Goal: Communication & Community: Answer question/provide support

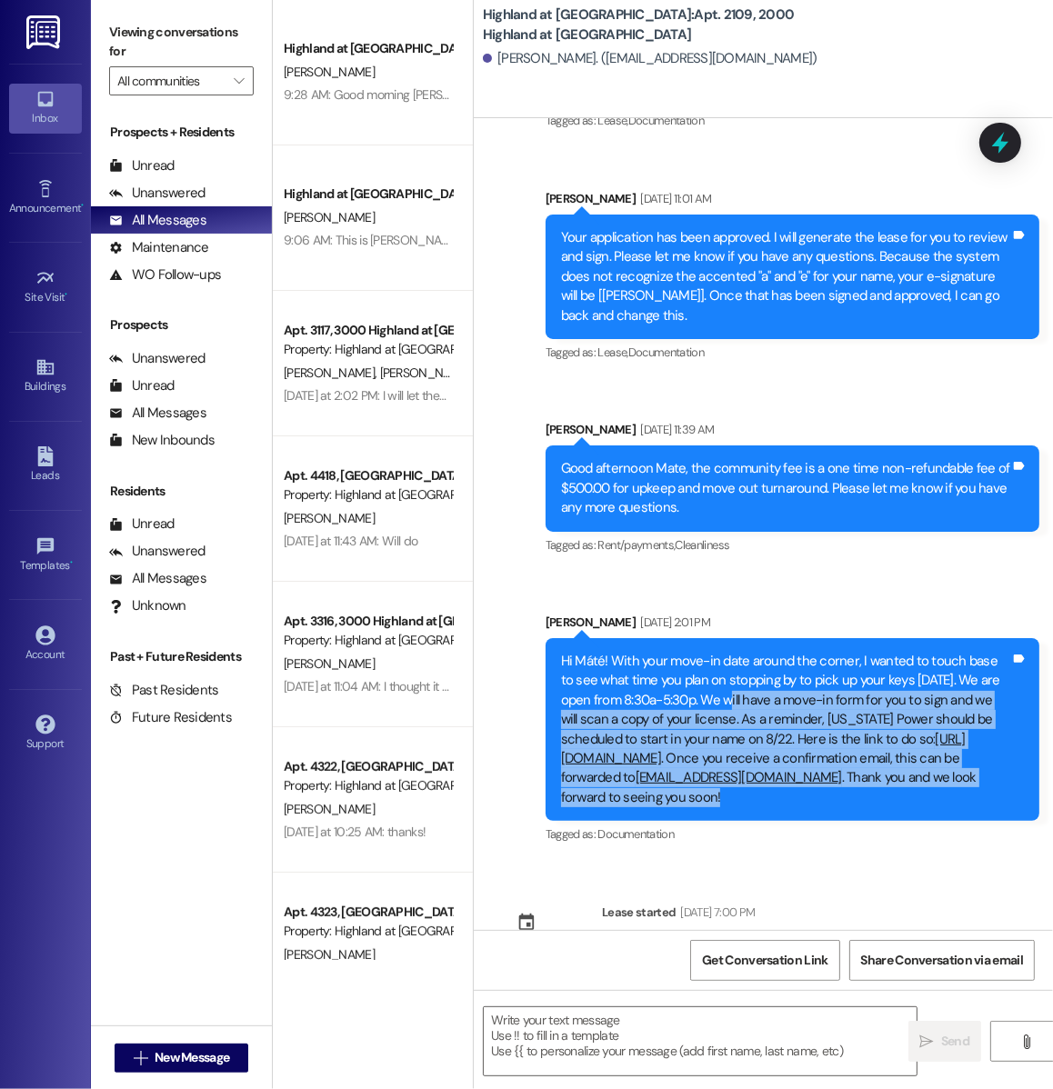
scroll to position [674, 0]
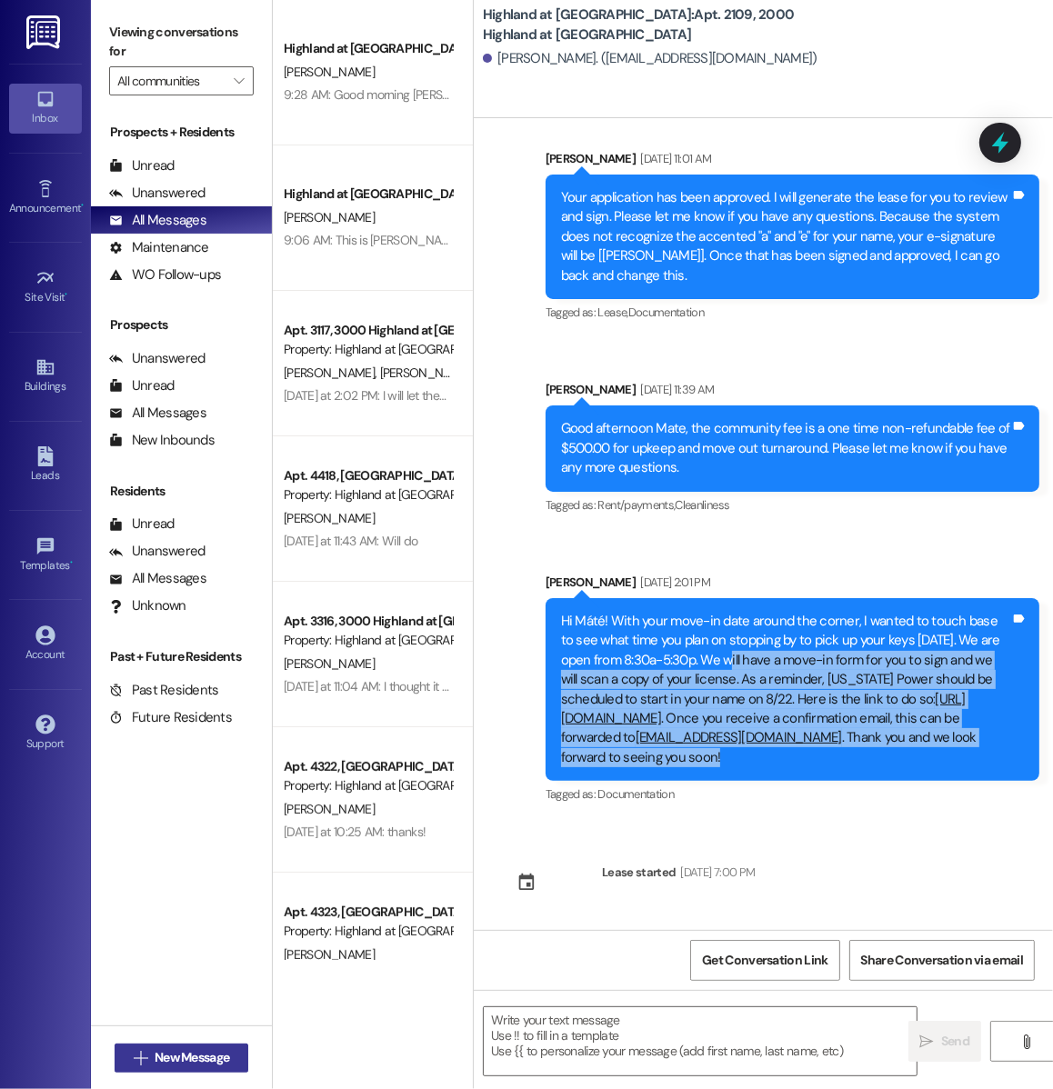
click at [180, 1056] on span "New Message" at bounding box center [192, 1057] width 75 height 19
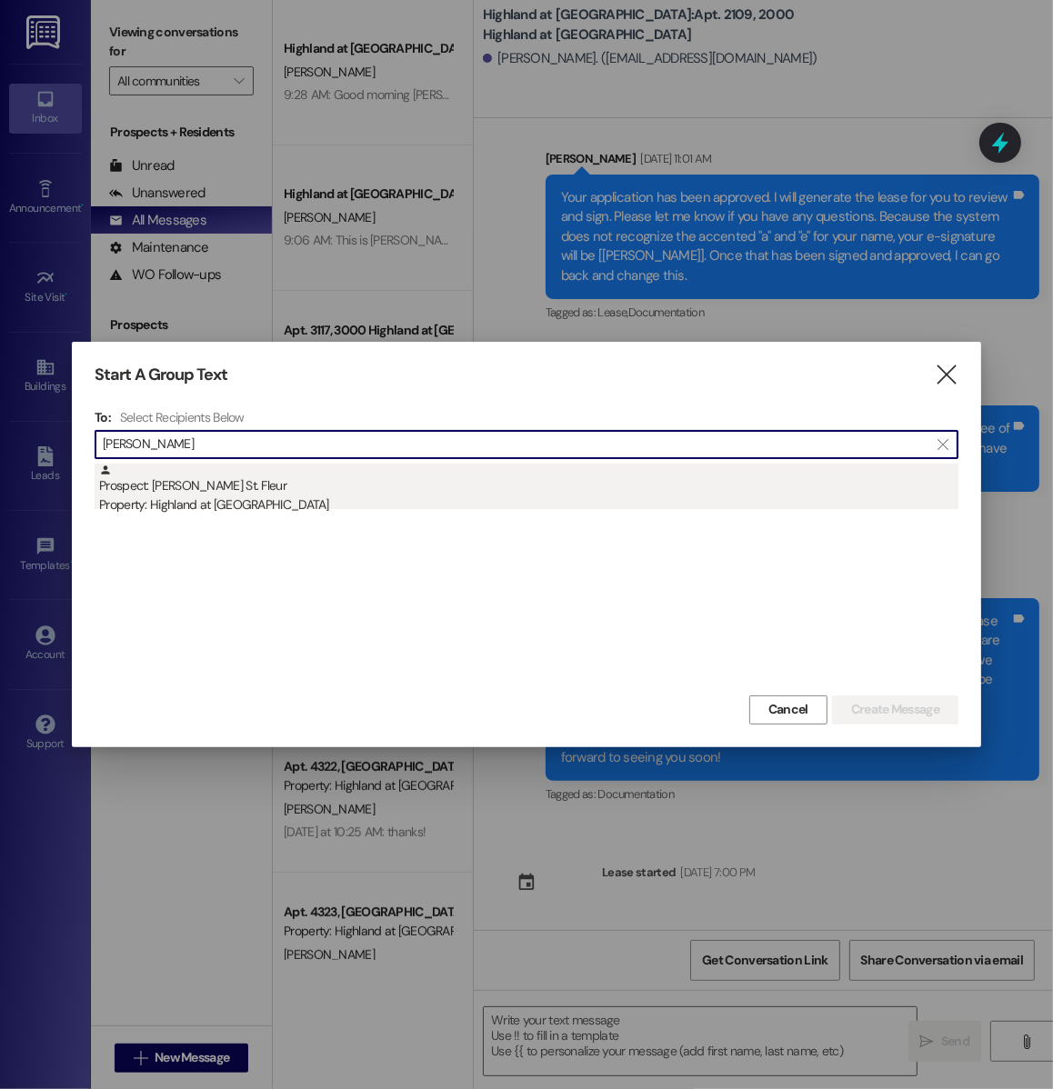
type input "darnell"
click at [242, 480] on div "Prospect: Darnell St. Fleur Property: Highland at Spring Hill" at bounding box center [528, 490] width 859 height 52
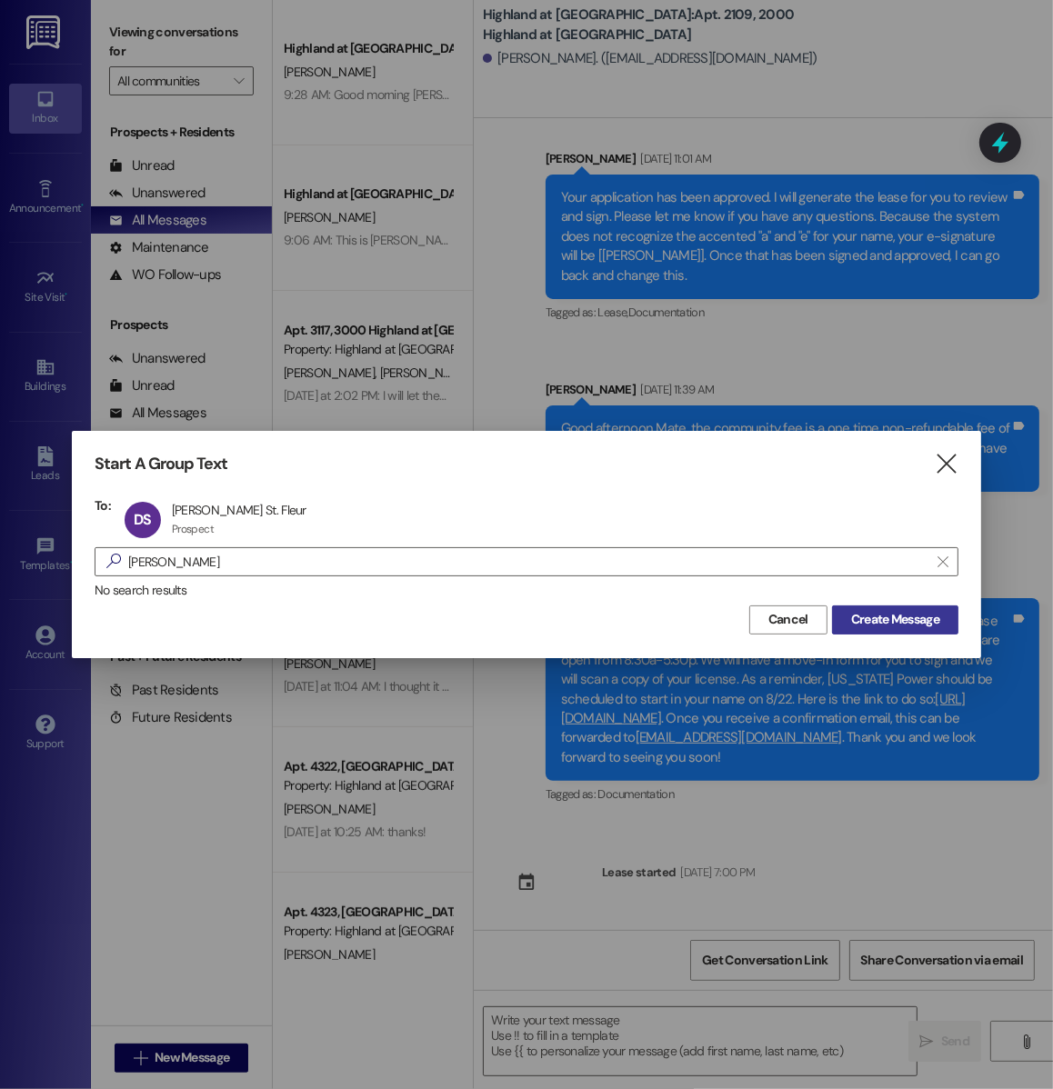
click at [904, 610] on span "Create Message" at bounding box center [895, 619] width 88 height 19
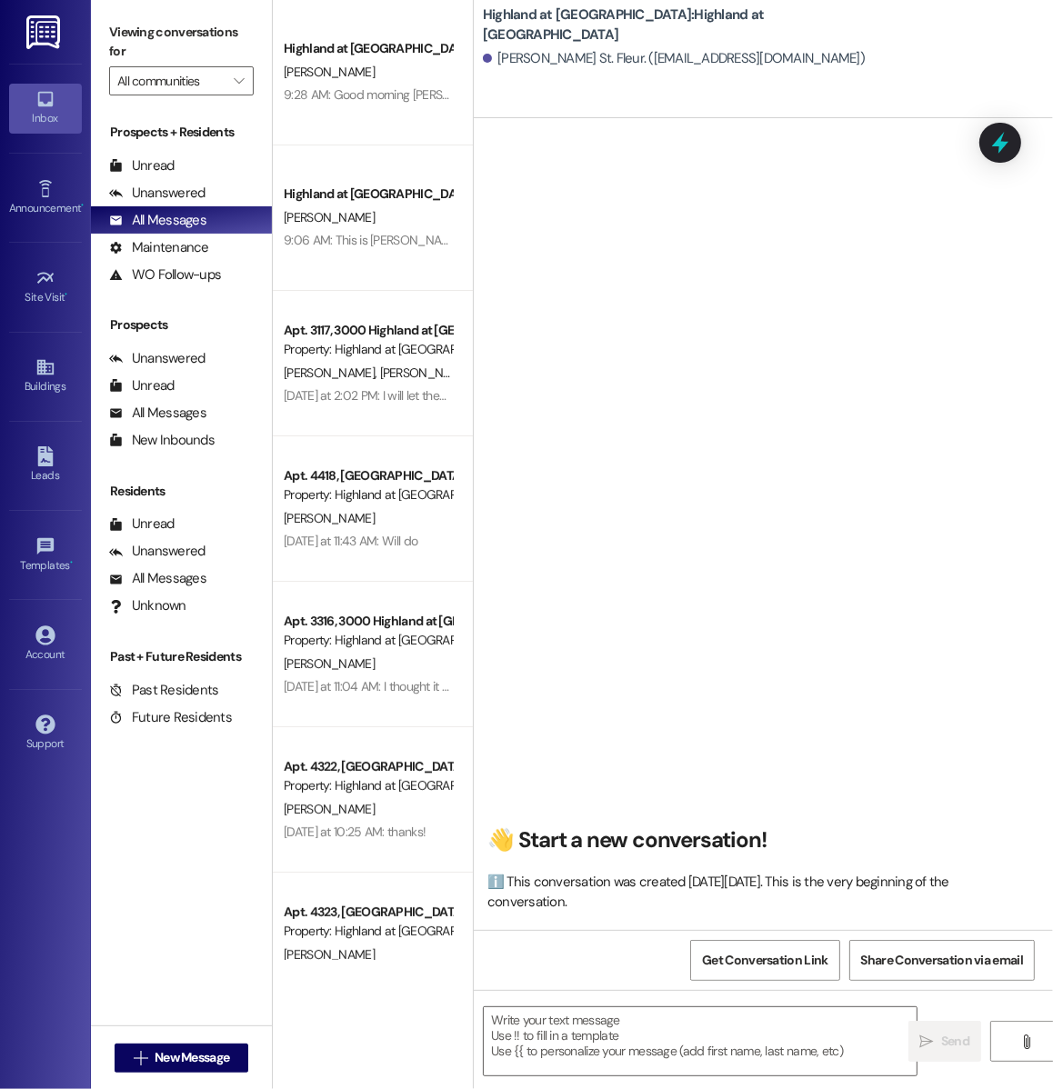
scroll to position [0, 0]
click at [590, 1016] on textarea at bounding box center [700, 1041] width 433 height 68
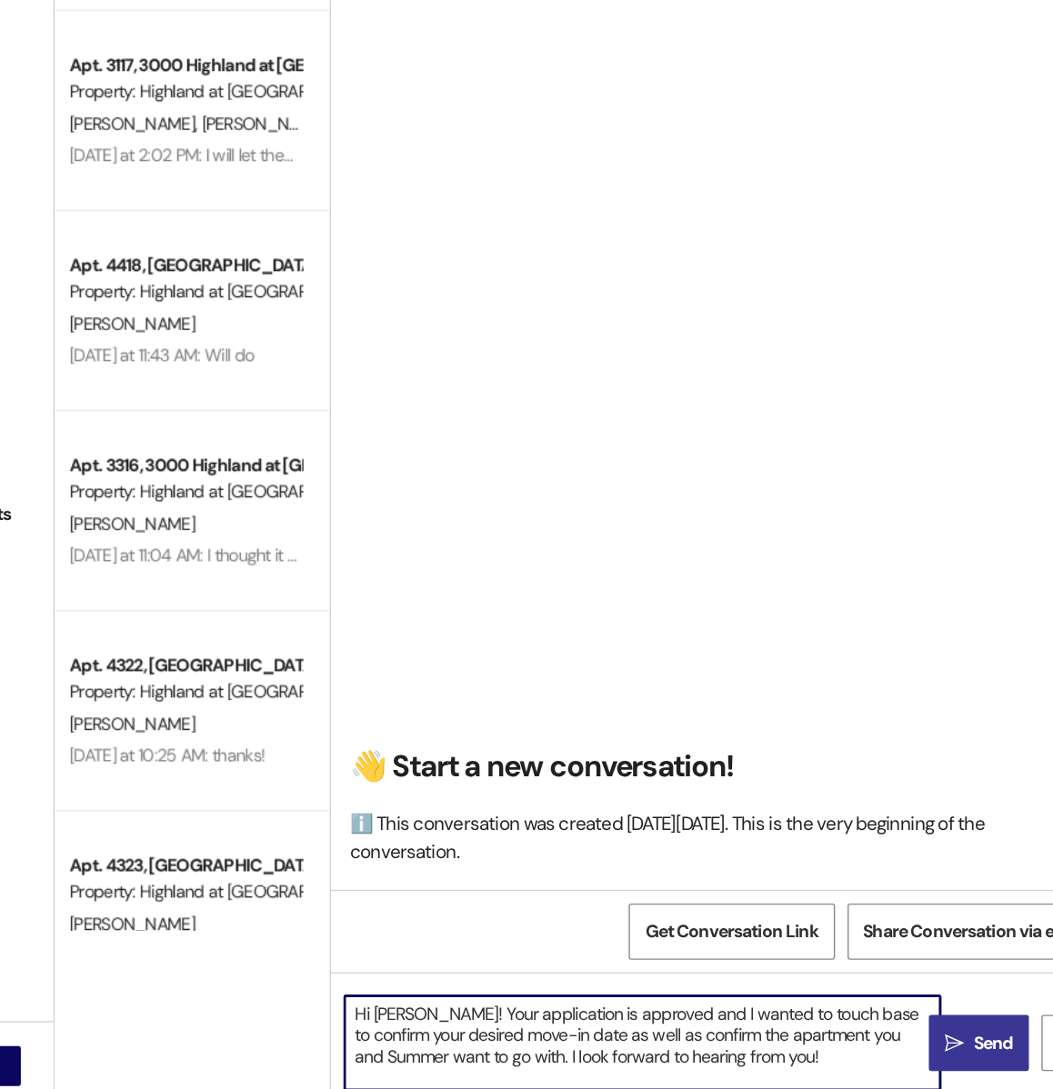
type textarea "Hi Darnell! Your application is approved and I wanted to touch base to confirm …"
click at [936, 1042] on span " Send" at bounding box center [944, 1041] width 57 height 19
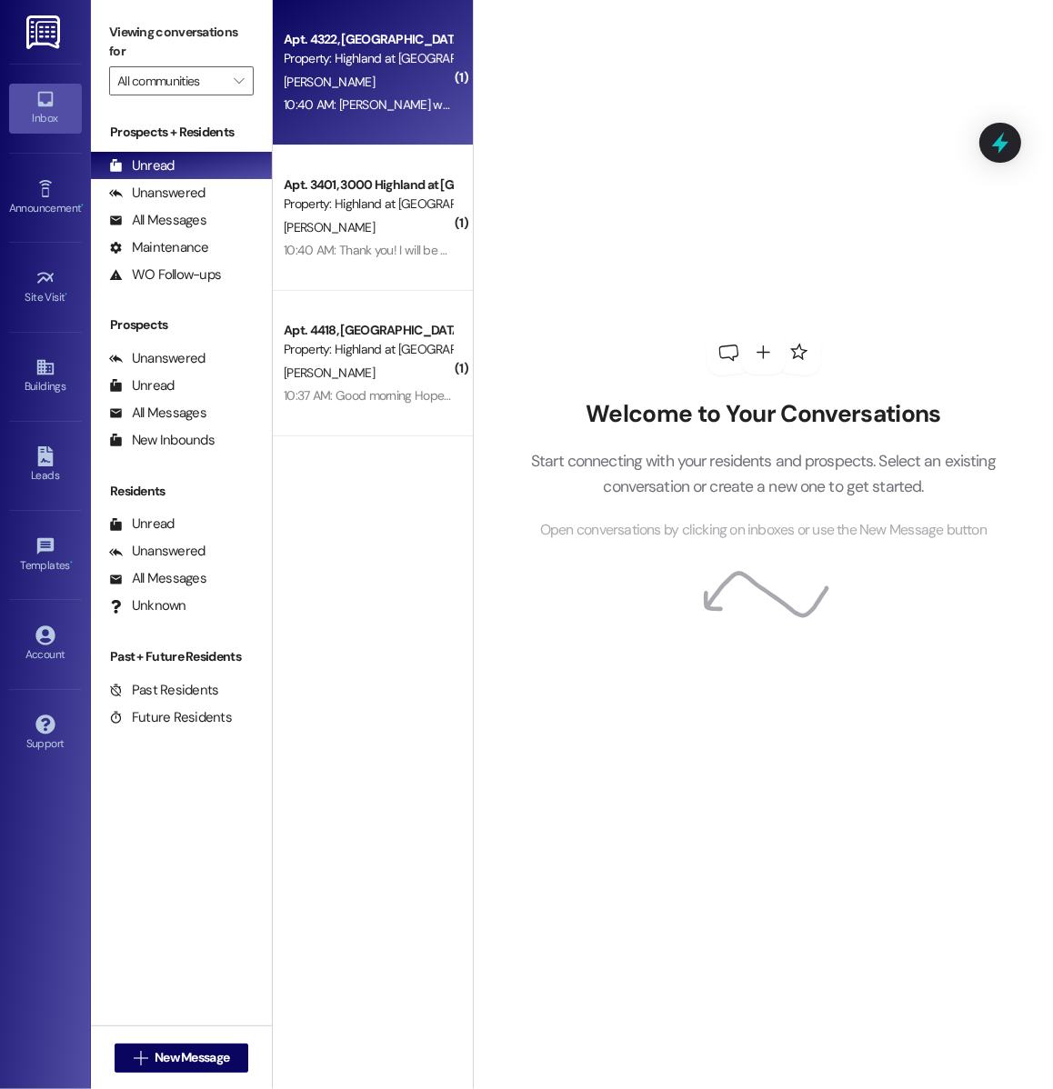
click at [374, 115] on div "10:40 AM: [PERSON_NAME] went up to the fourth floor to see what that racket was…" at bounding box center [368, 105] width 172 height 23
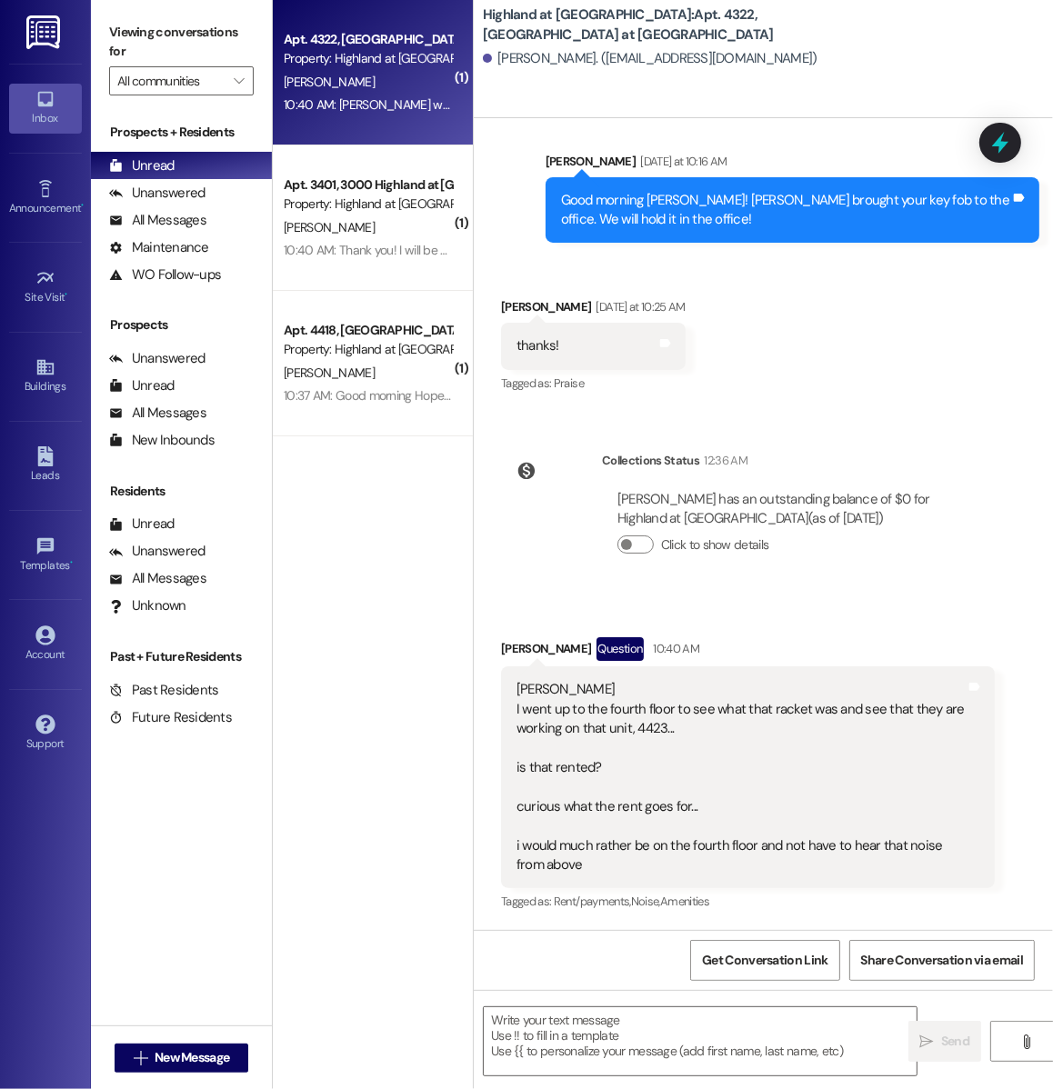
scroll to position [27383, 0]
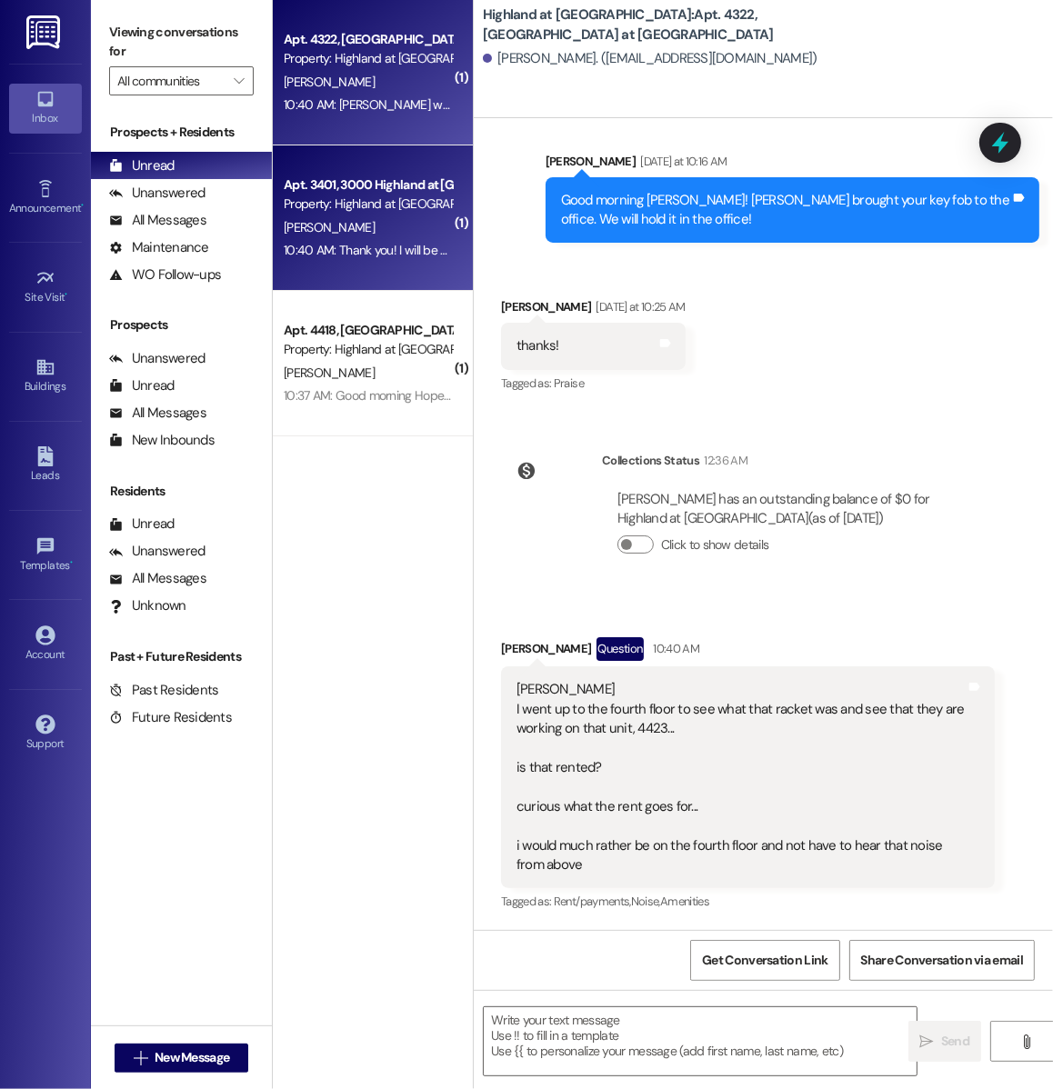
click at [374, 267] on div "Apt. 3401, 3000 Highland at Spring Hill Property: Highland at Spring Hill M. Ke…" at bounding box center [373, 217] width 200 height 145
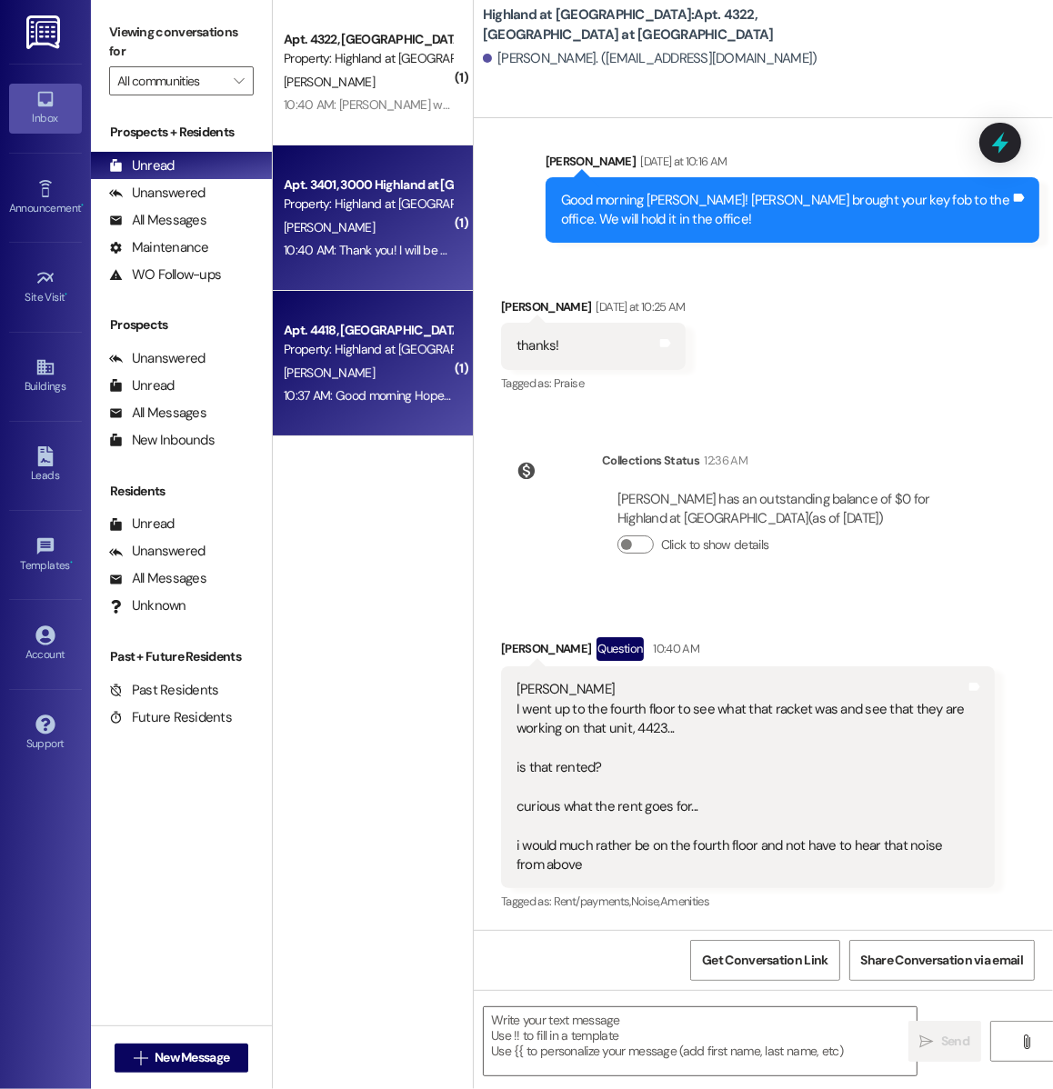
click at [373, 369] on div "[PERSON_NAME]" at bounding box center [368, 373] width 172 height 23
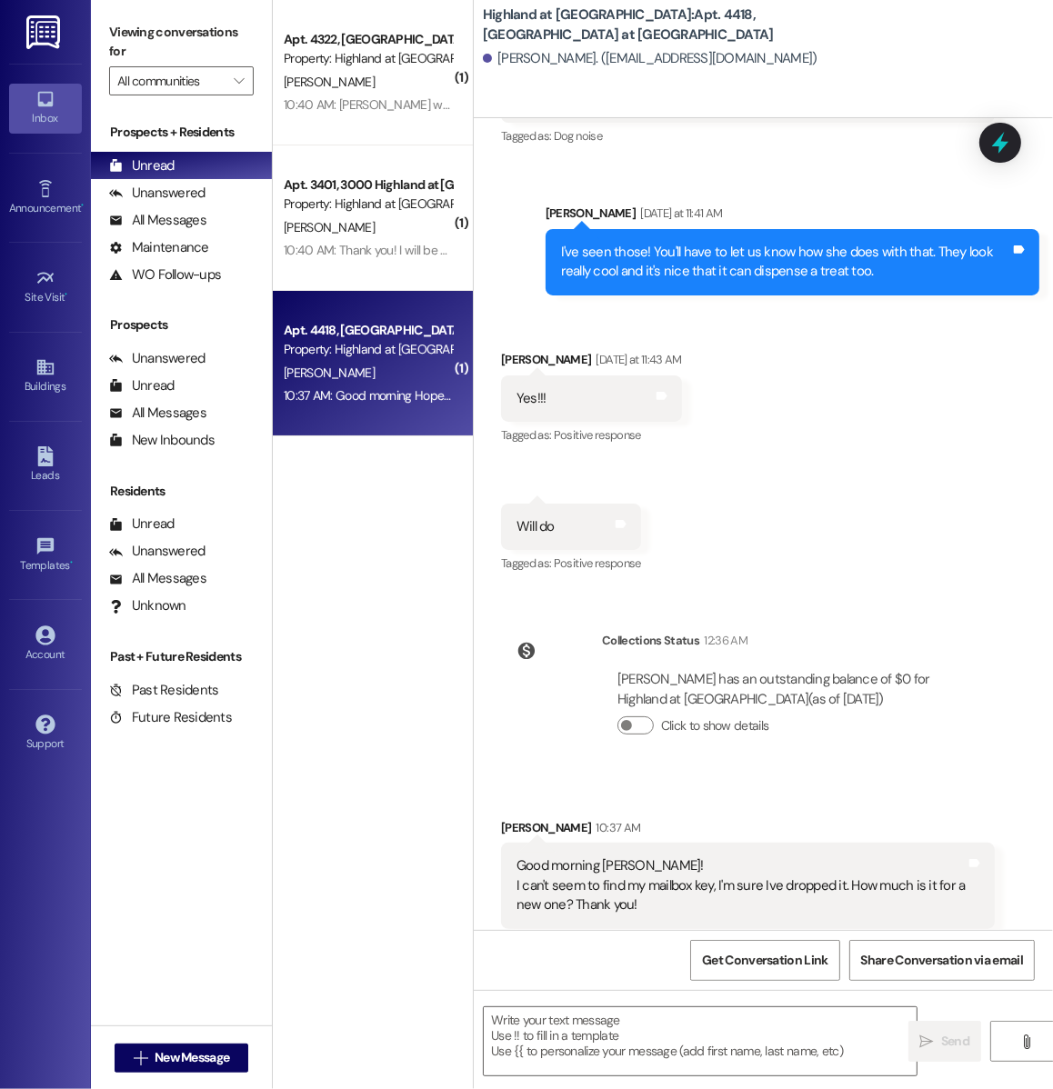
scroll to position [11983, 0]
click at [610, 1021] on textarea at bounding box center [700, 1041] width 433 height 68
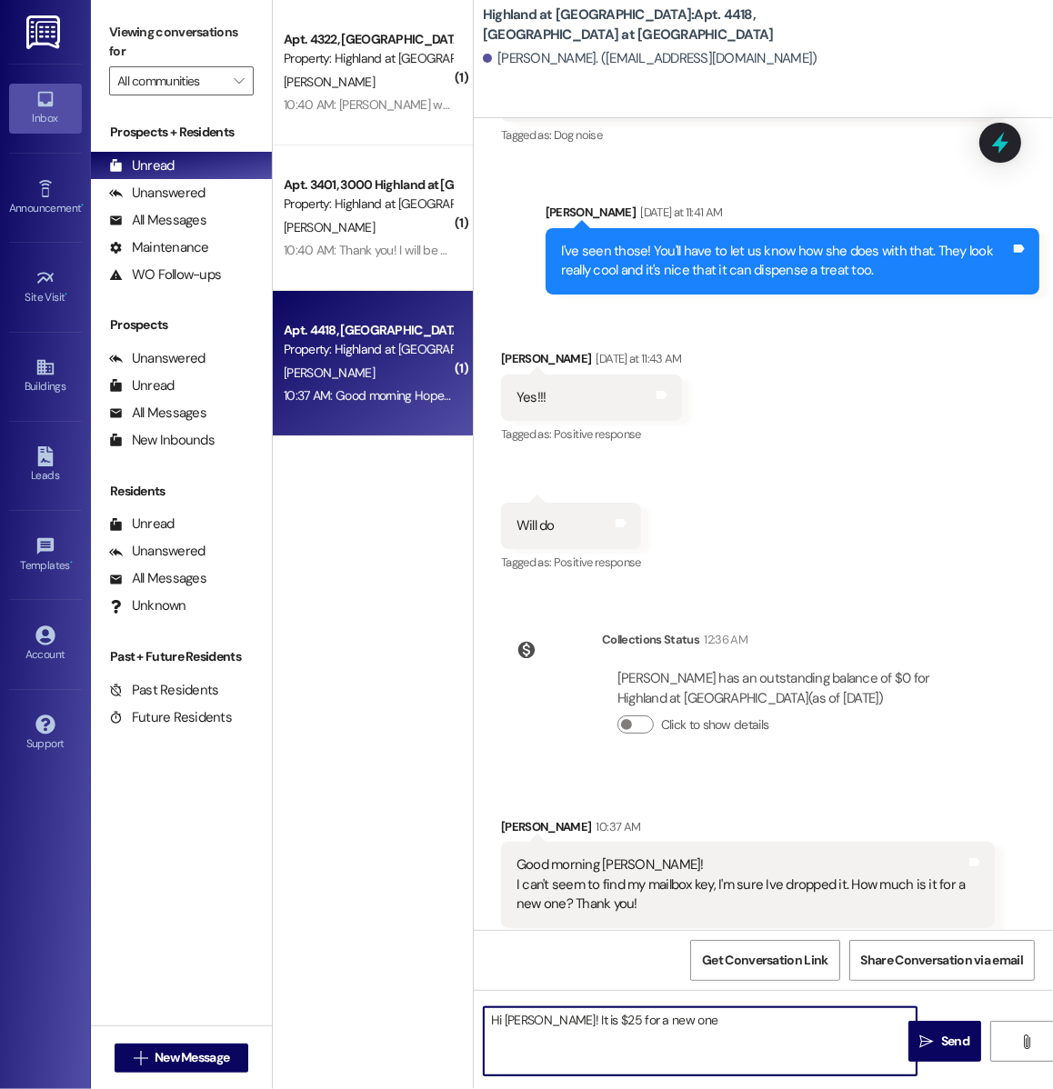
type textarea "Hi Alexia! It is $25 for a new one."
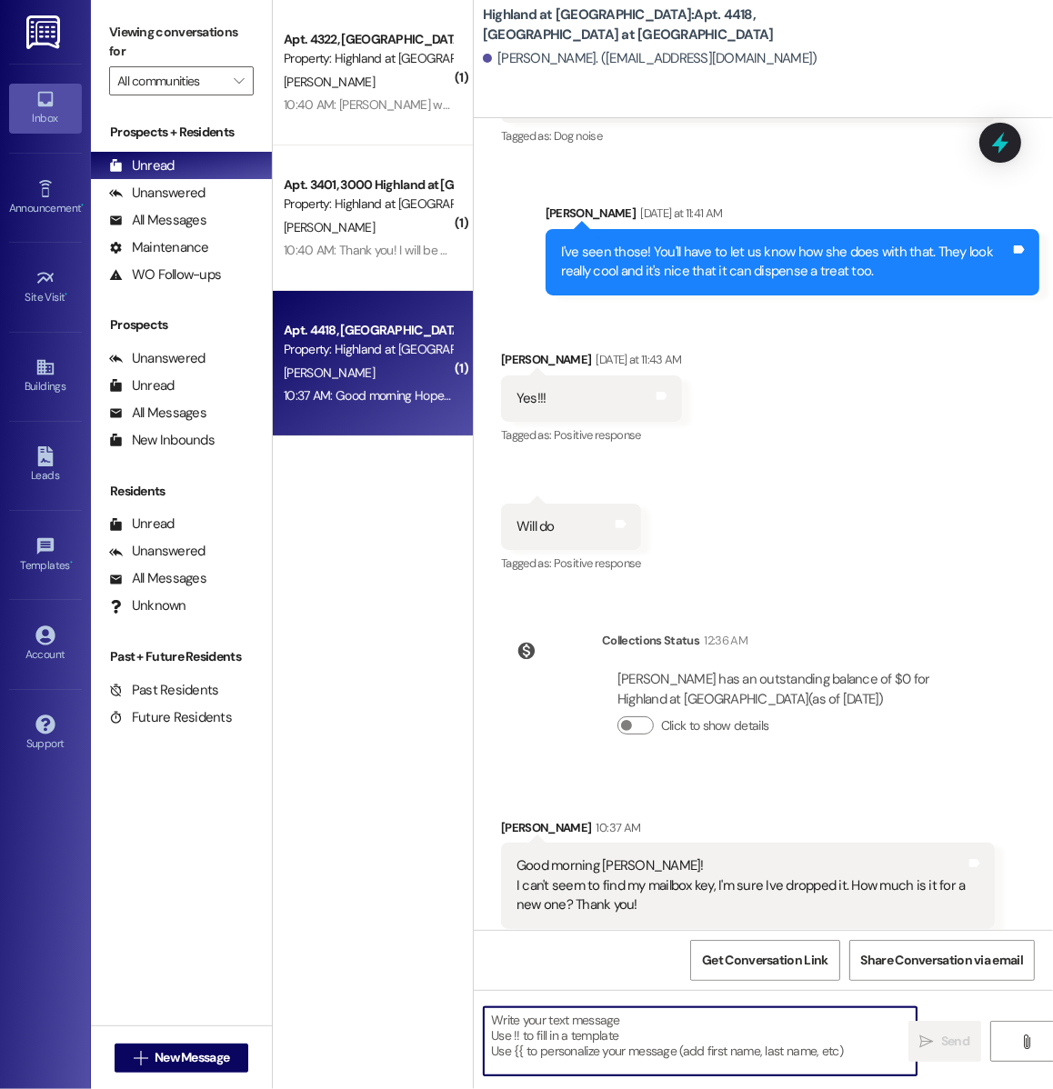
scroll to position [12110, 0]
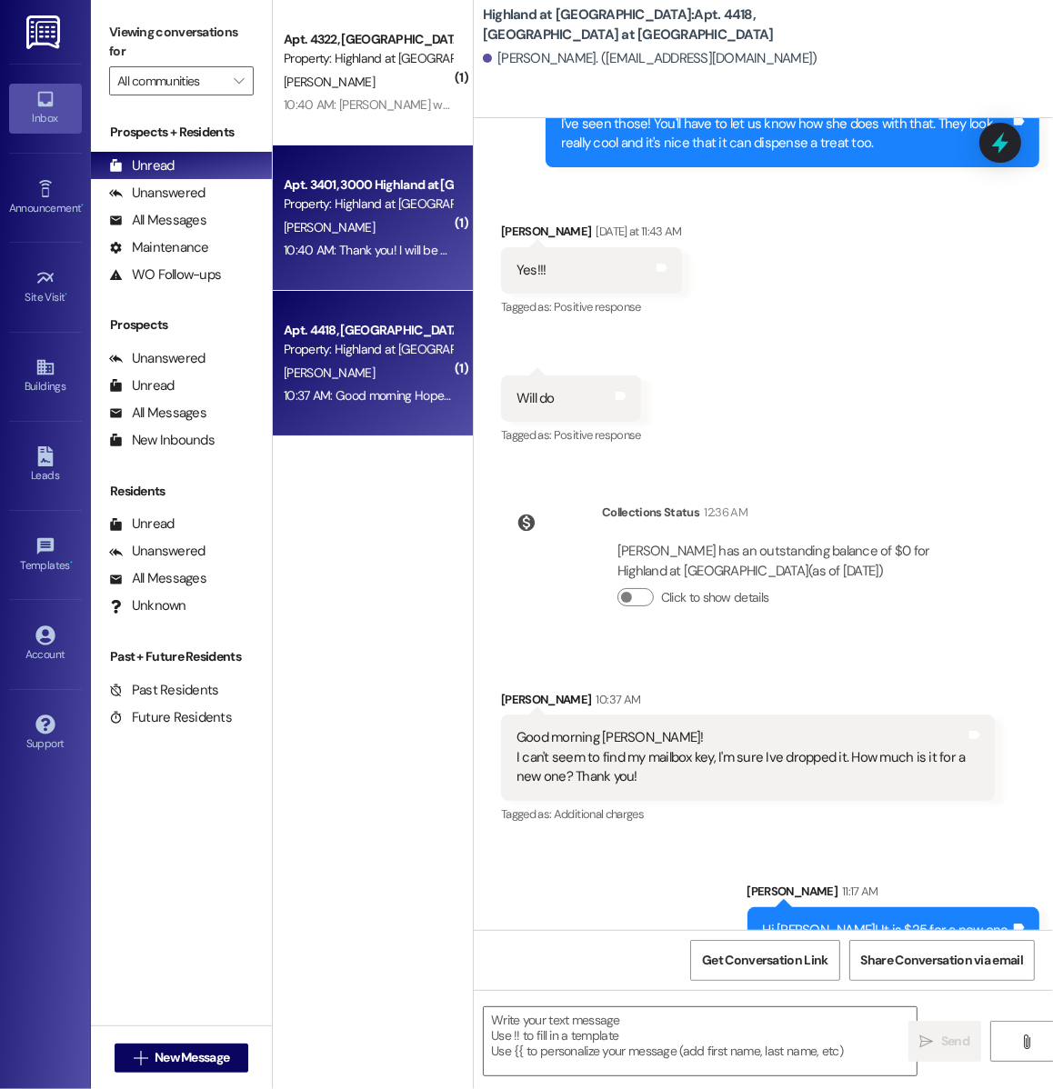
click at [343, 243] on div "10:40 AM: Thank you! I will be by to get them this afternoon 10:40 AM: Thank yo…" at bounding box center [439, 250] width 310 height 16
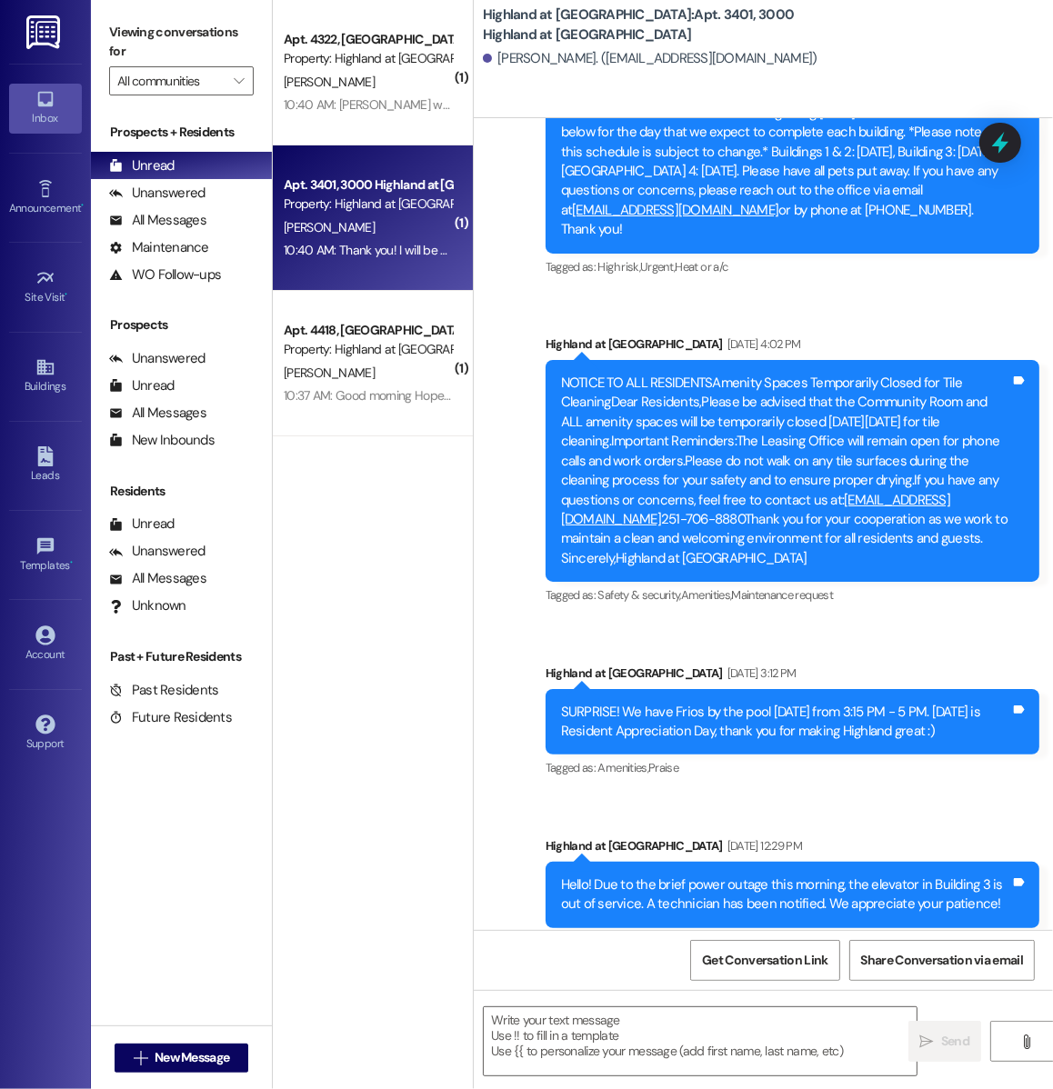
scroll to position [15875, 0]
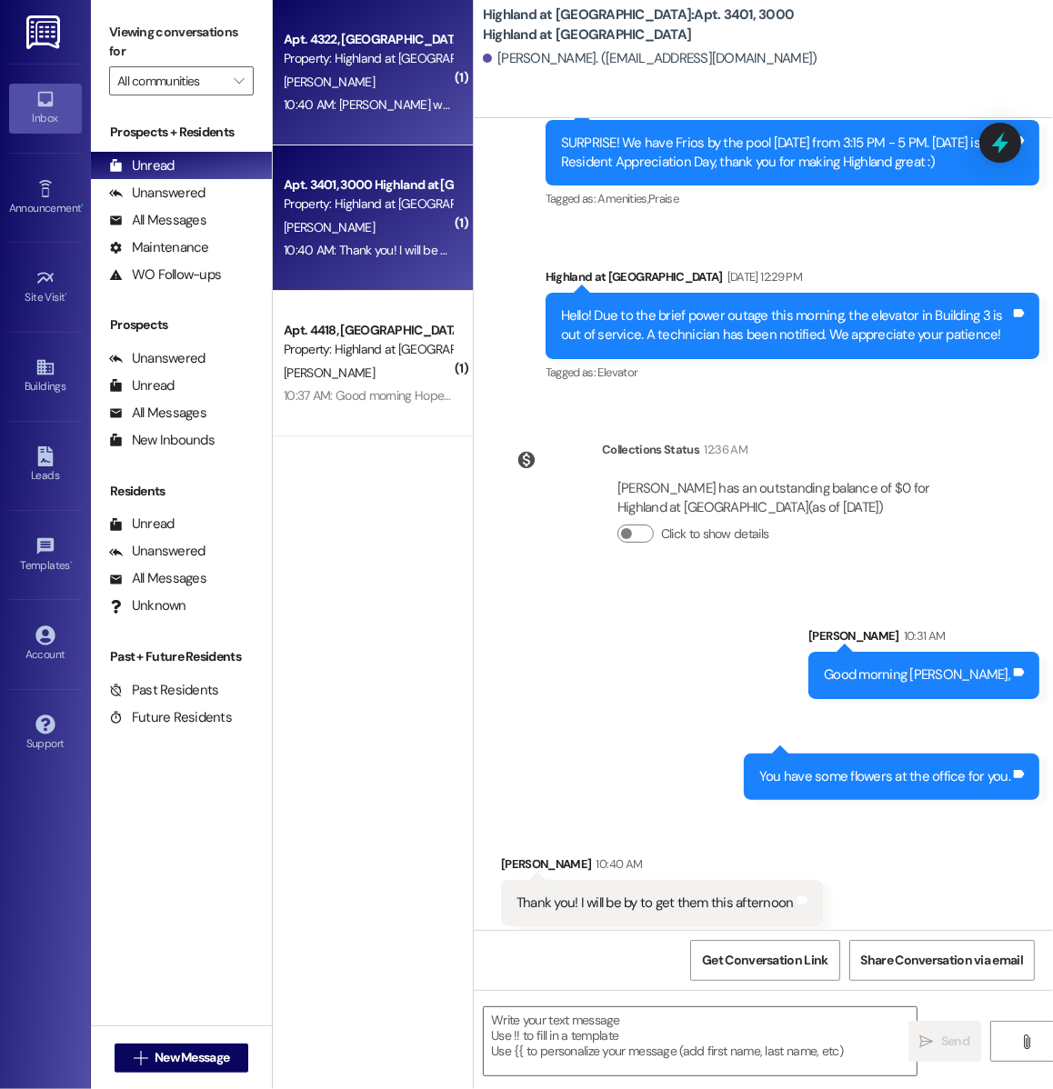
click at [347, 63] on div "Property: Highland at [GEOGRAPHIC_DATA]" at bounding box center [368, 58] width 168 height 19
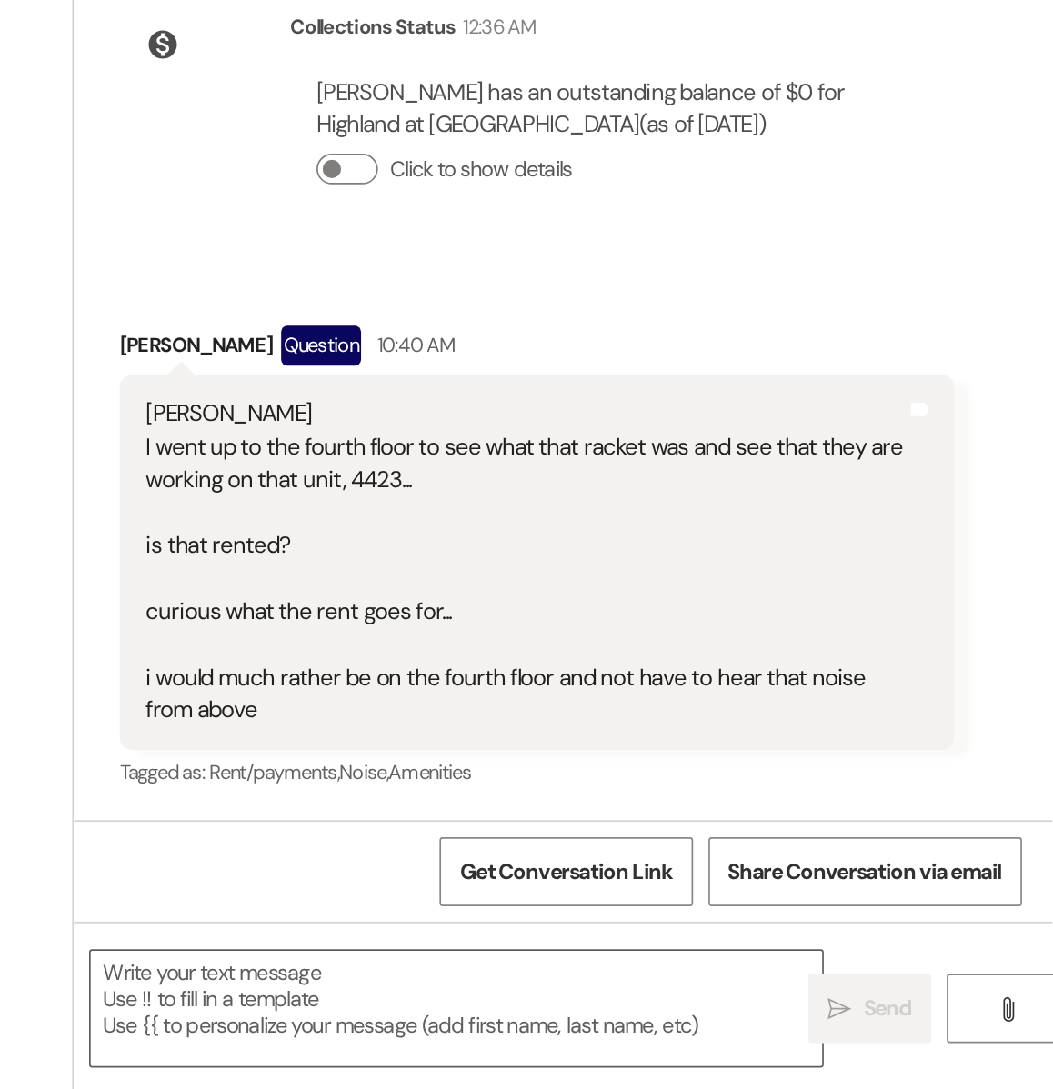
scroll to position [0, 0]
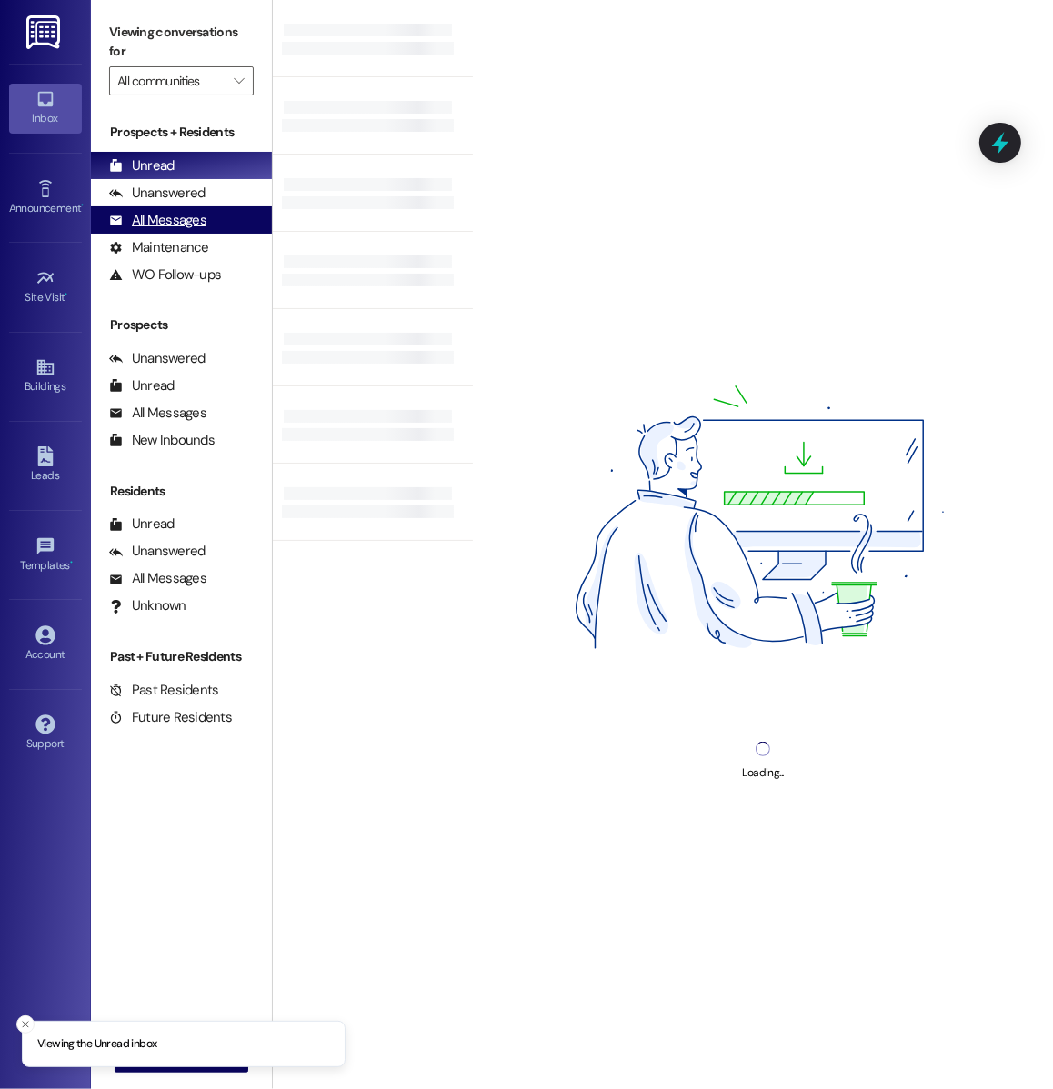
click at [216, 220] on div "All Messages (undefined)" at bounding box center [181, 219] width 181 height 27
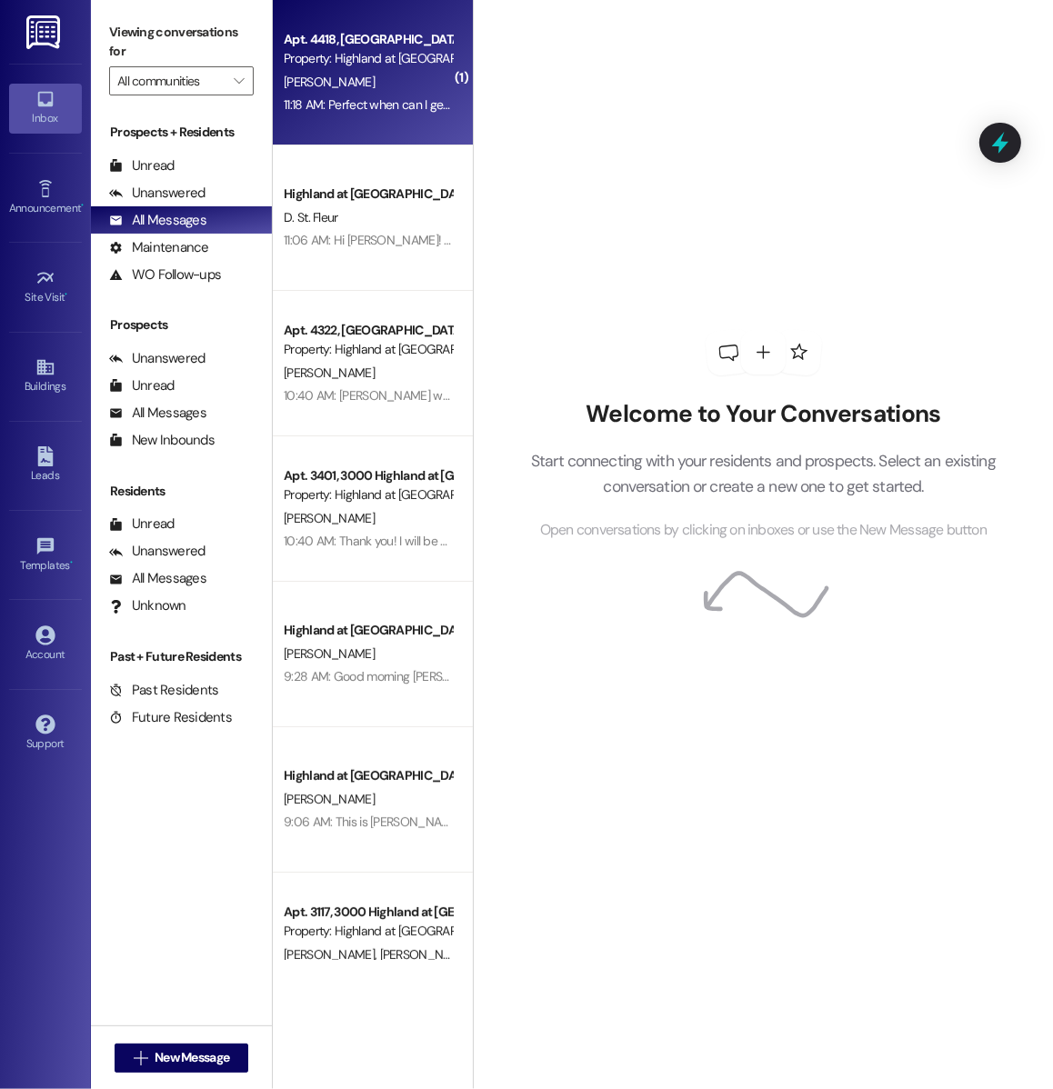
click at [362, 140] on div "Apt. 4418, 4000 Highland at Spring Hill Property: Highland at Spring Hill A. Ha…" at bounding box center [373, 72] width 200 height 145
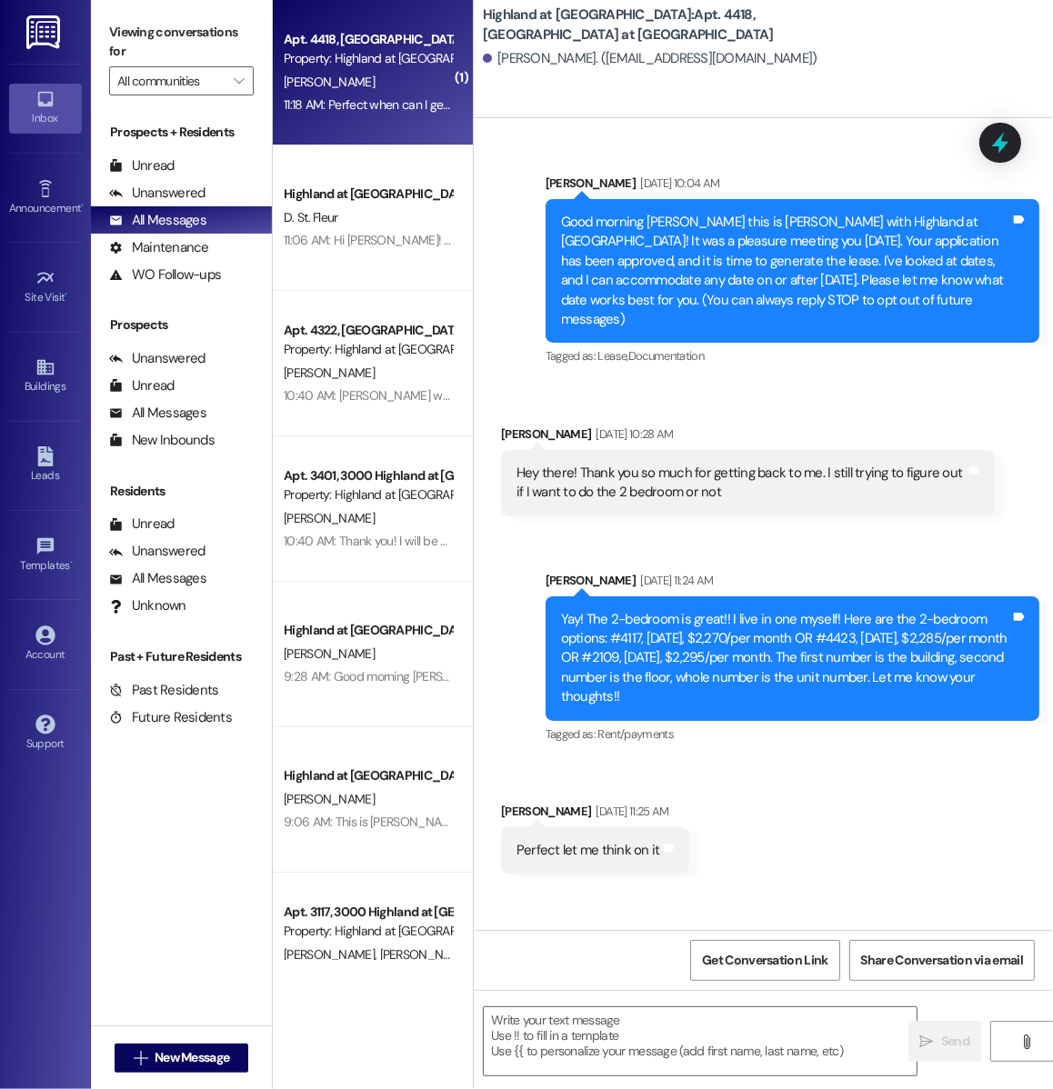
scroll to position [12293, 0]
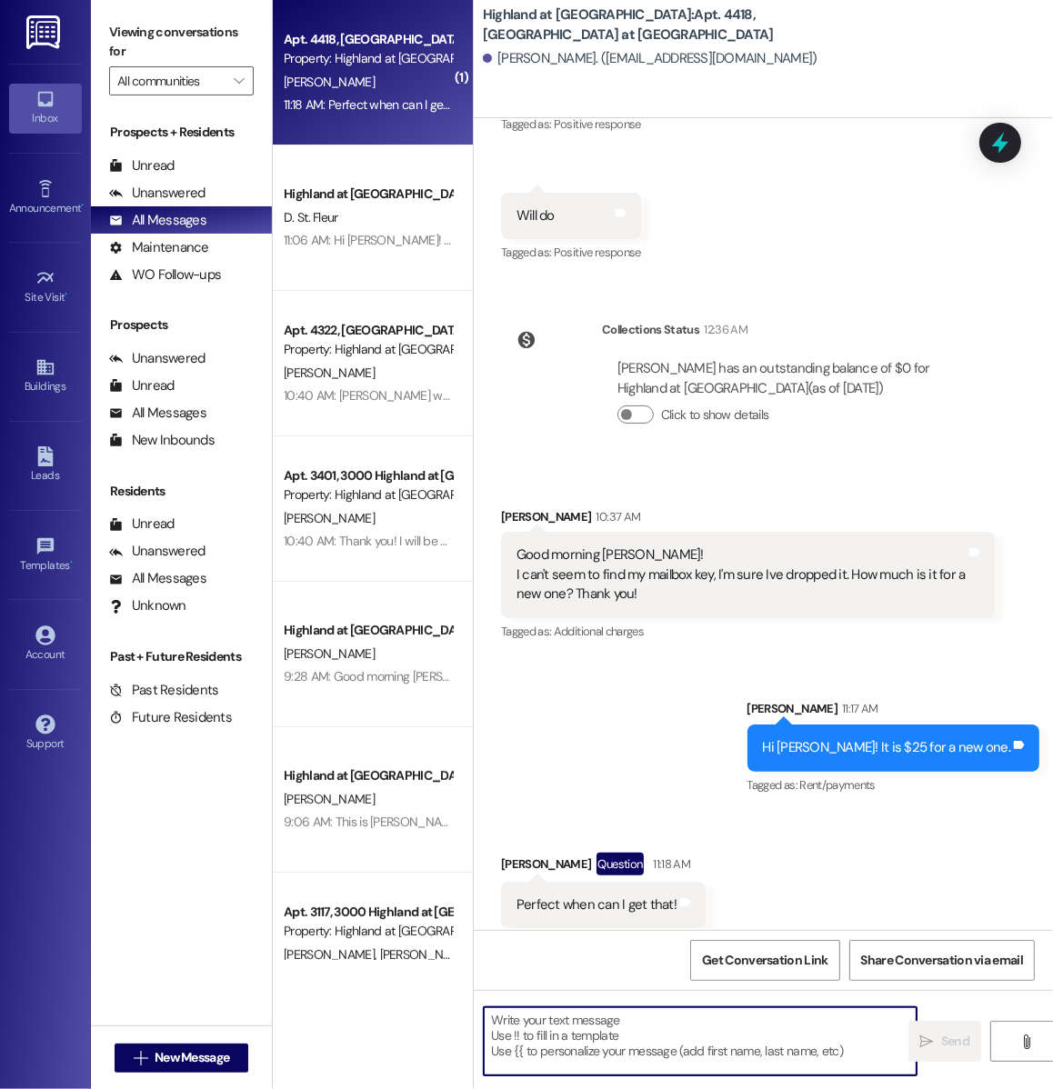
click at [586, 1053] on textarea at bounding box center [700, 1041] width 433 height 68
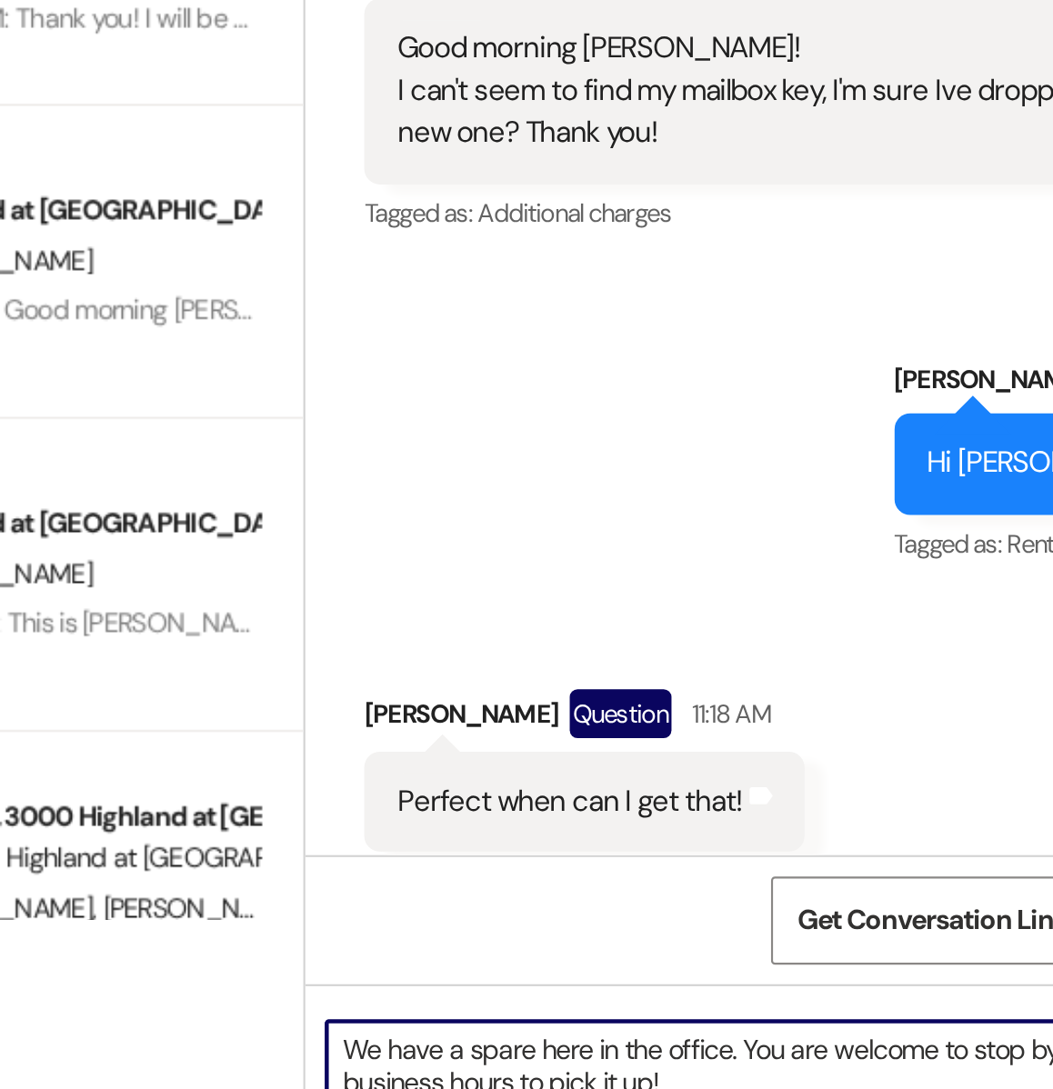
drag, startPoint x: 578, startPoint y: 1022, endPoint x: 540, endPoint y: 1022, distance: 38.2
click at [540, 1022] on textarea "We have a spare here in the office. You are welcome to stop by during business …" at bounding box center [700, 1041] width 433 height 68
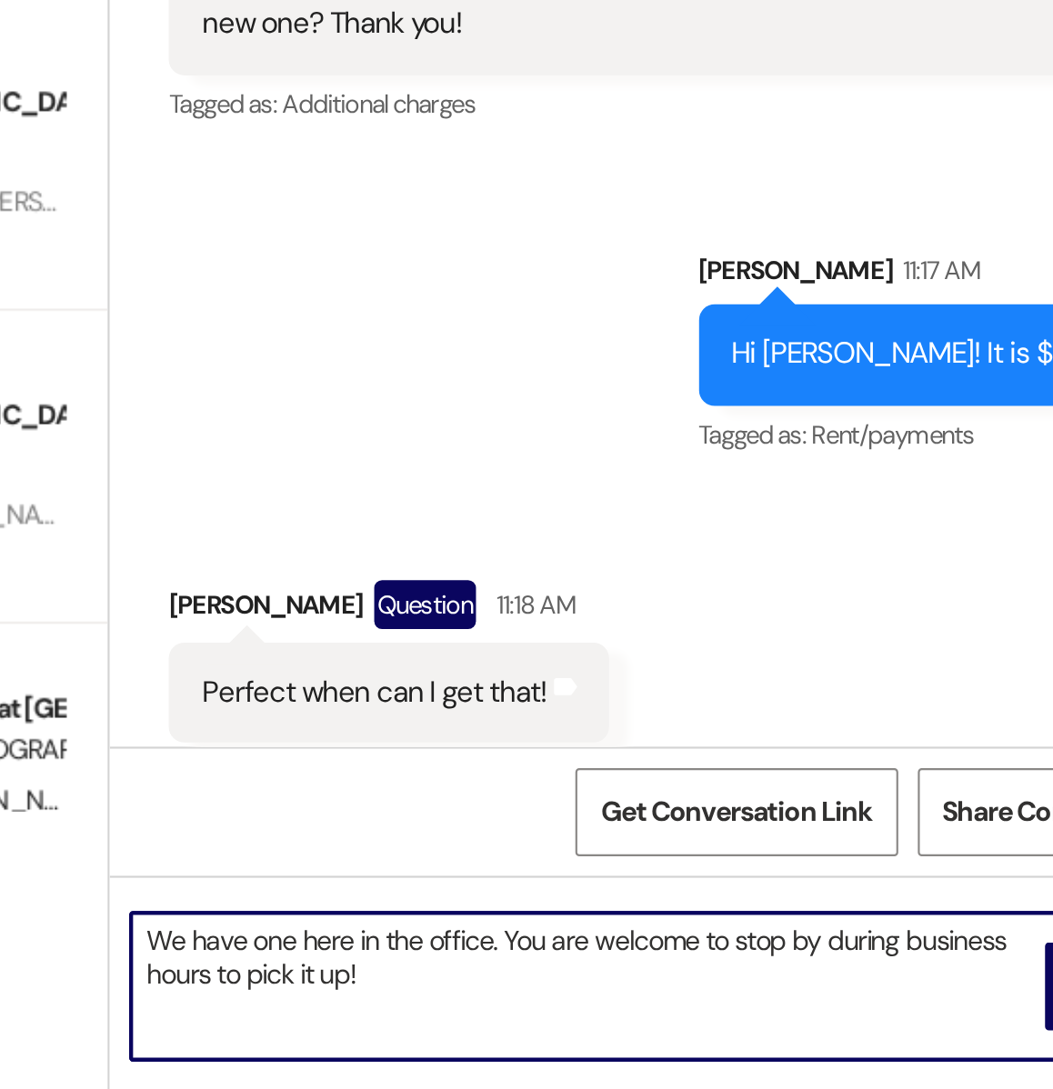
click at [695, 1039] on textarea "We have one here in the office. You are welcome to stop by during business hour…" at bounding box center [700, 1041] width 433 height 68
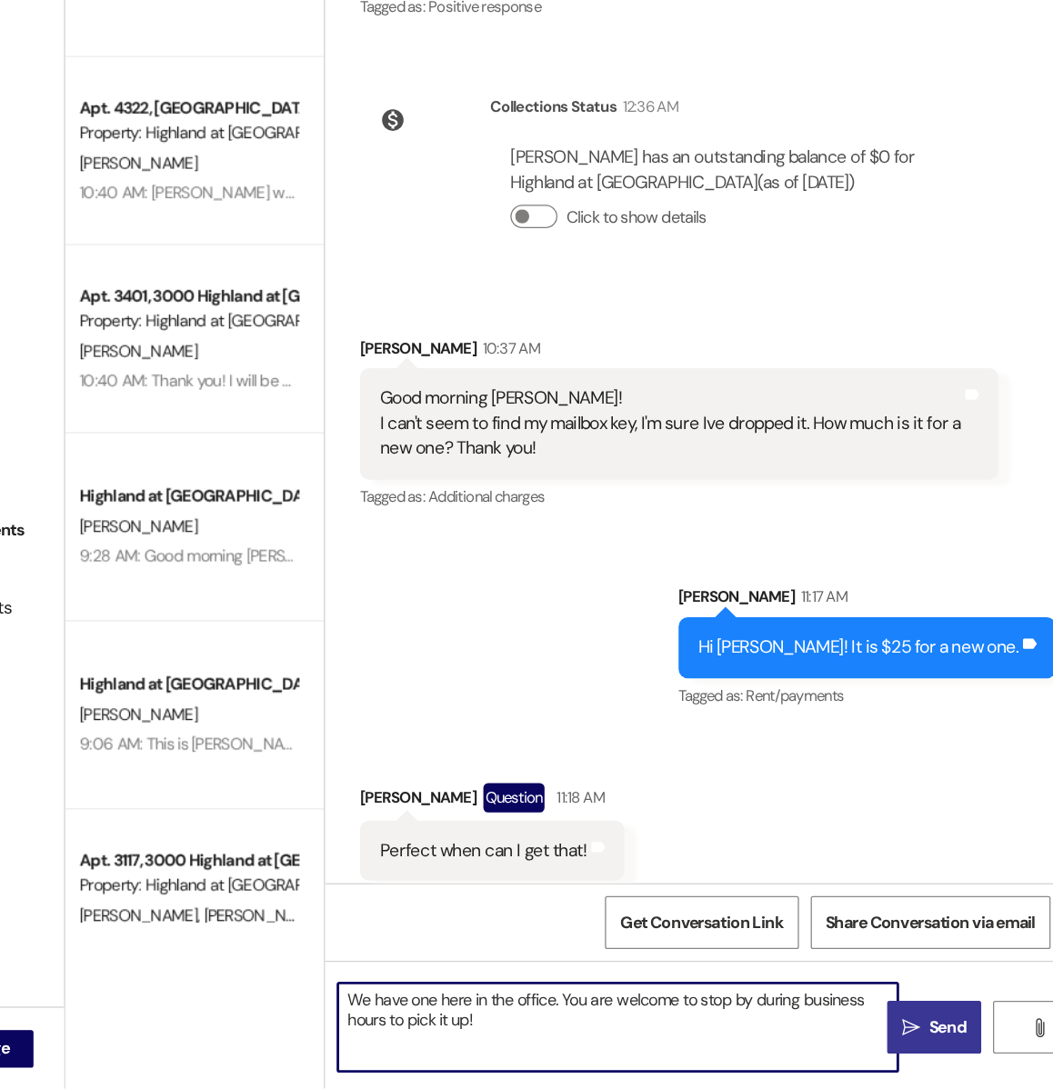
type textarea "We have one here in the office. You are welcome to stop by during business hour…"
click at [914, 1045] on button " Send" at bounding box center [944, 1041] width 73 height 41
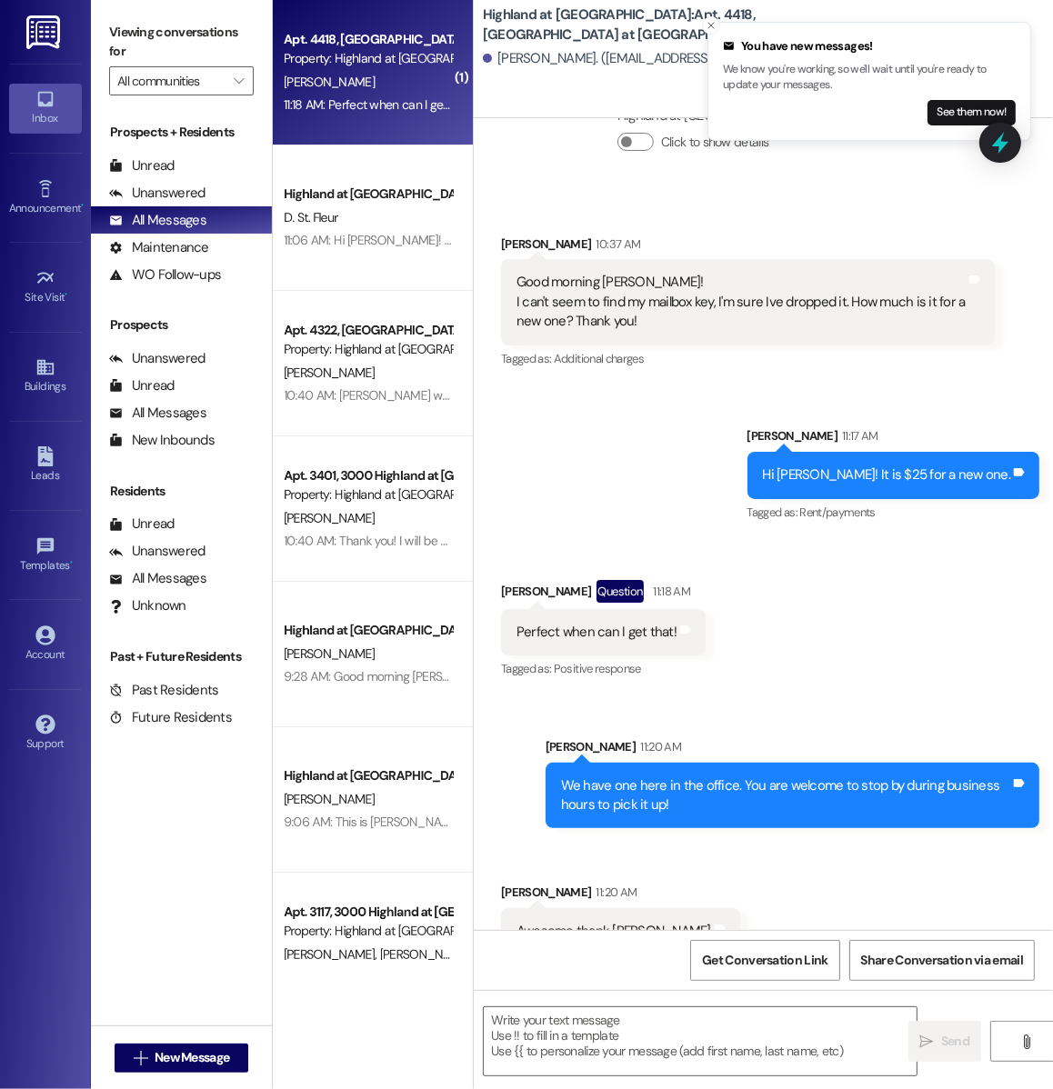
scroll to position [12567, 0]
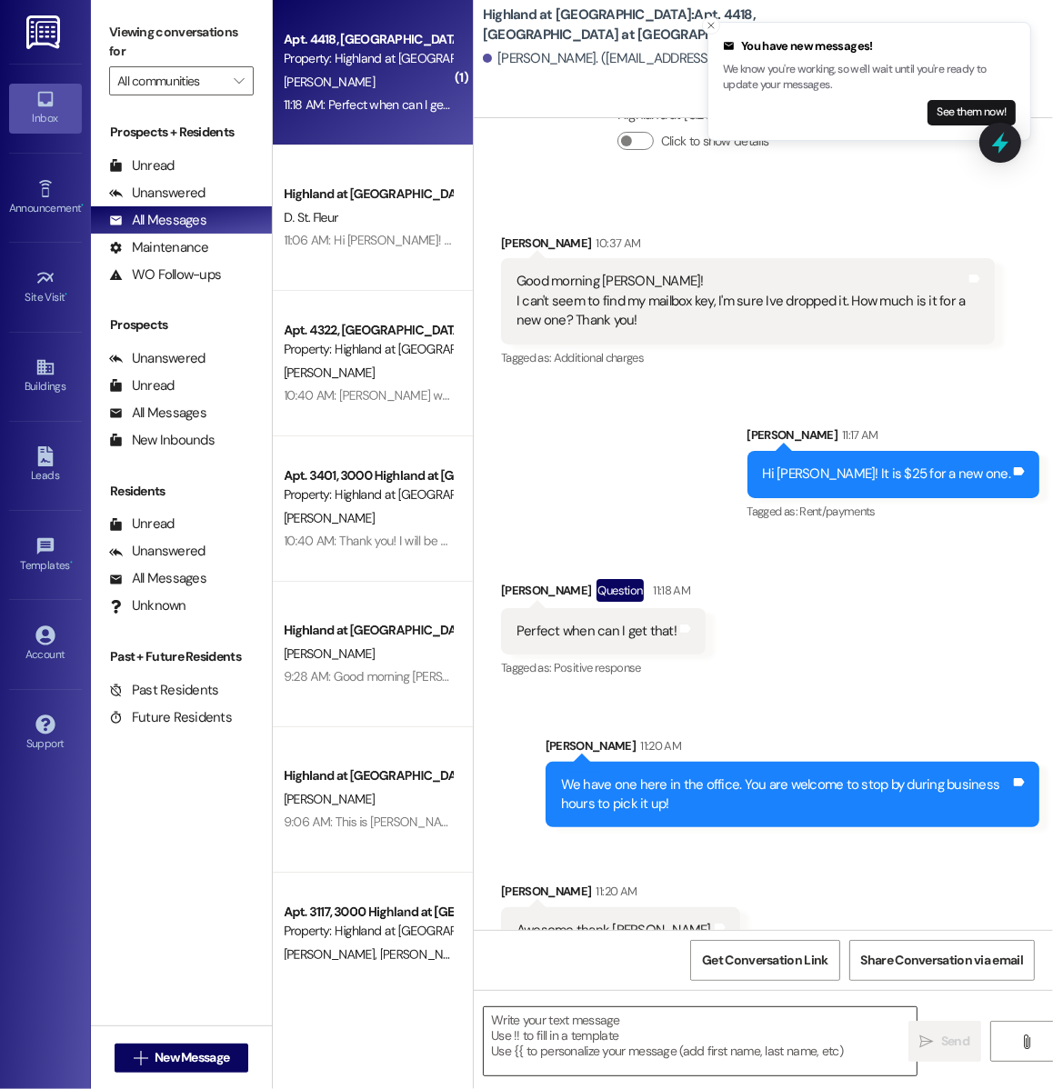
click at [553, 1036] on textarea at bounding box center [700, 1041] width 433 height 68
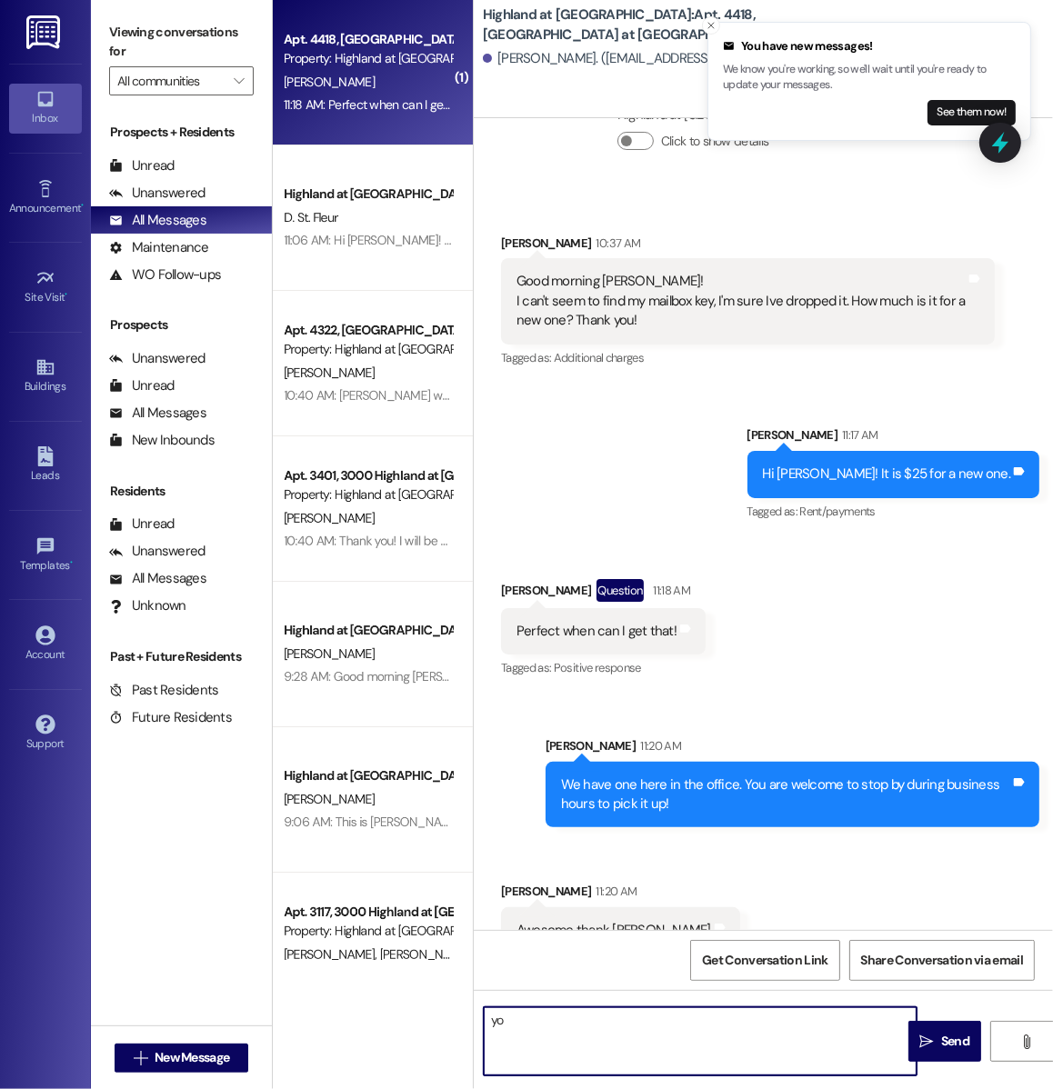
type textarea "y"
type textarea "You're welcome!"
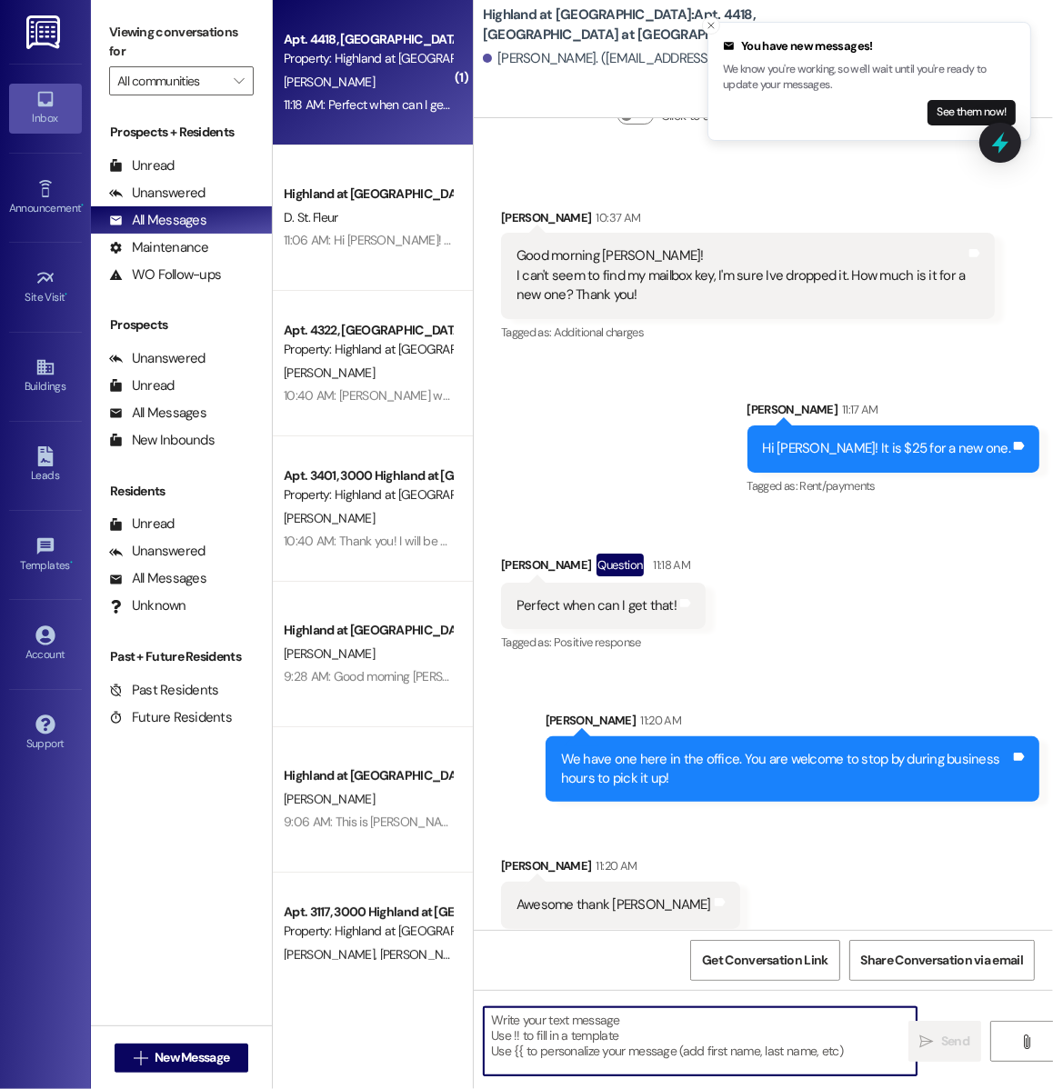
scroll to position [12693, 0]
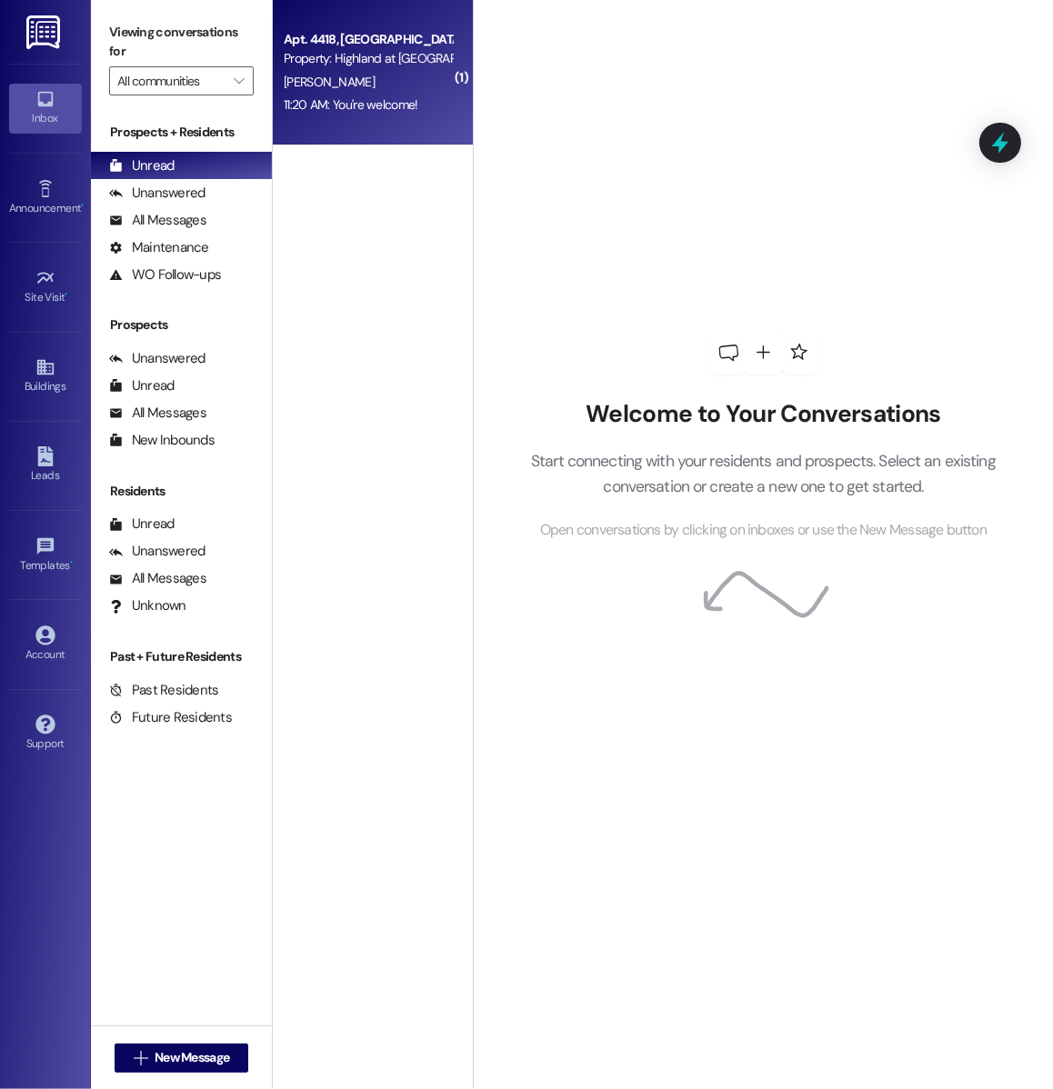
click at [413, 70] on div "Apt. 4418, [GEOGRAPHIC_DATA] at [GEOGRAPHIC_DATA] Property: [GEOGRAPHIC_DATA] a…" at bounding box center [368, 49] width 172 height 43
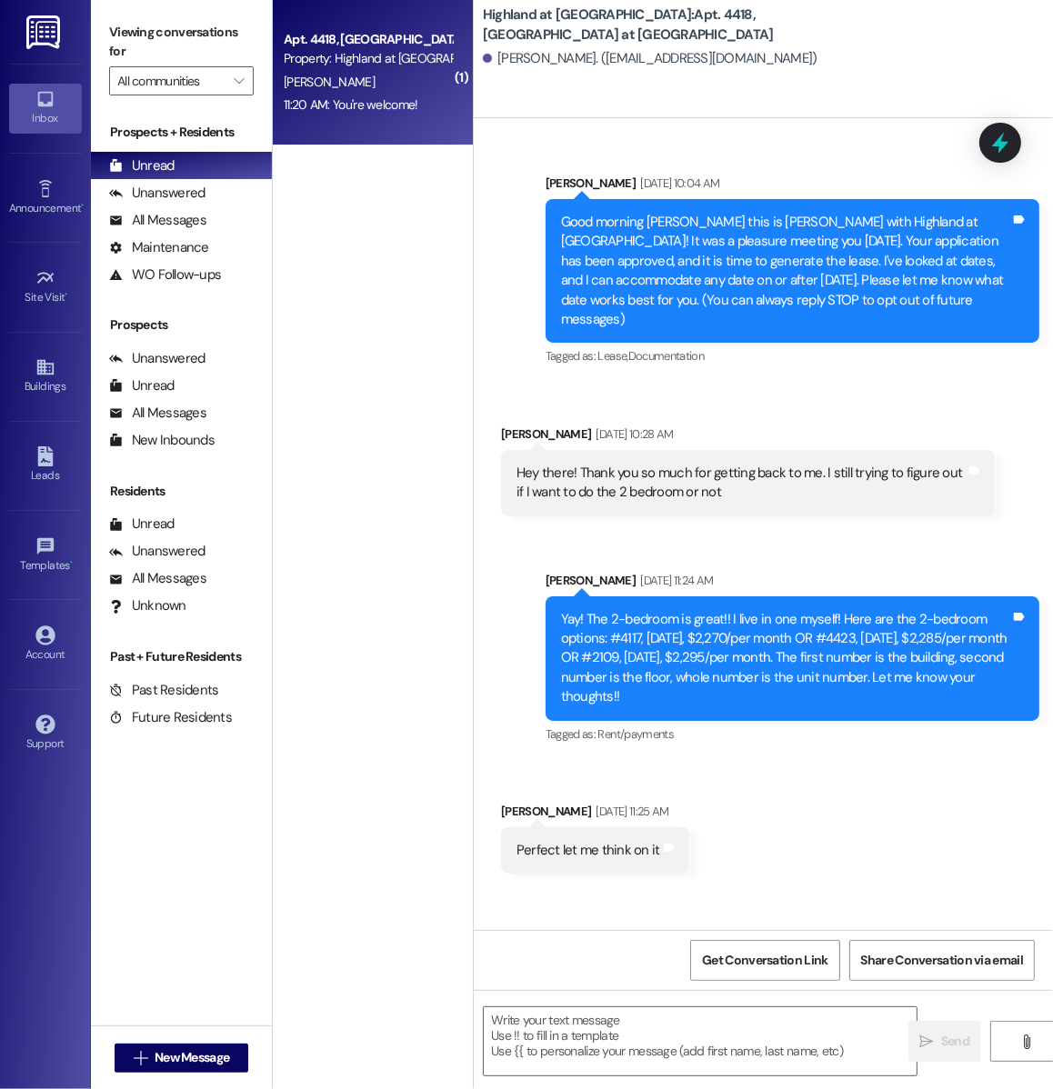
scroll to position [12719, 0]
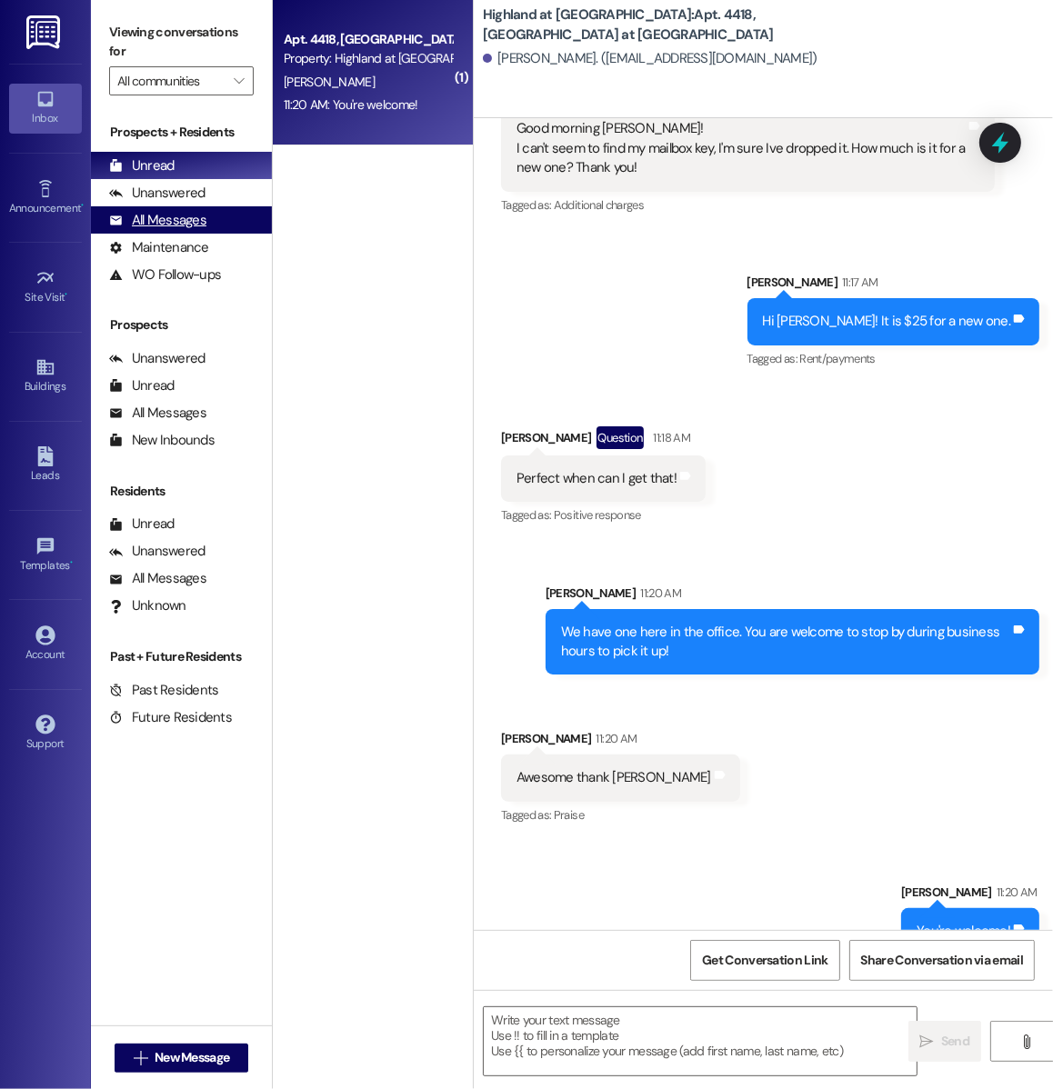
click at [231, 217] on div "All Messages (undefined)" at bounding box center [181, 219] width 181 height 27
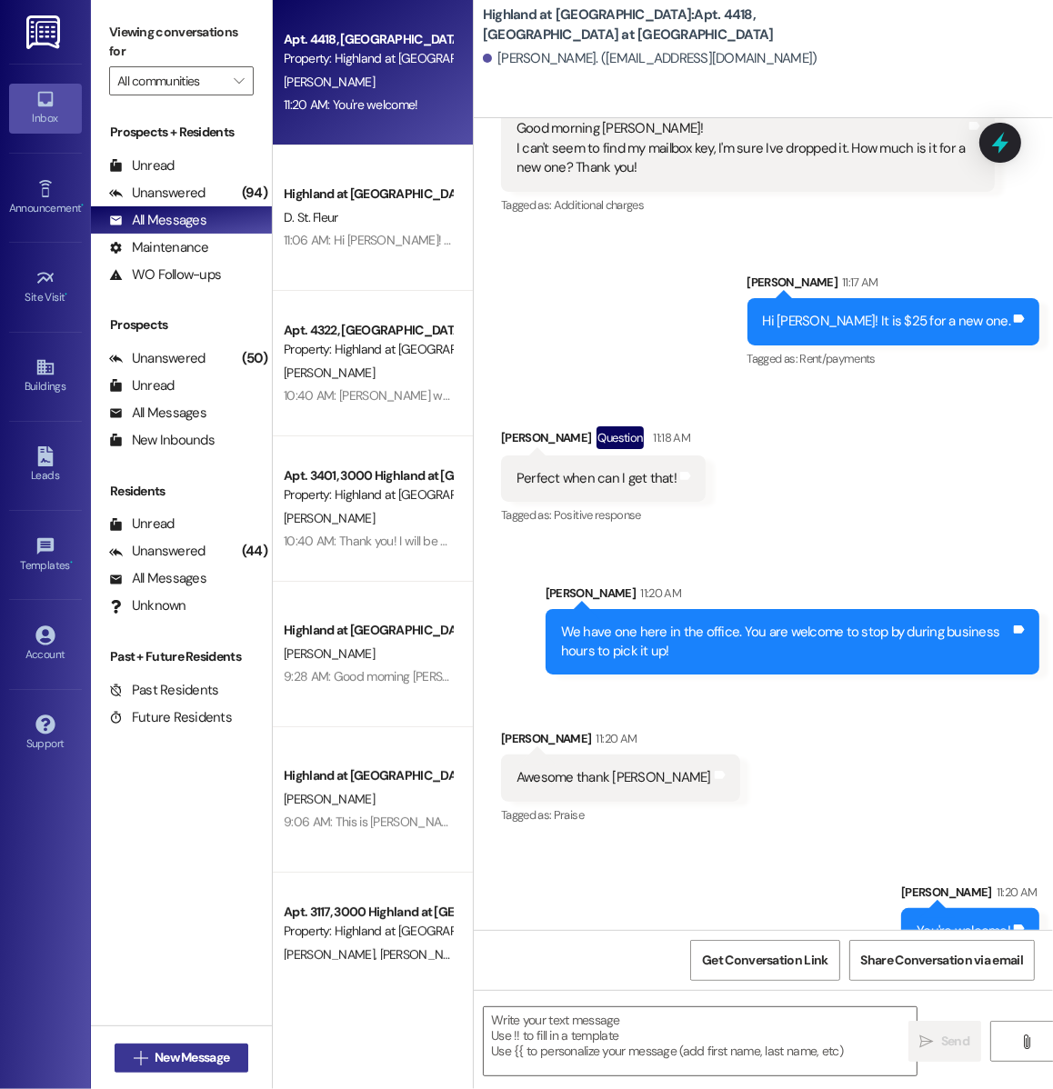
click at [181, 1050] on span "New Message" at bounding box center [192, 1057] width 75 height 19
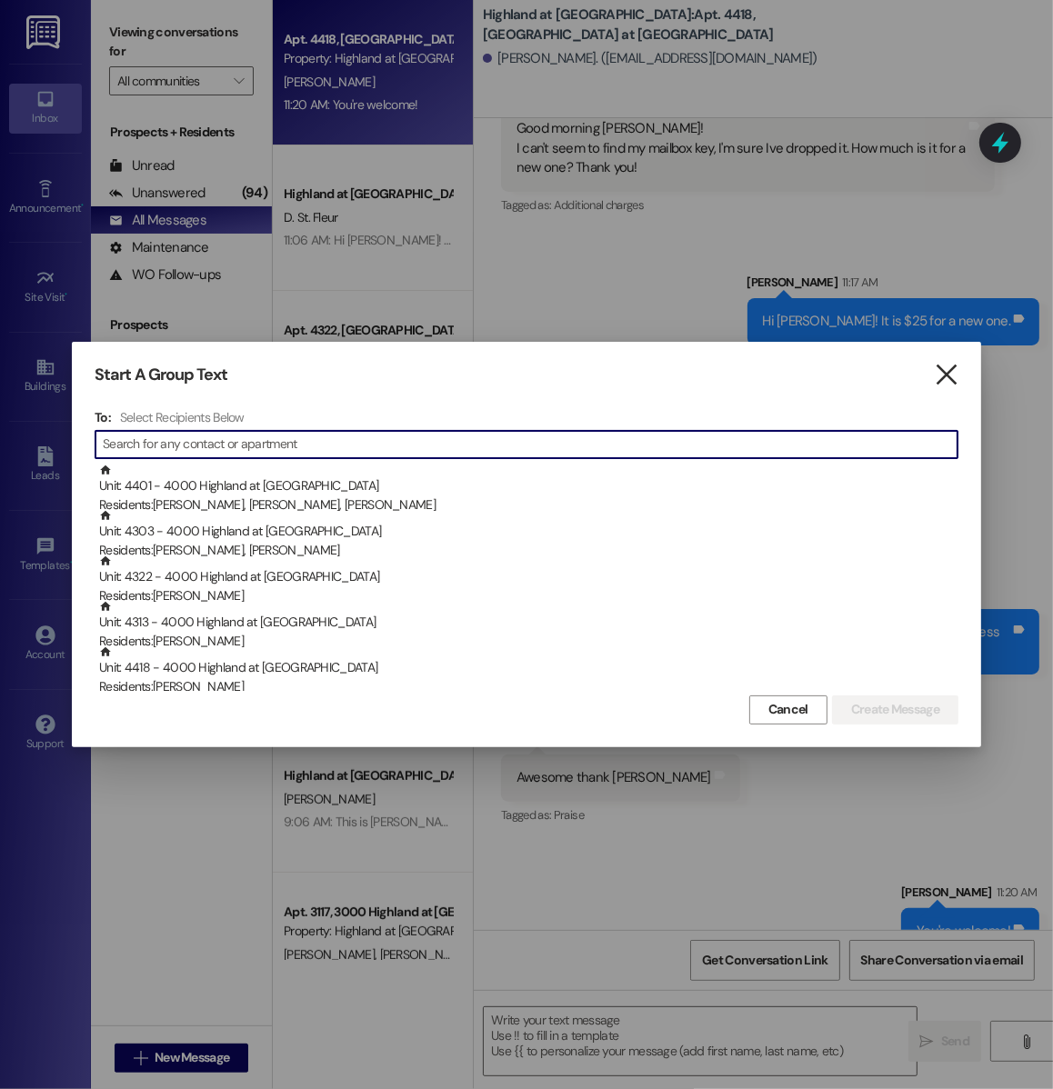
click at [934, 372] on icon "" at bounding box center [946, 374] width 25 height 19
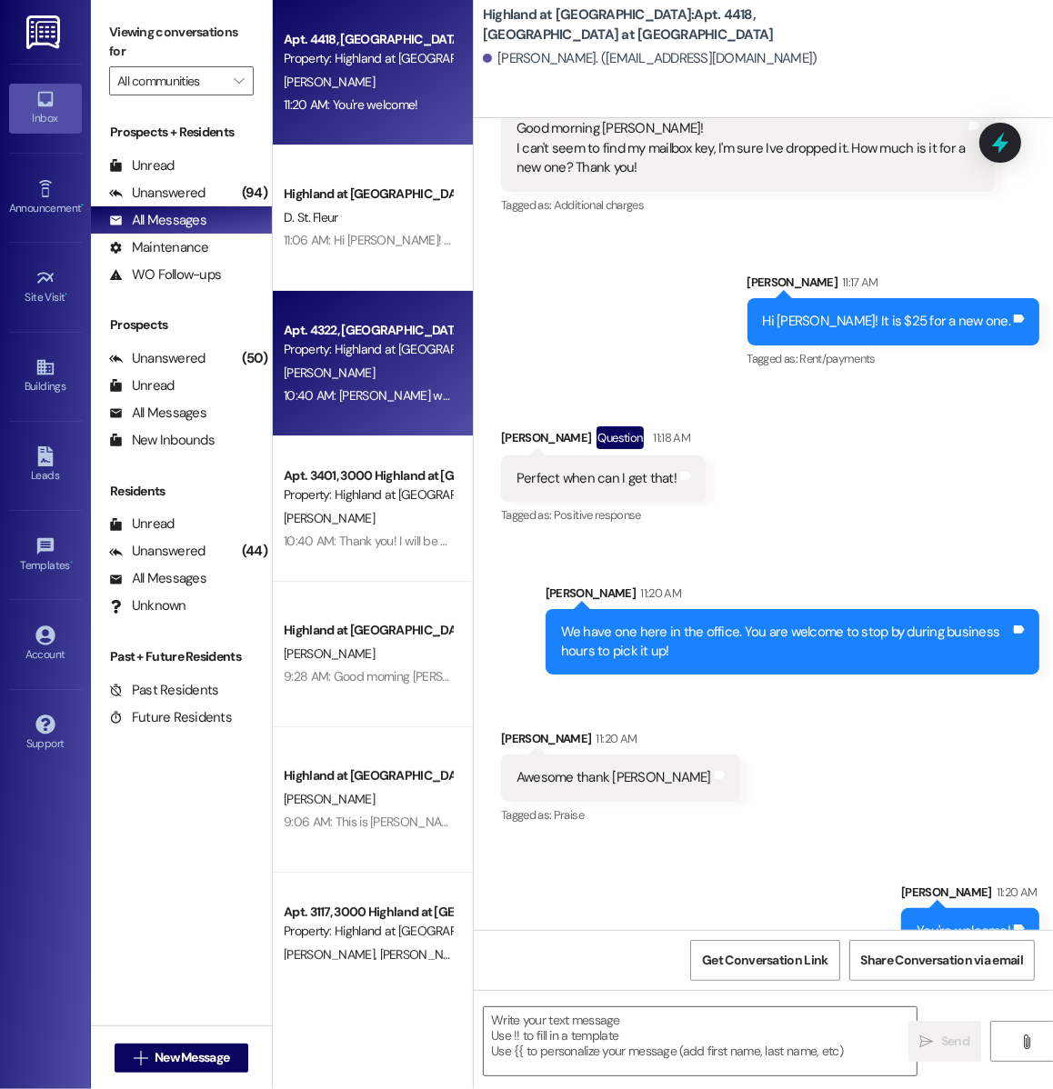
click at [410, 365] on div "[PERSON_NAME]" at bounding box center [368, 373] width 172 height 23
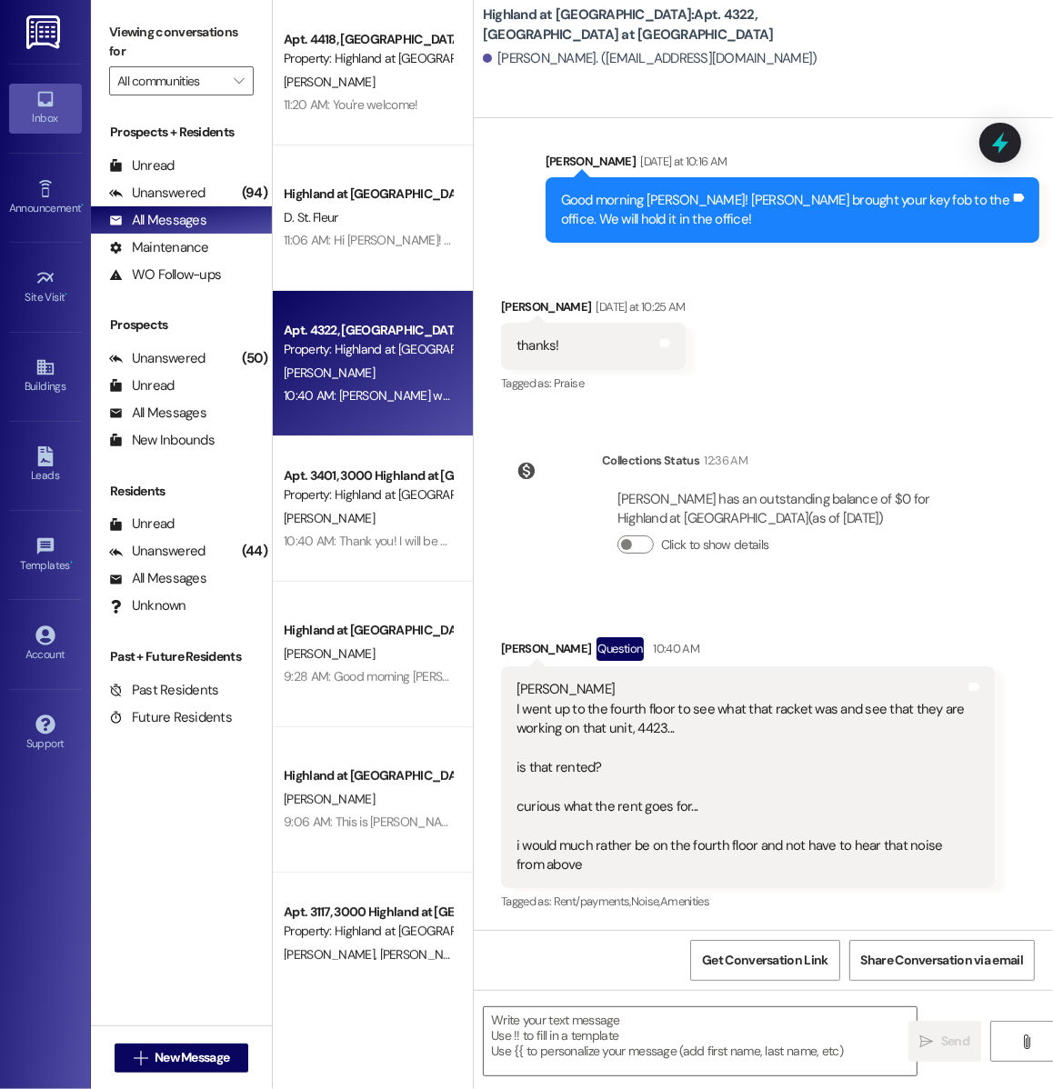
scroll to position [27383, 0]
click at [571, 1039] on textarea at bounding box center [700, 1041] width 433 height 68
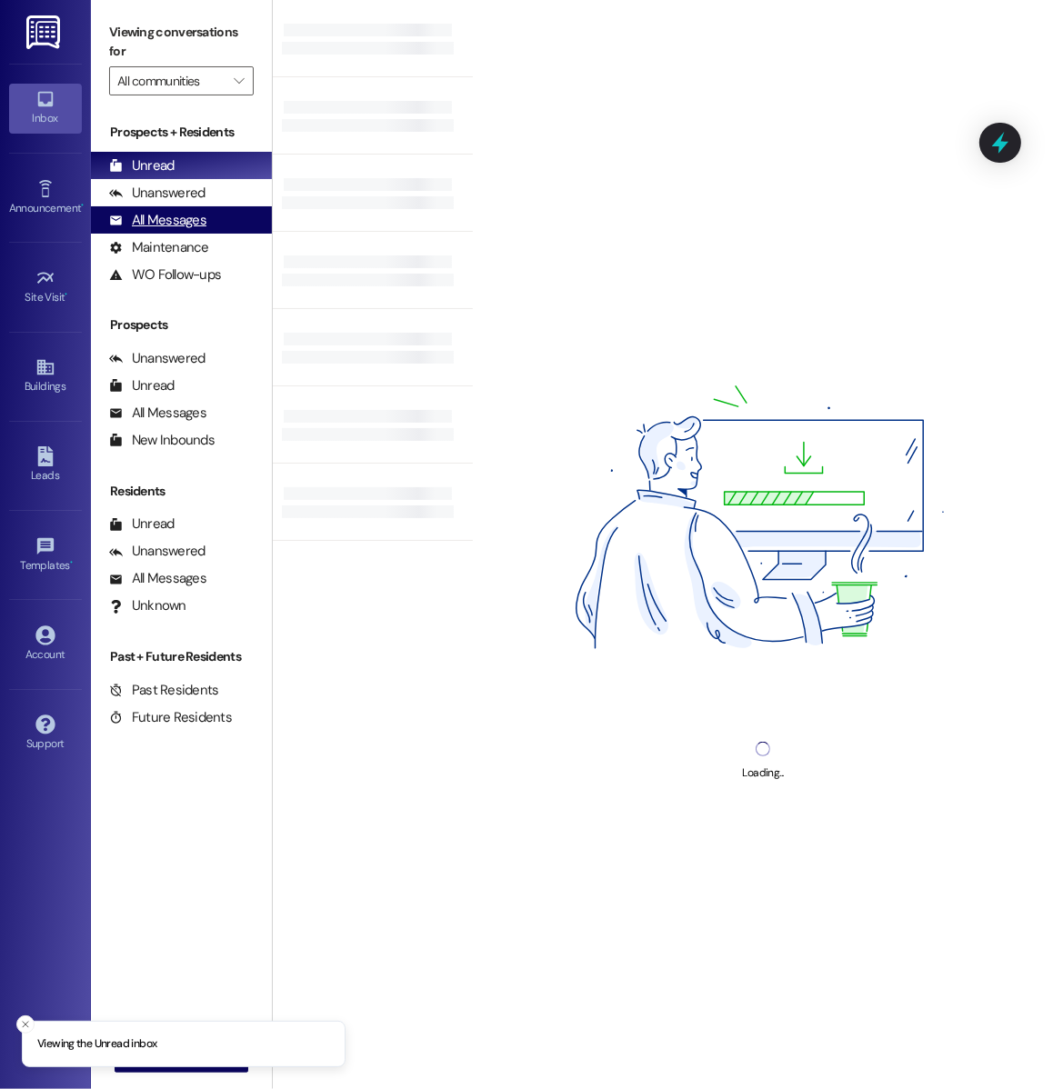
click at [208, 216] on div "All Messages (undefined)" at bounding box center [181, 219] width 181 height 27
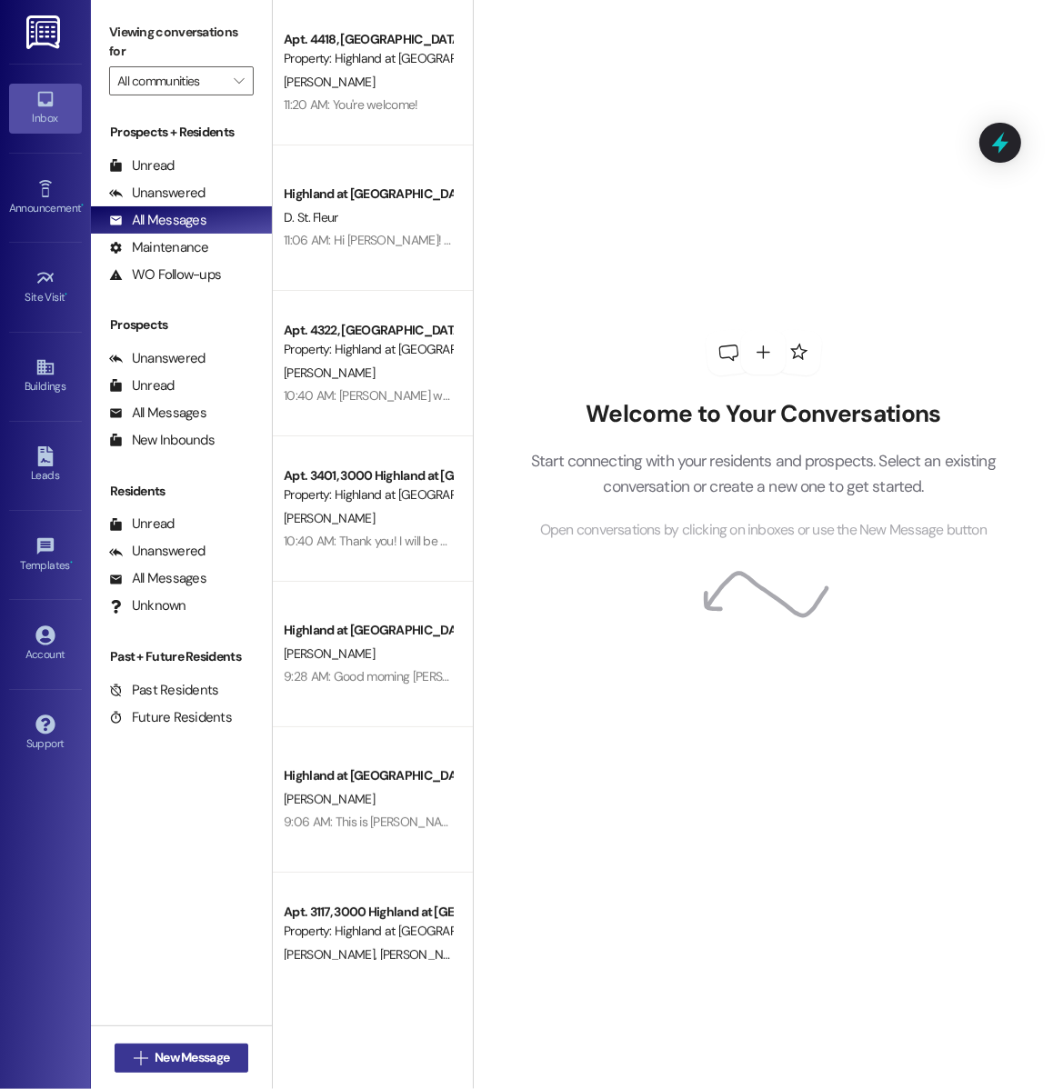
click at [225, 1060] on span "New Message" at bounding box center [192, 1057] width 75 height 19
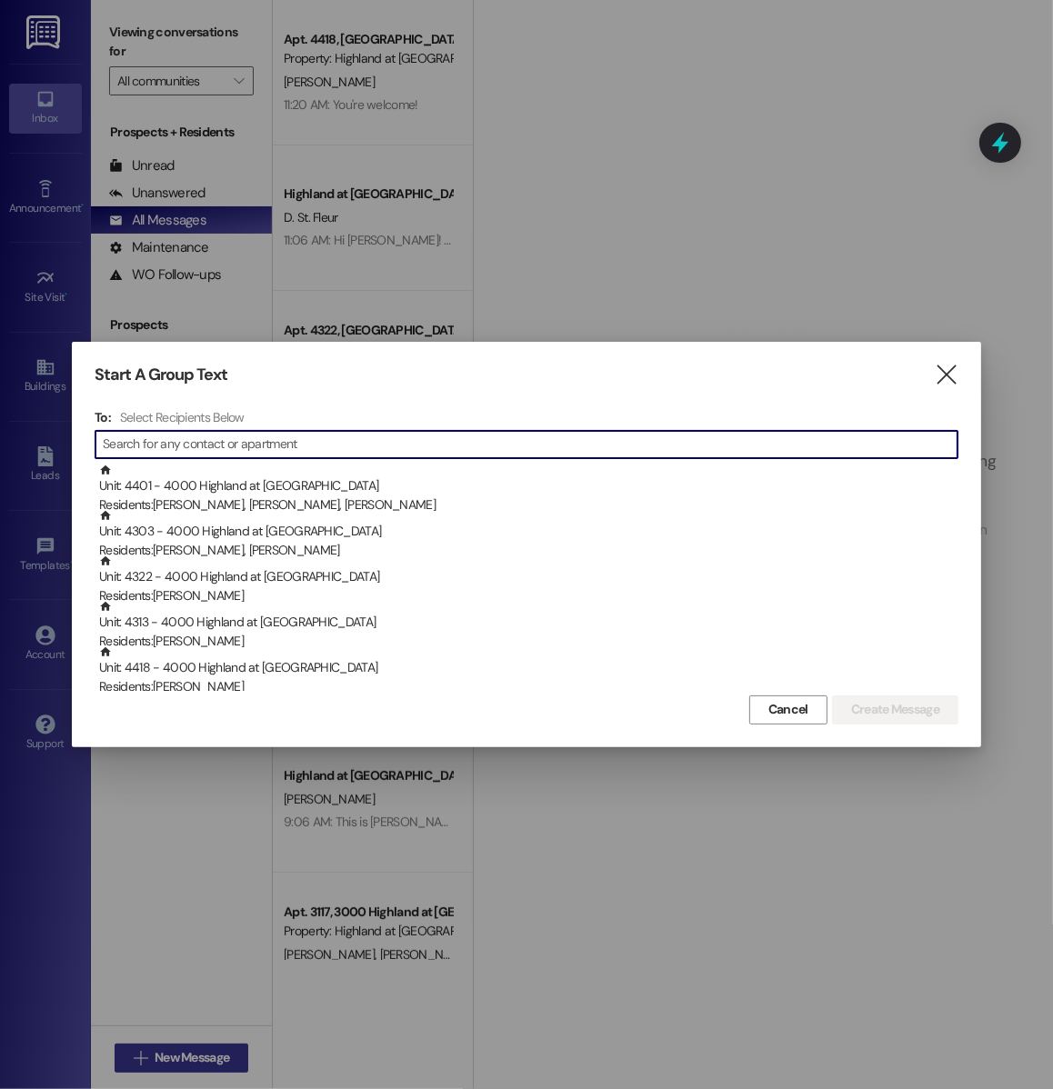
type input "2"
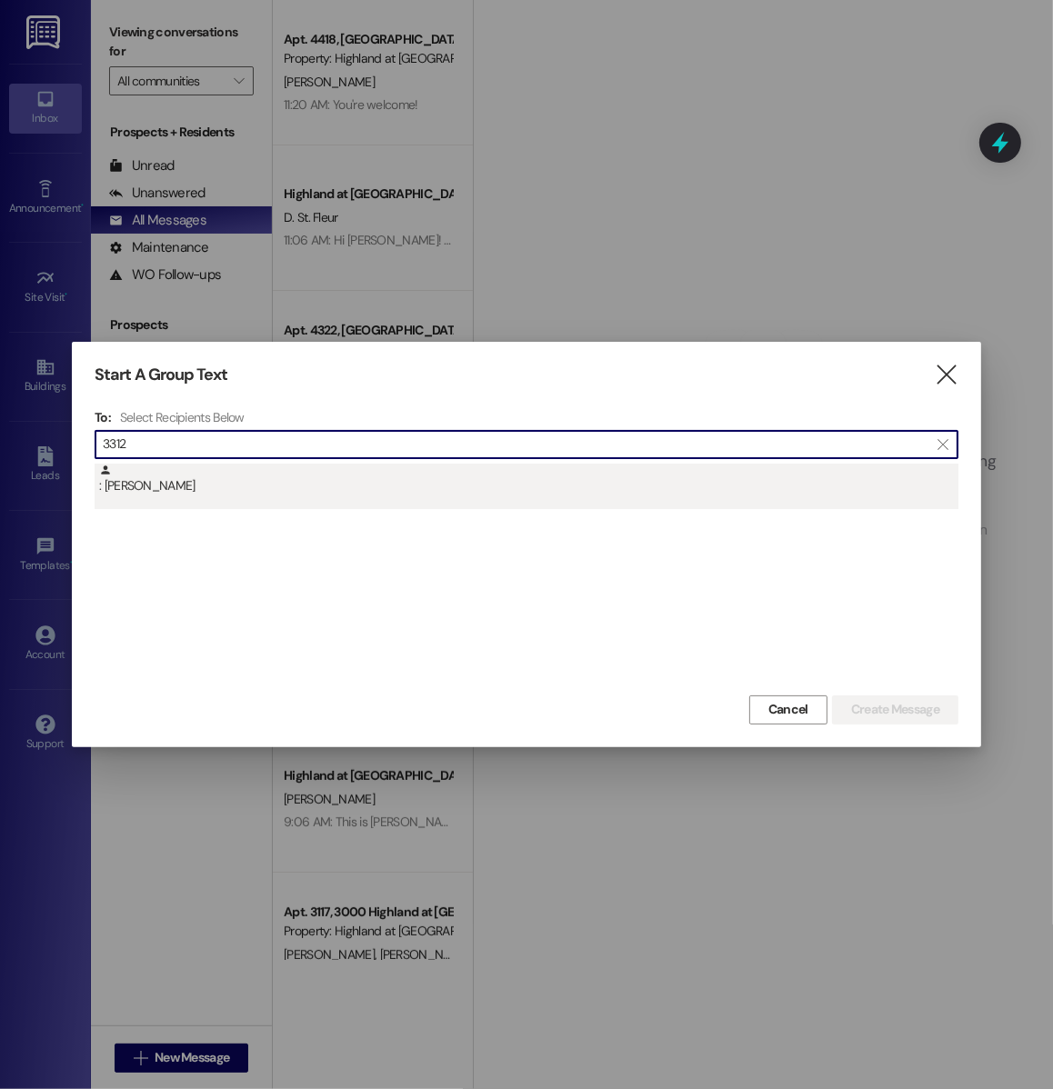
type input "3312"
click at [901, 469] on div ": [PERSON_NAME]" at bounding box center [528, 480] width 859 height 32
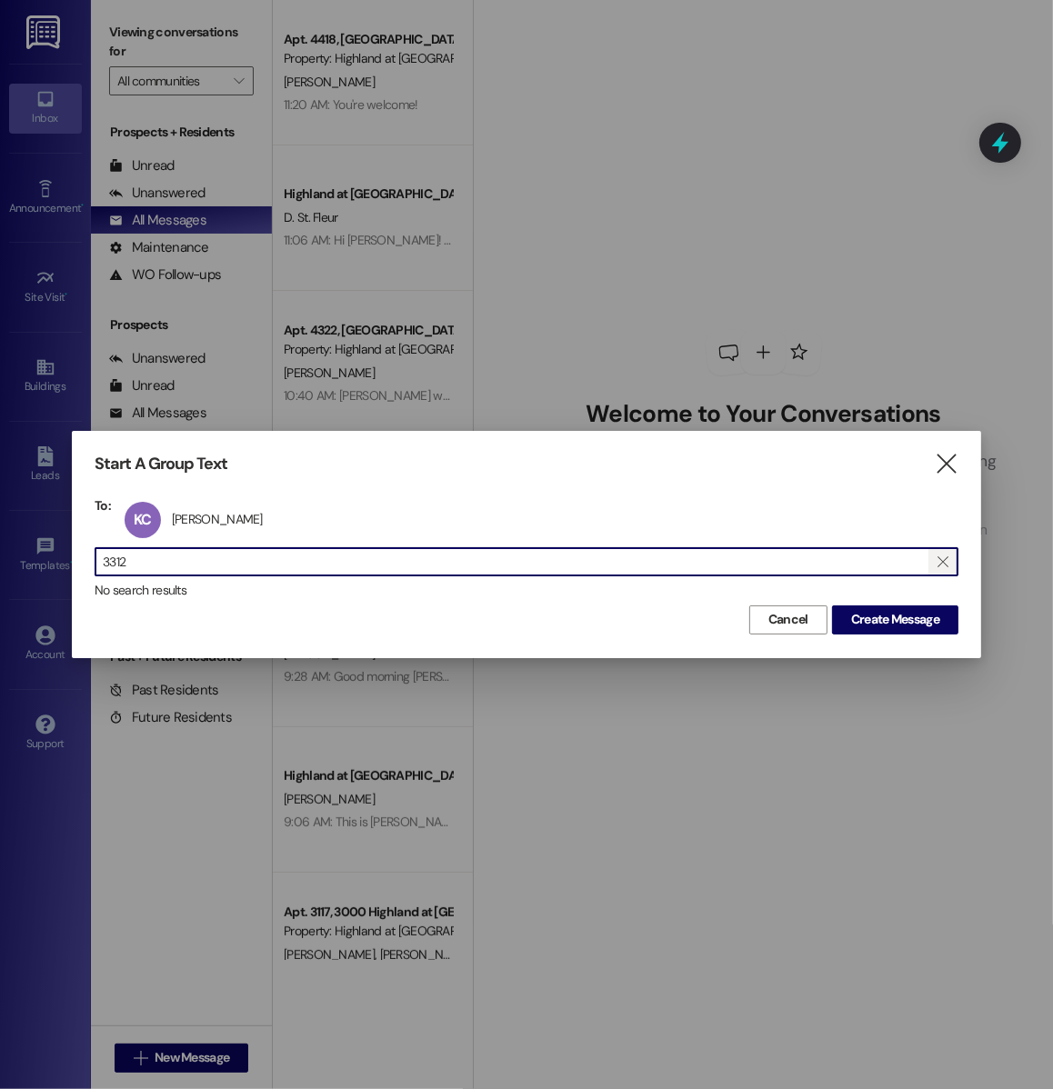
click at [939, 563] on icon "" at bounding box center [942, 562] width 10 height 15
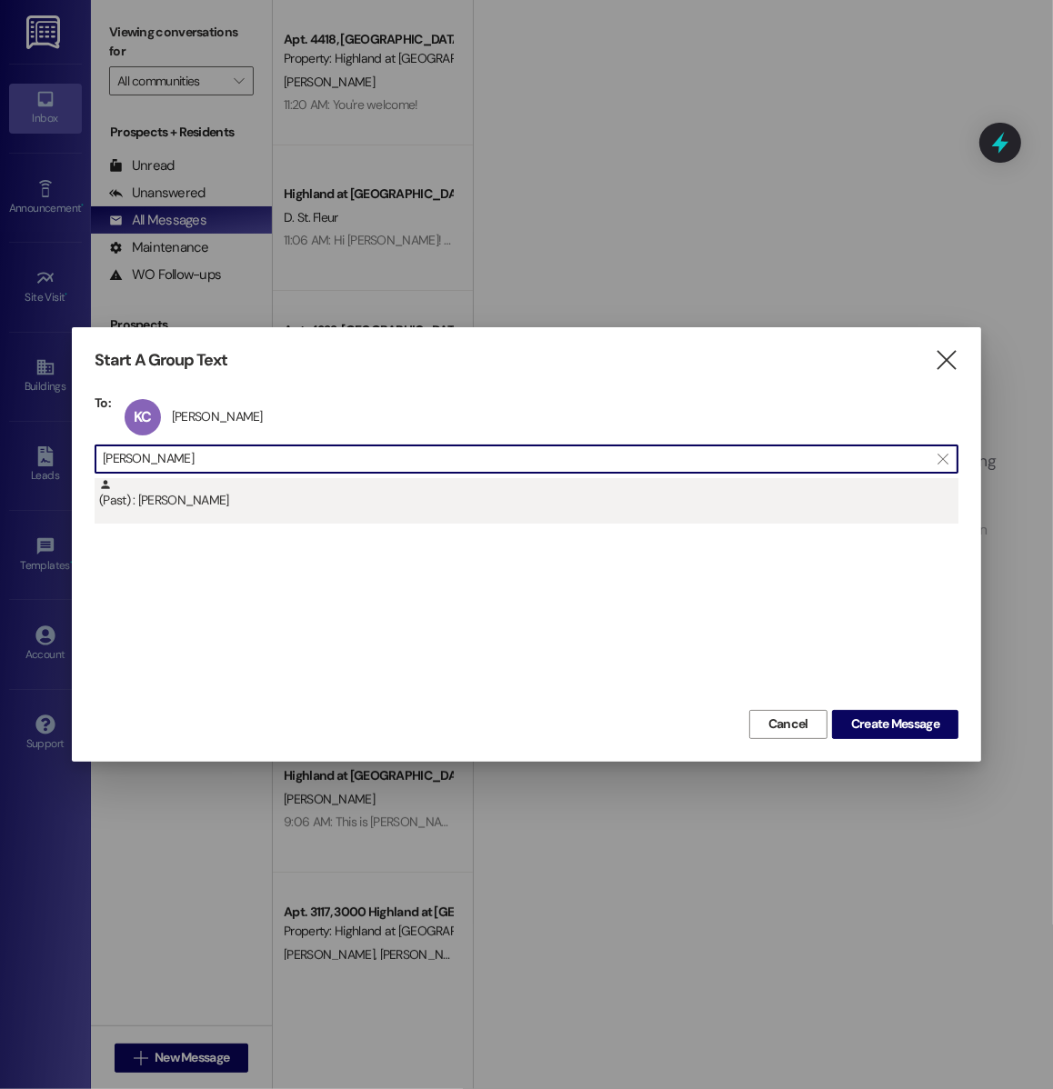
type input "[PERSON_NAME]"
click at [371, 512] on div "(Past) : [PERSON_NAME]" at bounding box center [527, 500] width 864 height 45
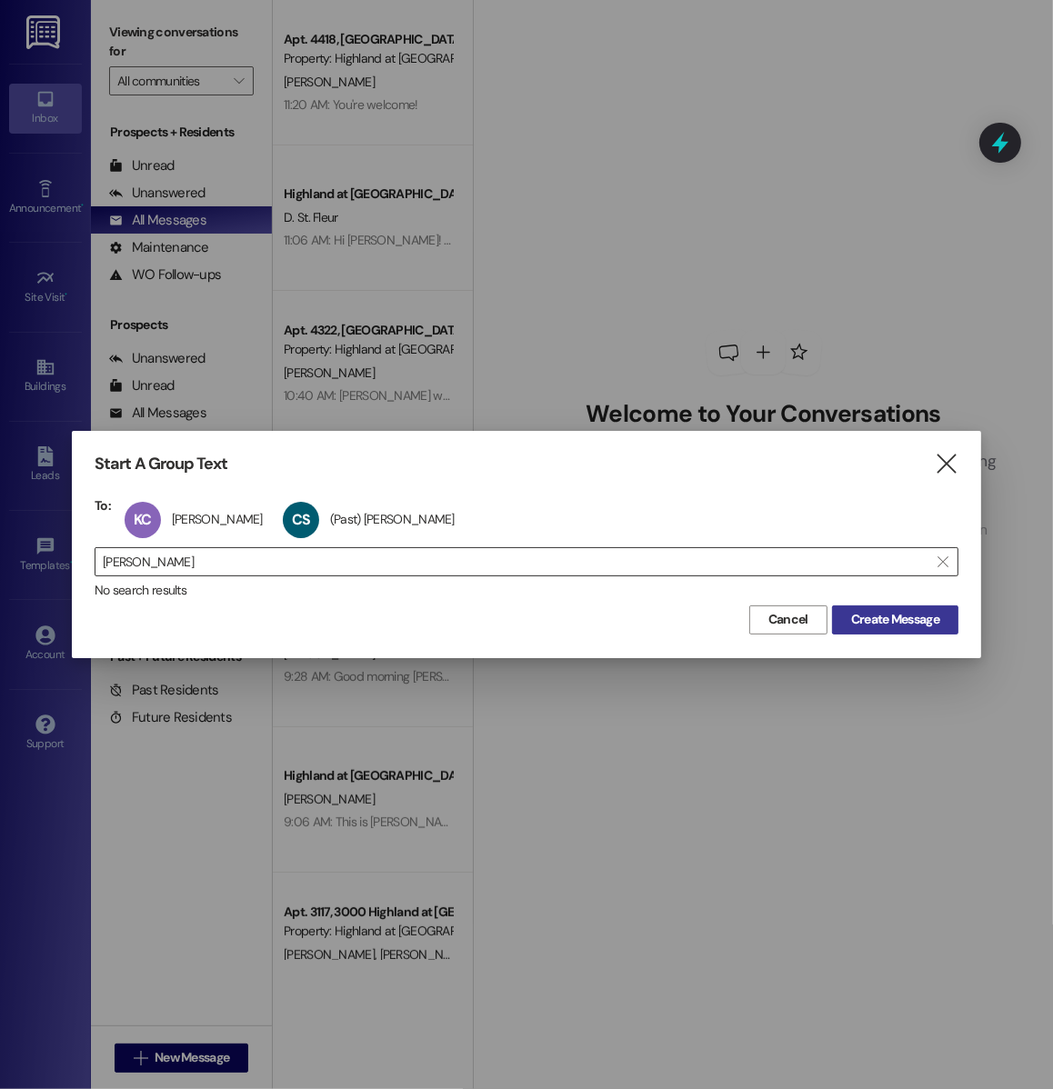
click at [896, 616] on span "Create Message" at bounding box center [895, 619] width 88 height 19
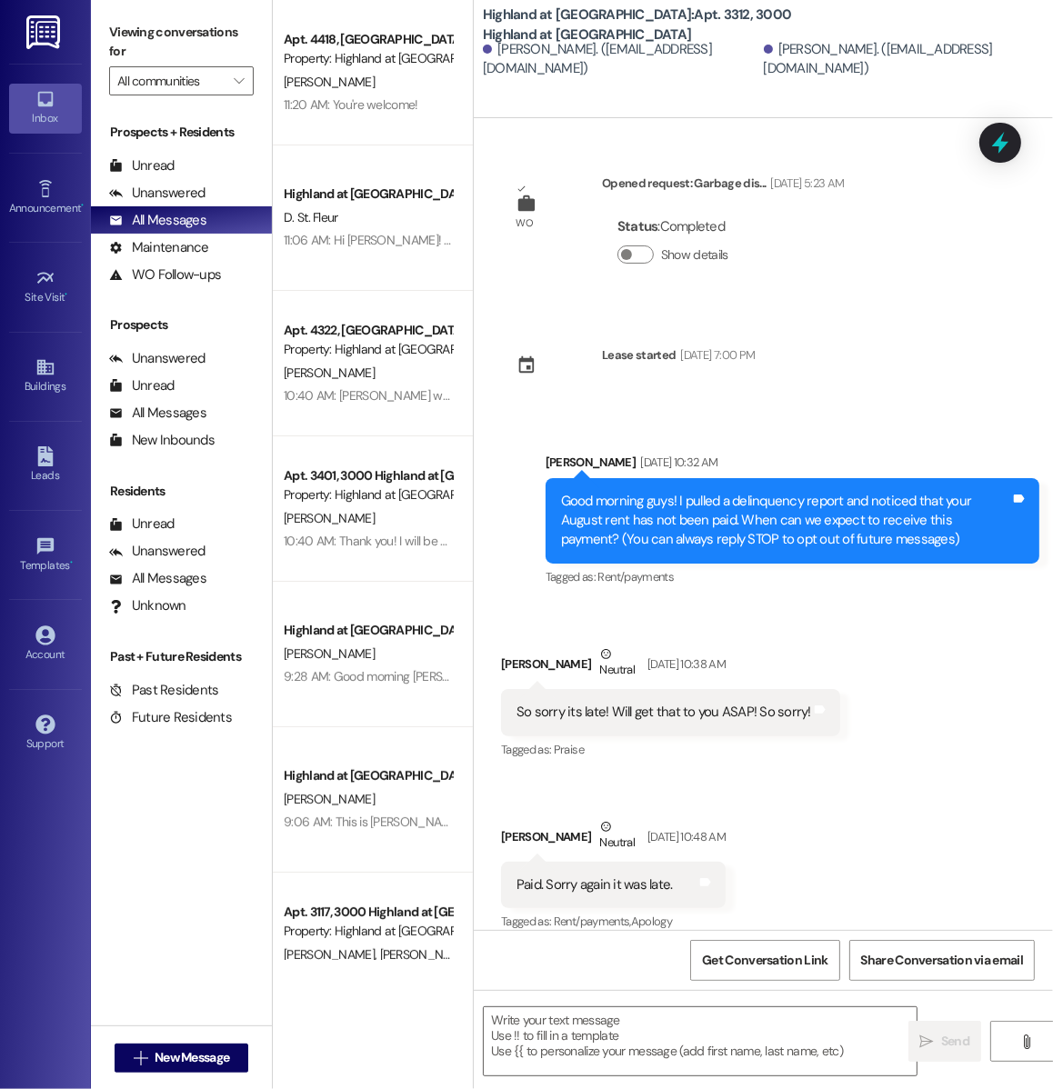
scroll to position [536, 0]
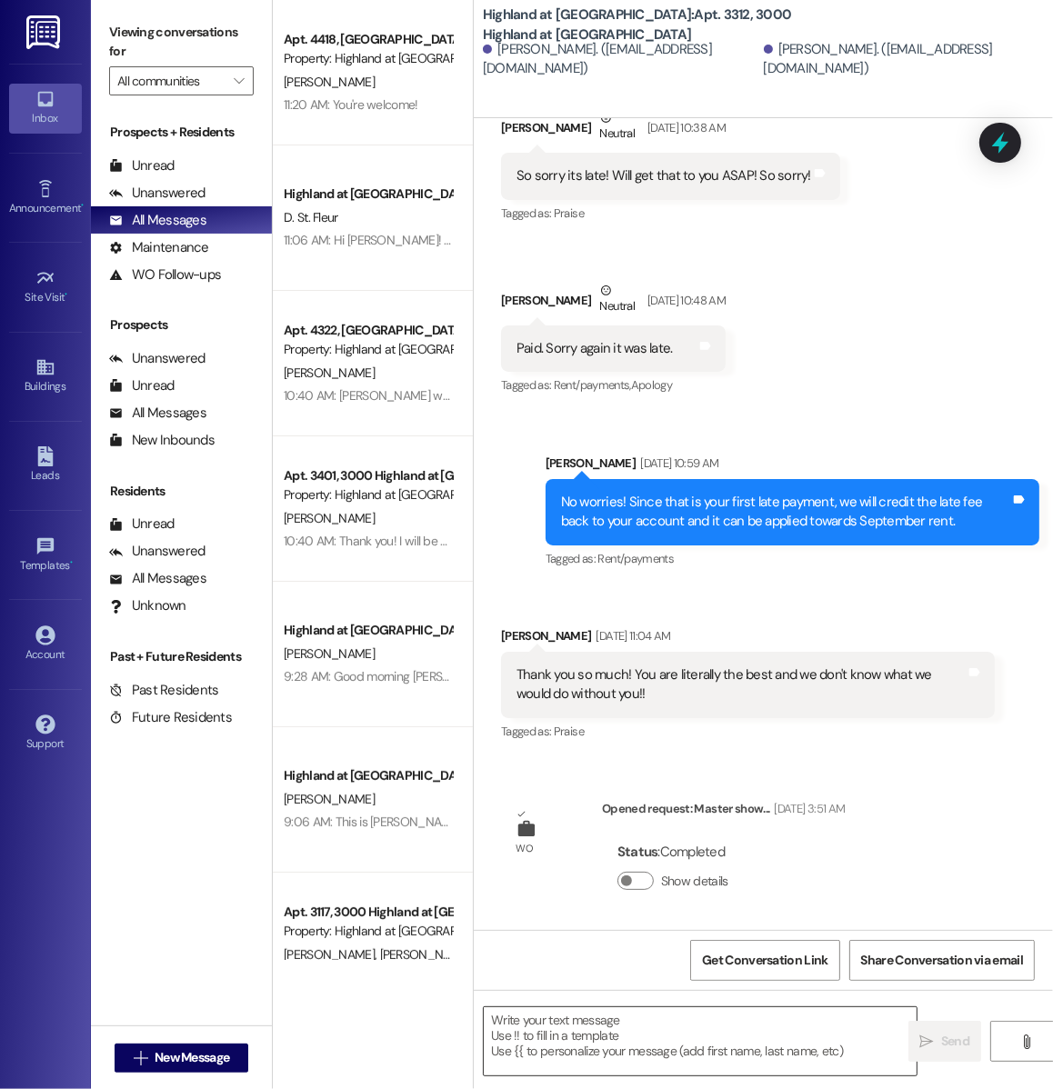
click at [566, 1051] on textarea at bounding box center [700, 1041] width 433 height 68
paste textarea "Hi [PERSON_NAME]! I wanted to see if you would like to remain opted in to the R…"
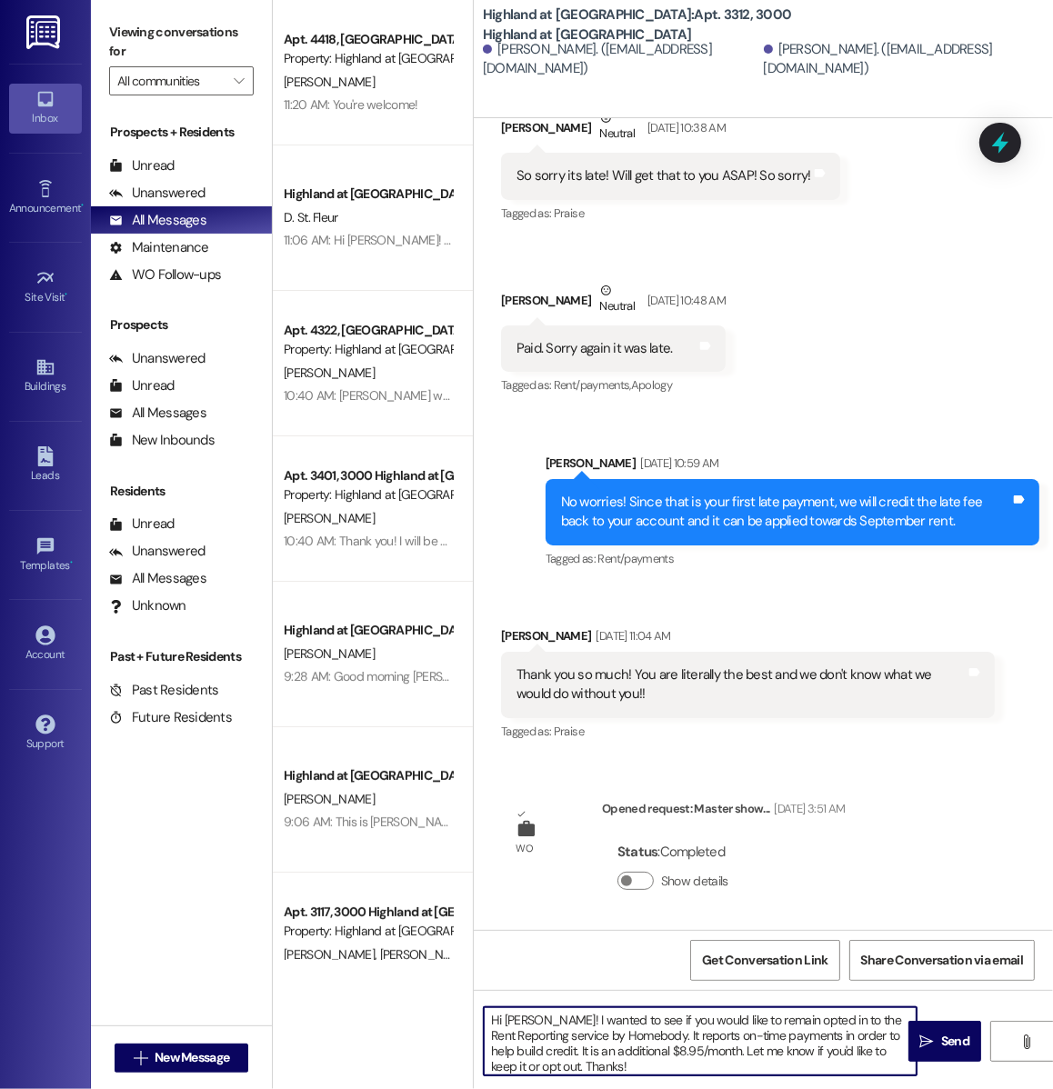
click at [514, 1021] on textarea "Hi [PERSON_NAME]! I wanted to see if you would like to remain opted in to the R…" at bounding box center [700, 1041] width 433 height 68
click at [789, 1037] on textarea "Hi Chase & [PERSON_NAME]! I wanted to see if you would like to remain opted in …" at bounding box center [700, 1041] width 433 height 68
click at [786, 1053] on textarea "Hi Chase & [PERSON_NAME]! I wanted to see if you would like to remain opted in …" at bounding box center [700, 1041] width 433 height 68
click at [759, 1058] on textarea "Hi Chase & [PERSON_NAME]! I wanted to see if you would like to remain opted in …" at bounding box center [700, 1041] width 433 height 68
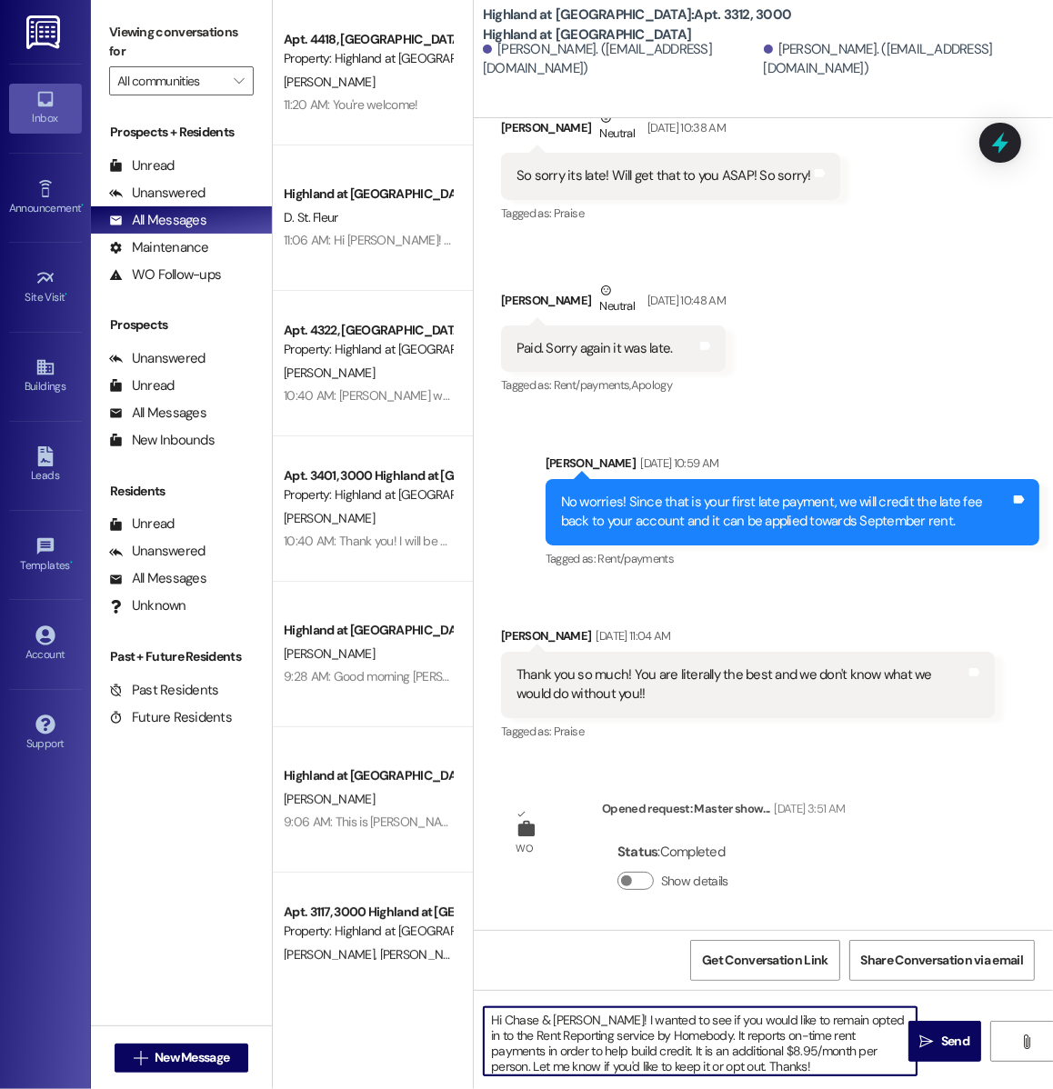
type textarea "Hi Chase & [PERSON_NAME]! I wanted to see if you would like to remain opted in …"
click at [745, 1076] on div "Hi Chase & [PERSON_NAME]! I wanted to see if you would like to remain opted in …" at bounding box center [700, 1041] width 435 height 70
drag, startPoint x: 744, startPoint y: 1069, endPoint x: 475, endPoint y: 987, distance: 280.4
click at [475, 987] on div "WO Opened request: Garbage dis... Jul 28, 2025 at 5:23 AM Status : Completed Sh…" at bounding box center [763, 662] width 579 height 1089
click at [782, 1066] on textarea "Hi Chase & [PERSON_NAME]! I wanted to see if you would like to remain opted in …" at bounding box center [700, 1041] width 433 height 68
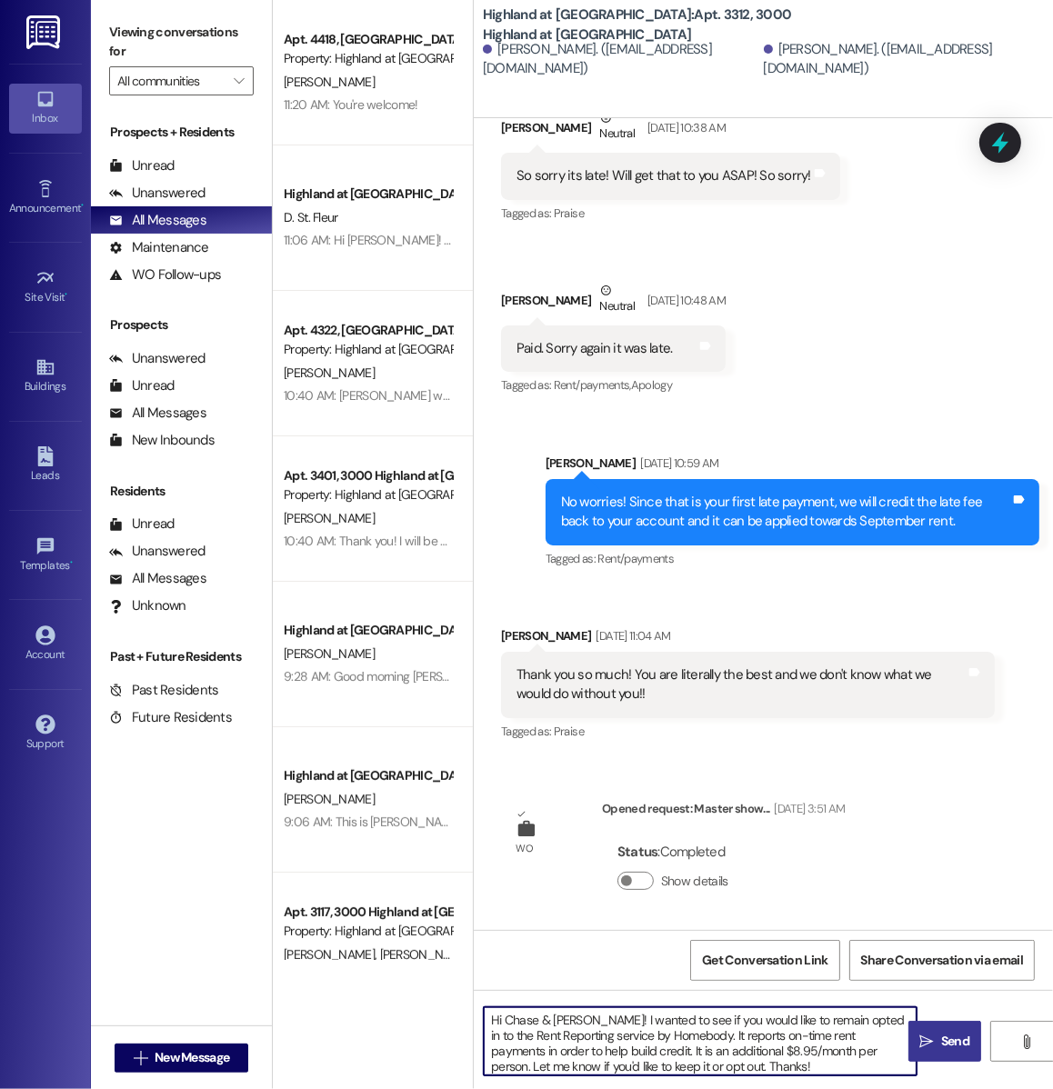
click at [934, 1046] on span " Send" at bounding box center [944, 1041] width 57 height 19
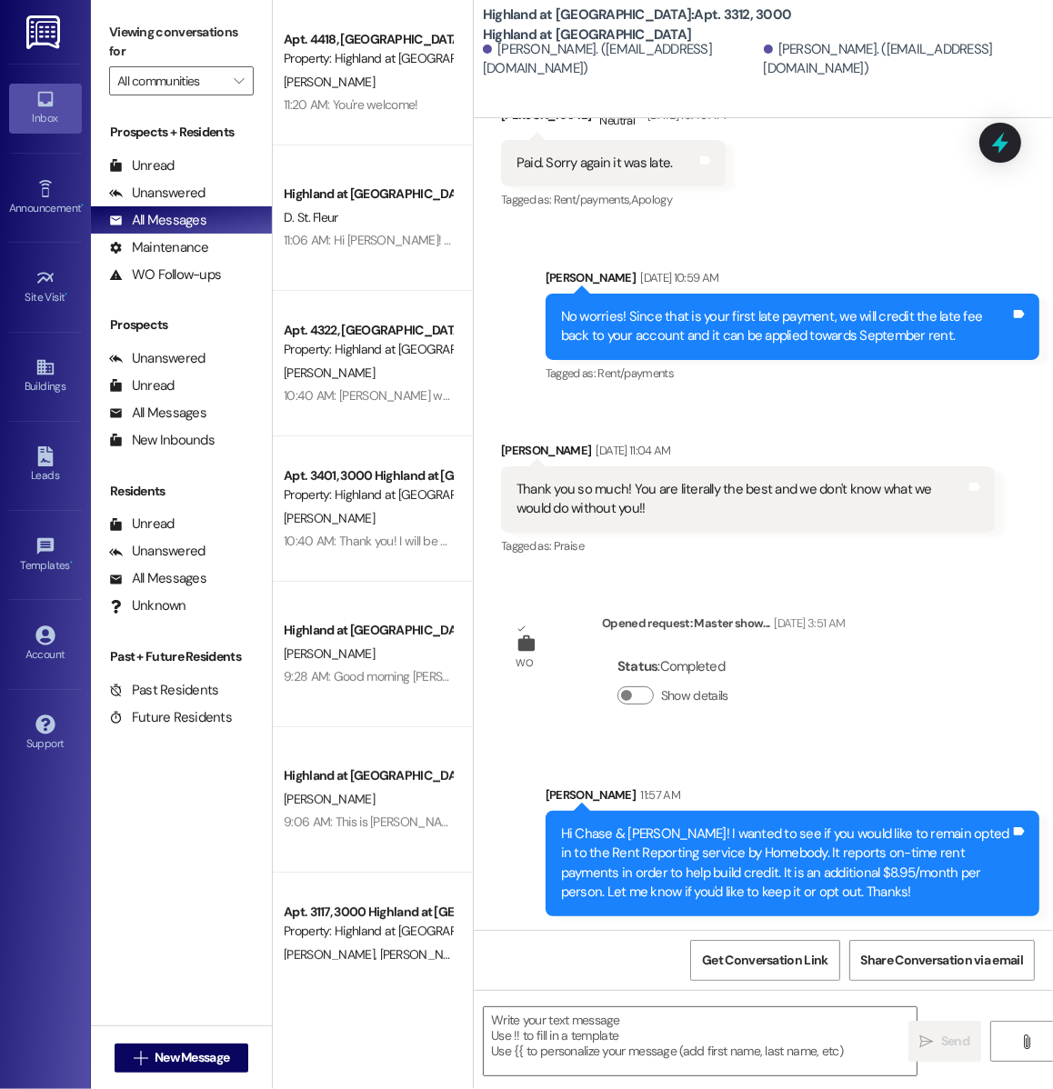
scroll to position [0, 0]
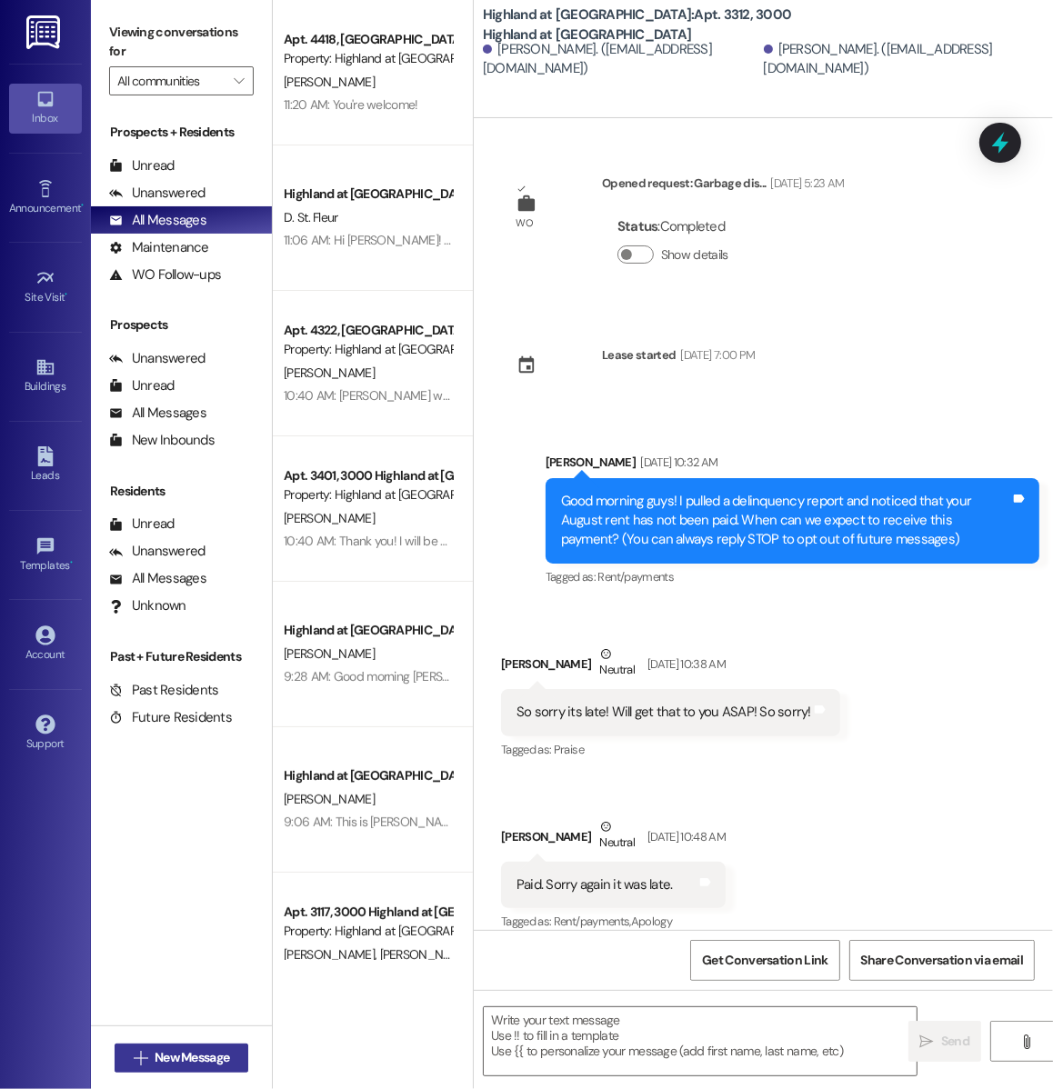
click at [216, 1060] on span "New Message" at bounding box center [192, 1057] width 75 height 19
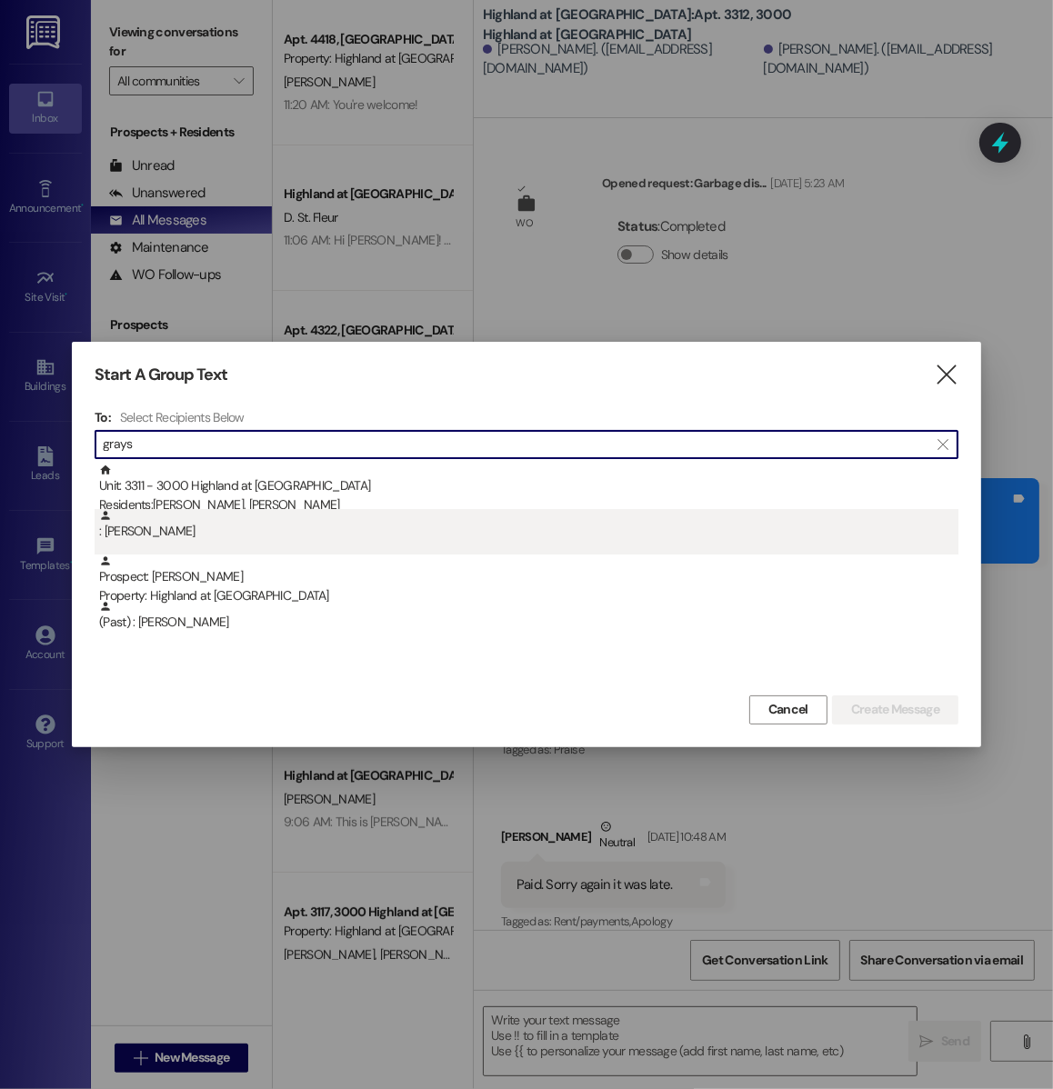
type input "grays"
click at [152, 534] on div ": Grayson Mccluskey" at bounding box center [528, 525] width 859 height 32
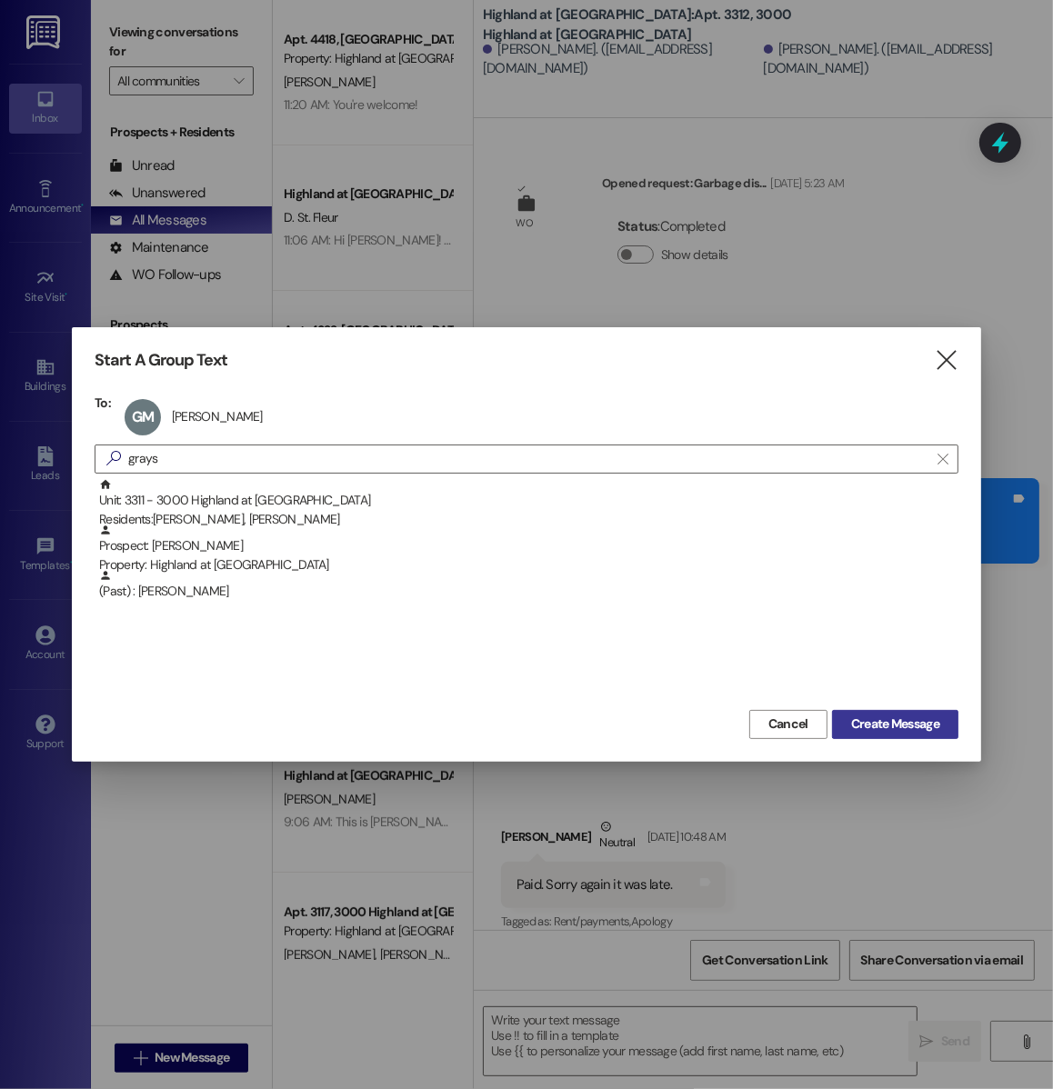
click at [858, 716] on span "Create Message" at bounding box center [895, 724] width 88 height 19
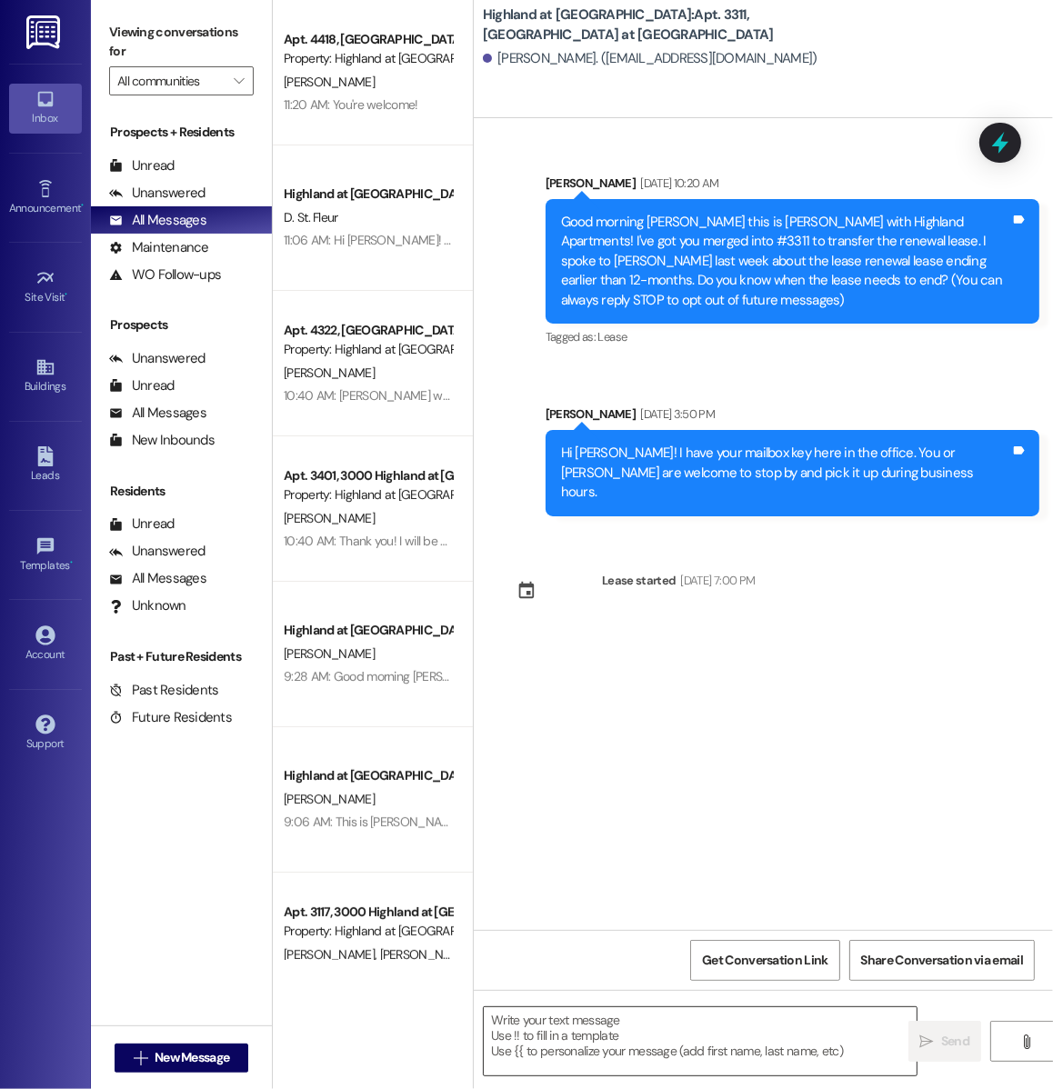
click at [548, 1056] on textarea at bounding box center [700, 1041] width 433 height 68
paste textarea "Hi Chase & [PERSON_NAME]! I wanted to see if you would like to remain opted in …"
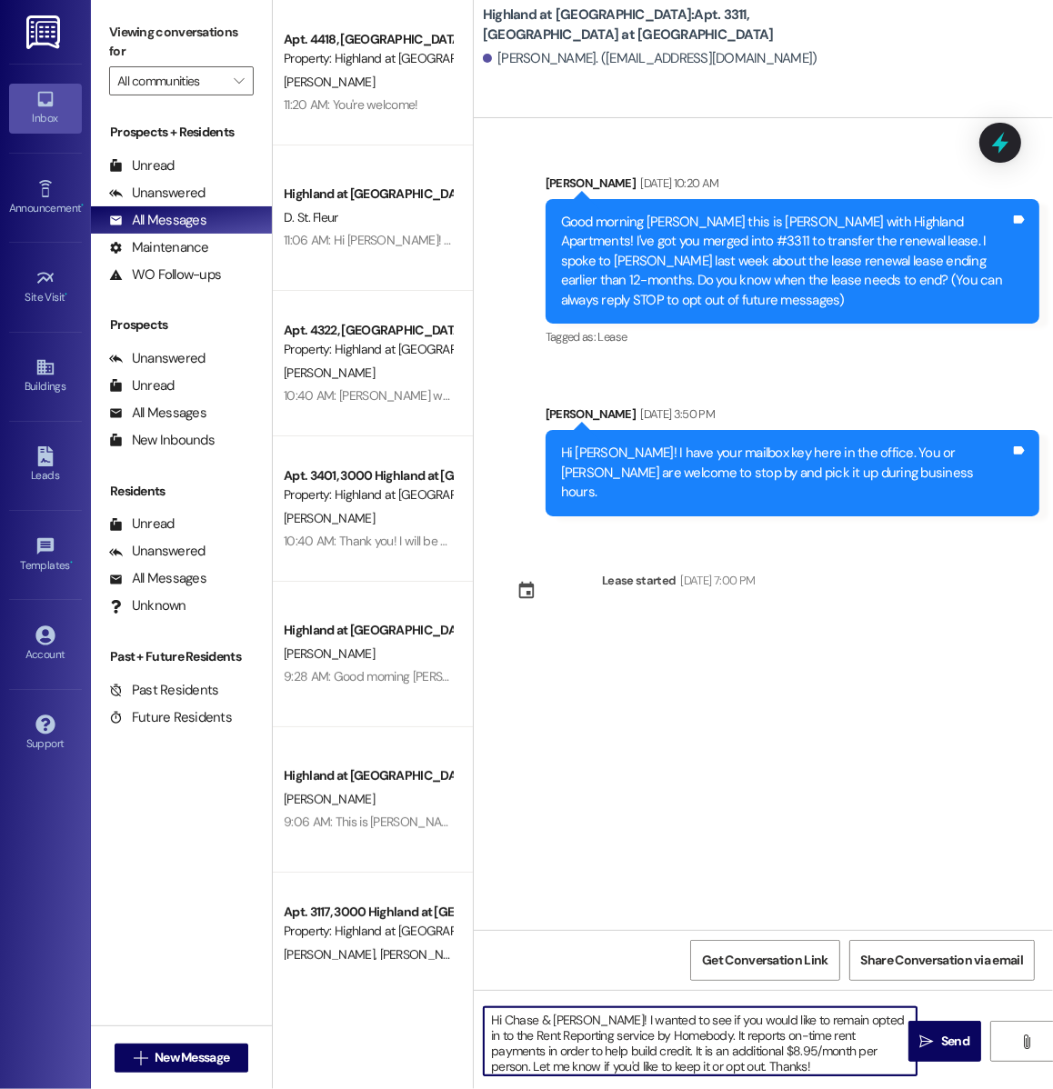
drag, startPoint x: 580, startPoint y: 1020, endPoint x: 506, endPoint y: 1020, distance: 73.6
click at [506, 1020] on textarea "Hi Chase & [PERSON_NAME]! I wanted to see if you would like to remain opted in …" at bounding box center [700, 1041] width 433 height 68
drag, startPoint x: 742, startPoint y: 1049, endPoint x: 798, endPoint y: 1046, distance: 56.5
click at [798, 1046] on textarea "Hi Eve I wanted to see if you would like to remain opted in to the Rent Reporti…" at bounding box center [700, 1041] width 433 height 68
click at [694, 1065] on textarea "Hi Eve I wanted to see if you would like to remain opted in to the Rent Reporti…" at bounding box center [700, 1041] width 433 height 68
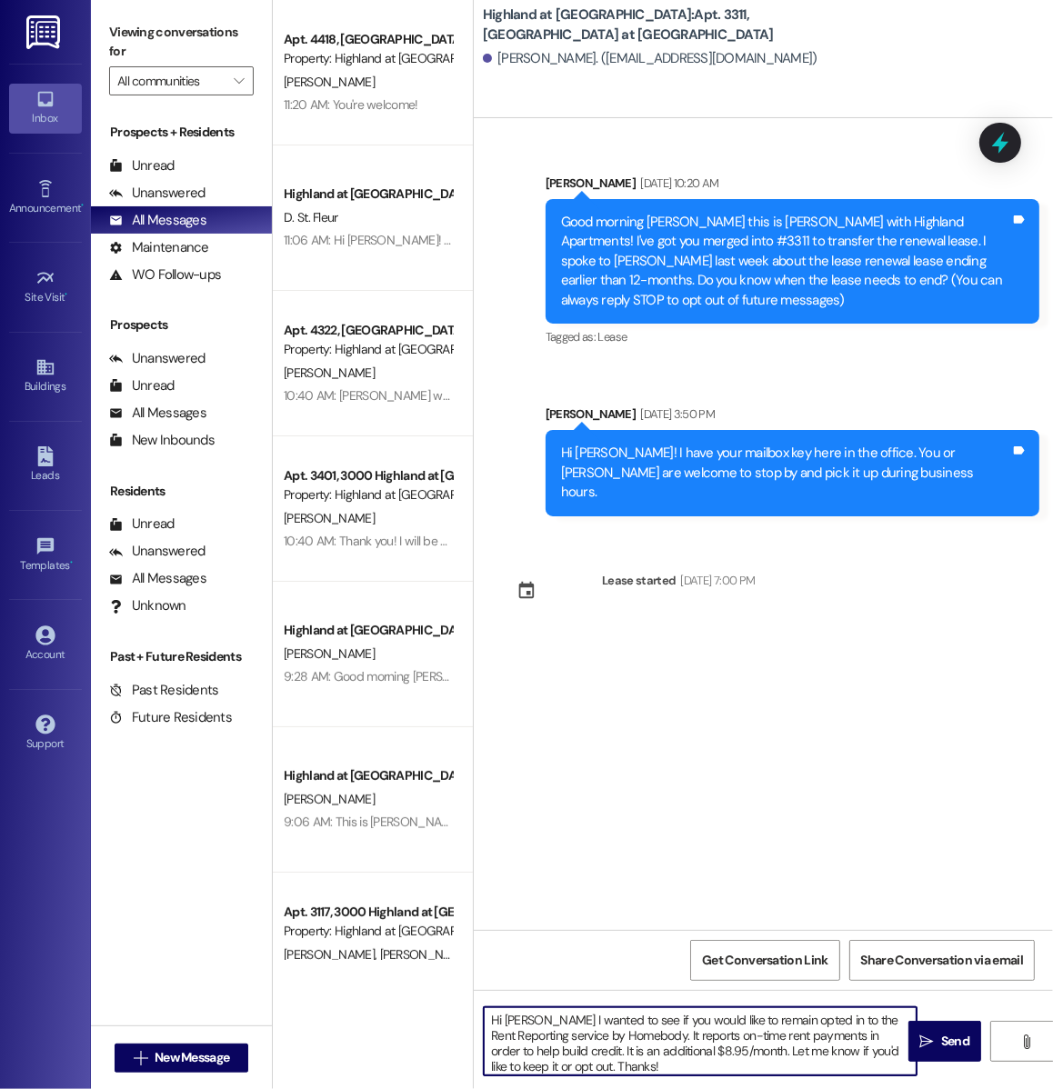
click at [522, 1024] on textarea "Hi Eve I wanted to see if you would like to remain opted in to the Rent Reporti…" at bounding box center [700, 1041] width 433 height 68
click at [660, 1068] on textarea "Hi [PERSON_NAME]! I wanted to see if you would like to remain opted in to the R…" at bounding box center [700, 1041] width 433 height 68
type textarea "Hi [PERSON_NAME]! I wanted to see if you would like to remain opted in to the R…"
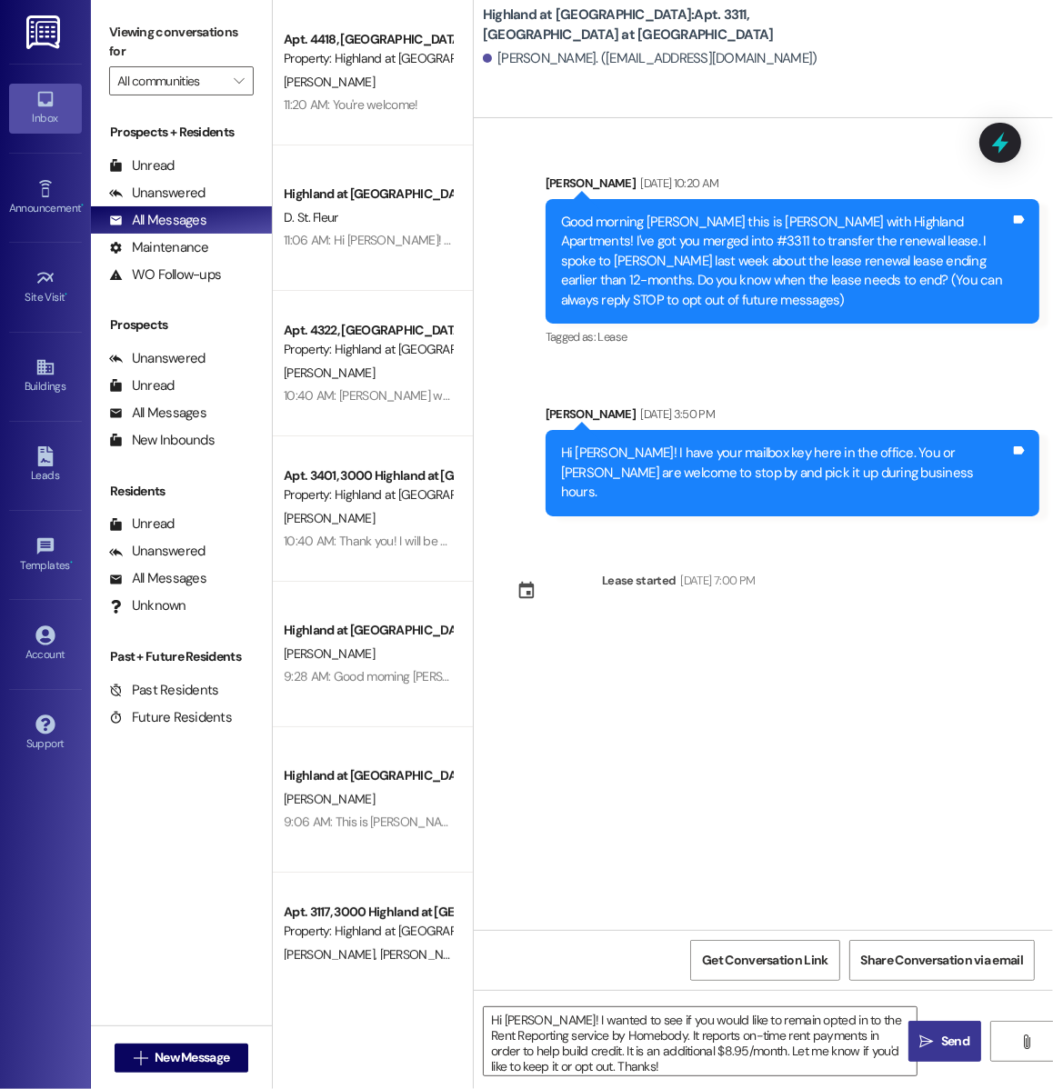
click at [932, 1041] on icon "" at bounding box center [927, 1042] width 14 height 15
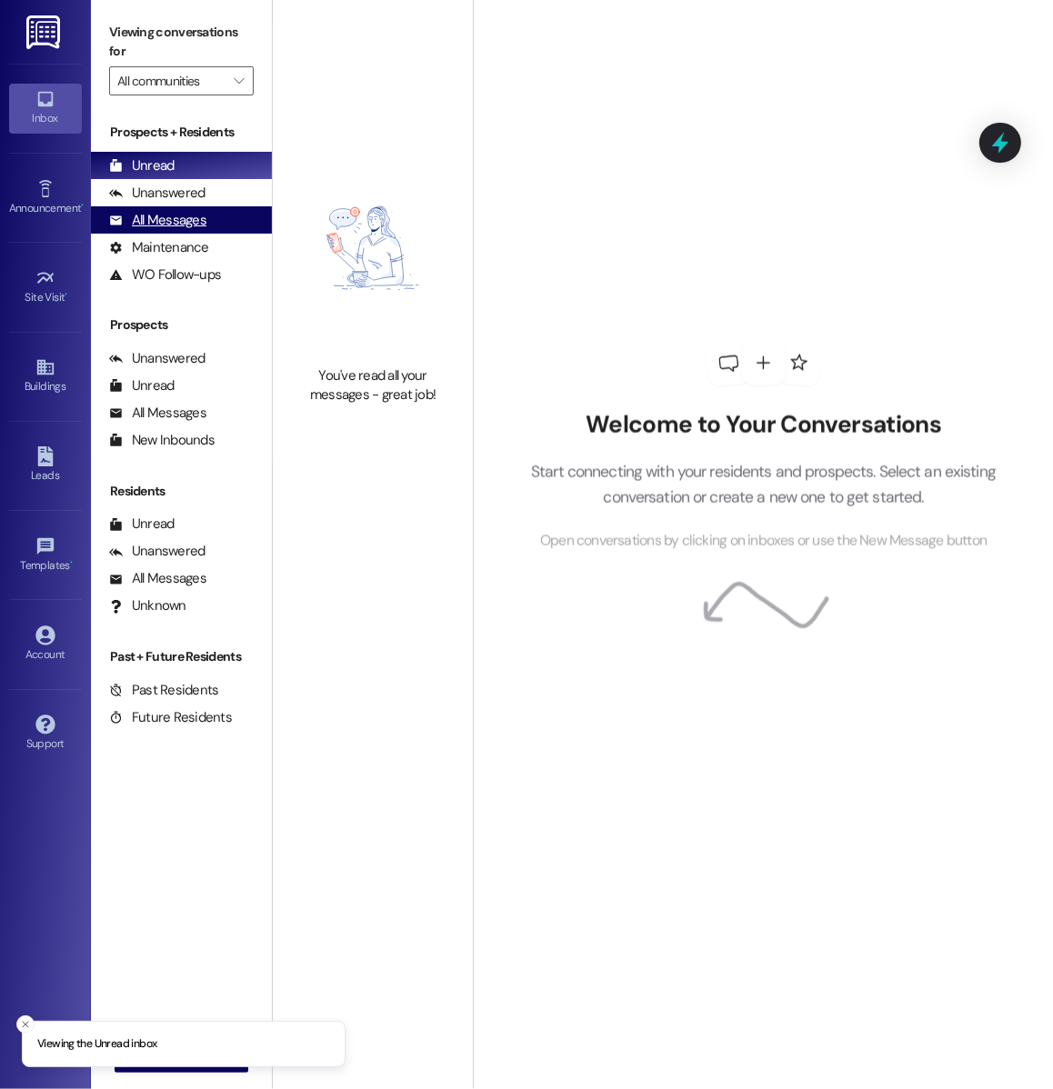
click at [199, 206] on div "All Messages (undefined)" at bounding box center [181, 219] width 181 height 27
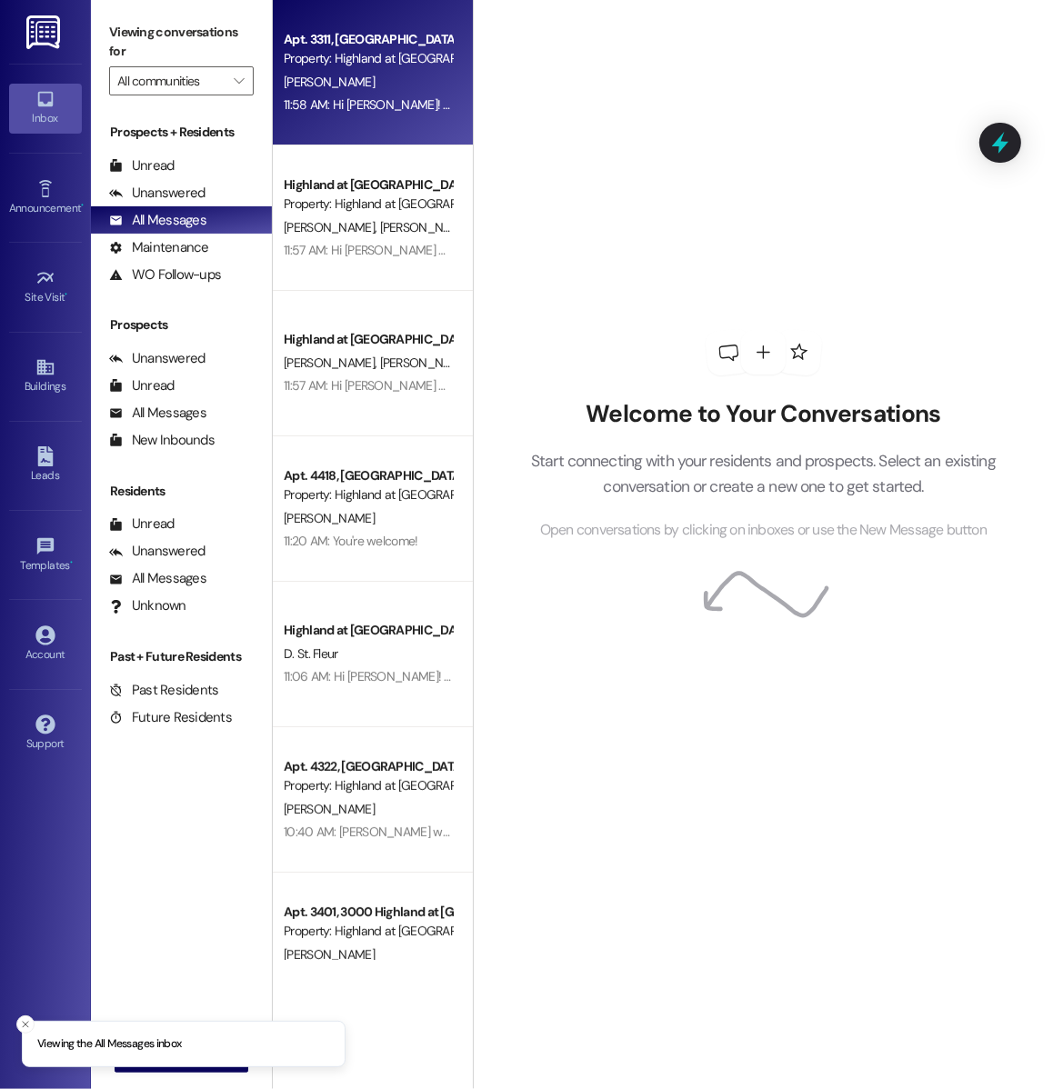
click at [353, 99] on div "11:58 AM: Hi [PERSON_NAME]! I wanted to see if you would like to remain opted i…" at bounding box center [999, 104] width 1431 height 16
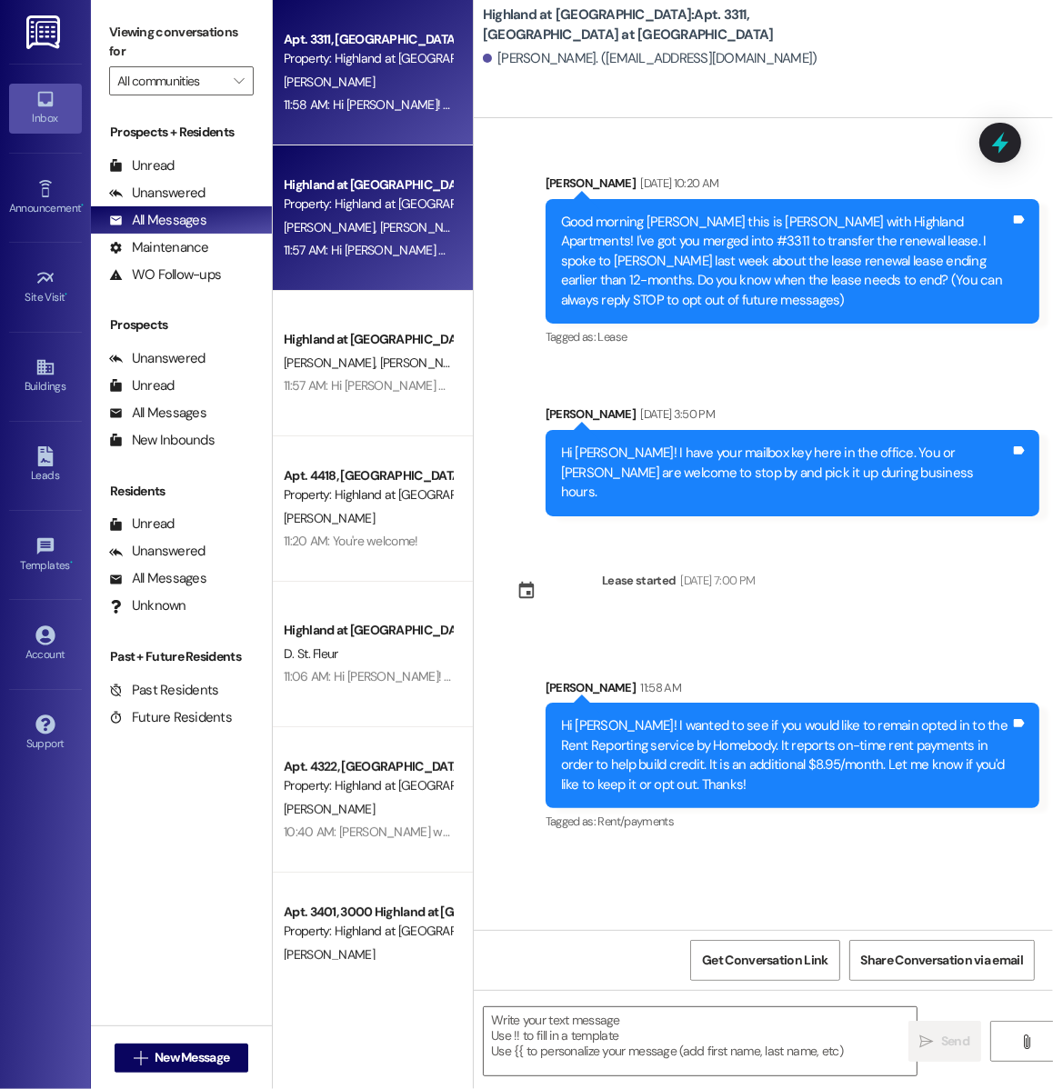
click at [398, 215] on div "Highland at [GEOGRAPHIC_DATA] Property: [GEOGRAPHIC_DATA] at [GEOGRAPHIC_DATA]" at bounding box center [368, 195] width 172 height 43
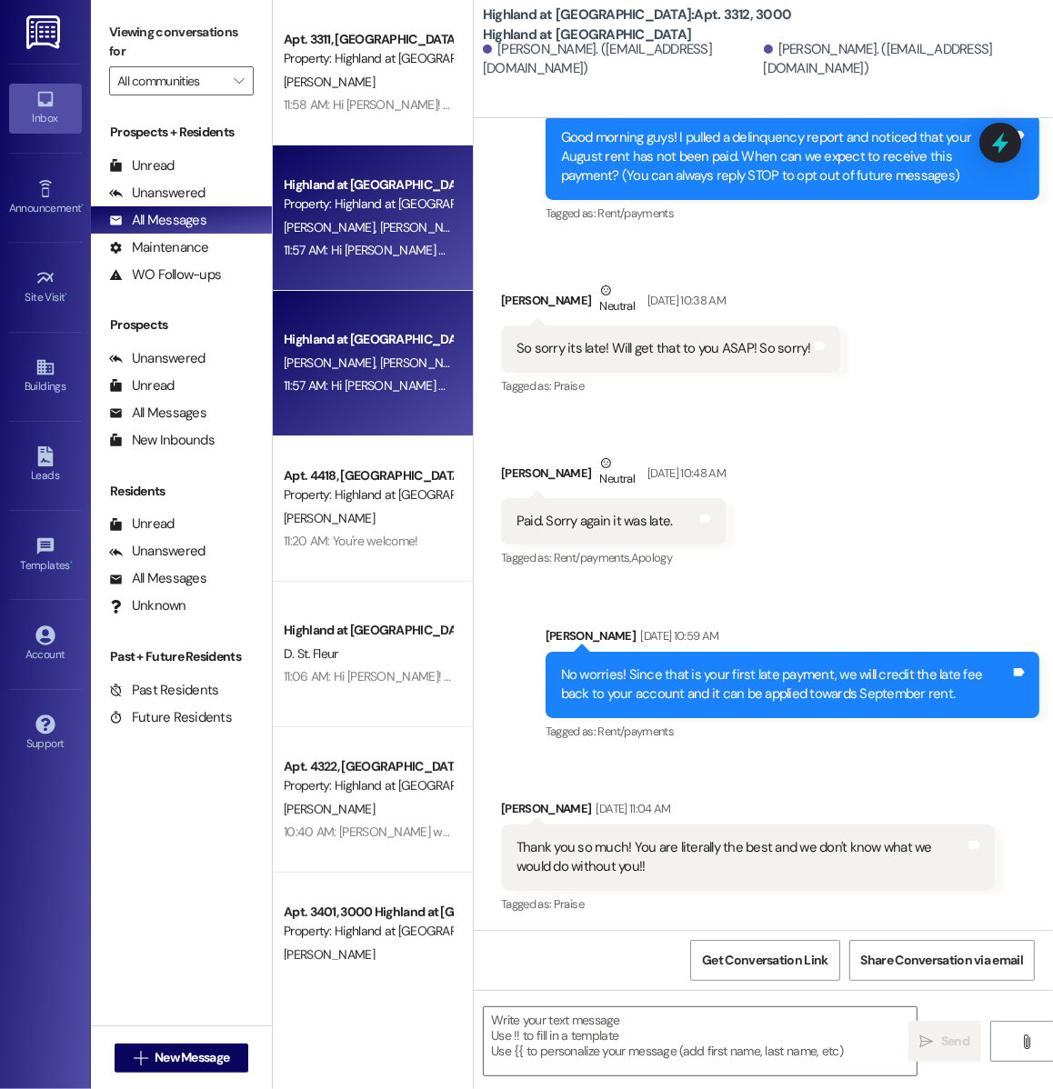
scroll to position [749, 0]
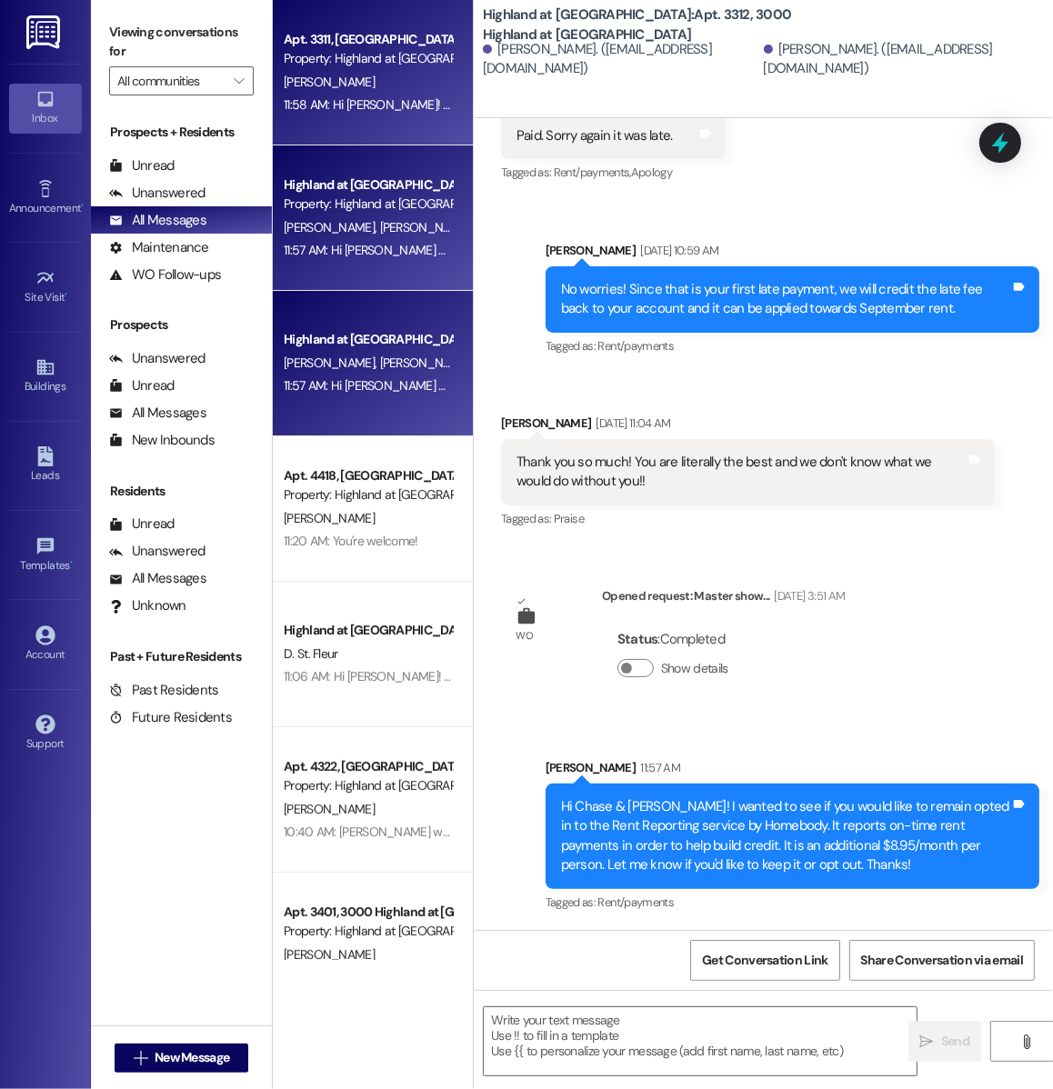
click at [344, 34] on div "Apt. 3311, [GEOGRAPHIC_DATA] at [GEOGRAPHIC_DATA]" at bounding box center [368, 39] width 168 height 19
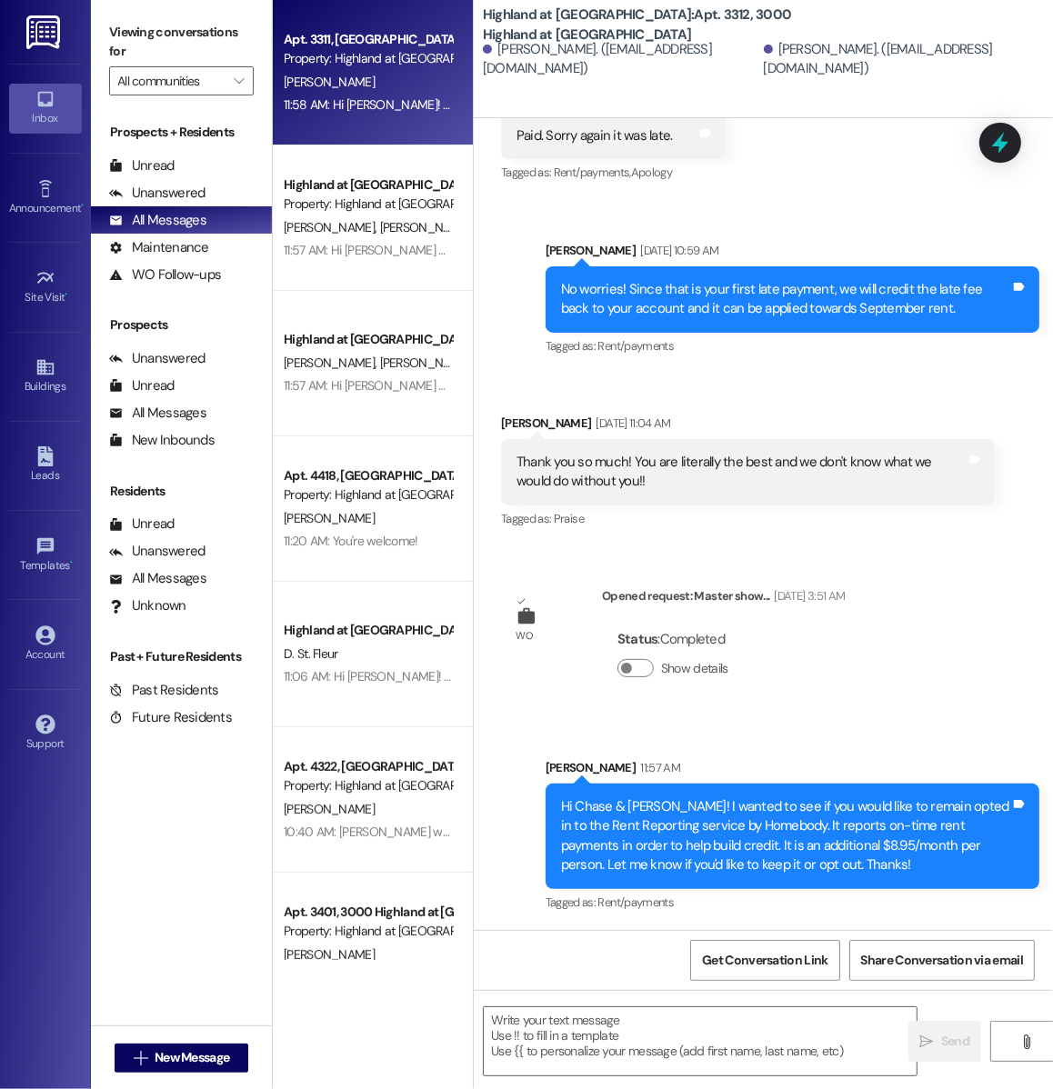
scroll to position [0, 0]
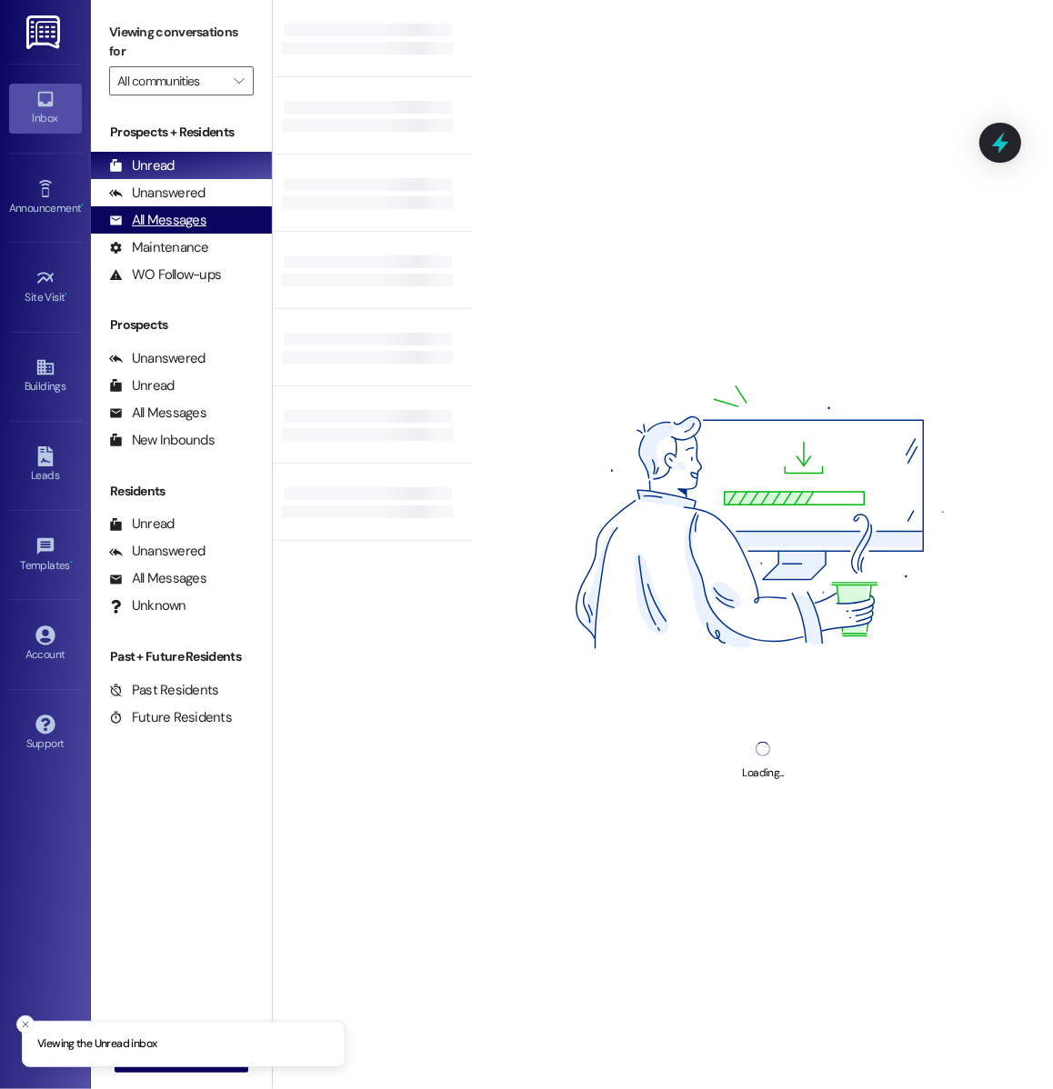
click at [244, 211] on div "All Messages (undefined)" at bounding box center [181, 219] width 181 height 27
click at [208, 224] on div "All Messages (undefined)" at bounding box center [181, 219] width 181 height 27
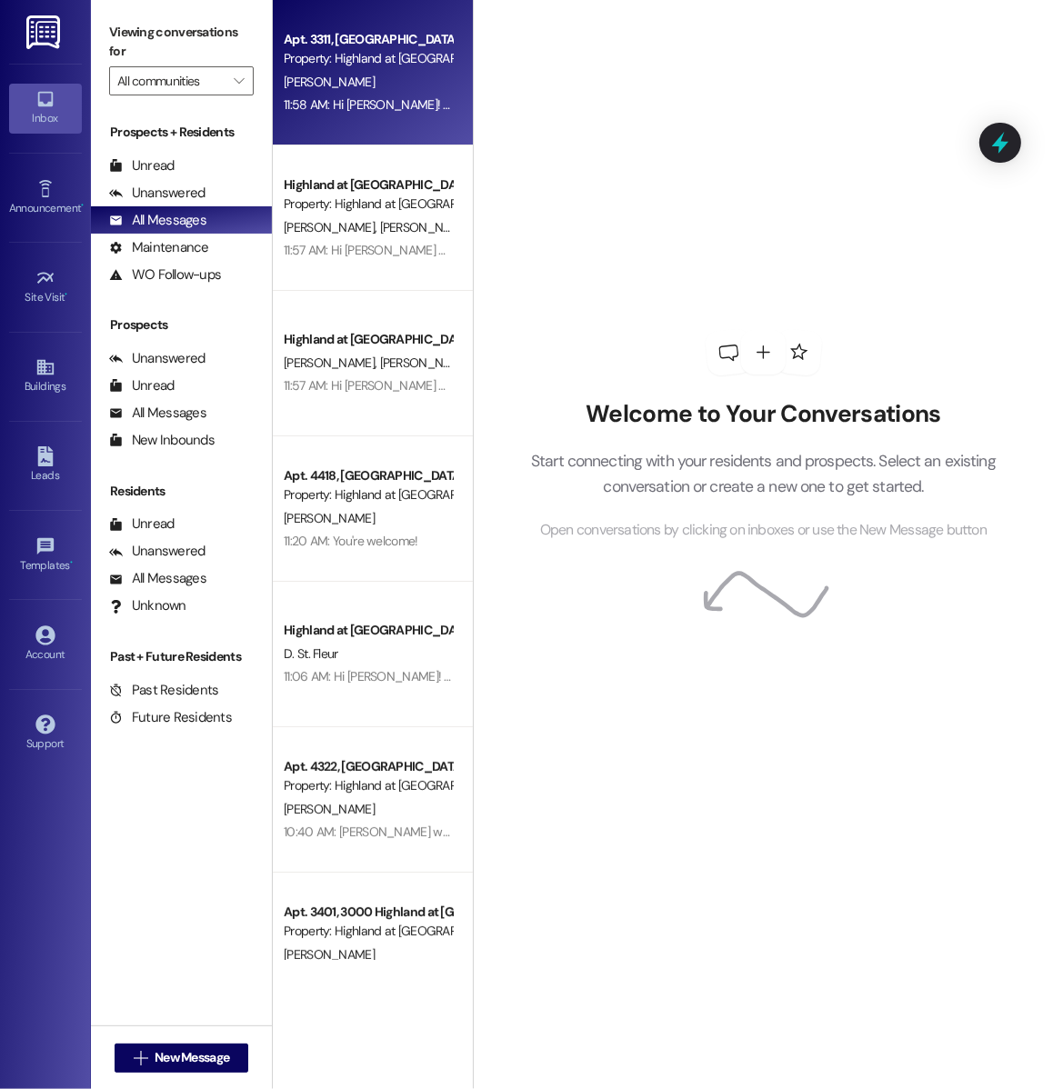
click at [381, 100] on div "11:58 AM: Hi [PERSON_NAME]! I wanted to see if you would like to remain opted i…" at bounding box center [999, 104] width 1431 height 16
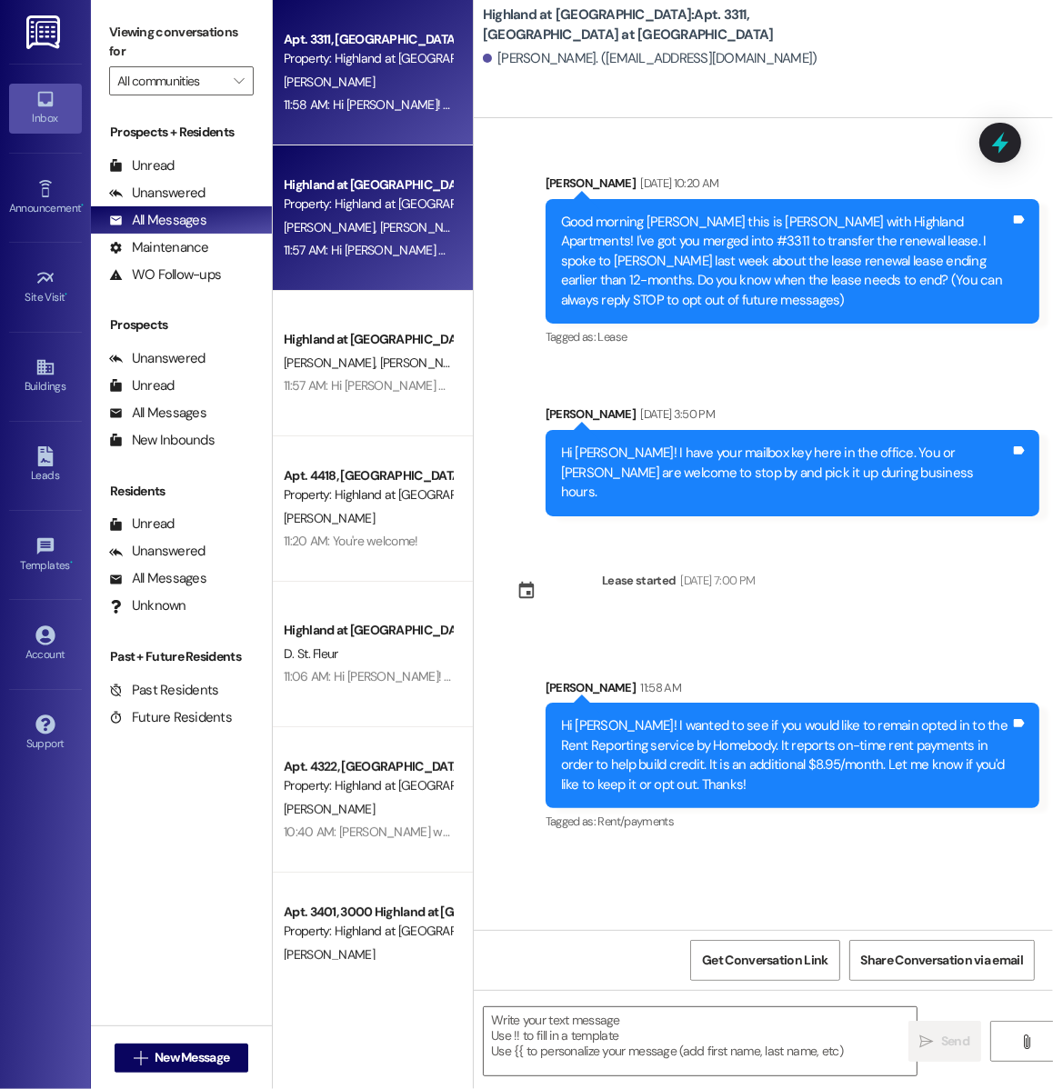
click at [381, 207] on div "Property: Highland at [GEOGRAPHIC_DATA]" at bounding box center [368, 204] width 168 height 19
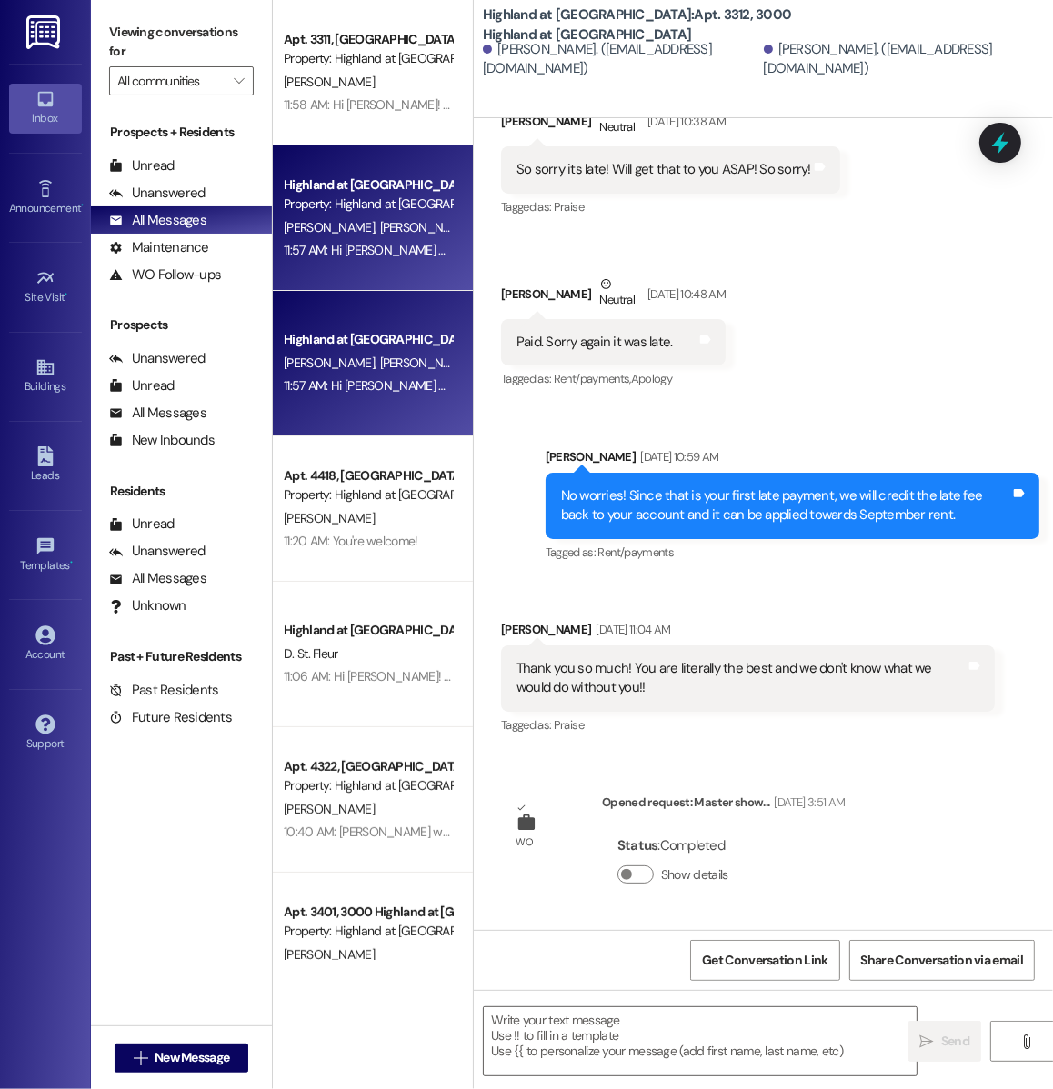
scroll to position [749, 0]
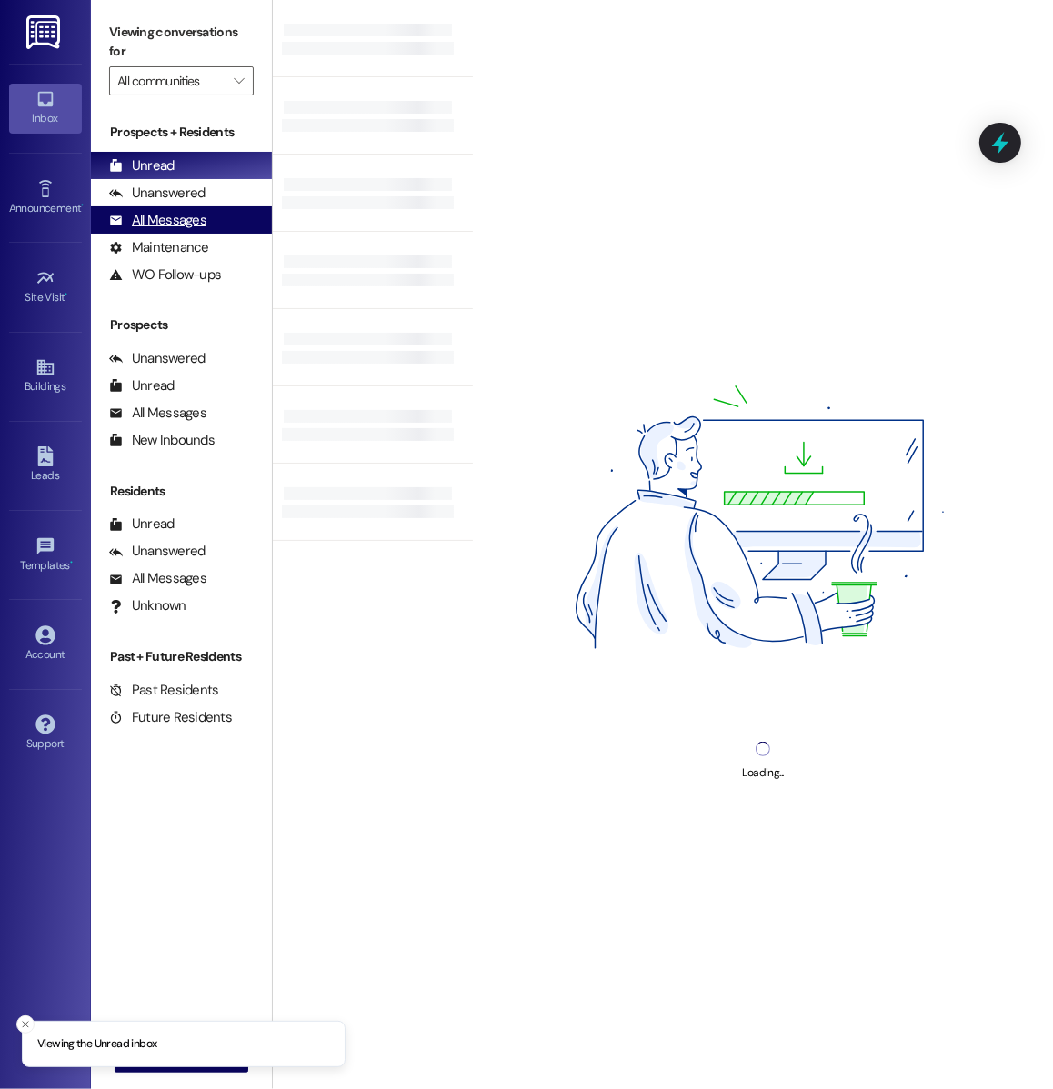
click at [210, 213] on div "All Messages (undefined)" at bounding box center [181, 219] width 181 height 27
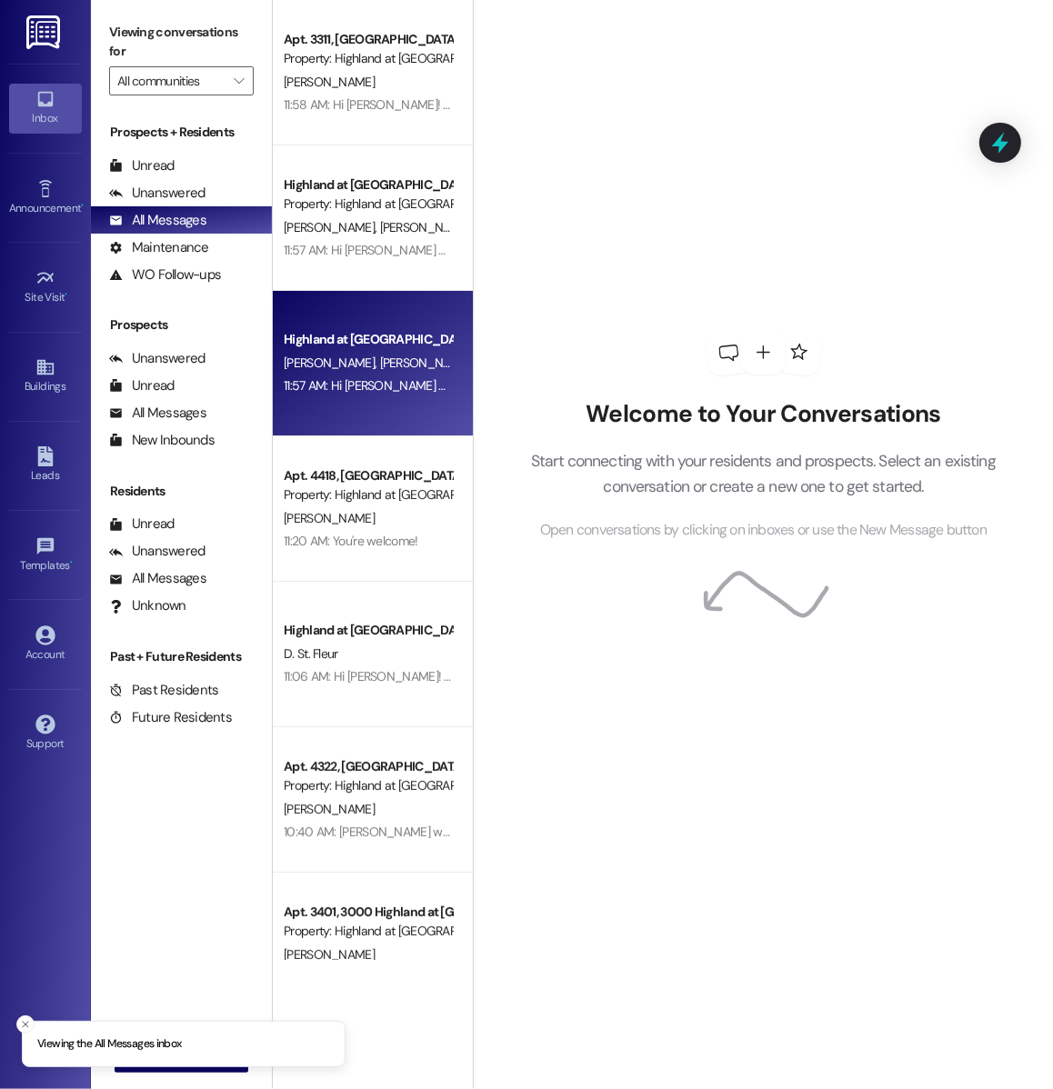
click at [348, 374] on div "K. Corker C. Smith" at bounding box center [368, 363] width 172 height 23
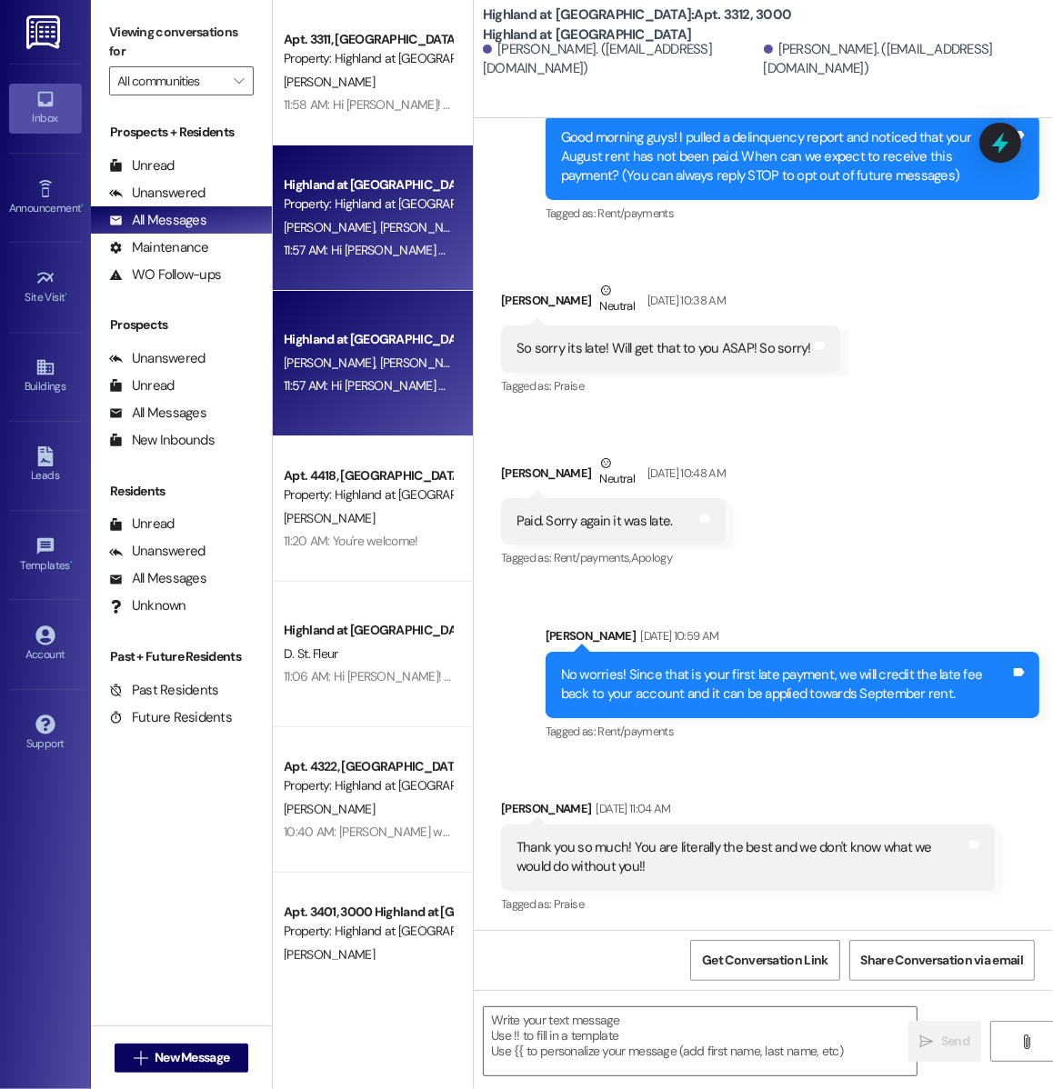
scroll to position [749, 0]
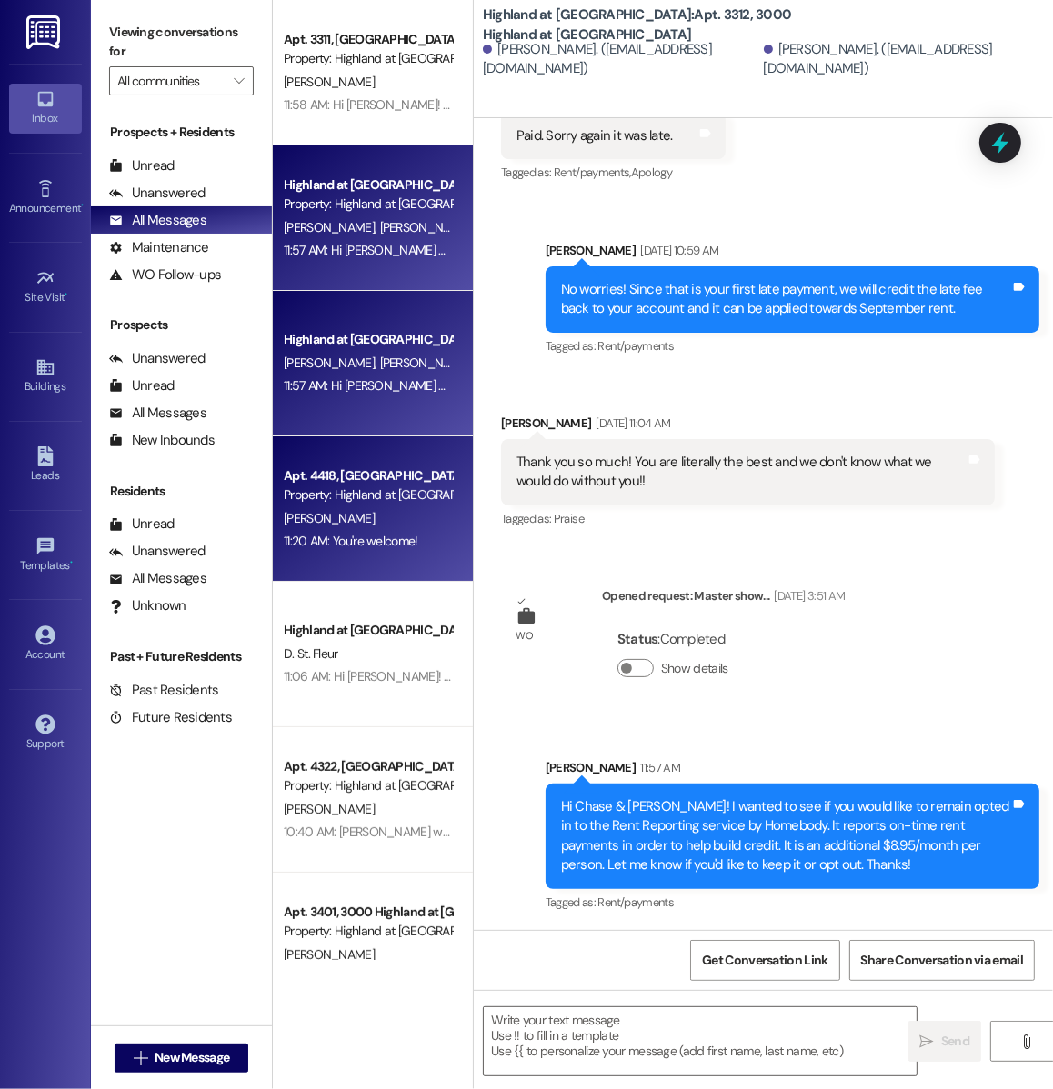
click at [402, 524] on div "[PERSON_NAME]" at bounding box center [368, 518] width 172 height 23
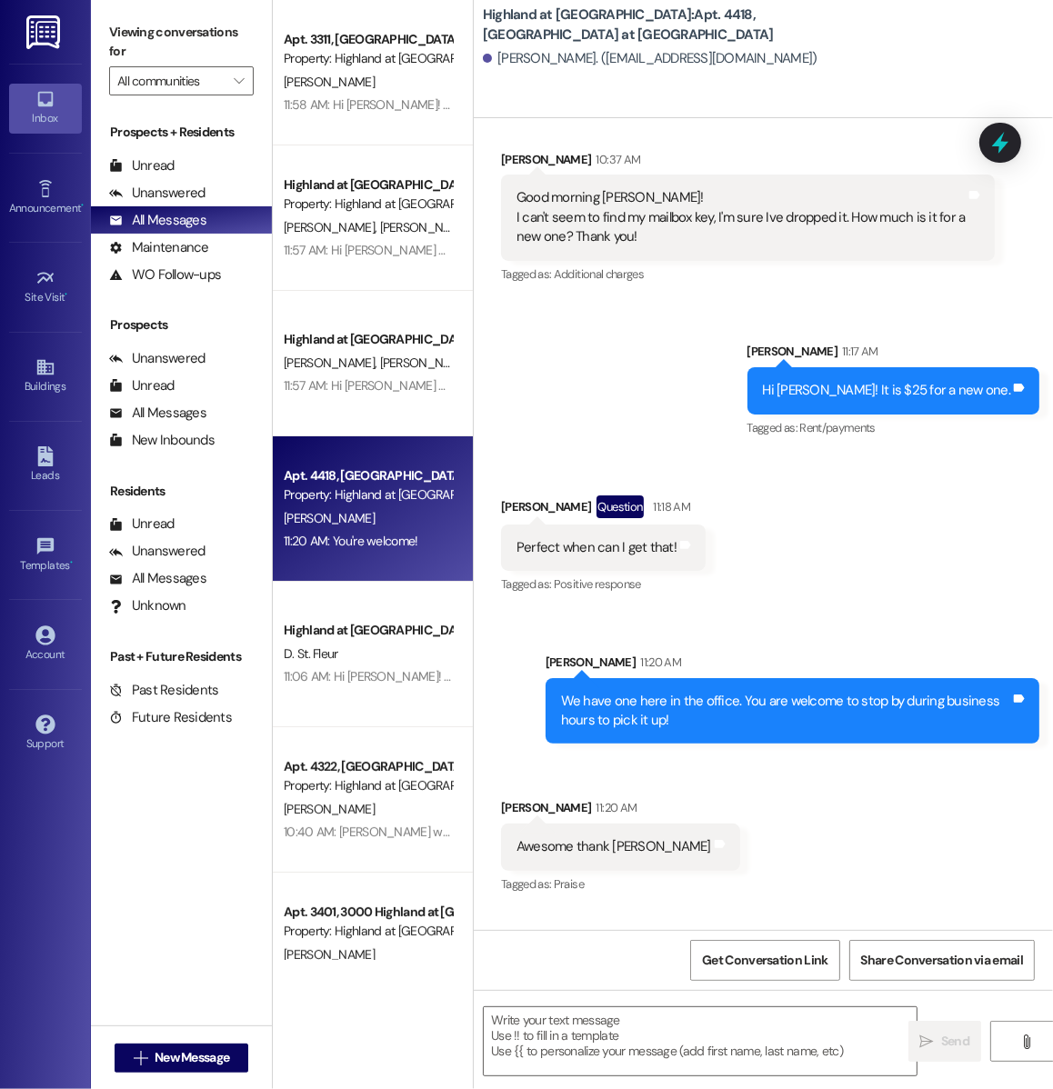
scroll to position [12719, 0]
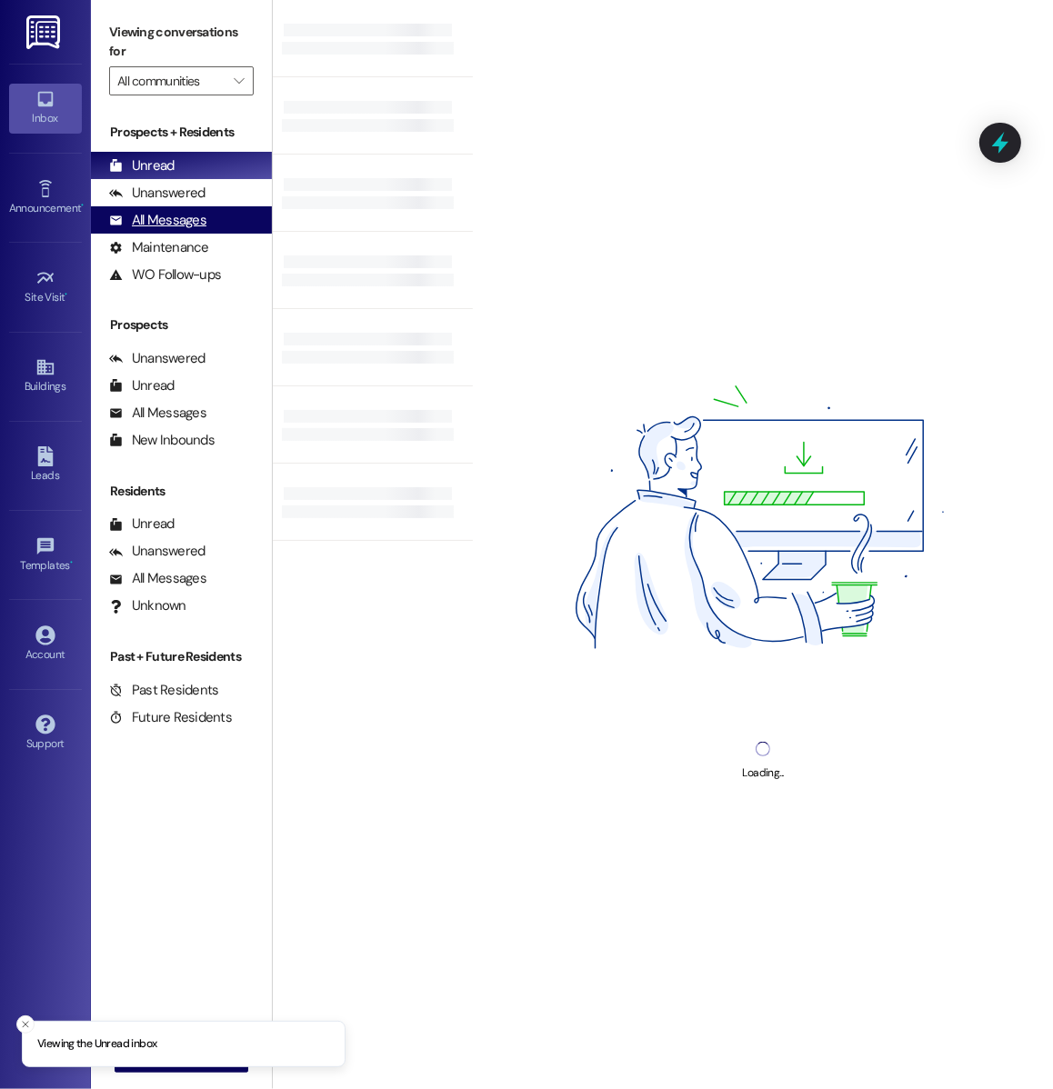
click at [197, 207] on div "All Messages (undefined)" at bounding box center [181, 219] width 181 height 27
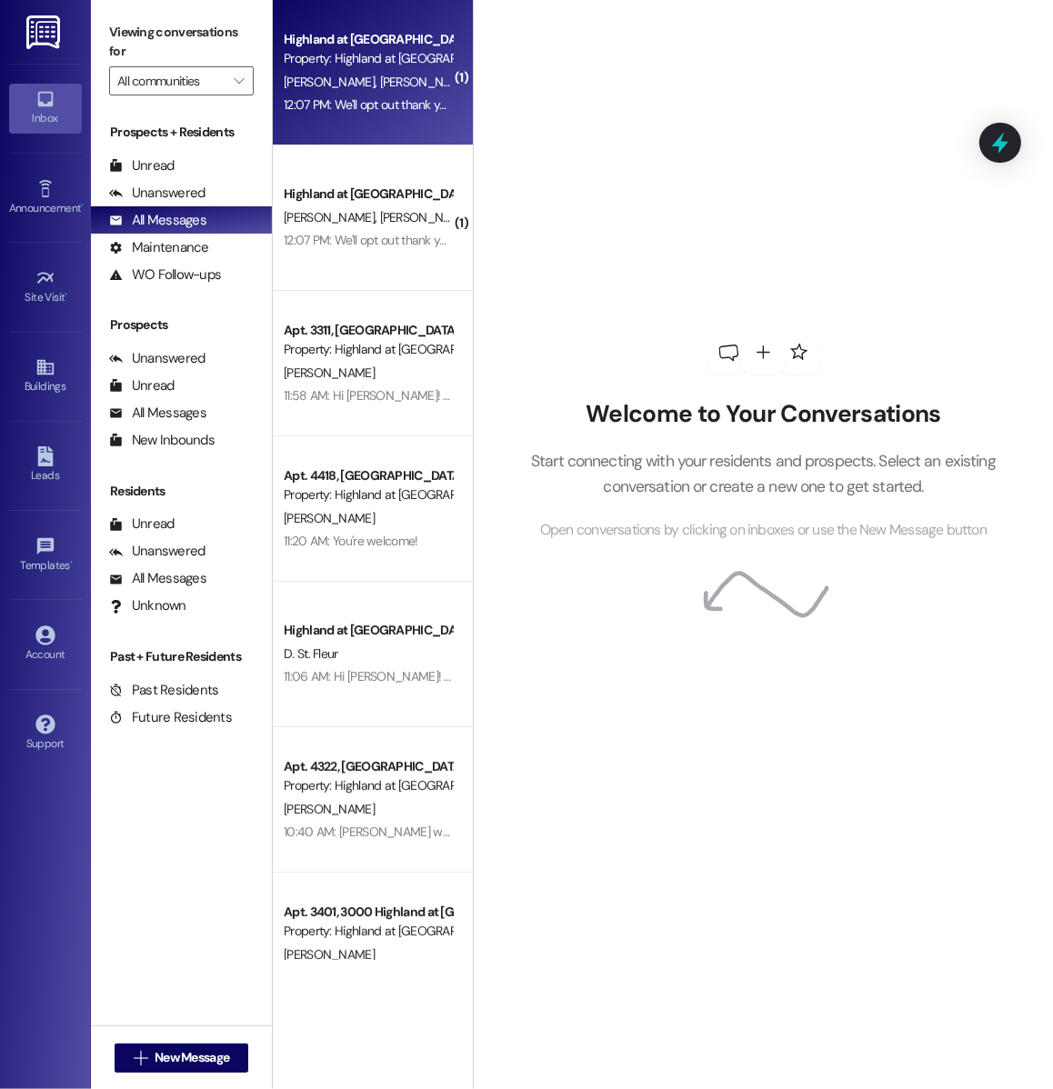
click at [389, 113] on div "12:07 PM: We'll opt out thank you! 12:07 PM: We'll opt out thank you!" at bounding box center [370, 104] width 172 height 16
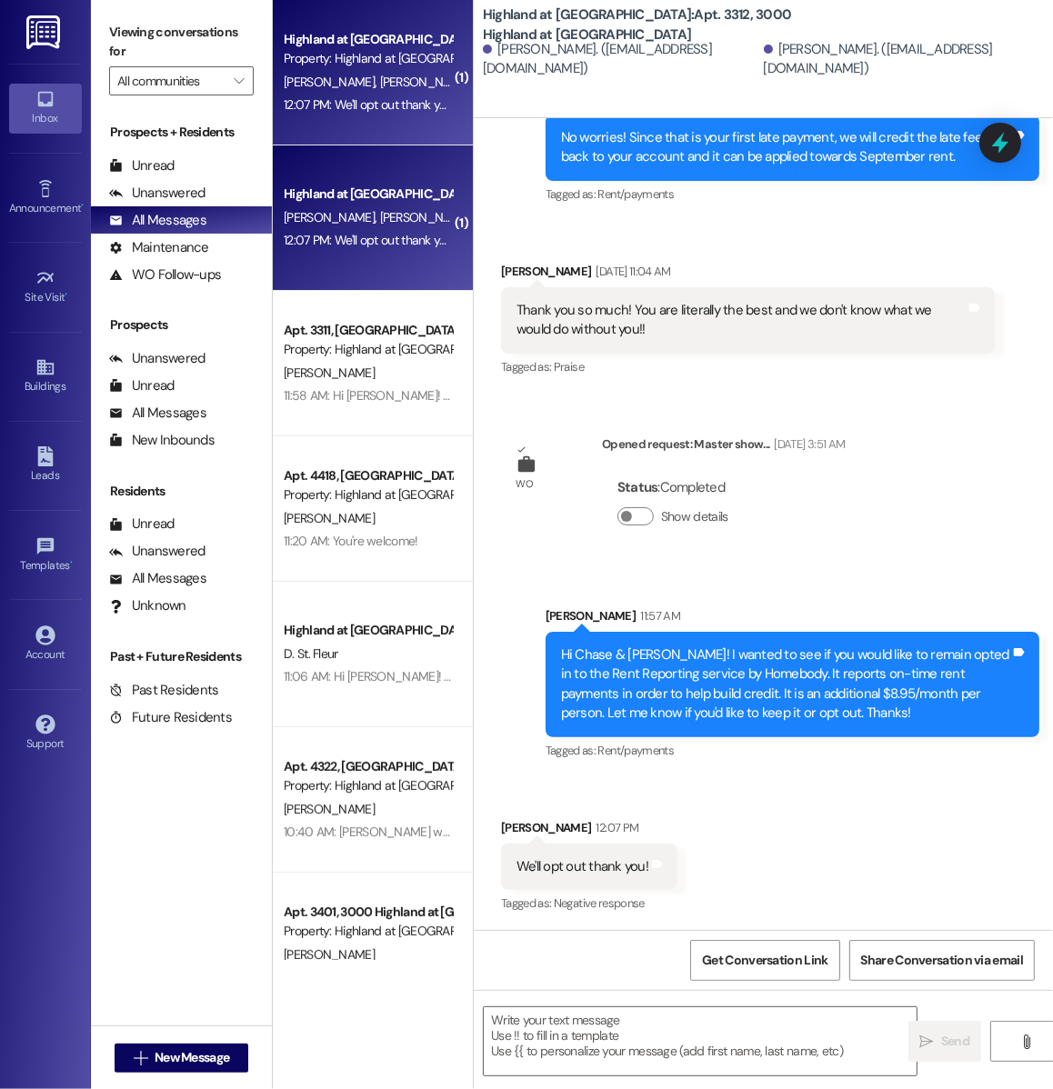
scroll to position [902, 0]
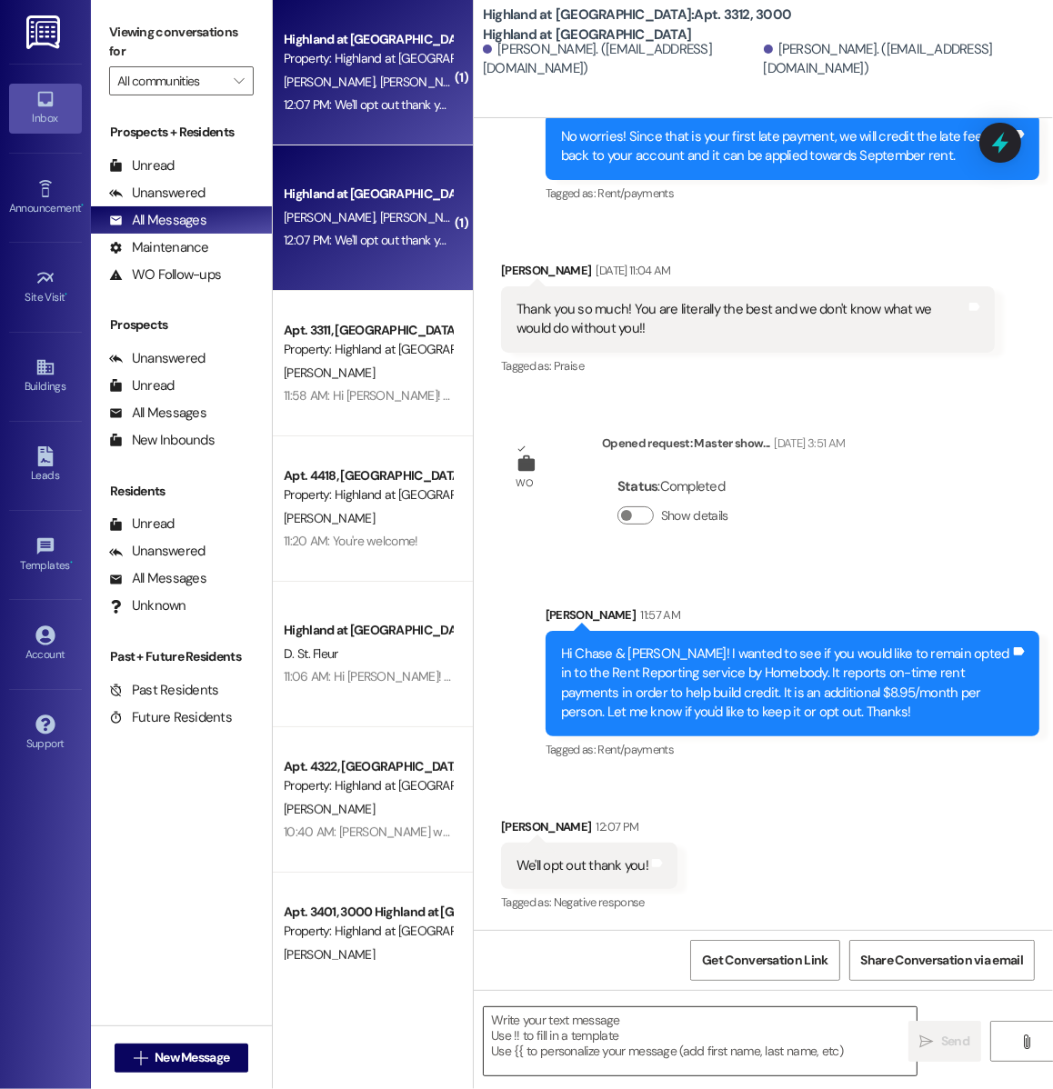
click at [569, 1056] on textarea at bounding box center [700, 1041] width 433 height 68
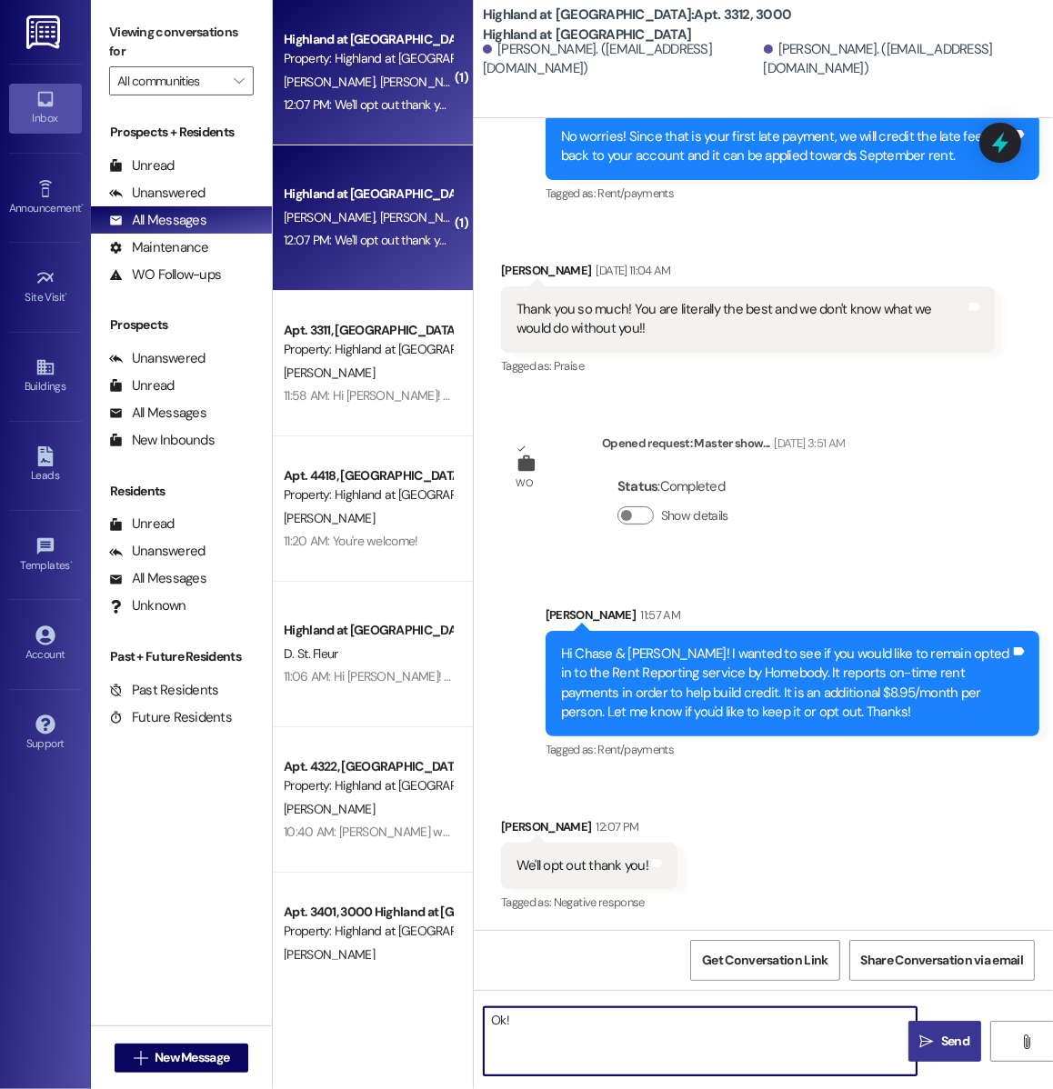
type textarea "Ok!"
click at [944, 1045] on span "Send" at bounding box center [955, 1041] width 28 height 19
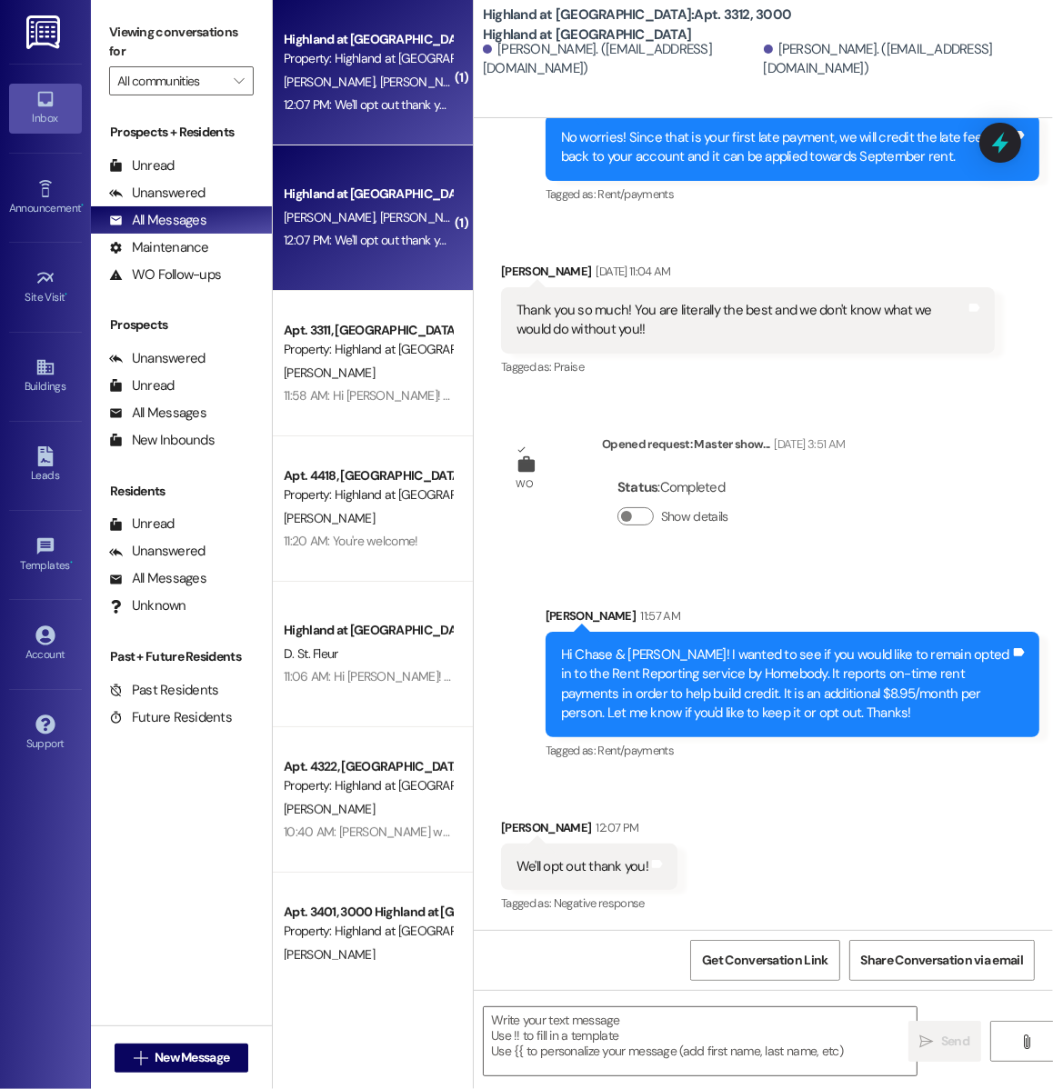
scroll to position [1029, 0]
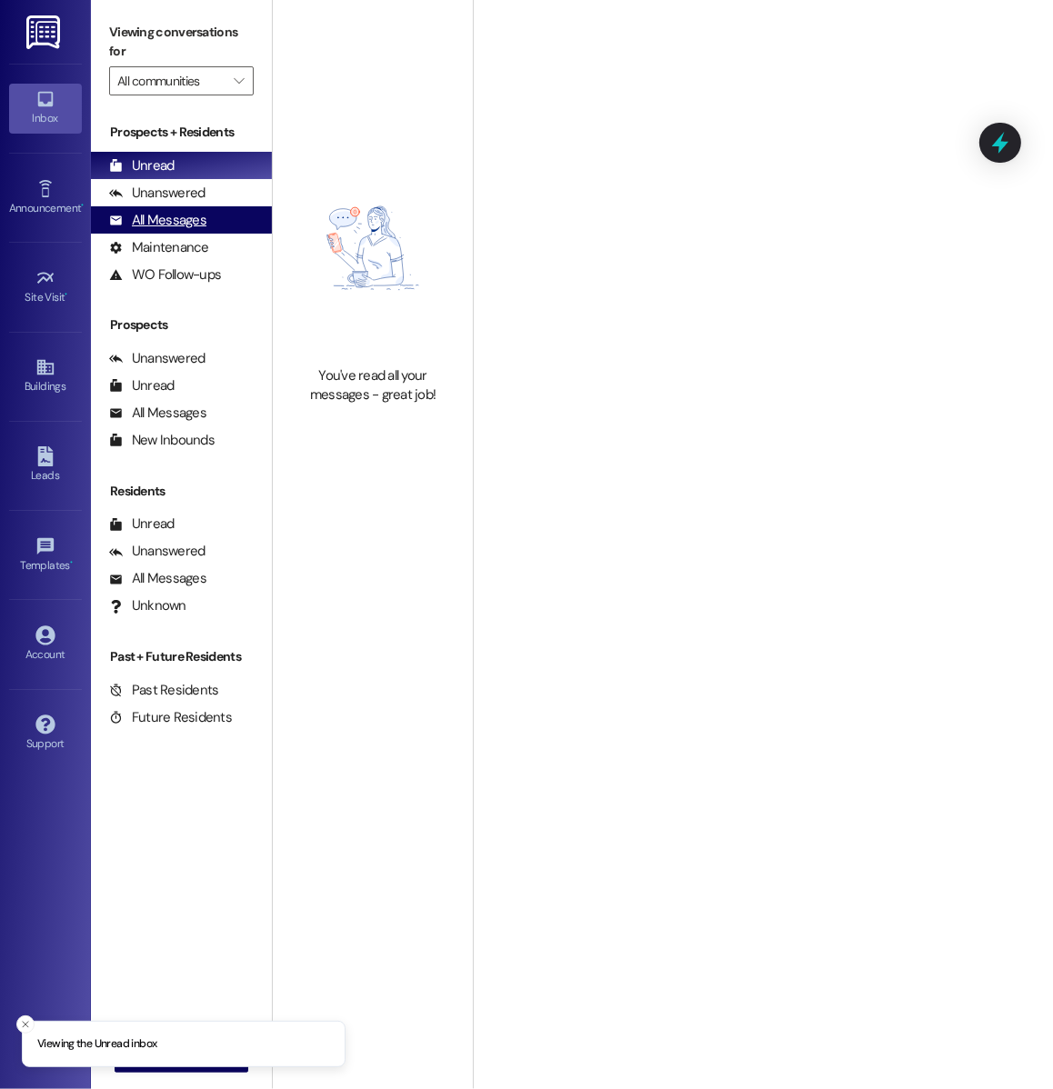
click at [193, 227] on div "All Messages" at bounding box center [157, 220] width 97 height 19
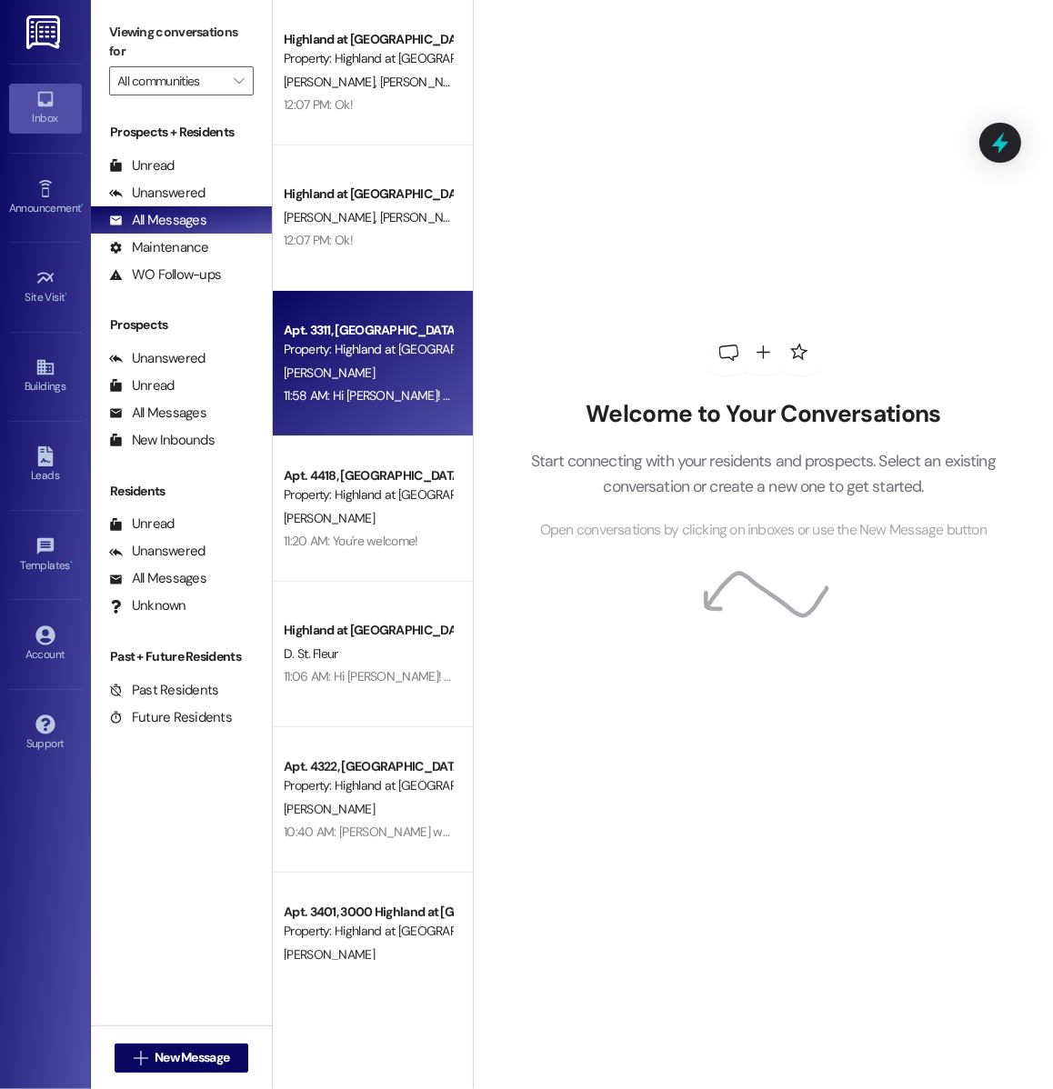
click at [420, 390] on div "11:58 AM: Hi [PERSON_NAME]! I wanted to see if you would like to remain opted i…" at bounding box center [999, 395] width 1431 height 16
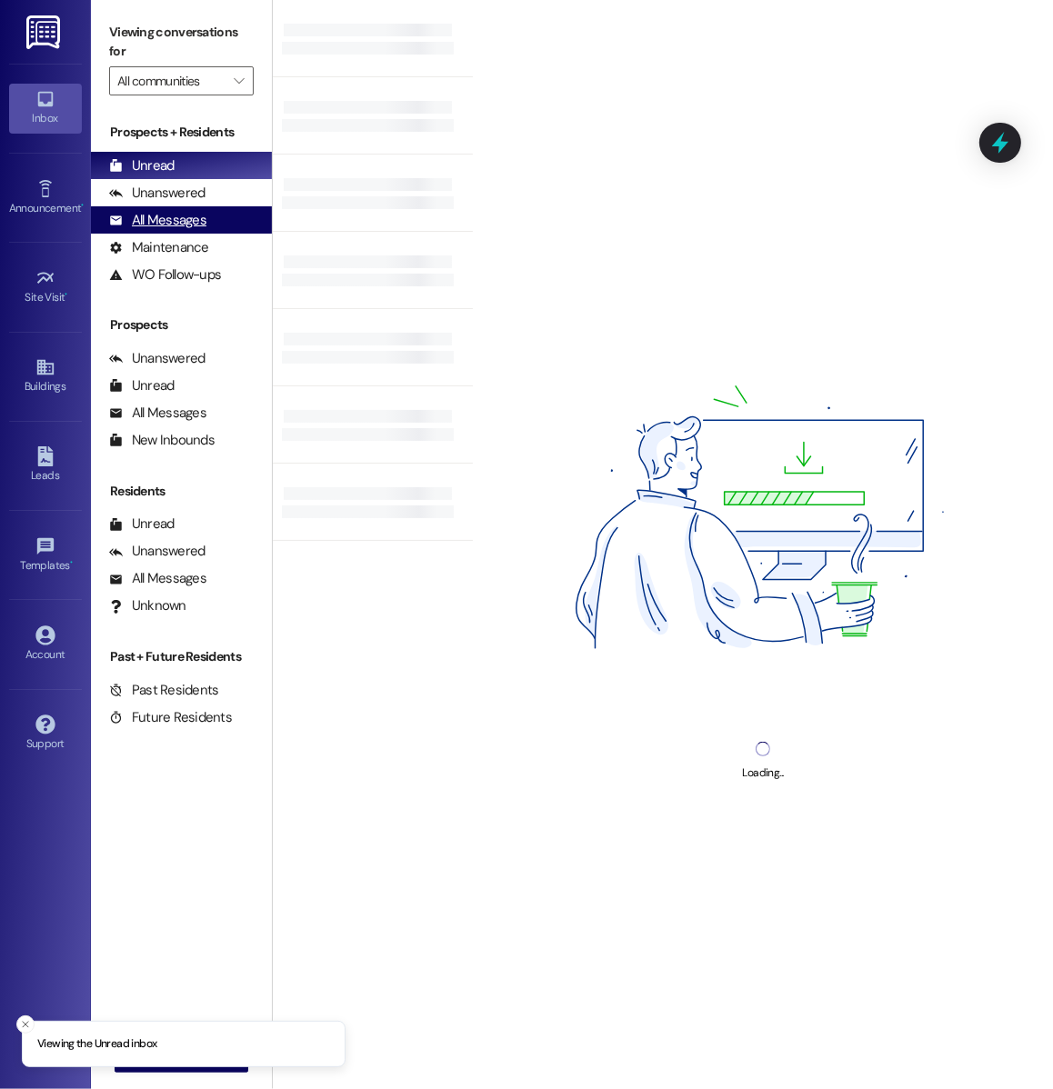
click at [202, 225] on div "All Messages" at bounding box center [157, 220] width 97 height 19
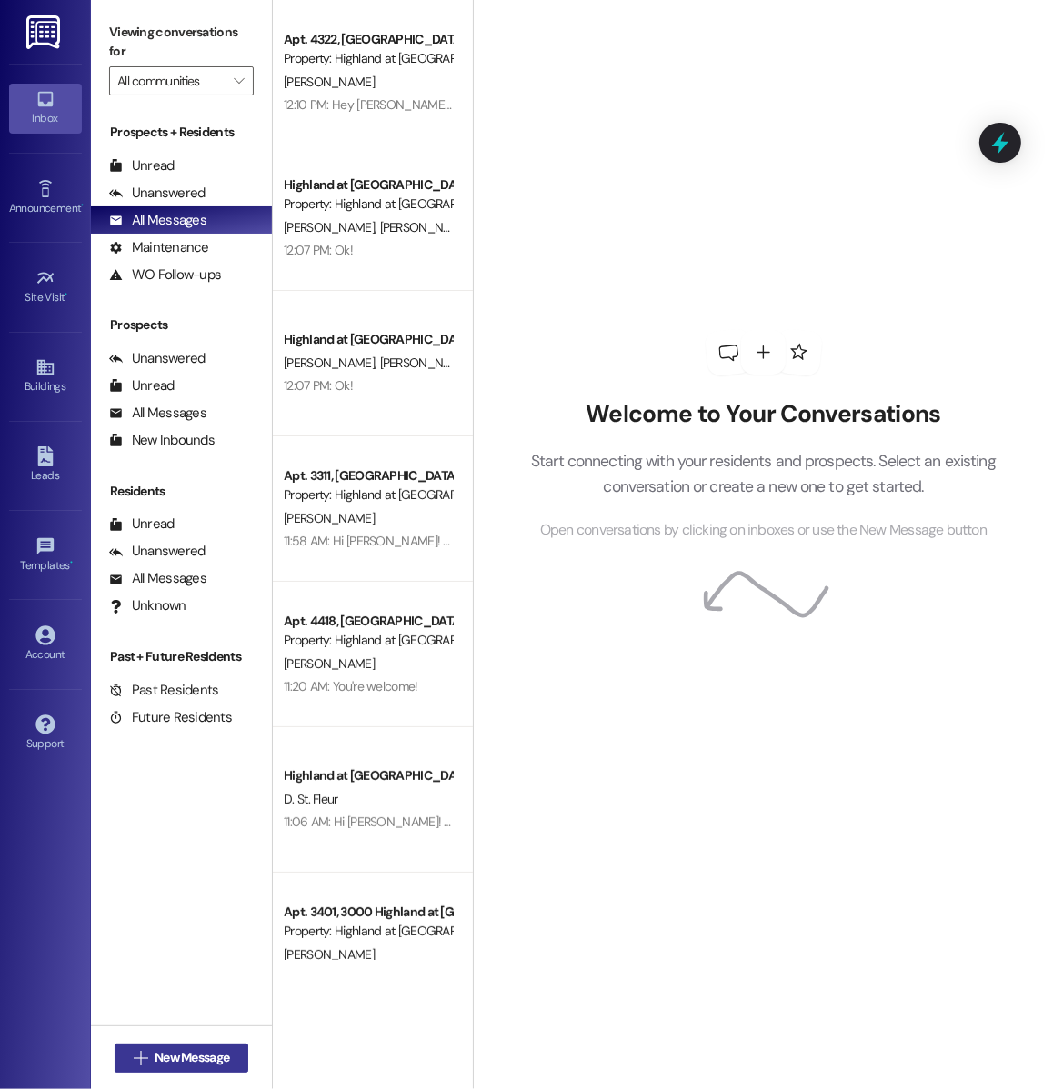
click at [176, 1064] on span "New Message" at bounding box center [192, 1057] width 75 height 19
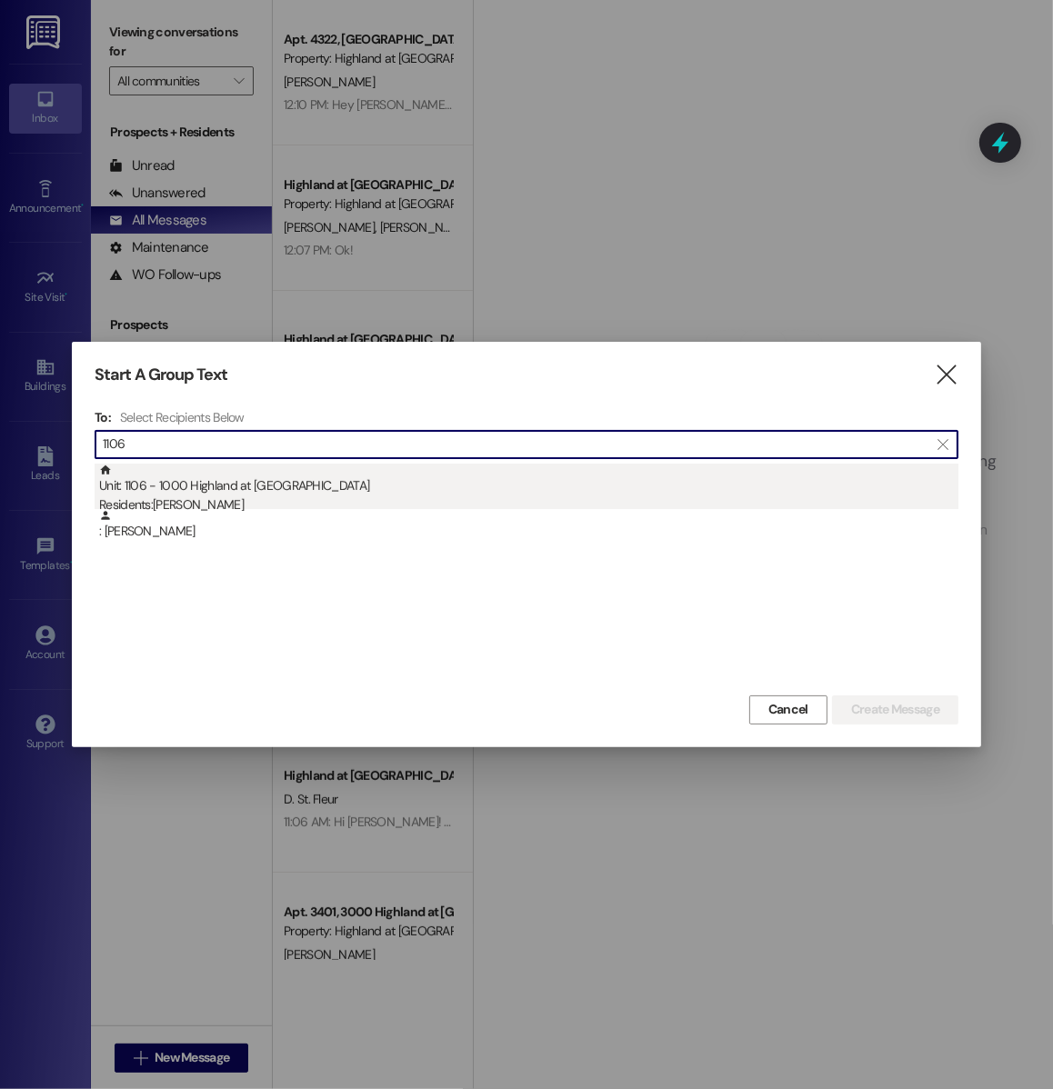
type input "1106"
click at [266, 501] on div "Residents: Lilly Waldrop" at bounding box center [528, 505] width 859 height 19
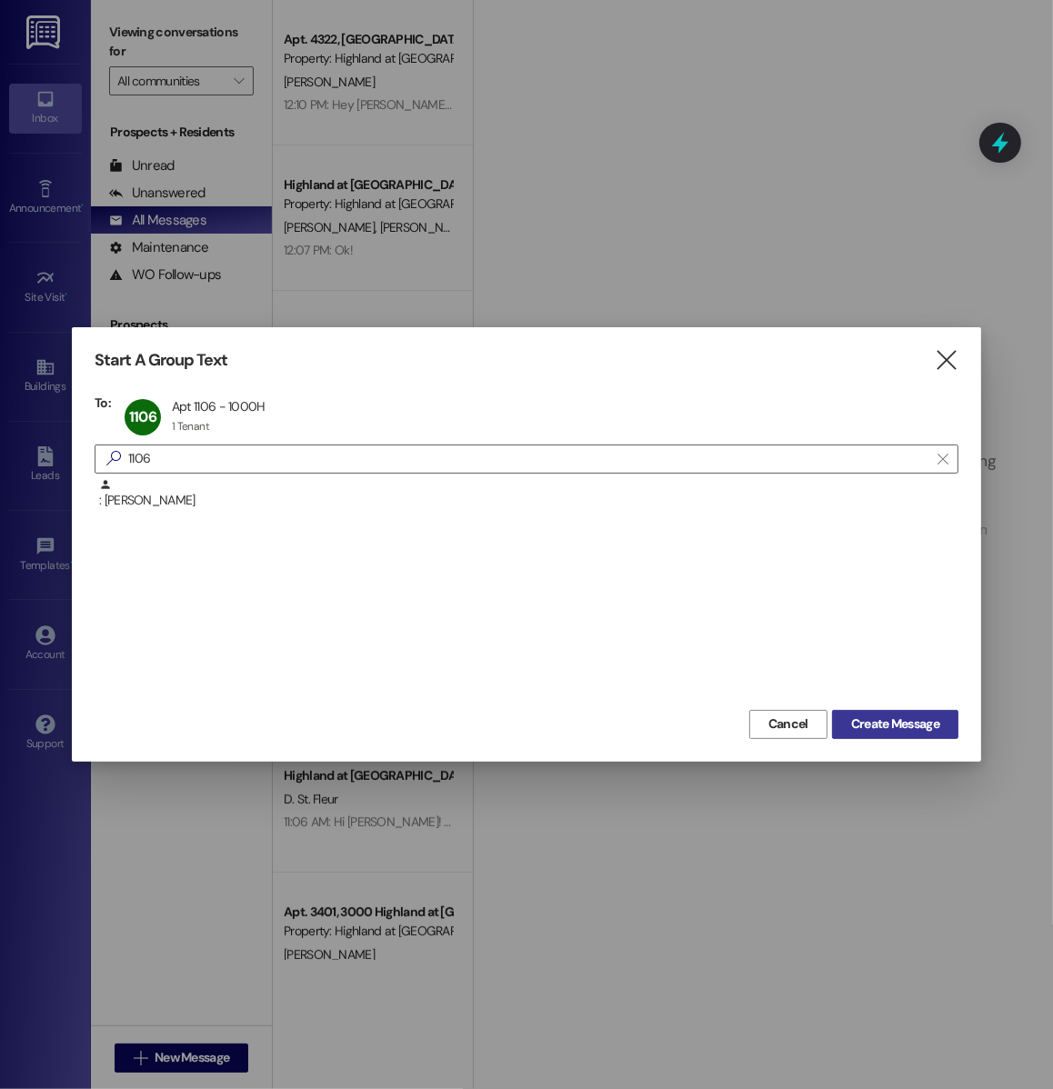
click at [901, 729] on span "Create Message" at bounding box center [895, 724] width 88 height 19
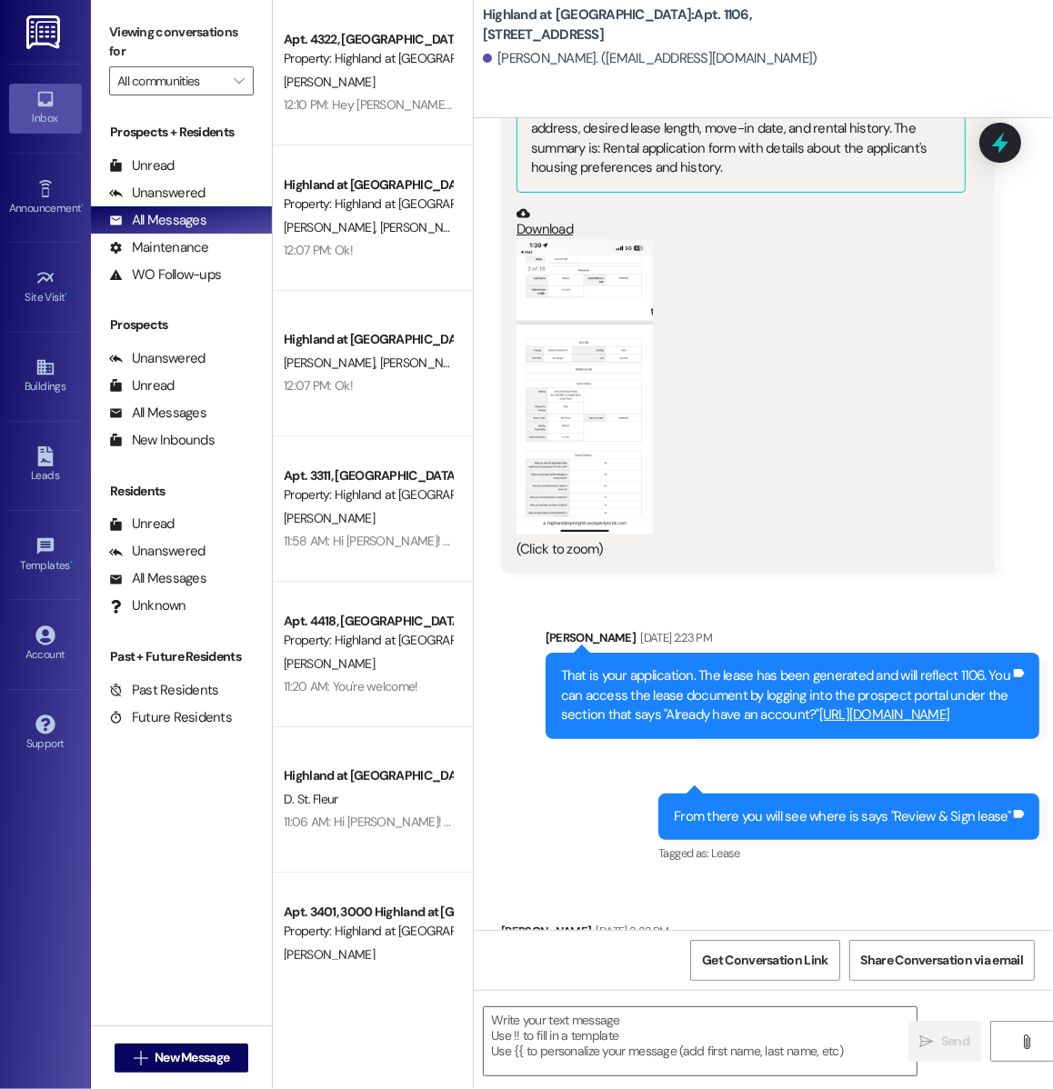
scroll to position [10893, 0]
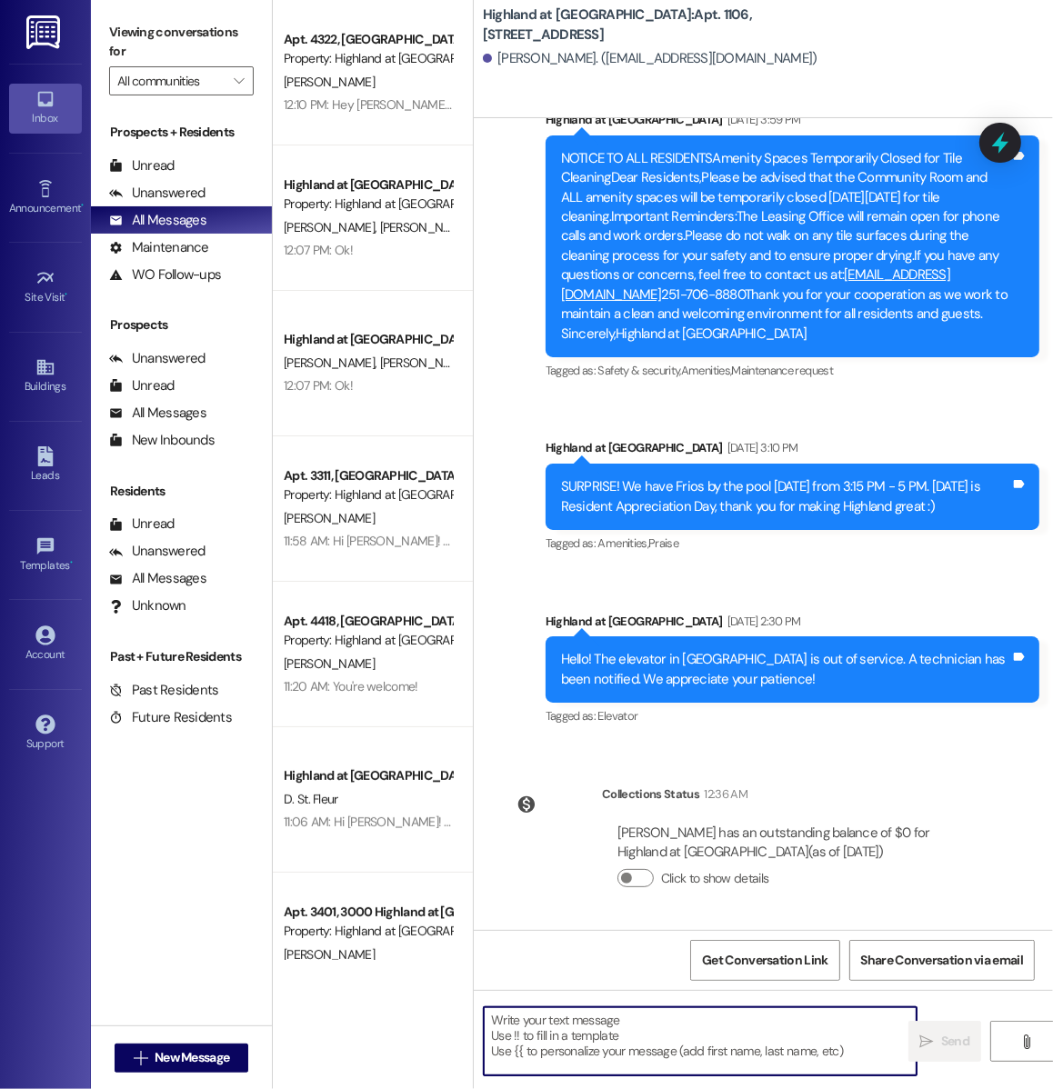
click at [586, 1046] on textarea at bounding box center [700, 1041] width 433 height 68
paste textarea "Hi Chase & Katie! I wanted to see if you would like to remain opted in to the R…"
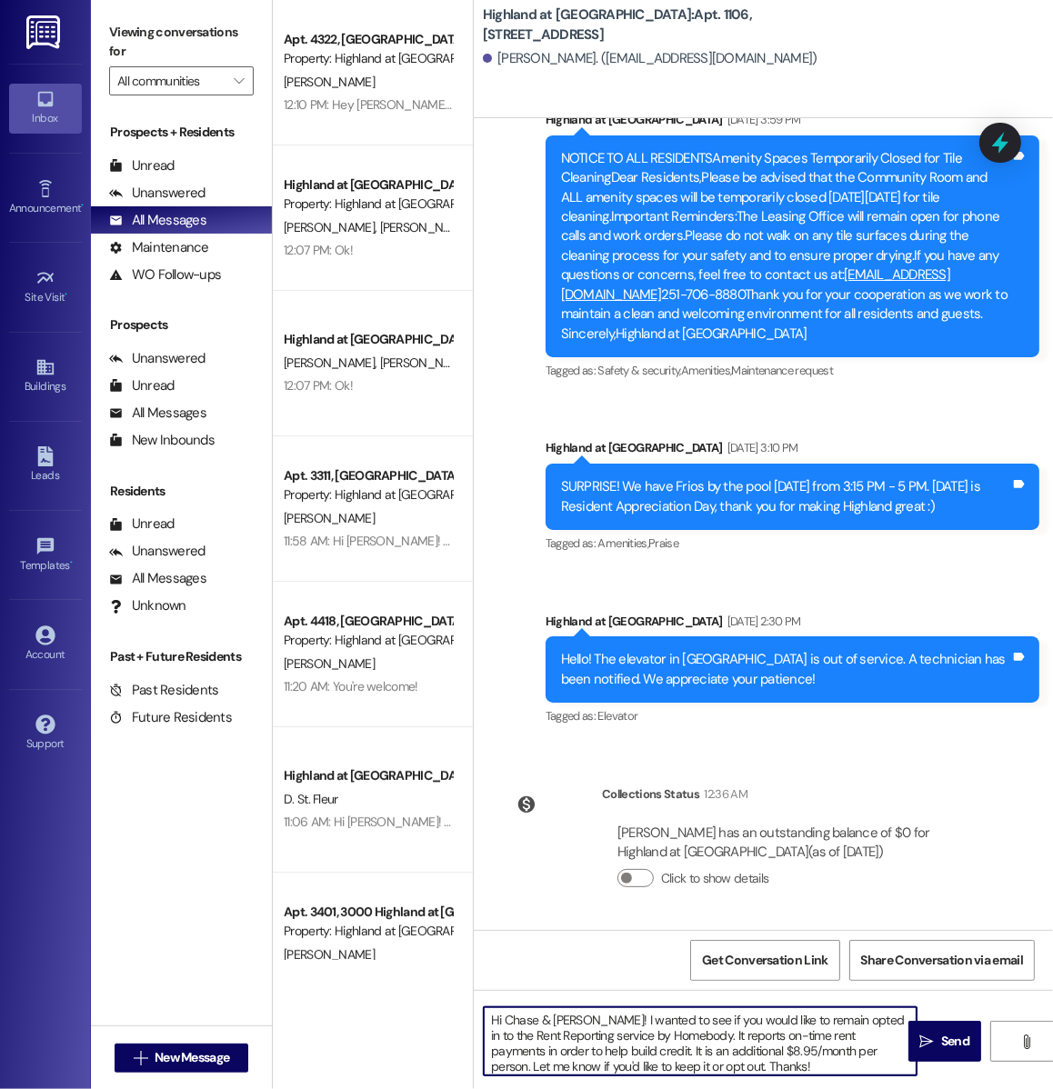
drag, startPoint x: 579, startPoint y: 1021, endPoint x: 506, endPoint y: 1022, distance: 72.7
click at [506, 1022] on textarea "Hi Chase & Katie! I wanted to see if you would like to remain opted in to the R…" at bounding box center [700, 1041] width 433 height 68
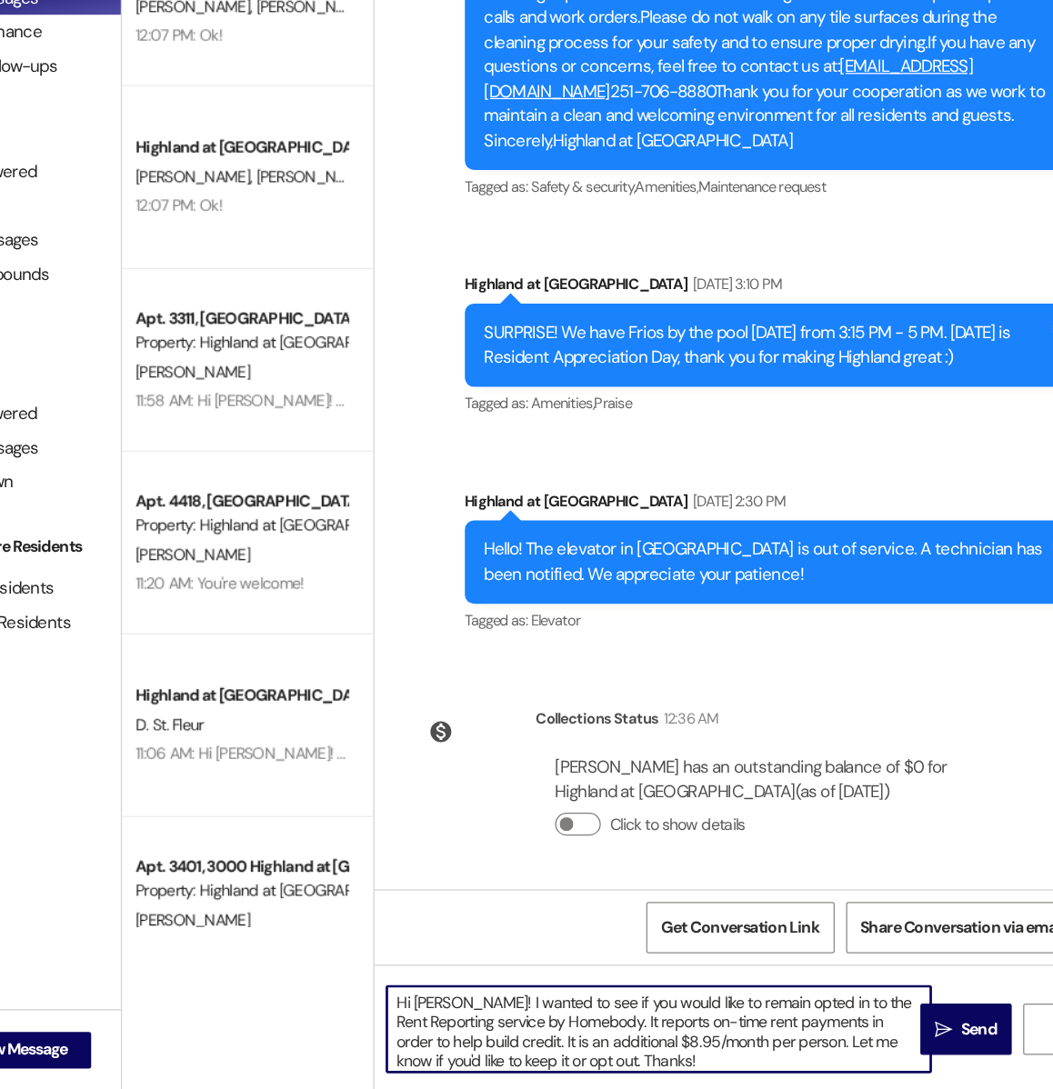
drag, startPoint x: 803, startPoint y: 1054, endPoint x: 743, endPoint y: 1056, distance: 60.0
click at [743, 1056] on textarea "Hi Lilly! I wanted to see if you would like to remain opted in to the Rent Repo…" at bounding box center [700, 1041] width 433 height 68
type textarea "Hi Lilly! I wanted to see if you would like to remain opted in to the Rent Repo…"
drag, startPoint x: 720, startPoint y: 1066, endPoint x: 488, endPoint y: 994, distance: 242.7
click at [488, 994] on div "Hi Lilly! I wanted to see if you would like to remain opted in to the Rent Repo…" at bounding box center [763, 1058] width 579 height 136
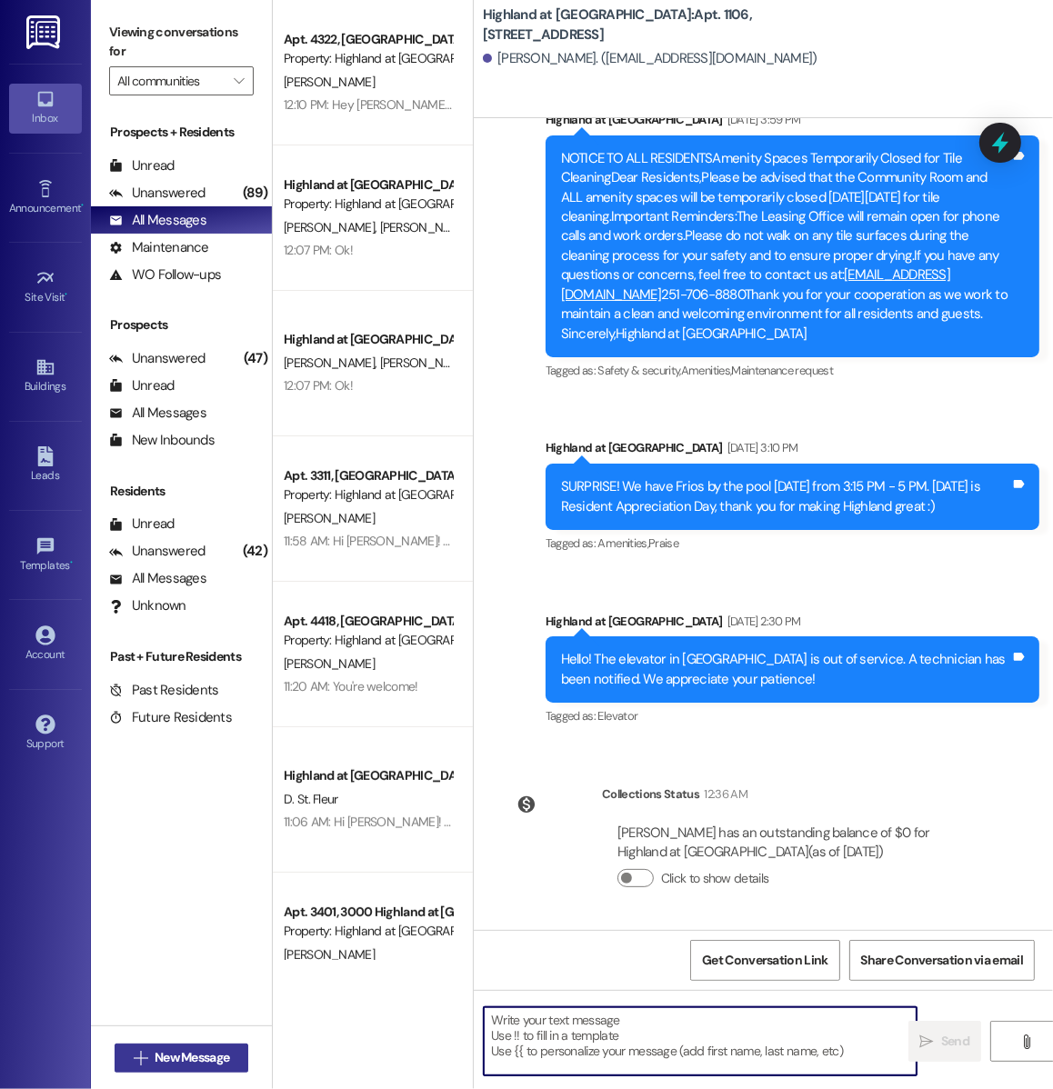
click at [197, 1057] on span "New Message" at bounding box center [192, 1057] width 75 height 19
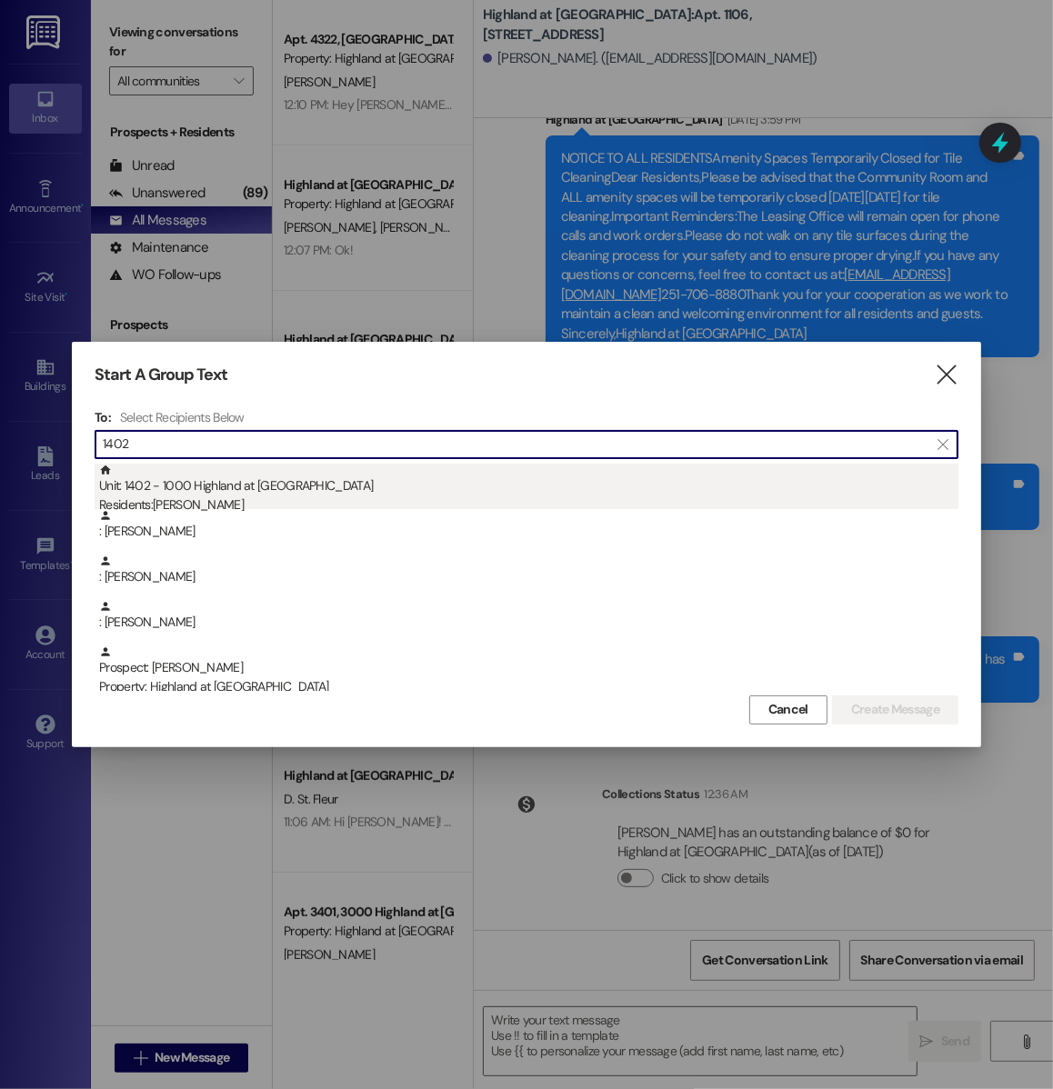
type input "1402"
click at [219, 490] on div "Unit: 1402 - 1000 Highland at Spring Hill Residents: Nicole Ochs" at bounding box center [528, 490] width 859 height 52
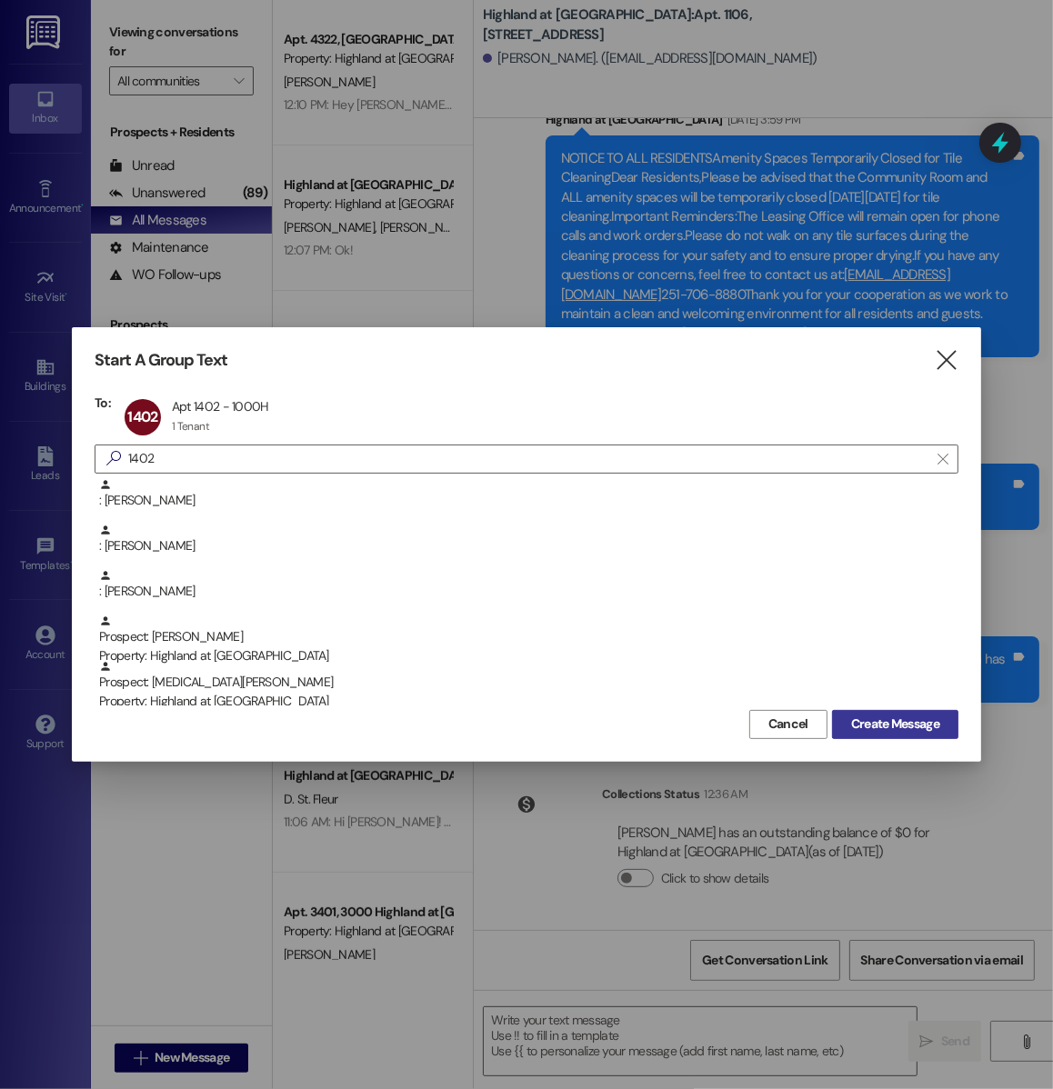
click at [885, 730] on span "Create Message" at bounding box center [895, 724] width 88 height 19
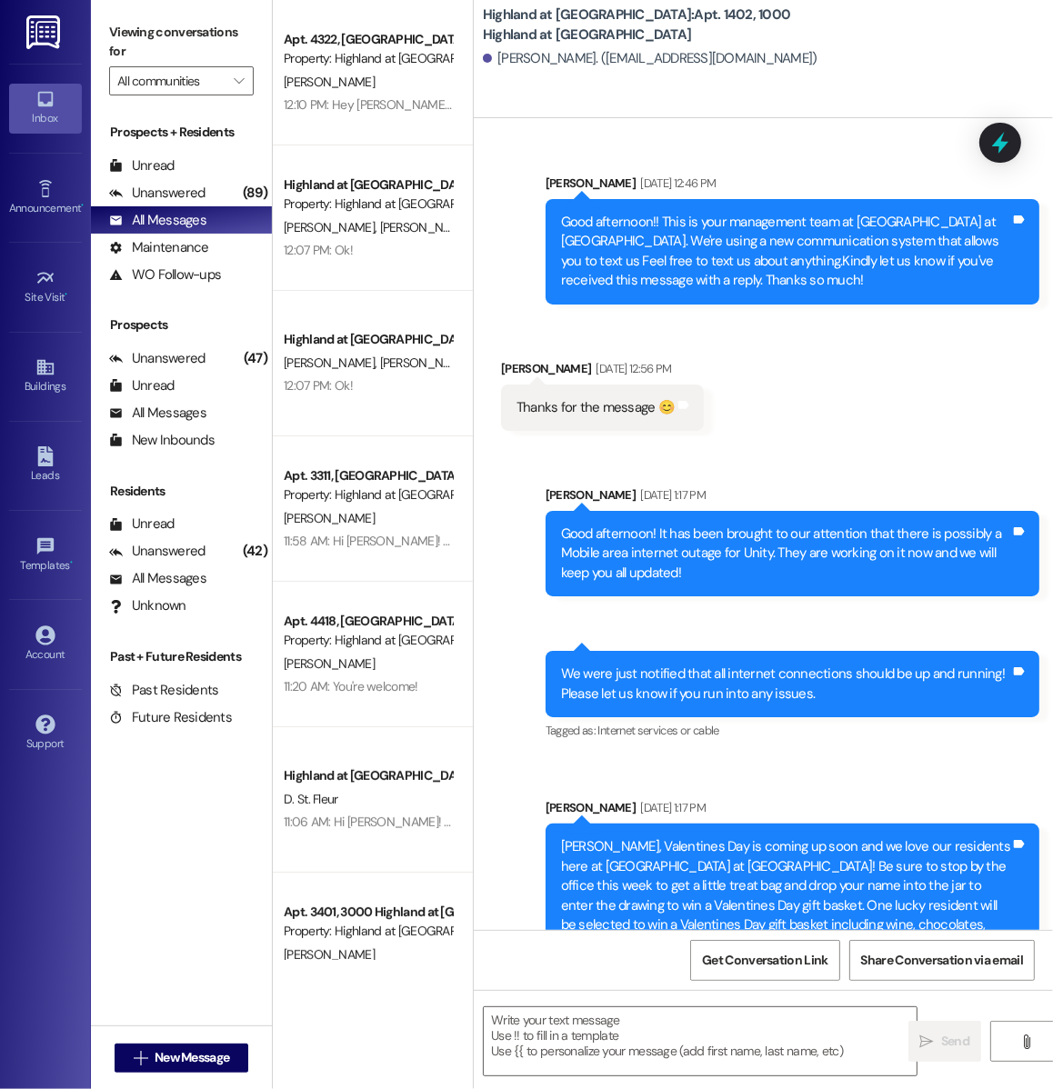
scroll to position [58740, 0]
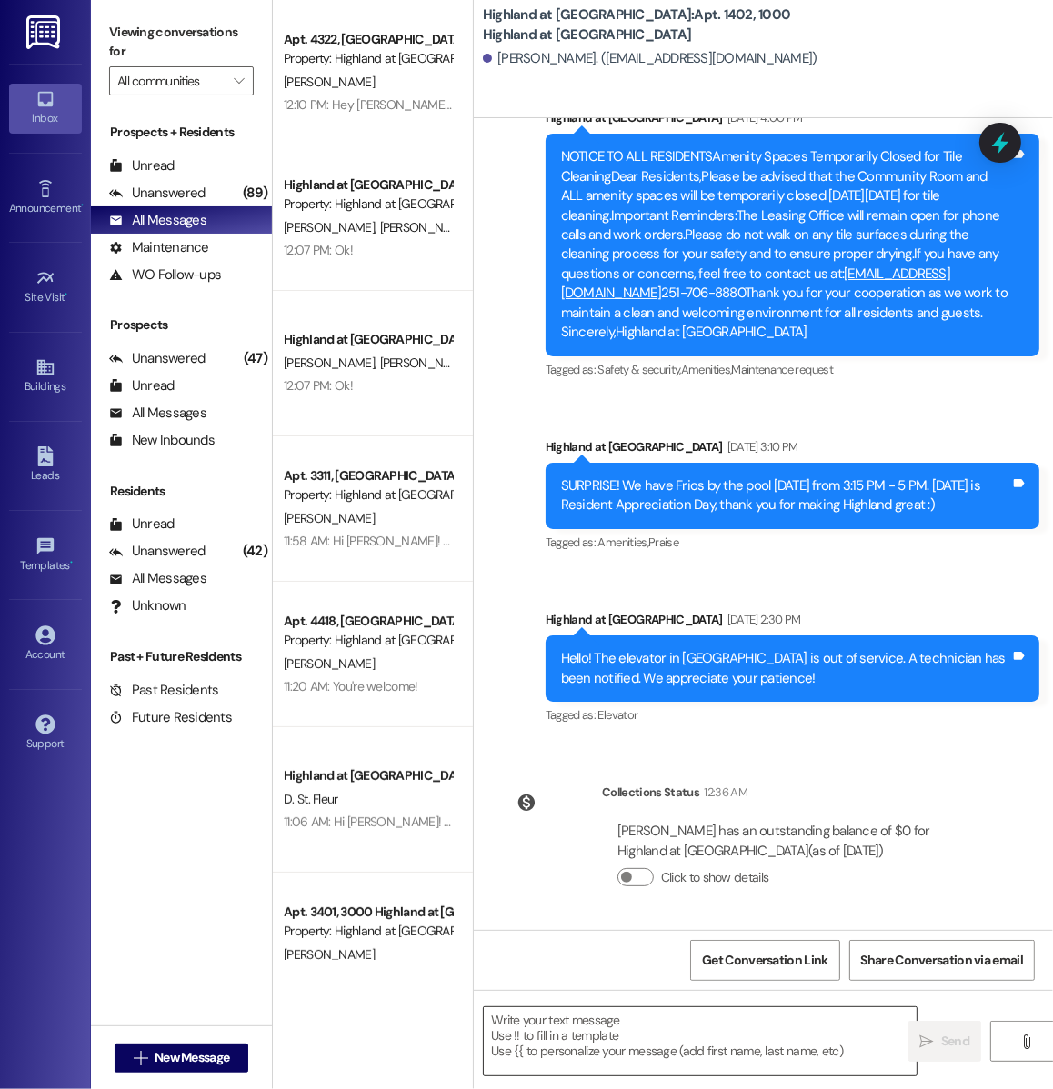
click at [548, 1043] on textarea at bounding box center [700, 1041] width 433 height 68
paste textarea "Hi Chase & Katie! I wanted to see if you would like to remain opted in to the R…"
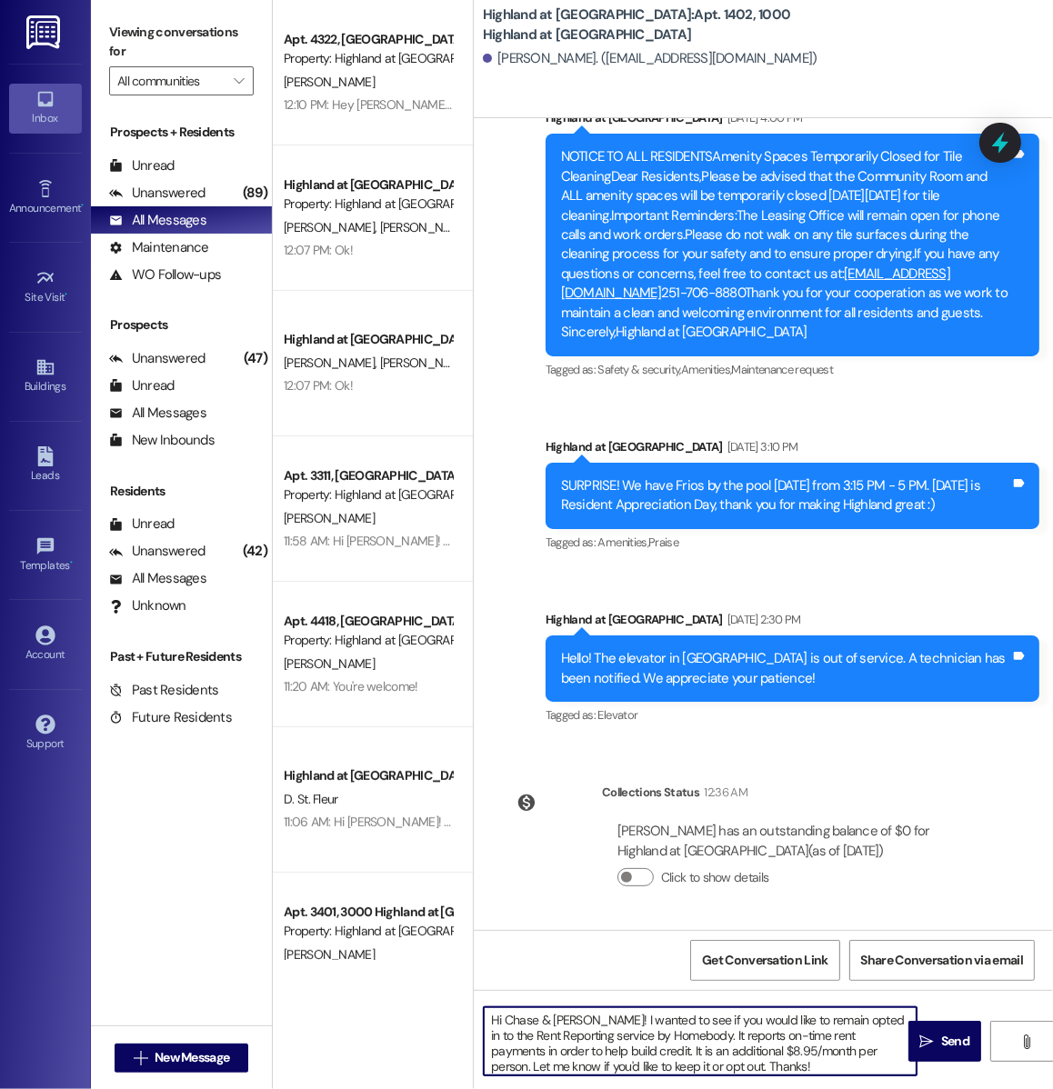
drag, startPoint x: 577, startPoint y: 1019, endPoint x: 506, endPoint y: 1017, distance: 71.8
click at [506, 1017] on textarea "Hi Chase & Katie! I wanted to see if you would like to remain opted in to the R…" at bounding box center [700, 1041] width 433 height 68
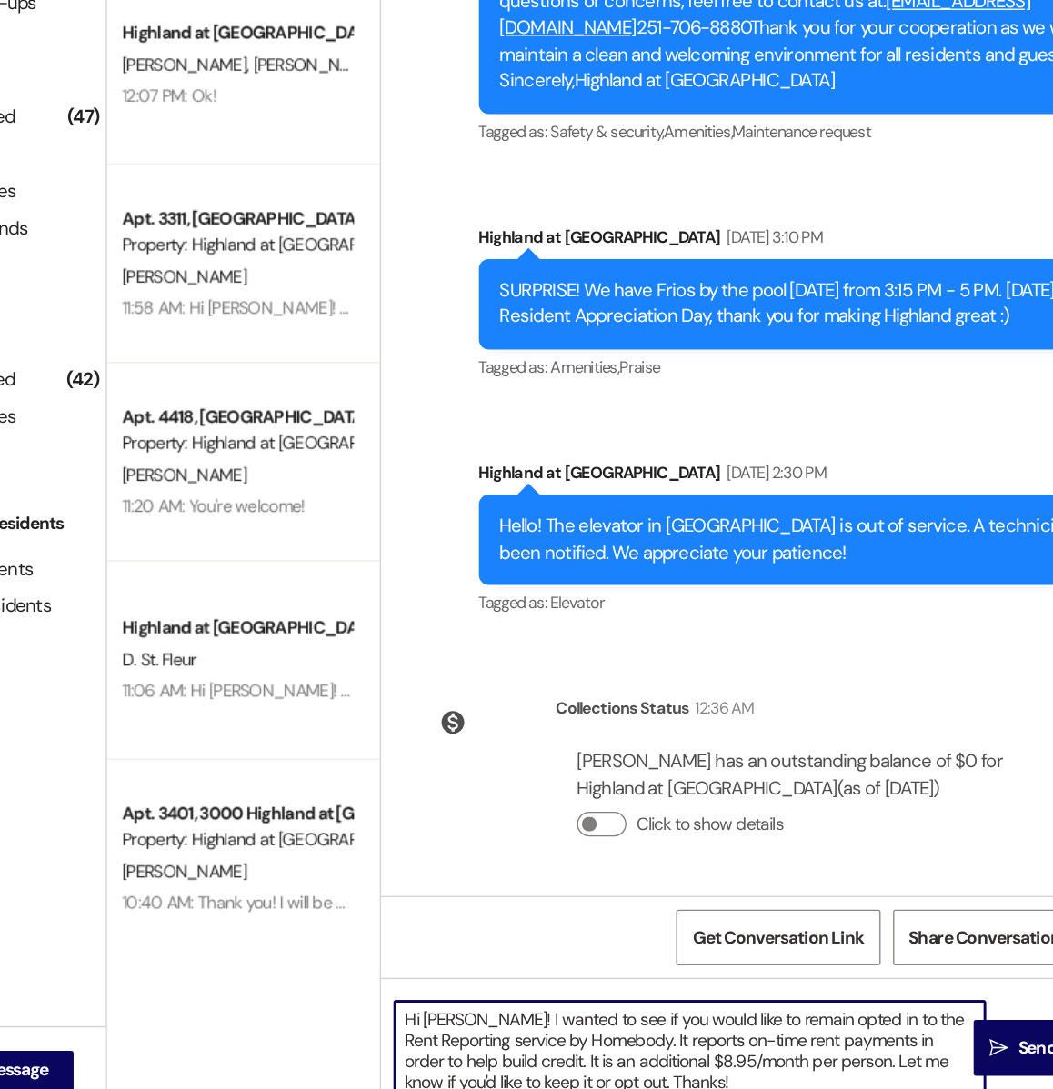
scroll to position [0, 0]
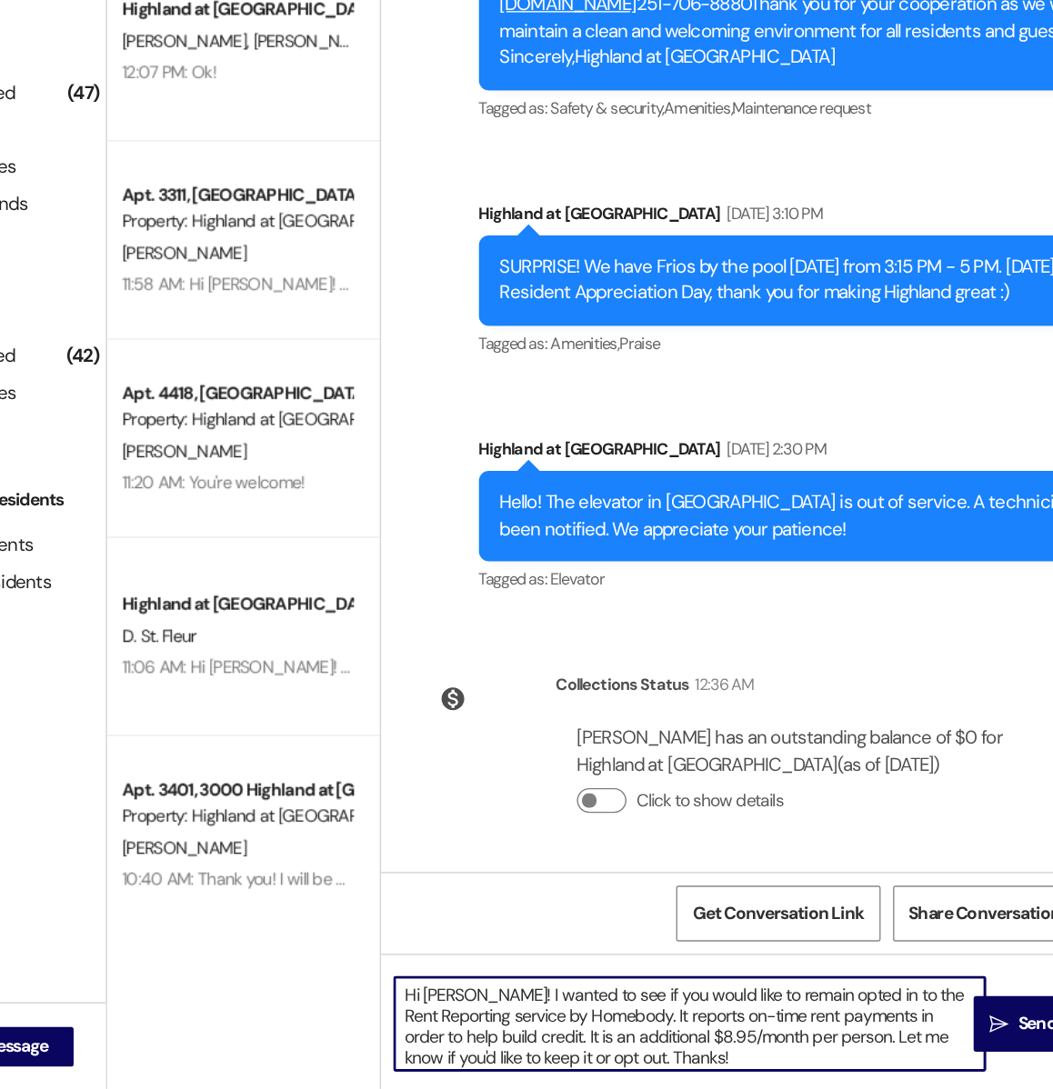
drag, startPoint x: 741, startPoint y: 1049, endPoint x: 801, endPoint y: 1046, distance: 60.1
click at [801, 1046] on textarea "Hi Nicole! I wanted to see if you would like to remain opted in to the Rent Rep…" at bounding box center [700, 1041] width 433 height 68
click at [652, 1066] on textarea "Hi Nicole! I wanted to see if you would like to remain opted in to the Rent Rep…" at bounding box center [700, 1041] width 433 height 68
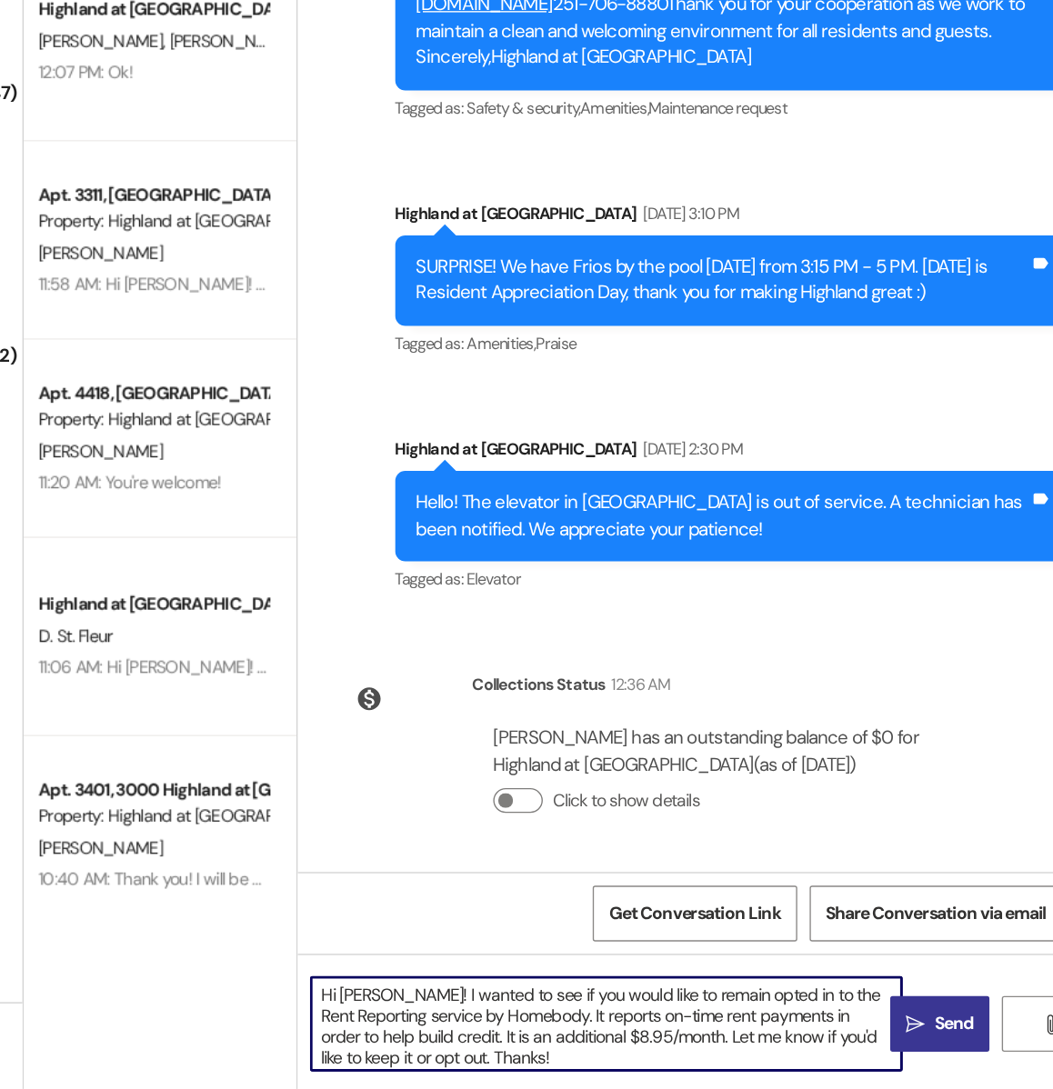
type textarea "Hi Nicole! I wanted to see if you would like to remain opted in to the Rent Rep…"
click at [924, 1052] on button " Send" at bounding box center [944, 1041] width 73 height 41
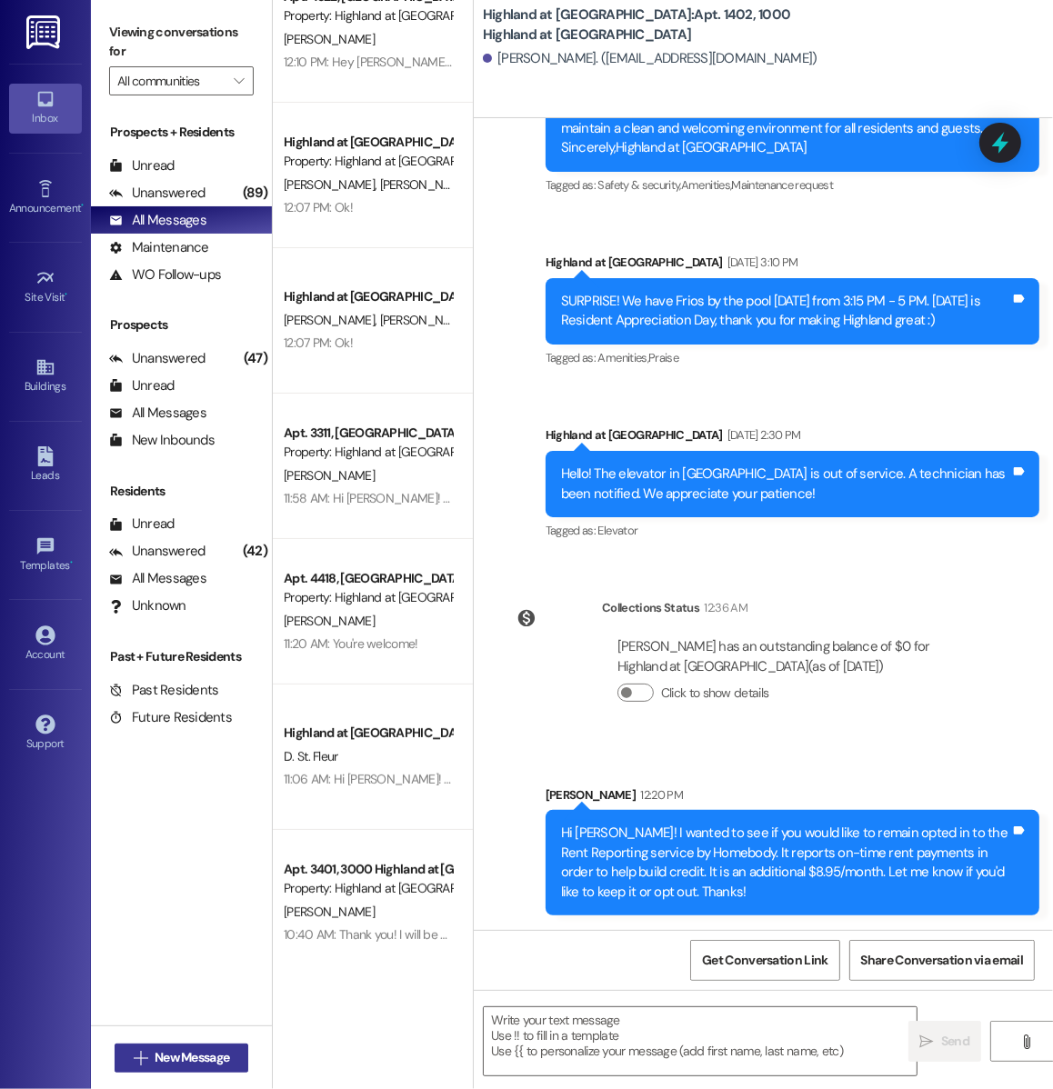
click at [179, 1062] on span "New Message" at bounding box center [192, 1057] width 75 height 19
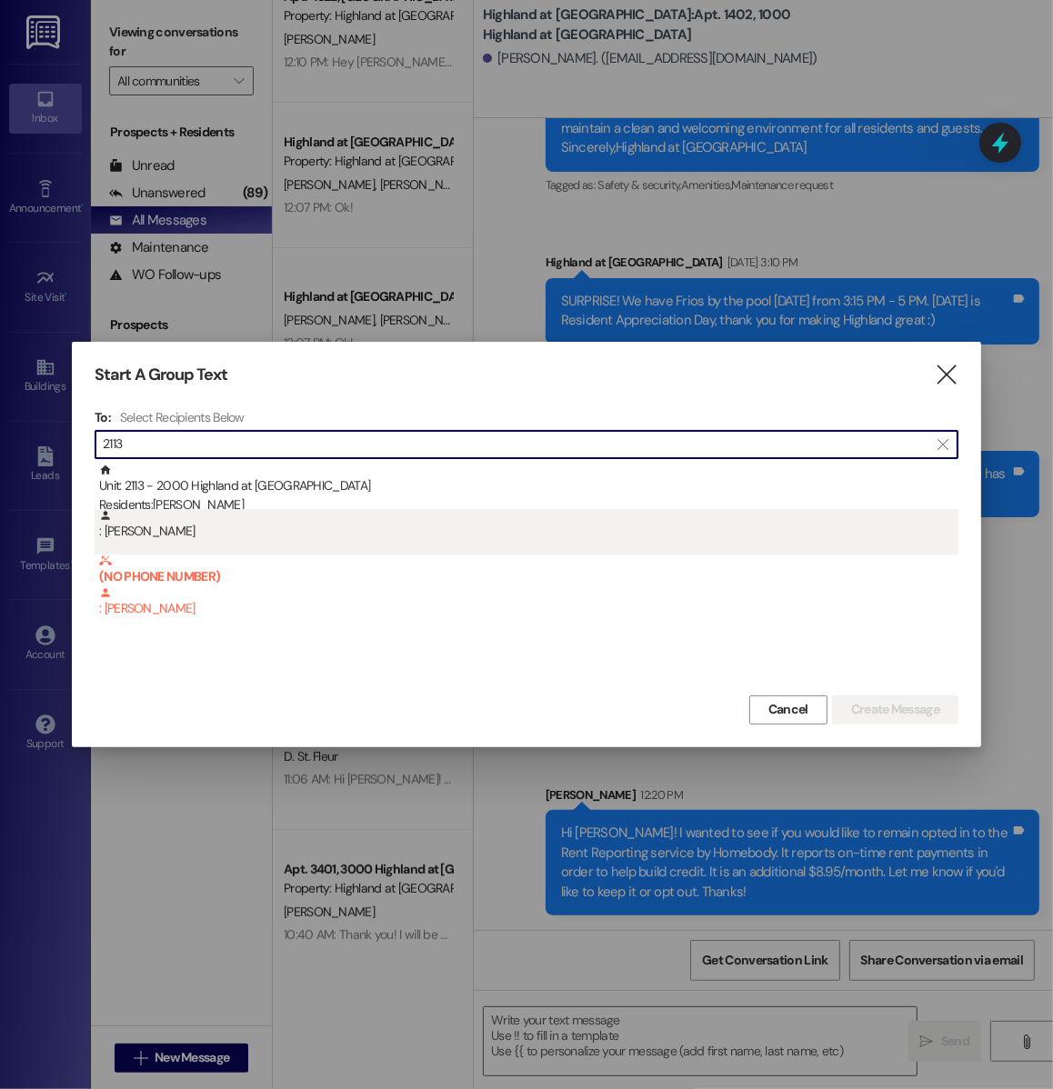
type input "2113"
click at [293, 544] on div ": Alec Yasinsac" at bounding box center [527, 531] width 864 height 45
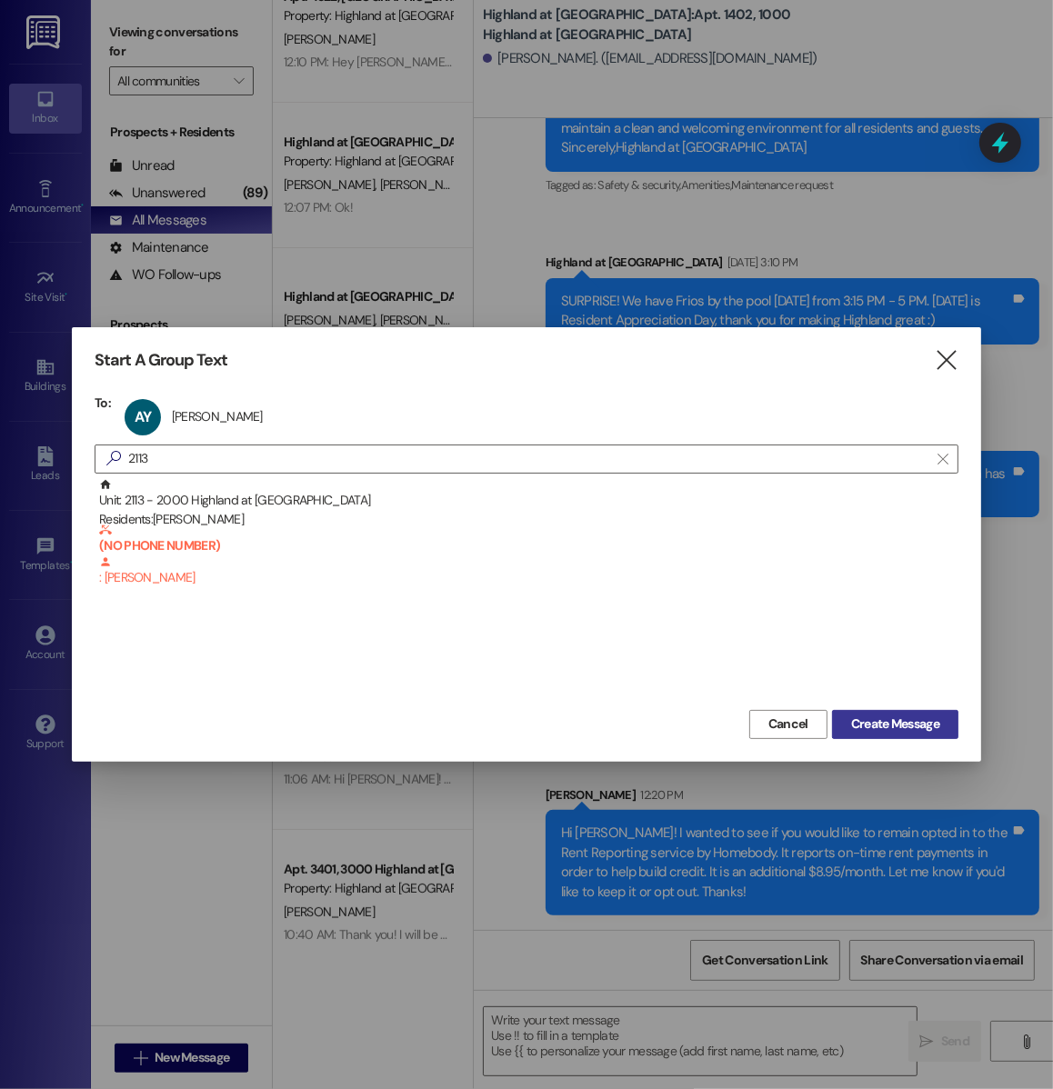
click at [881, 723] on span "Create Message" at bounding box center [895, 724] width 88 height 19
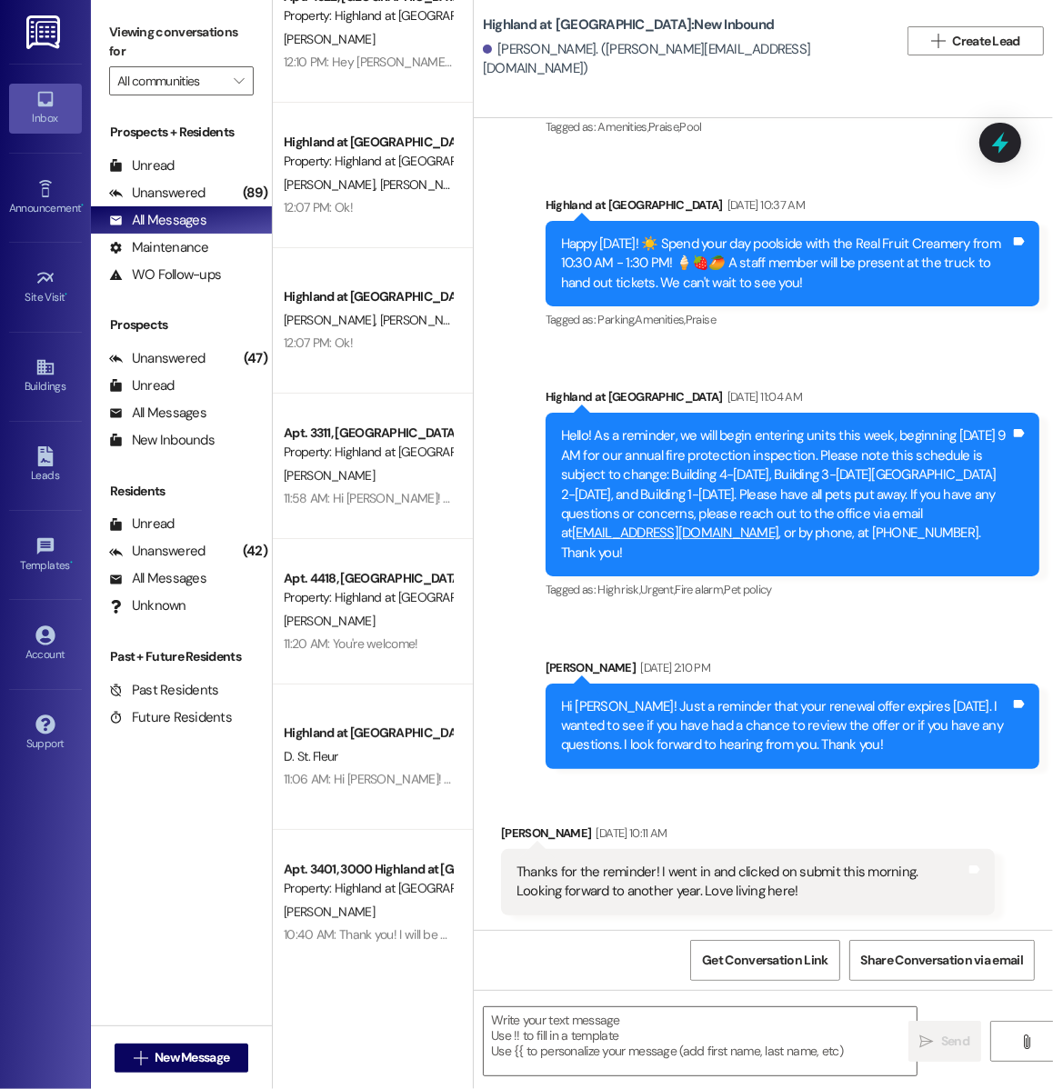
scroll to position [47490, 0]
click at [581, 1042] on textarea at bounding box center [700, 1041] width 433 height 68
paste textarea "Hi Chase & Katie! I wanted to see if you would like to remain opted in to the R…"
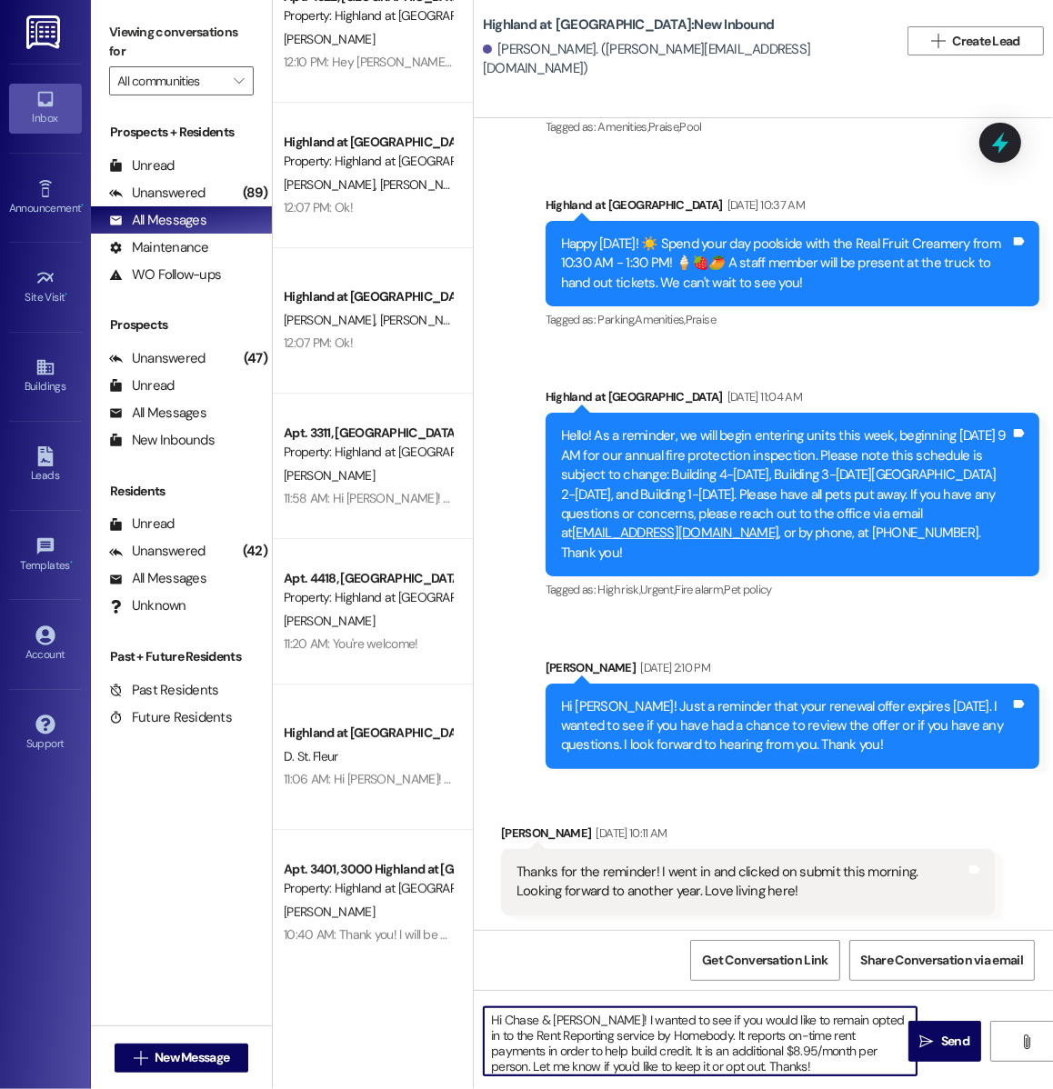
drag, startPoint x: 577, startPoint y: 1019, endPoint x: 508, endPoint y: 1016, distance: 69.2
click at [508, 1016] on textarea "Hi Chase & Katie! I wanted to see if you would like to remain opted in to the R…" at bounding box center [700, 1041] width 433 height 68
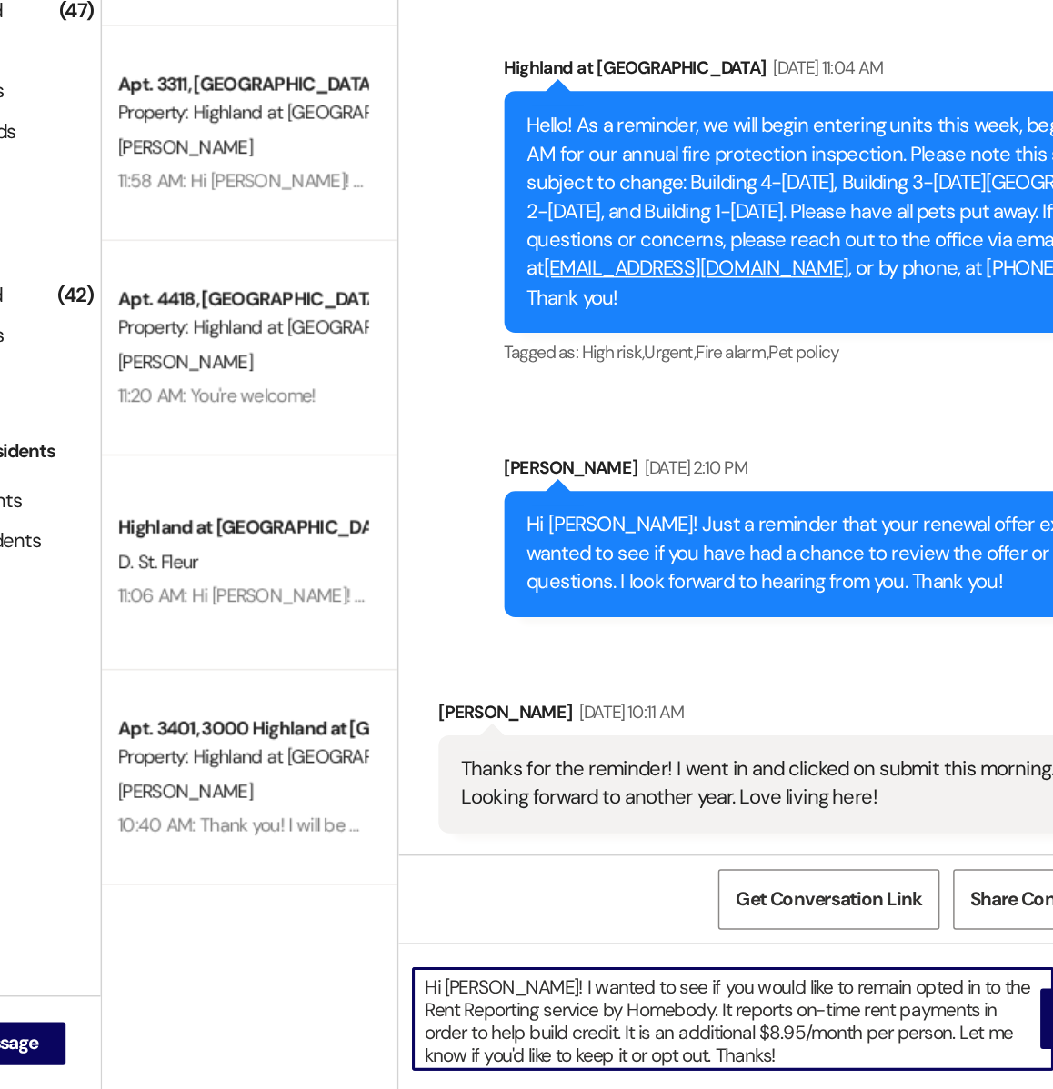
scroll to position [0, 0]
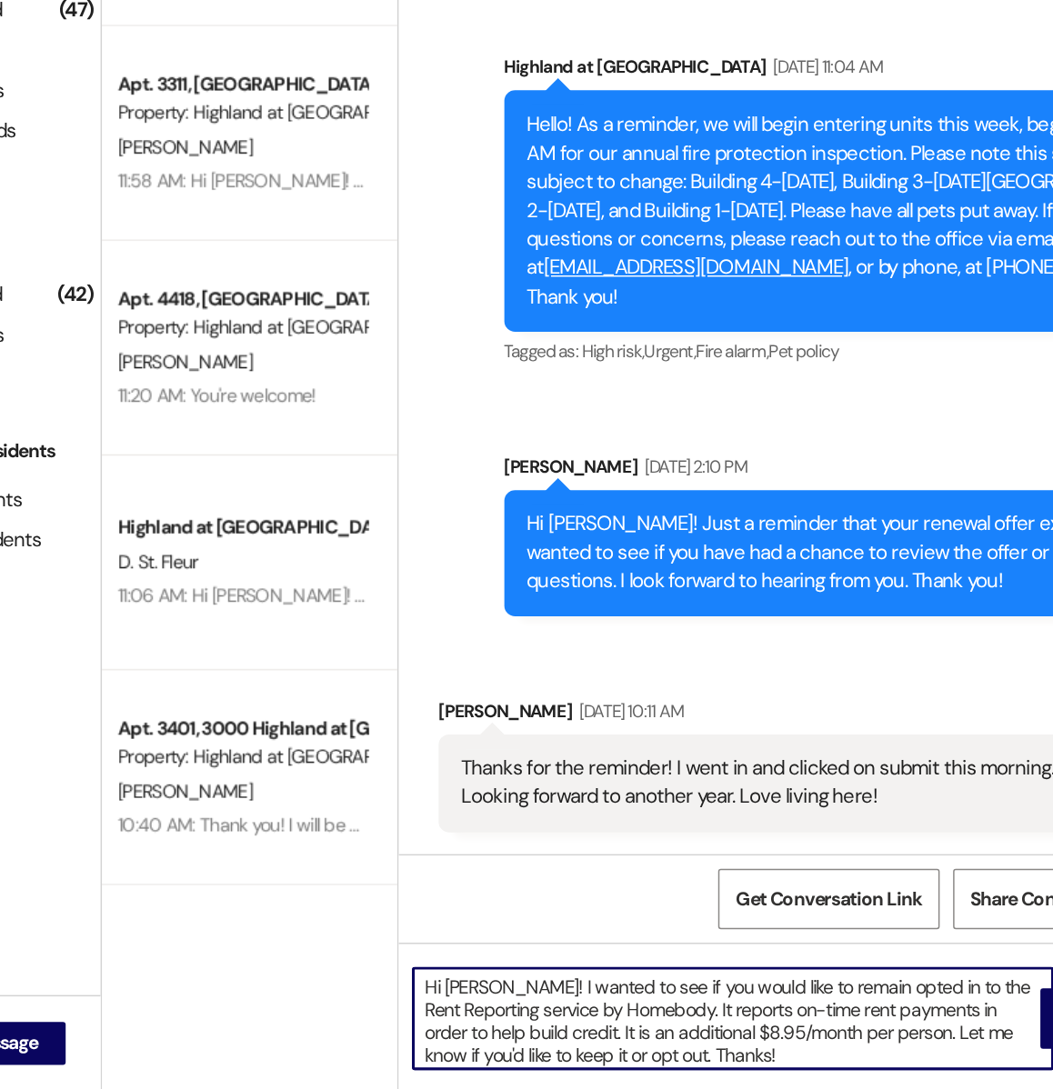
drag, startPoint x: 742, startPoint y: 1053, endPoint x: 799, endPoint y: 1053, distance: 57.3
click at [799, 1053] on textarea "Hi Alec! I wanted to see if you would like to remain opted in to the Rent Repor…" at bounding box center [700, 1041] width 433 height 68
drag, startPoint x: 799, startPoint y: 1053, endPoint x: 738, endPoint y: 1056, distance: 61.0
click at [738, 1056] on textarea "Hi Alec! I wanted to see if you would like to remain opted in to the Rent Repor…" at bounding box center [700, 1041] width 433 height 68
click at [686, 1071] on textarea "Hi Alec! I wanted to see if you would like to remain opted in to the Rent Repor…" at bounding box center [700, 1041] width 433 height 68
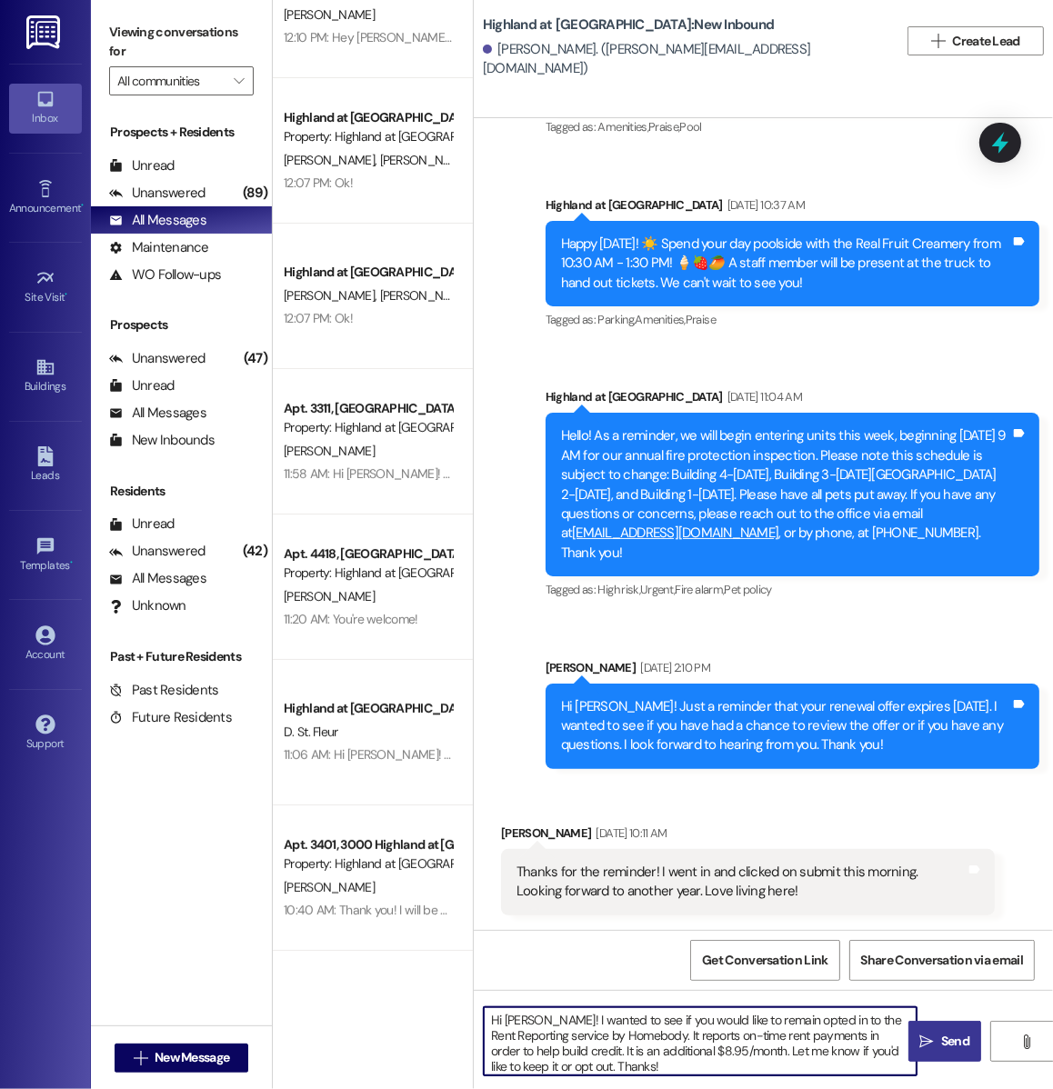
type textarea "Hi Alec! I wanted to see if you would like to remain opted in to the Rent Repor…"
click at [956, 1041] on span "Send" at bounding box center [955, 1041] width 28 height 19
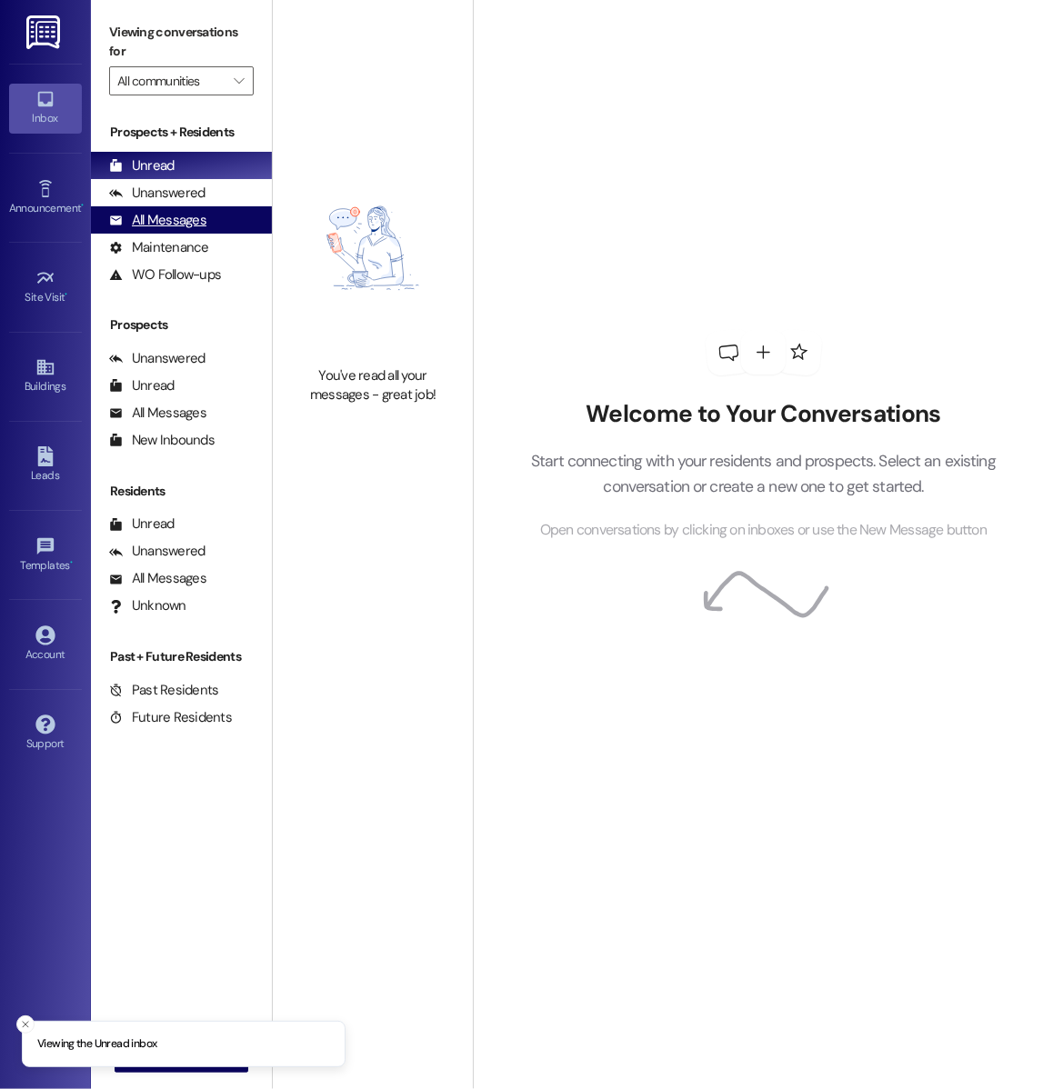
click at [193, 226] on div "All Messages" at bounding box center [157, 220] width 97 height 19
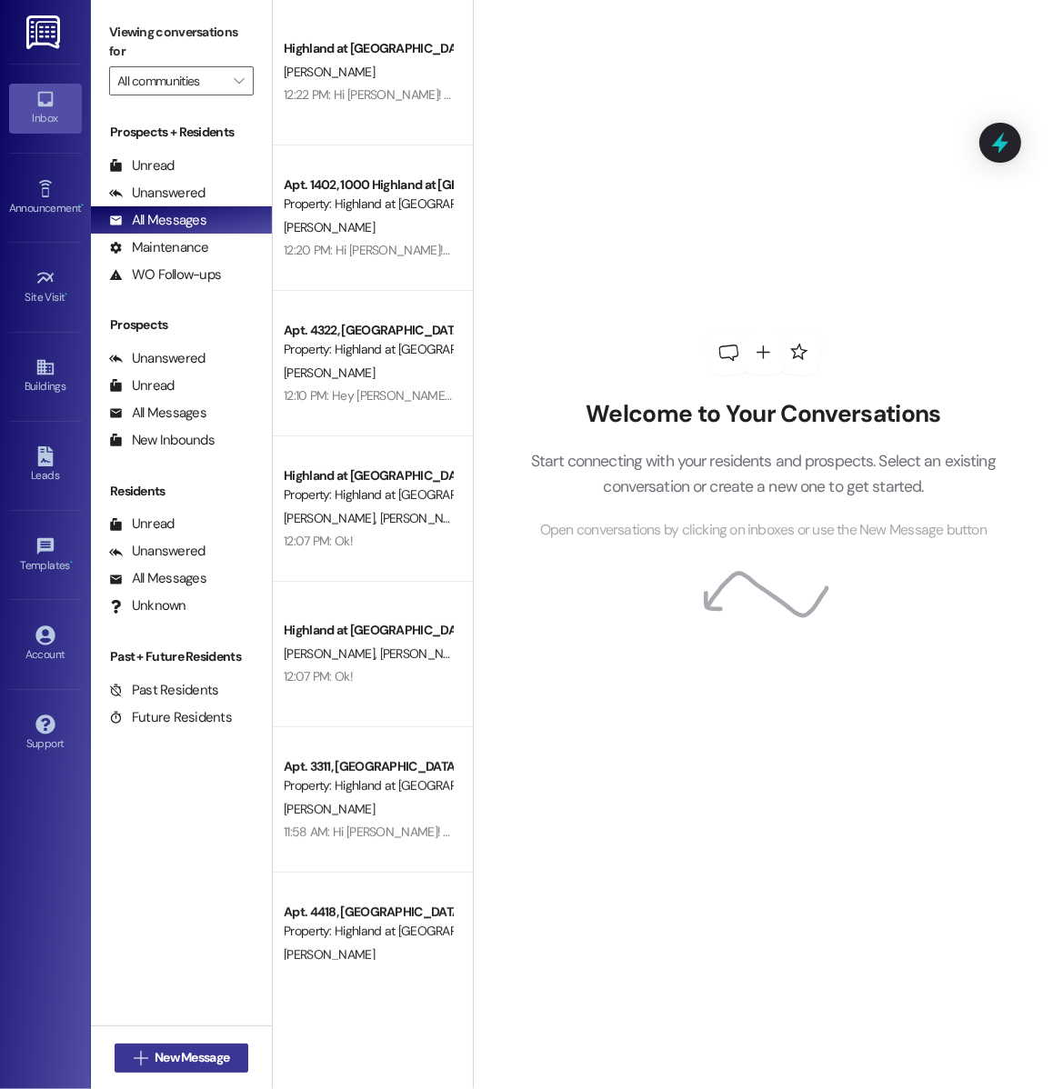
click at [147, 1069] on button " New Message" at bounding box center [182, 1058] width 135 height 29
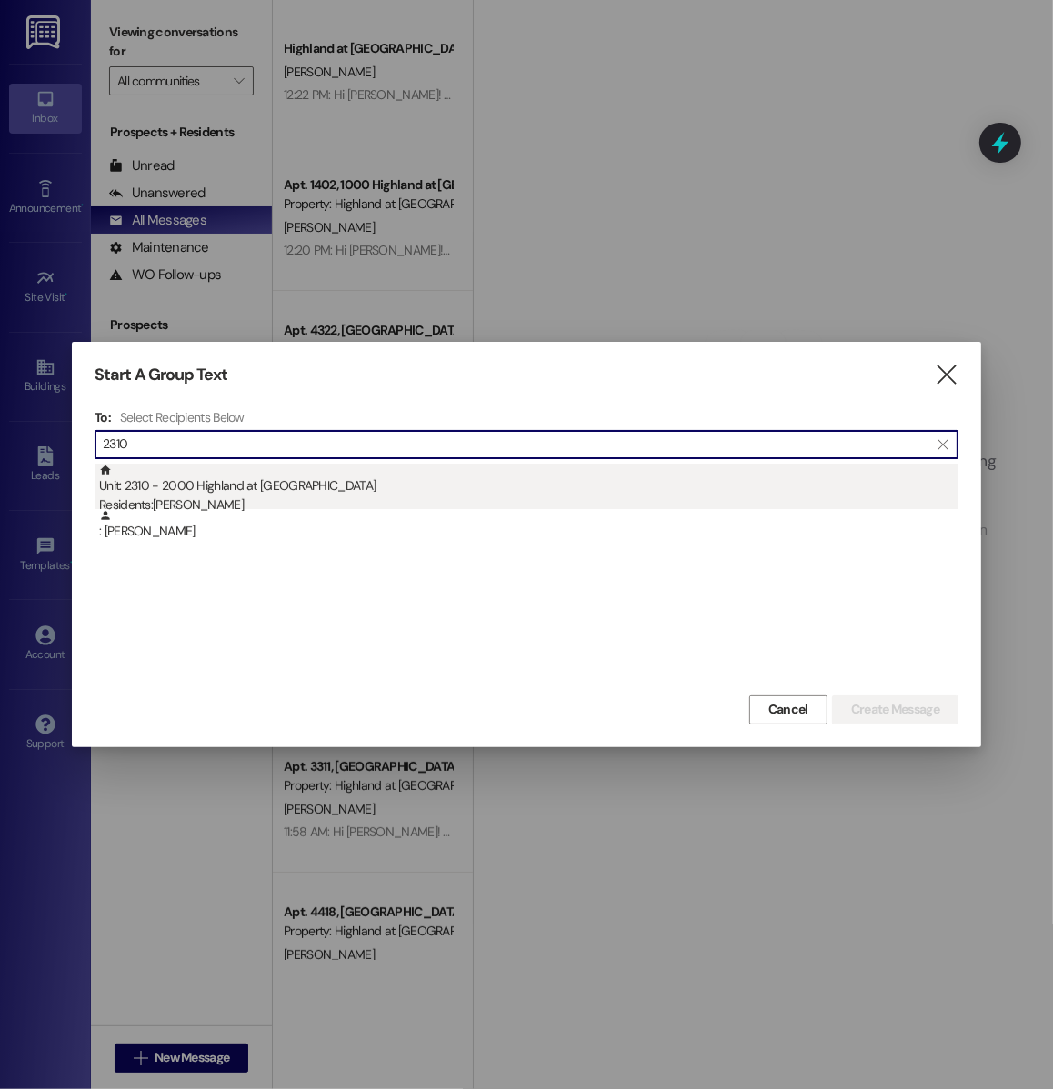
type input "2310"
click at [254, 493] on div "Unit: 2310 - 2000 Highland at Spring Hill Residents: Jane Jenkins" at bounding box center [528, 490] width 859 height 52
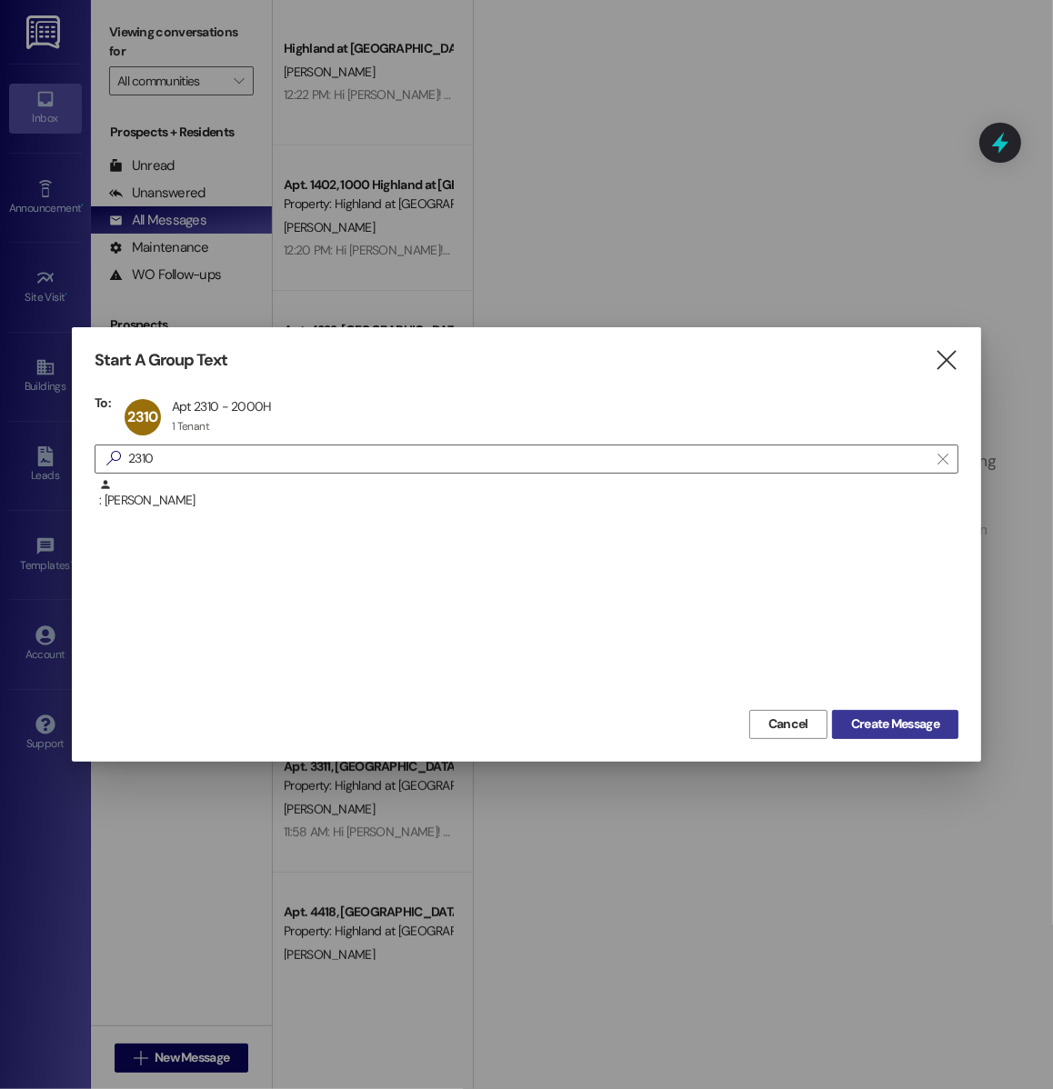
click at [882, 732] on span "Create Message" at bounding box center [895, 724] width 88 height 19
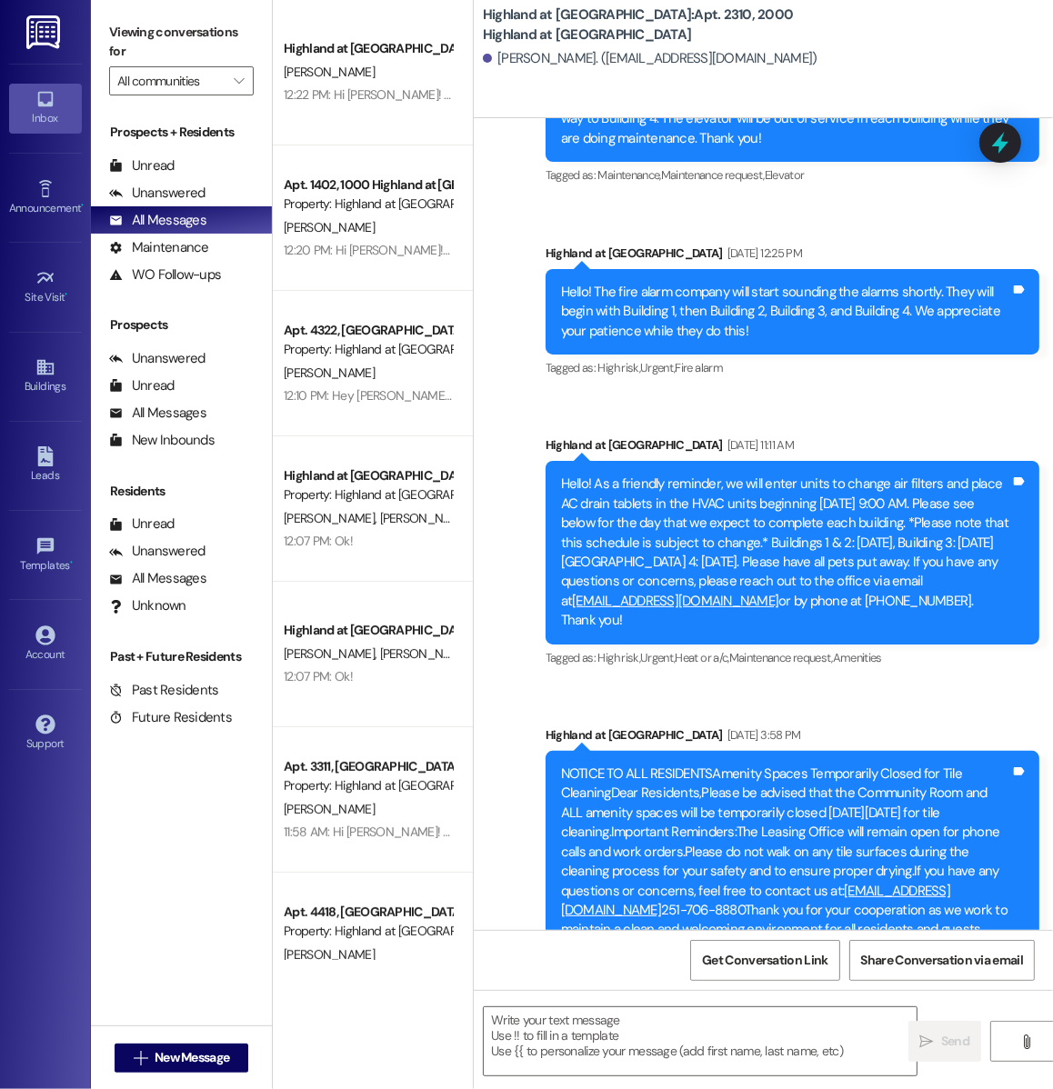
scroll to position [2914, 0]
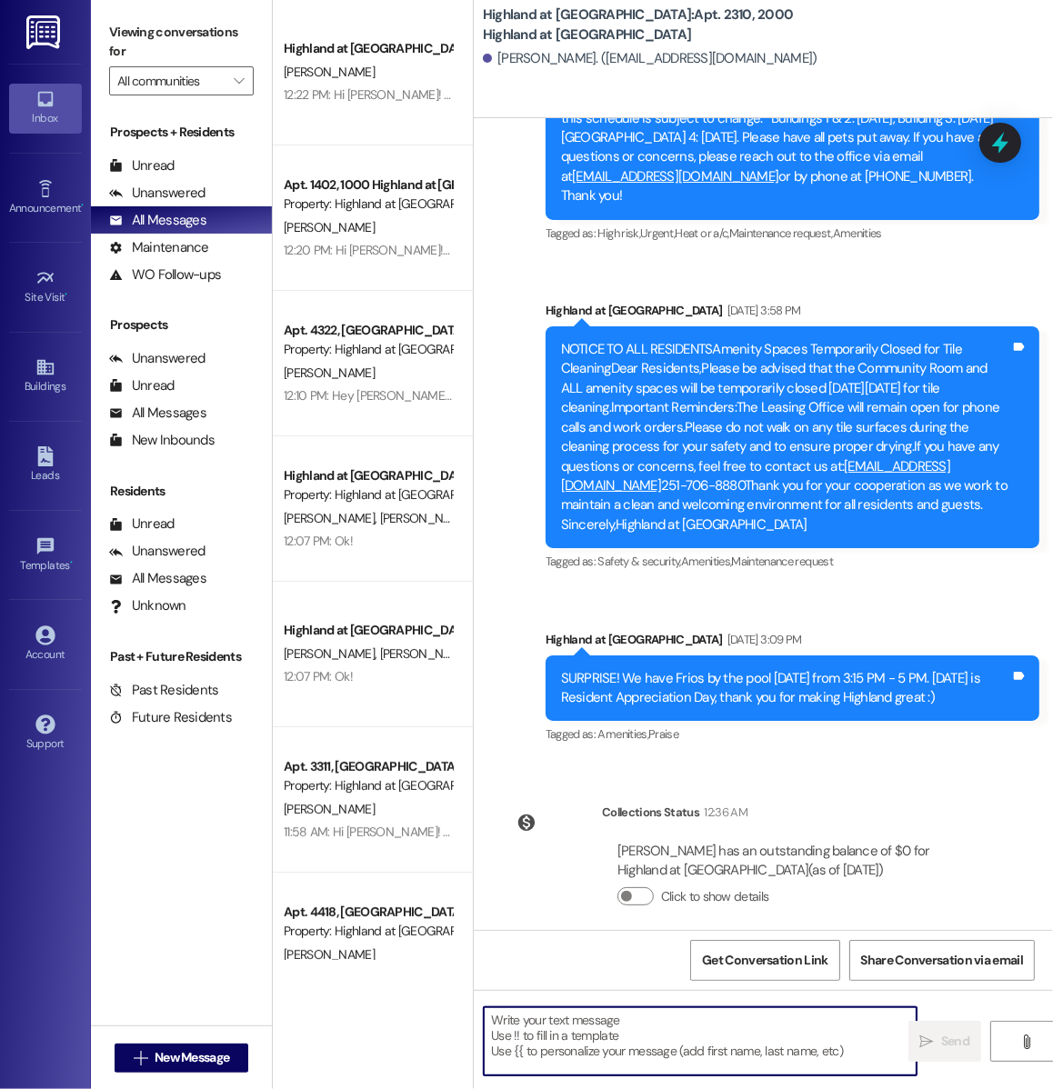
click at [532, 1041] on textarea at bounding box center [700, 1041] width 433 height 68
paste textarea "Hi Chase & [PERSON_NAME]! I wanted to see if you would like to remain opted in …"
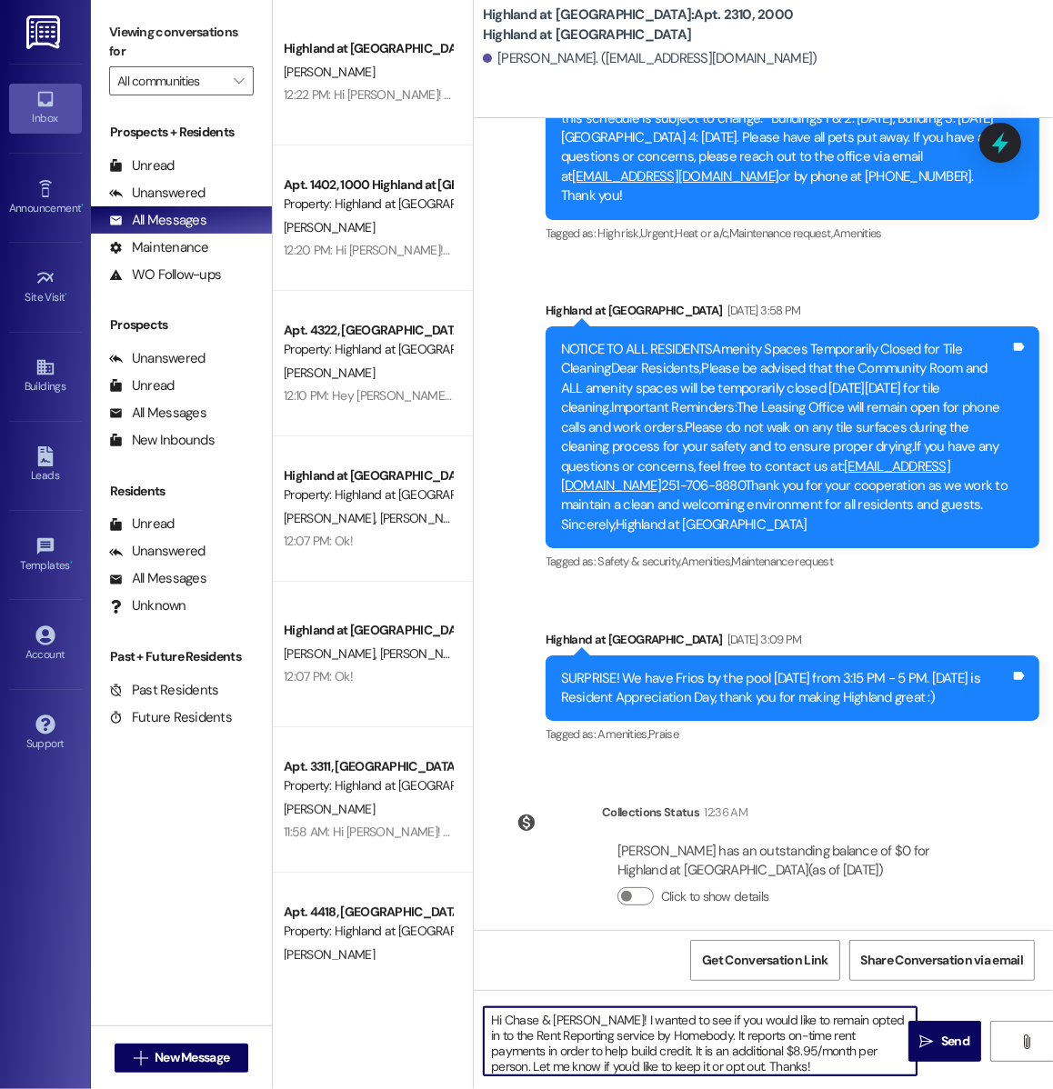
drag, startPoint x: 580, startPoint y: 1021, endPoint x: 506, endPoint y: 1021, distance: 74.6
click at [506, 1021] on textarea "Hi Chase & [PERSON_NAME]! I wanted to see if you would like to remain opted in …" at bounding box center [700, 1041] width 433 height 68
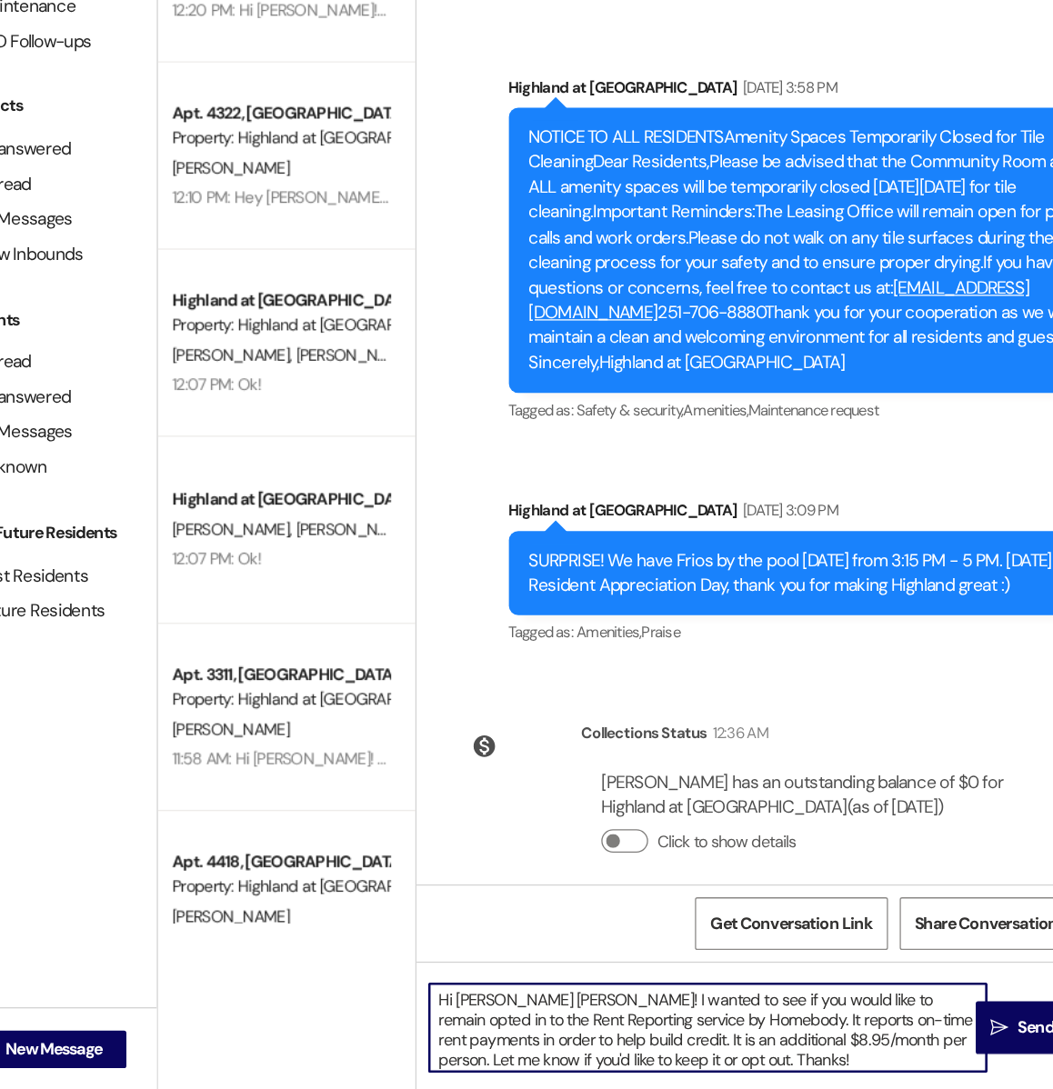
drag, startPoint x: 802, startPoint y: 1053, endPoint x: 744, endPoint y: 1053, distance: 58.2
click at [744, 1053] on textarea "Hi Jane Claire! I wanted to see if you would like to remain opted in to the Ren…" at bounding box center [700, 1041] width 433 height 68
click at [764, 1067] on textarea "Hi Jane Claire! I wanted to see if you would like to remain opted in to the Ren…" at bounding box center [700, 1041] width 433 height 68
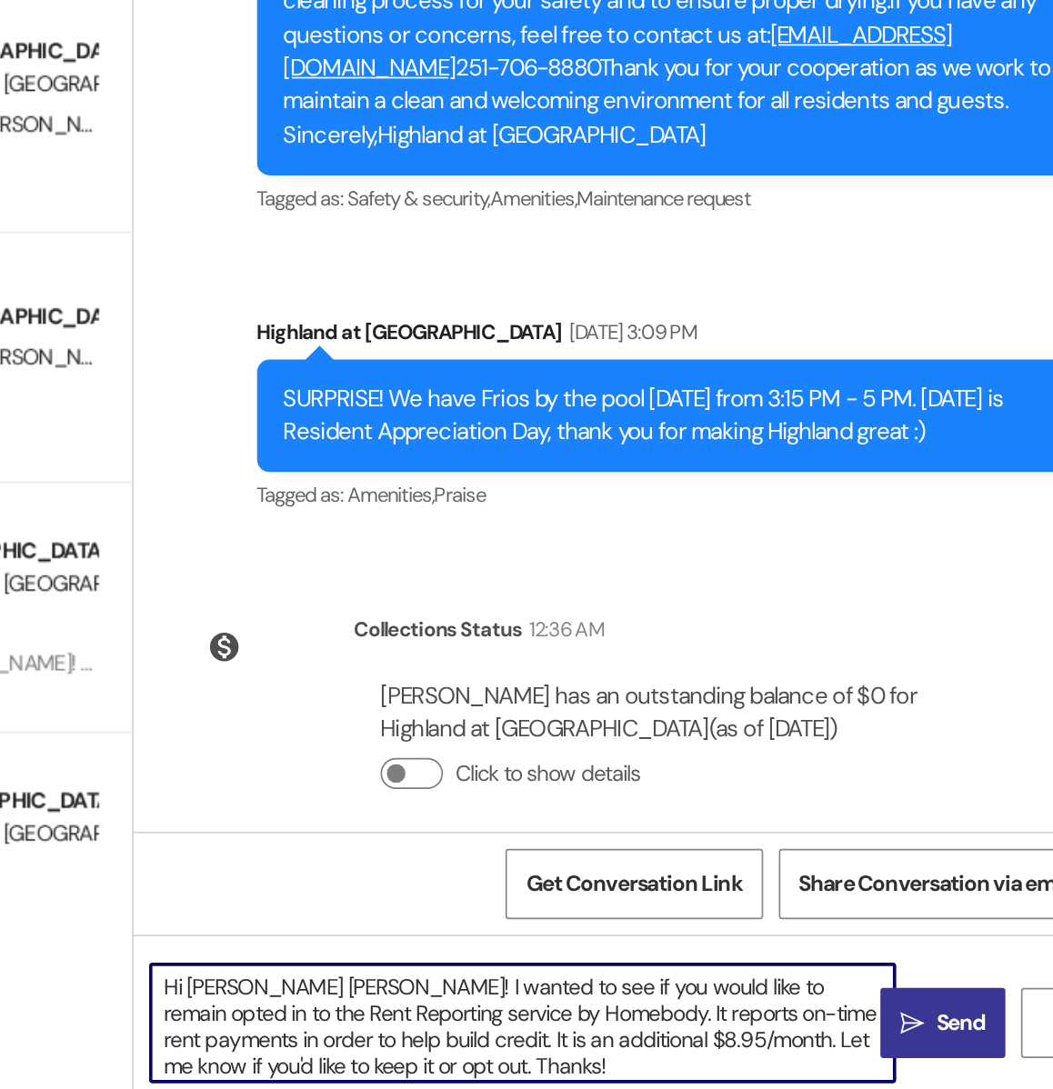
type textarea "Hi Jane Claire! I wanted to see if you would like to remain opted in to the Ren…"
click at [956, 1040] on span "Send" at bounding box center [955, 1041] width 28 height 19
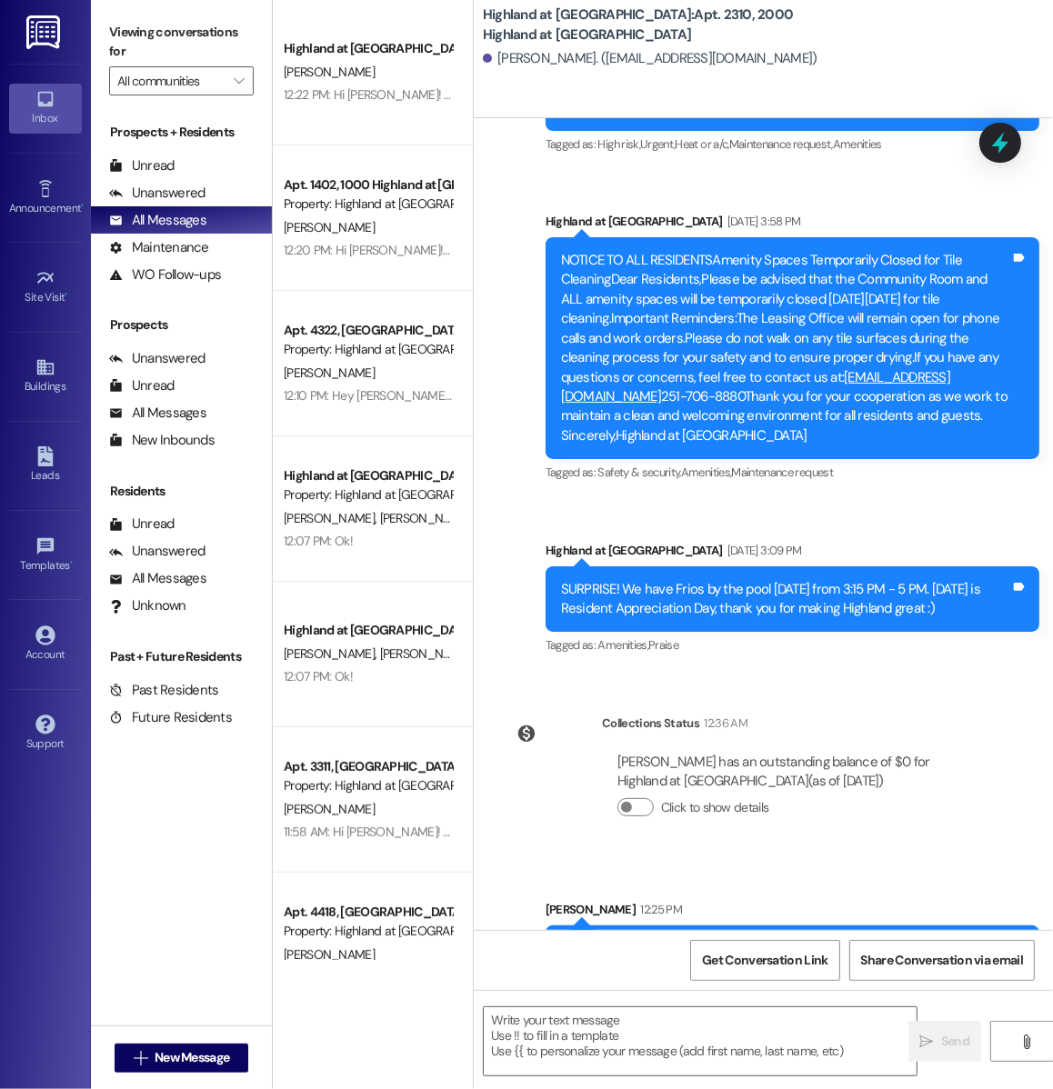
scroll to position [3098, 0]
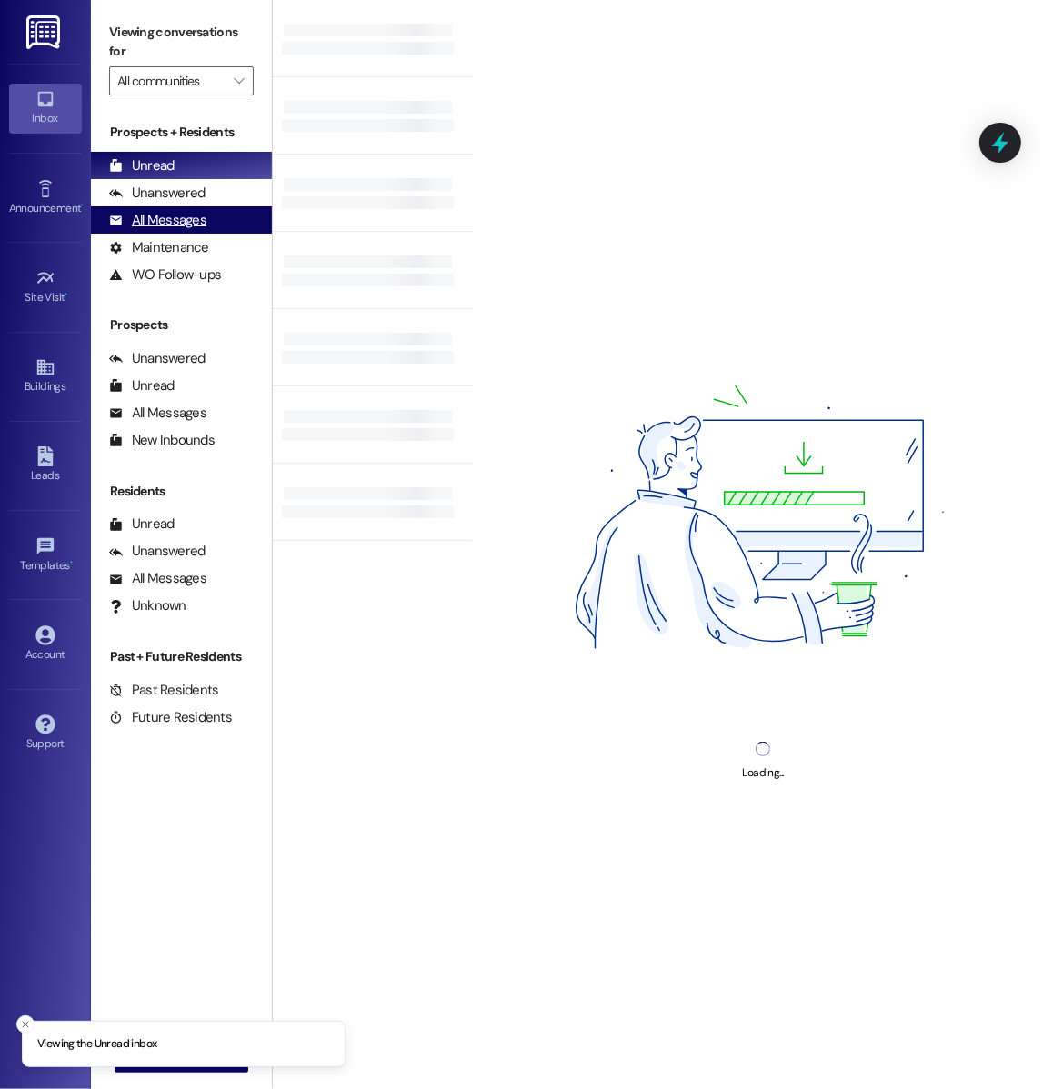
click at [227, 226] on div "All Messages (undefined)" at bounding box center [181, 219] width 181 height 27
click at [130, 218] on div "All Messages" at bounding box center [157, 220] width 97 height 19
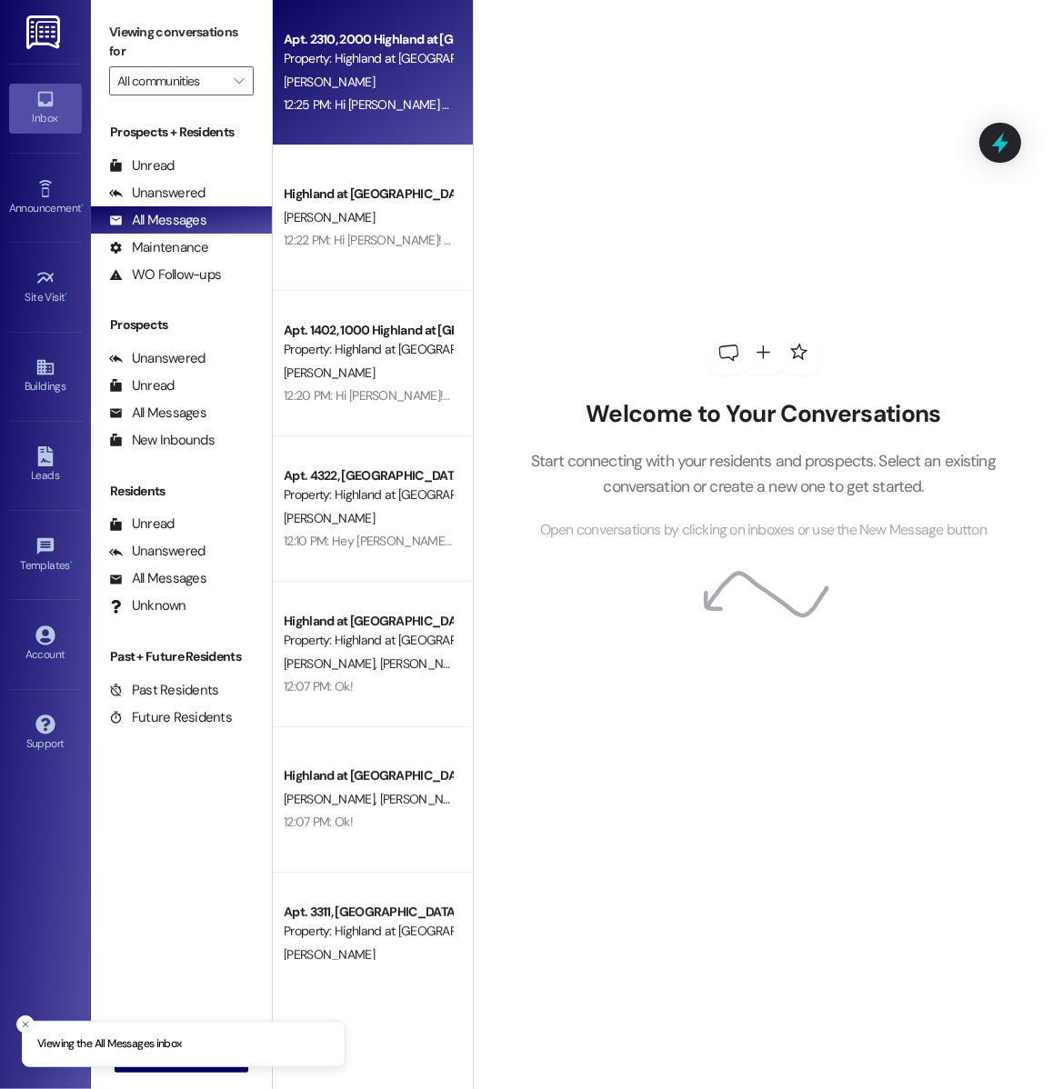
click at [376, 94] on div "12:25 PM: Hi [PERSON_NAME] [PERSON_NAME]! I wanted to see if you would like to …" at bounding box center [368, 105] width 172 height 23
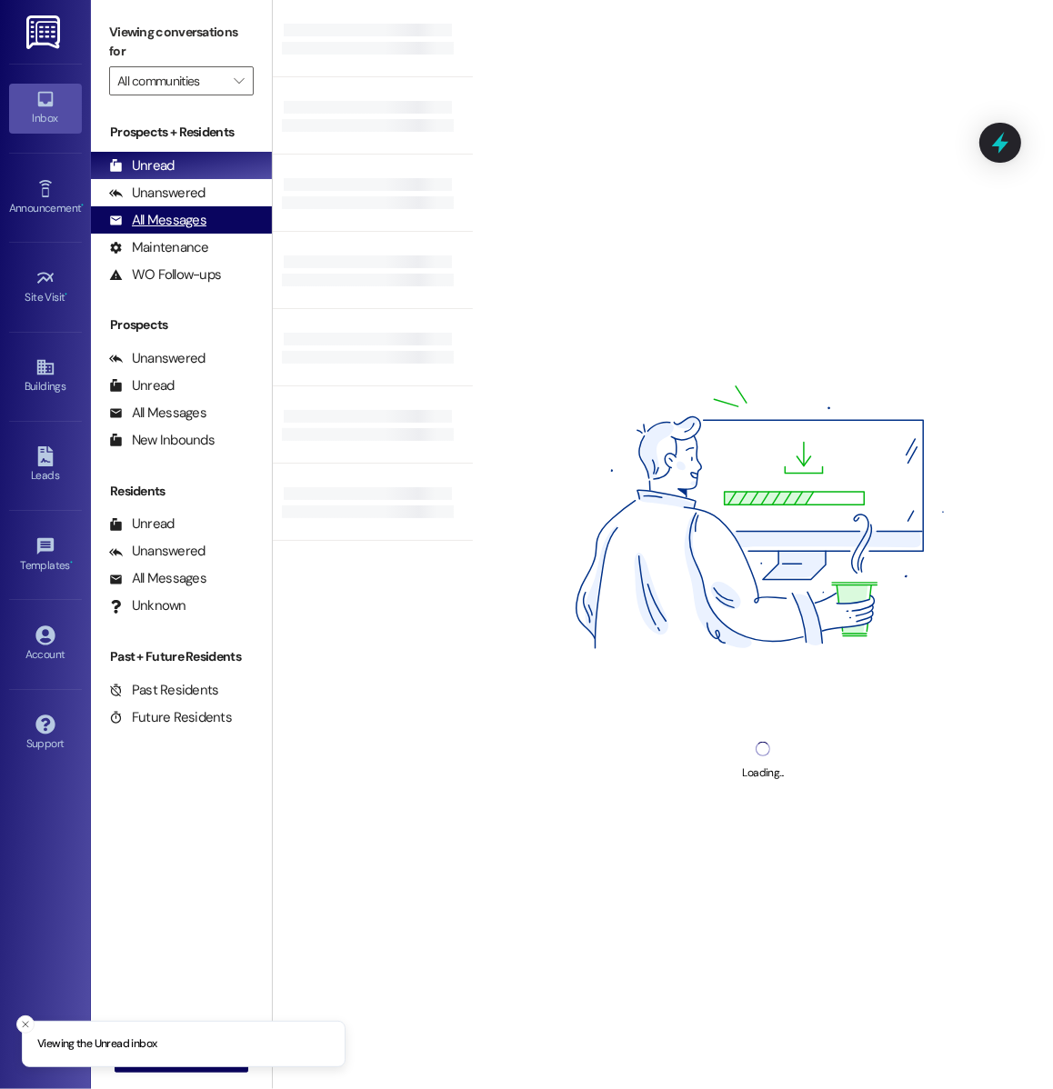
click at [199, 216] on div "All Messages" at bounding box center [157, 220] width 97 height 19
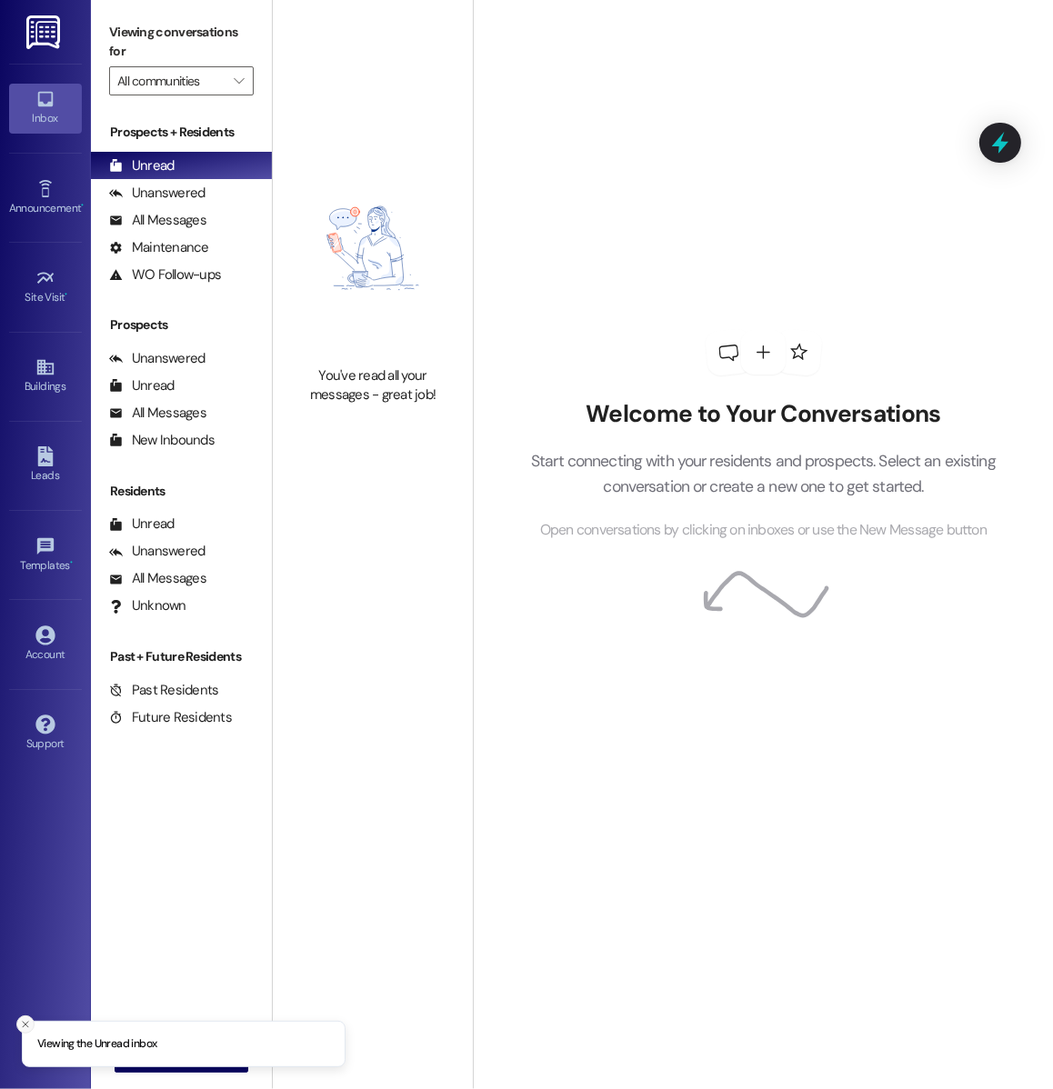
click at [27, 1022] on line "Close toast" at bounding box center [25, 1024] width 5 height 5
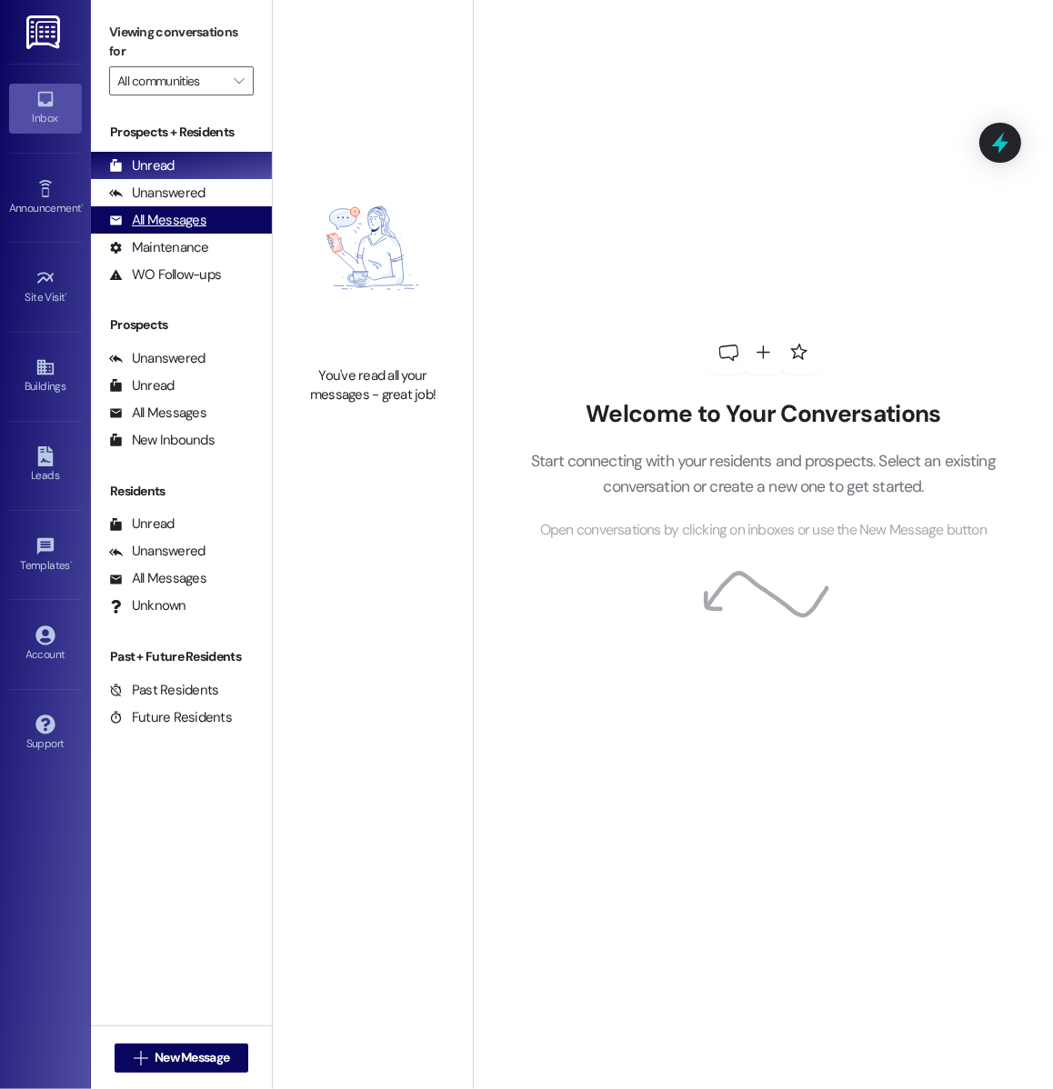
click at [172, 227] on div "All Messages" at bounding box center [157, 220] width 97 height 19
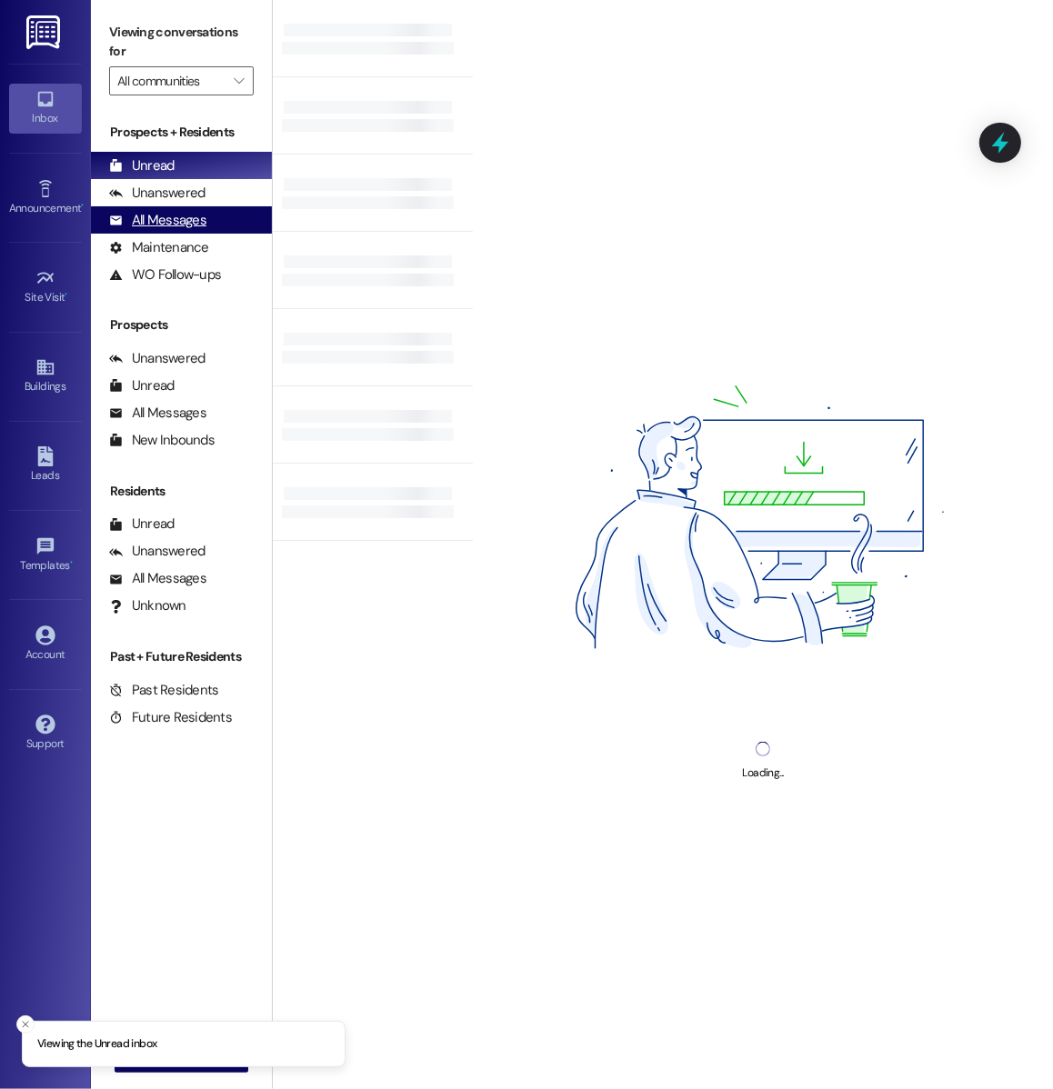
click at [229, 228] on div "All Messages (undefined)" at bounding box center [181, 219] width 181 height 27
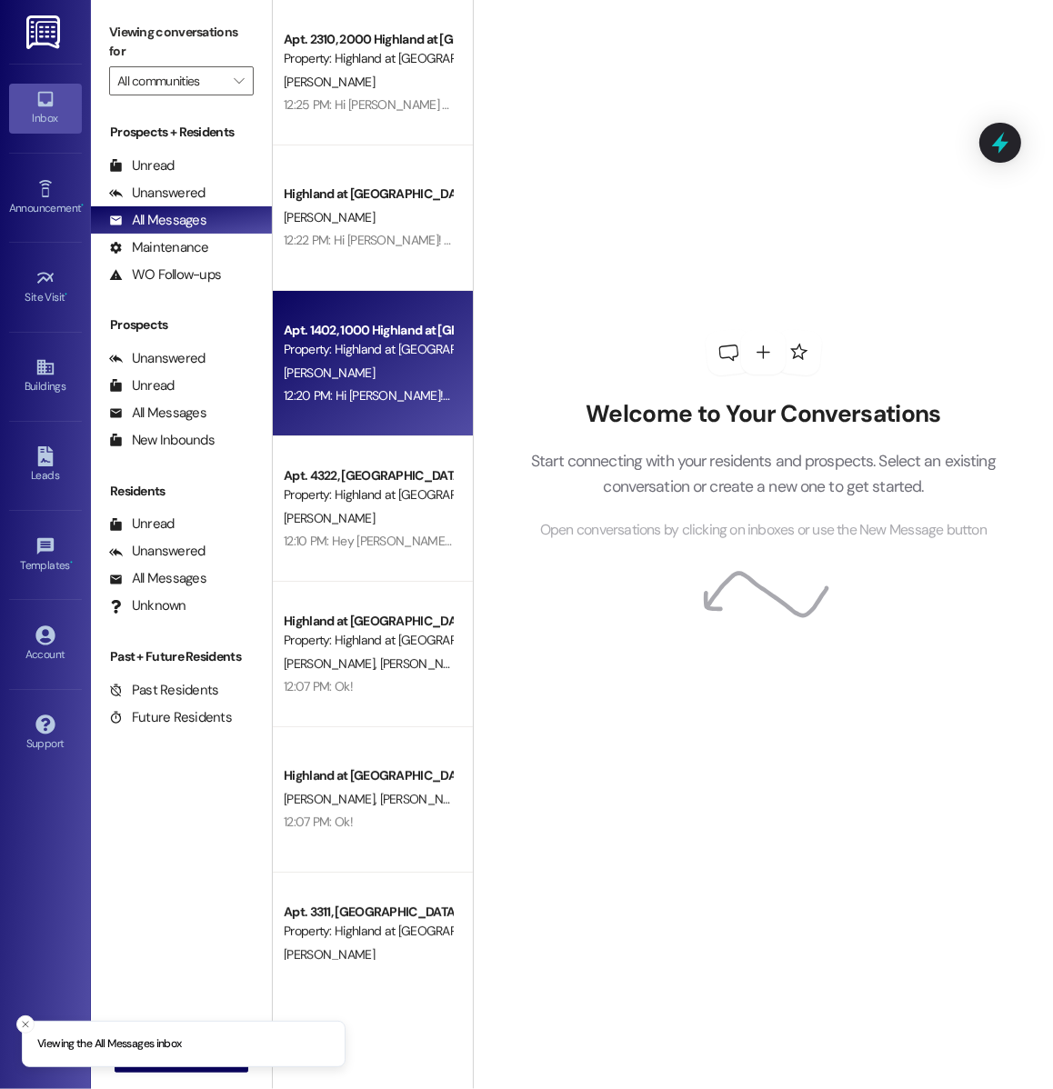
click at [395, 314] on div "Apt. 1402, 1000 Highland at [GEOGRAPHIC_DATA] Property: Highland at [GEOGRAPHIC…" at bounding box center [373, 363] width 200 height 145
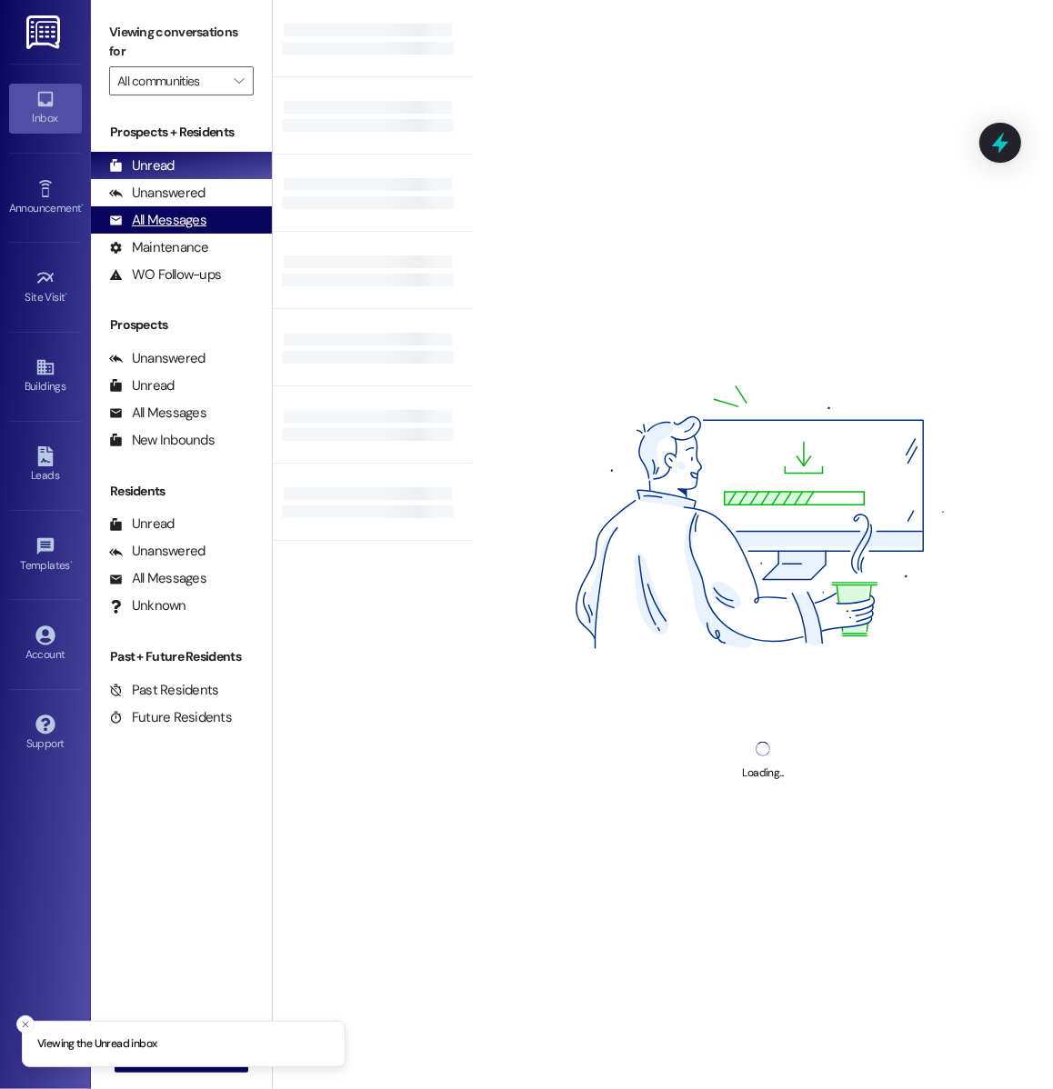
click at [198, 211] on div "All Messages" at bounding box center [157, 220] width 97 height 19
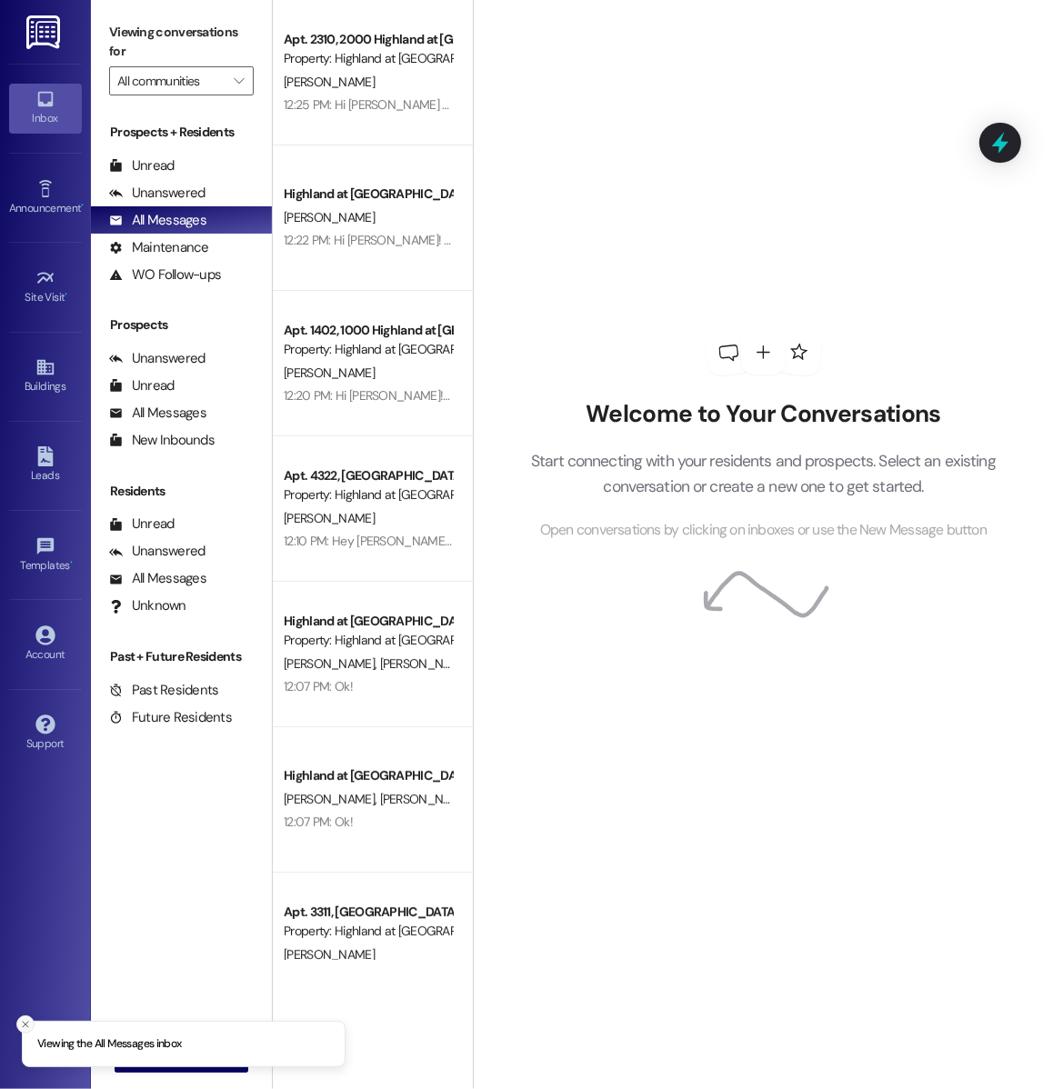
click at [26, 1026] on line "Close toast" at bounding box center [25, 1024] width 5 height 5
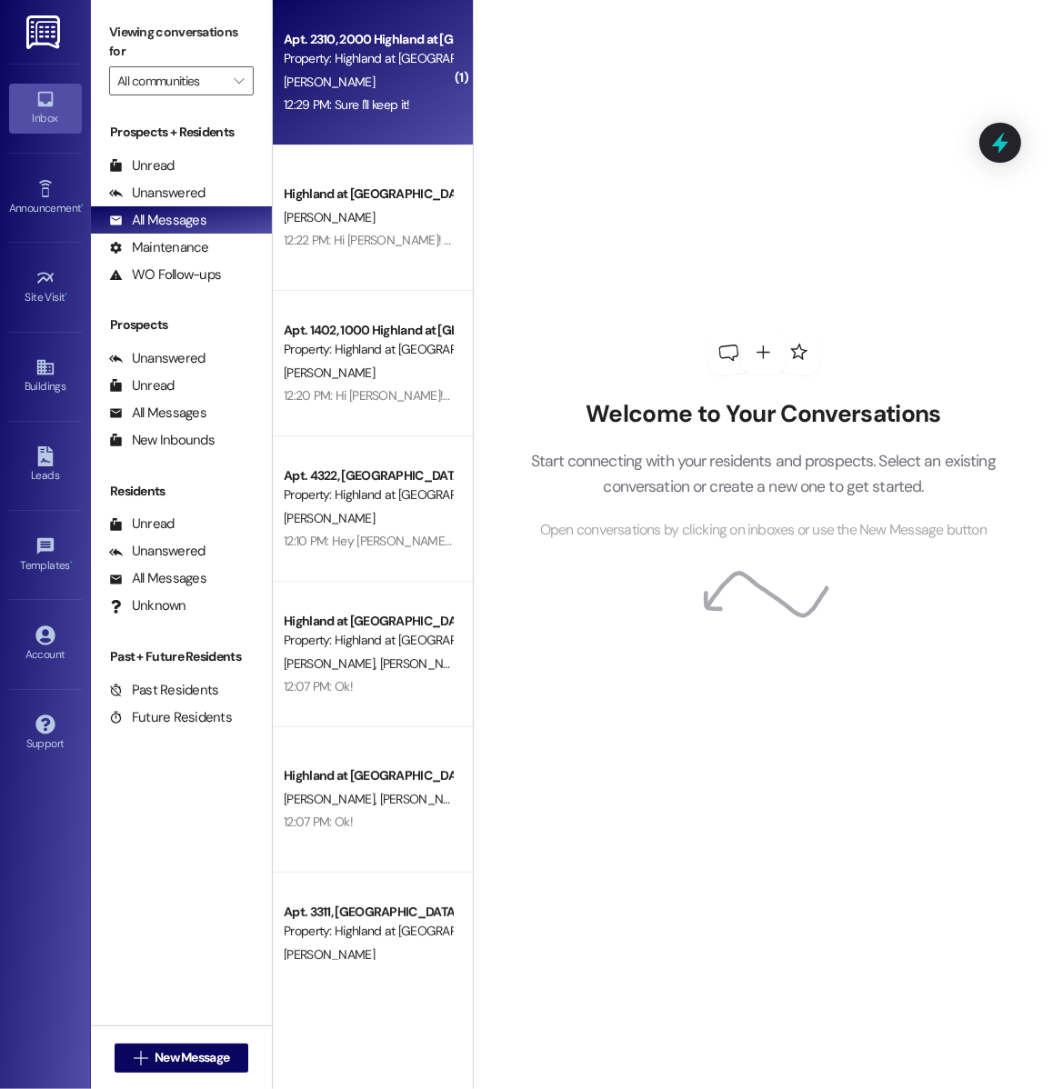
click at [386, 95] on div "12:29 PM: Sure I'll keep it! 12:29 PM: Sure I'll keep it!" at bounding box center [368, 105] width 172 height 23
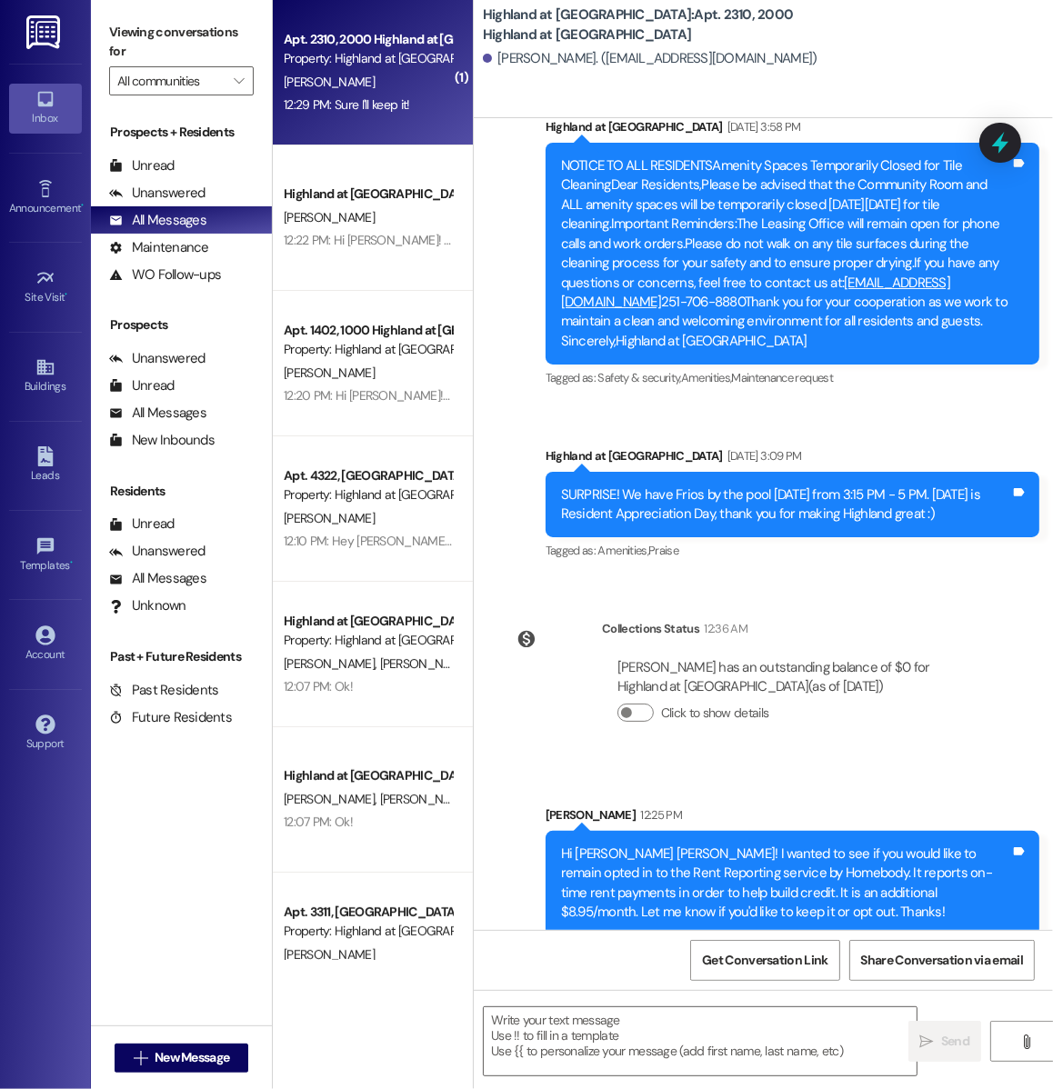
scroll to position [3278, 0]
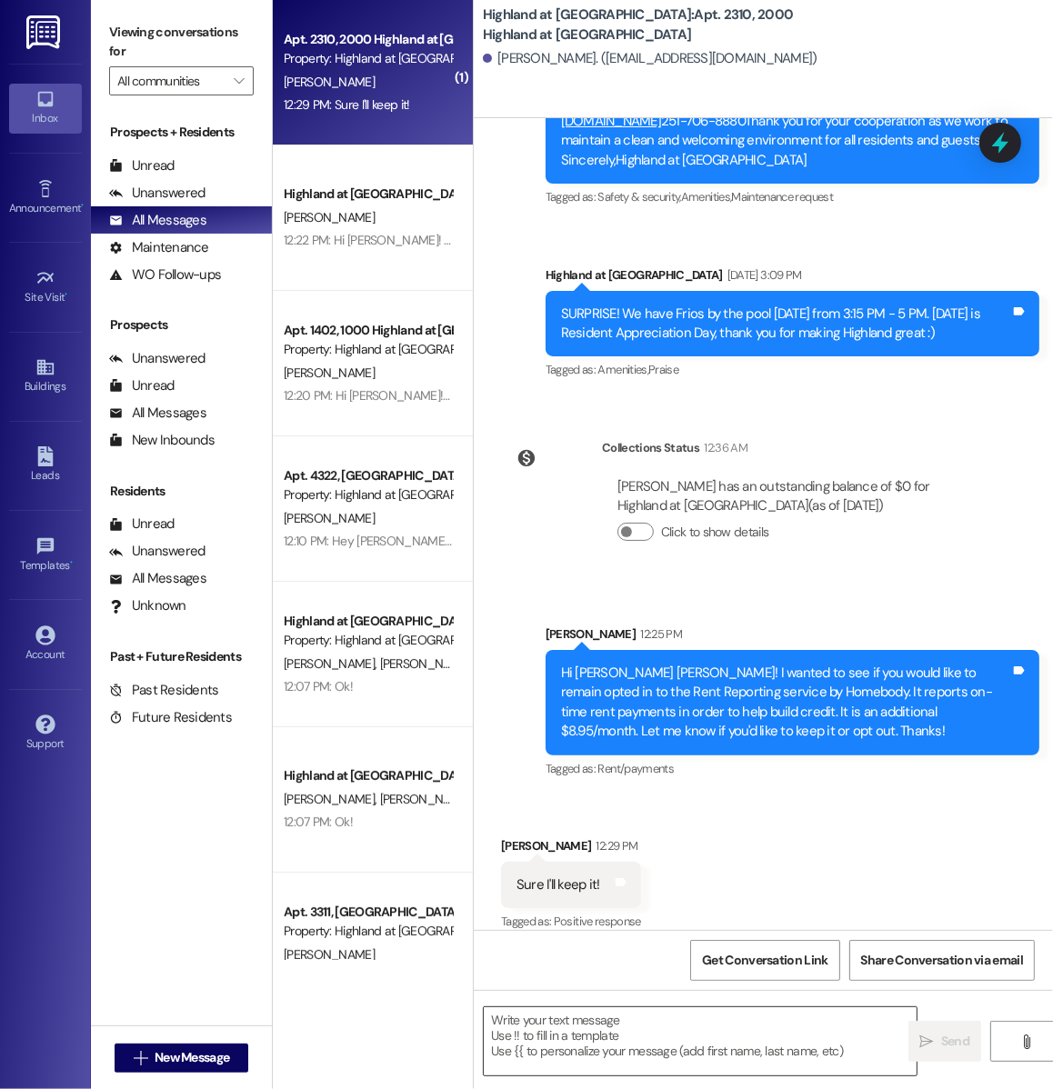
click at [539, 1052] on textarea at bounding box center [700, 1041] width 433 height 68
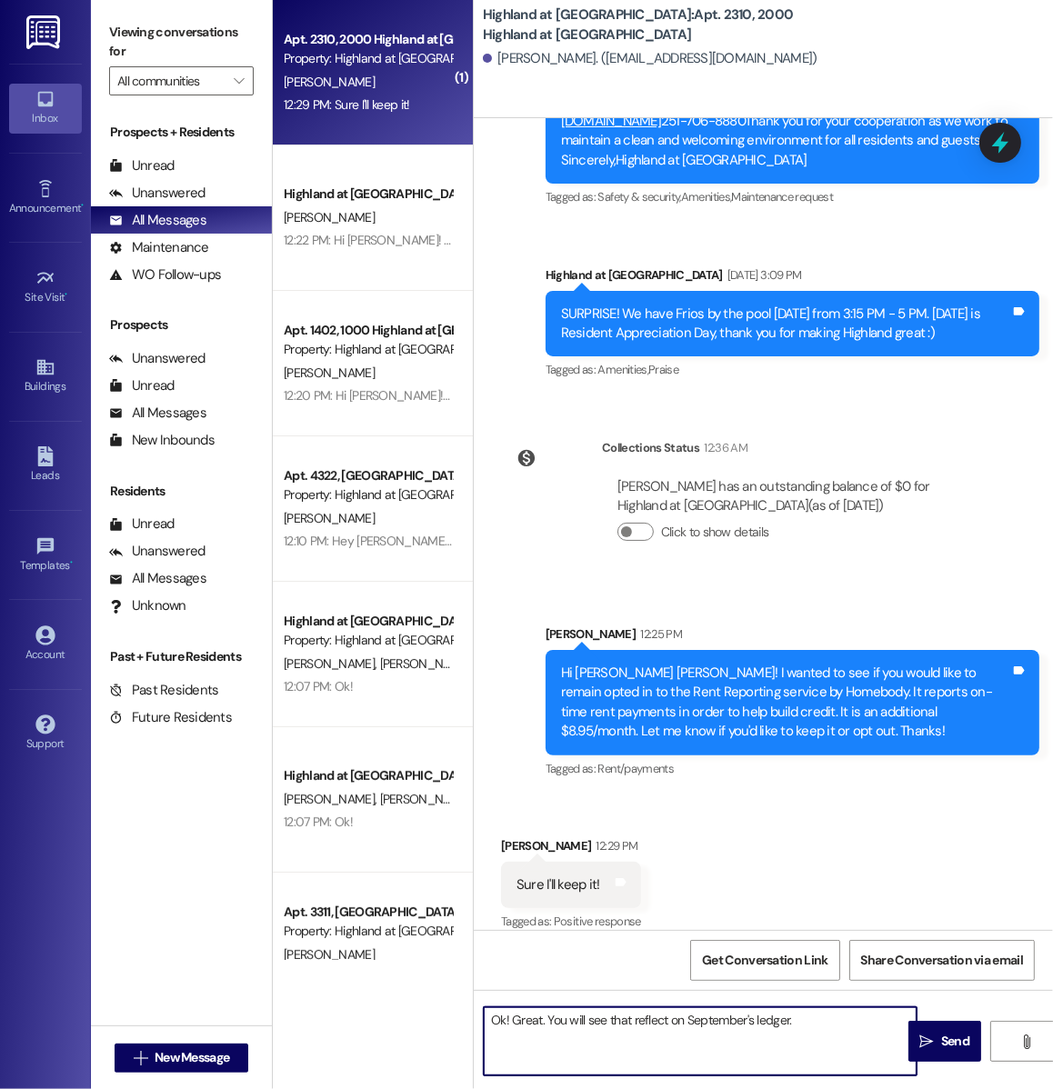
drag, startPoint x: 546, startPoint y: 1024, endPoint x: 513, endPoint y: 1023, distance: 32.7
click at [513, 1023] on textarea "Ok! Great. You will see that reflect on September's ledger." at bounding box center [700, 1041] width 433 height 68
click at [801, 1038] on textarea "Ok! You will see that reflect on September's ledger." at bounding box center [700, 1041] width 433 height 68
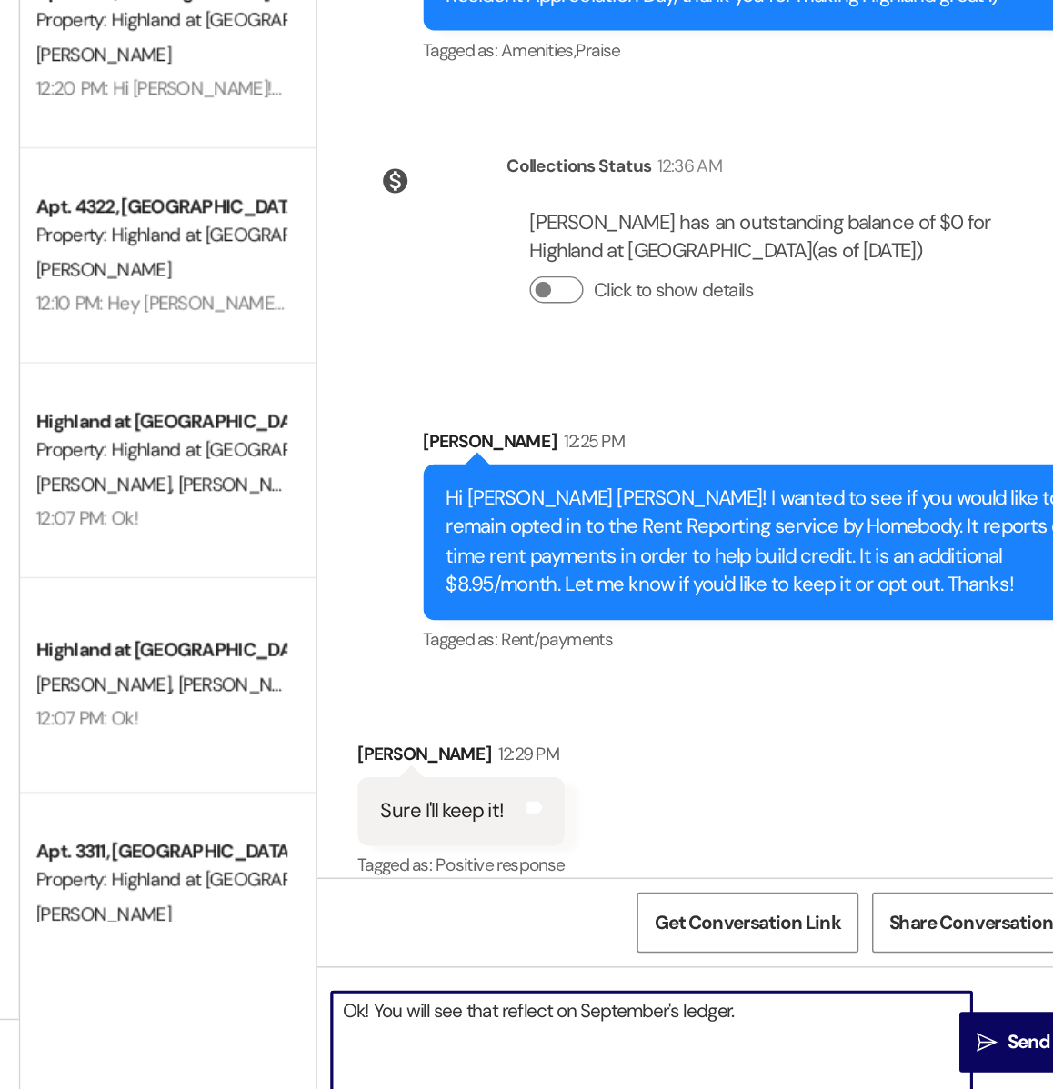
click at [533, 1017] on textarea "Ok! You will see that reflect on September's ledger." at bounding box center [700, 1041] width 433 height 68
click at [650, 1022] on textarea "Ok! You should see that reflect on September's ledger." at bounding box center [700, 1041] width 433 height 68
click at [801, 1025] on textarea "Ok! You should see that reflected on September's ledger." at bounding box center [700, 1041] width 433 height 68
type textarea "Ok! You should see that reflected on September's ledger coming up."
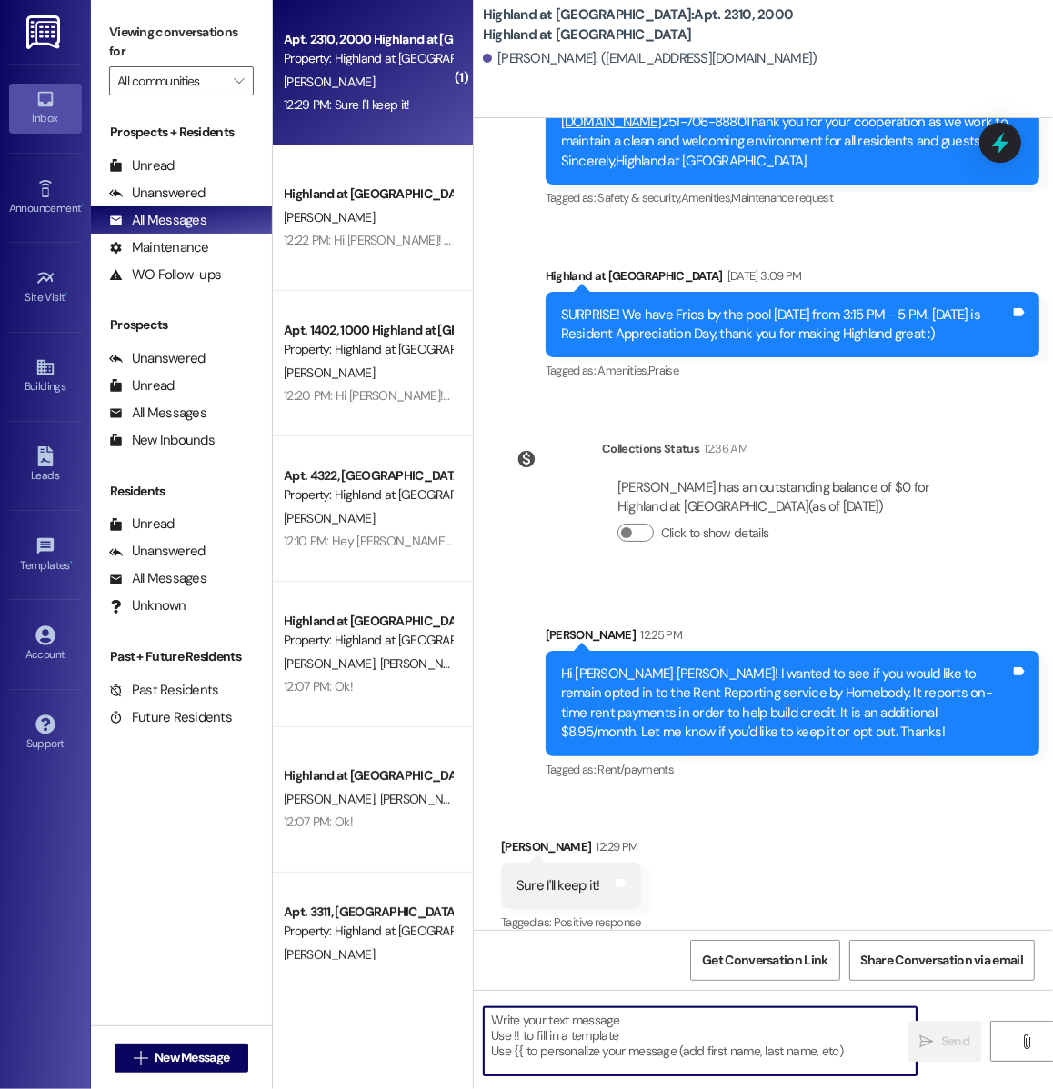
scroll to position [3405, 0]
